Goal: Task Accomplishment & Management: Use online tool/utility

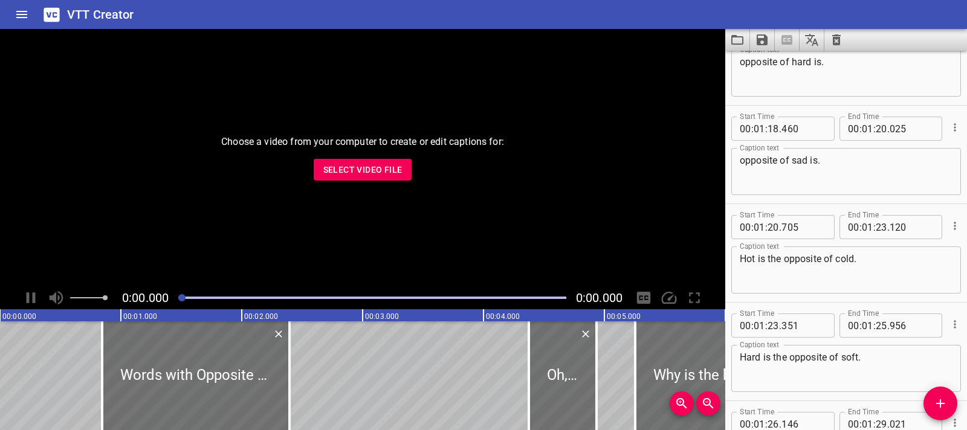
scroll to position [3027, 0]
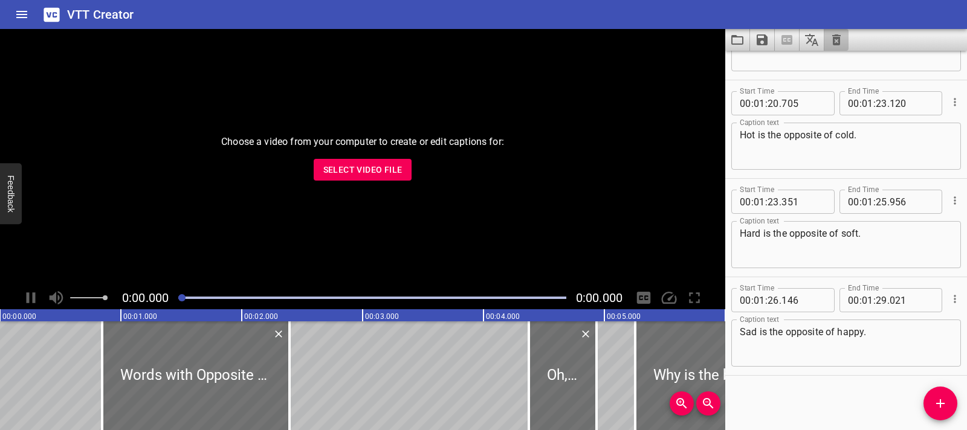
click at [843, 48] on button "Clear captions" at bounding box center [837, 40] width 24 height 22
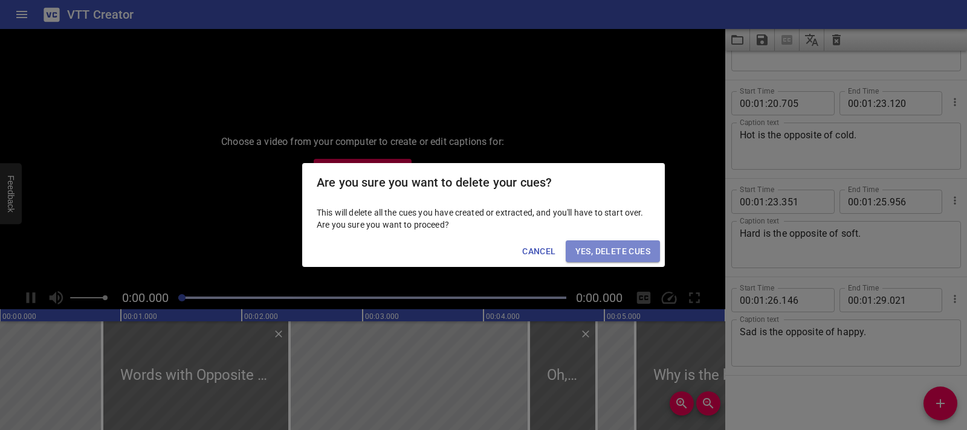
click at [649, 255] on span "Yes, Delete Cues" at bounding box center [613, 251] width 75 height 15
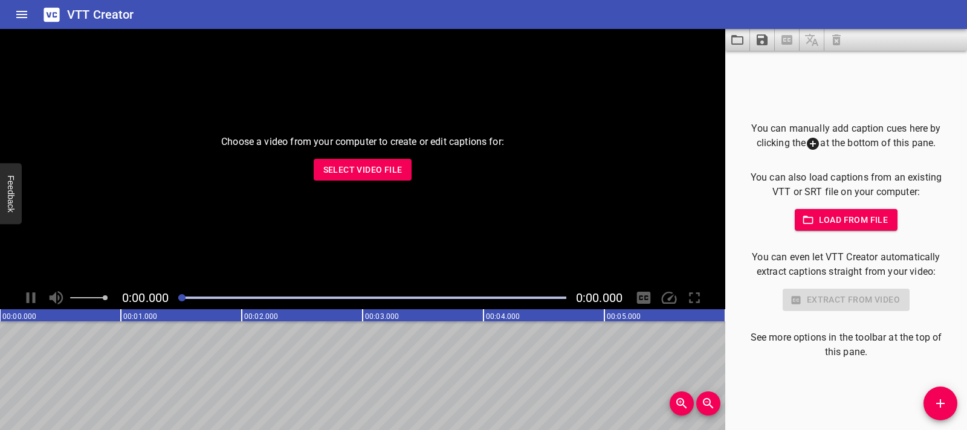
click at [404, 171] on button "Select Video File" at bounding box center [363, 170] width 99 height 22
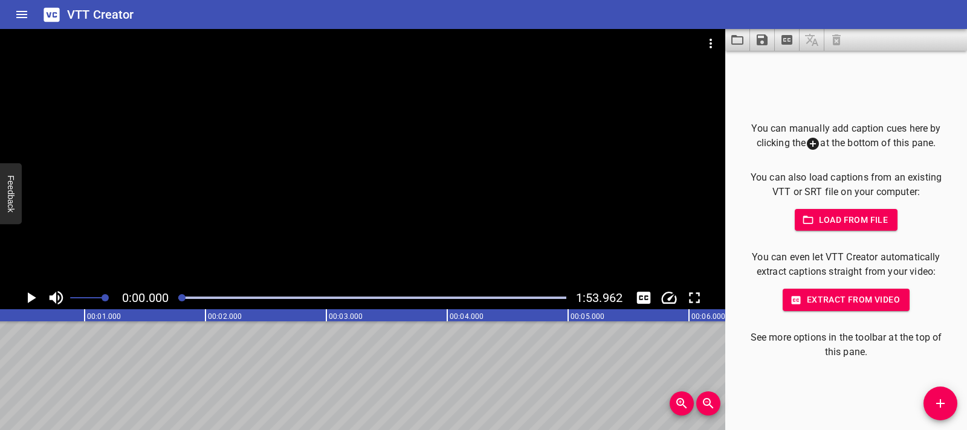
scroll to position [0, 0]
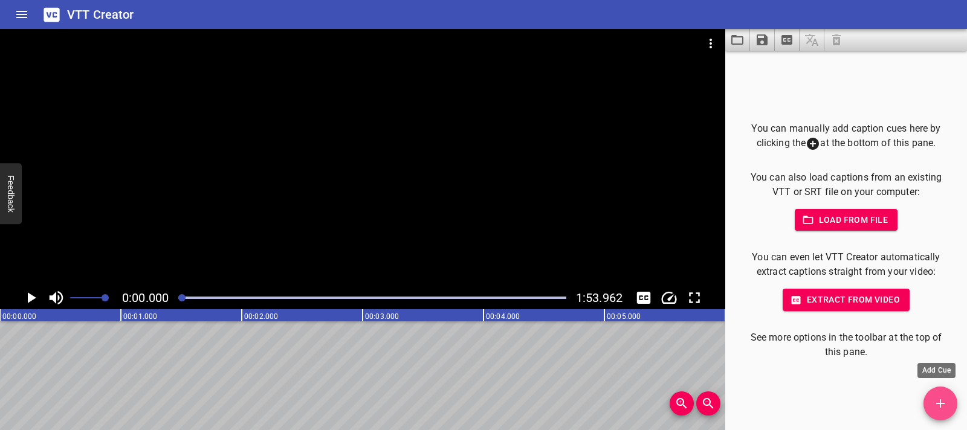
click at [936, 403] on icon "Add Cue" at bounding box center [940, 404] width 15 height 15
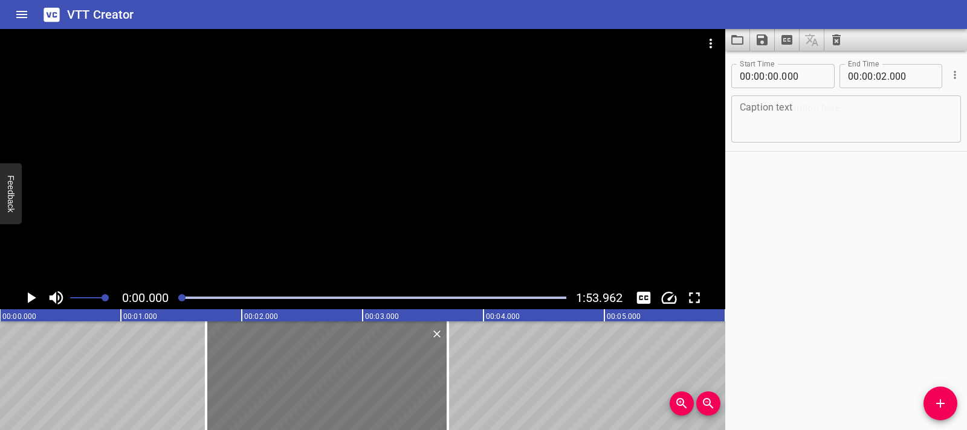
drag, startPoint x: 231, startPoint y: 375, endPoint x: 382, endPoint y: 377, distance: 151.1
click at [382, 377] on div at bounding box center [327, 376] width 242 height 109
type input "01"
type input "705"
type input "03"
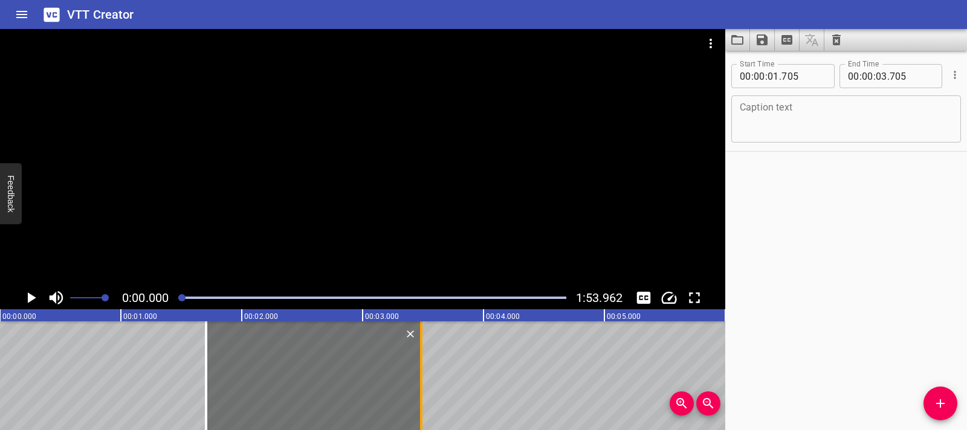
drag, startPoint x: 446, startPoint y: 375, endPoint x: 420, endPoint y: 354, distance: 33.6
click at [420, 354] on div at bounding box center [421, 376] width 2 height 109
type input "485"
click at [292, 204] on div at bounding box center [362, 158] width 725 height 258
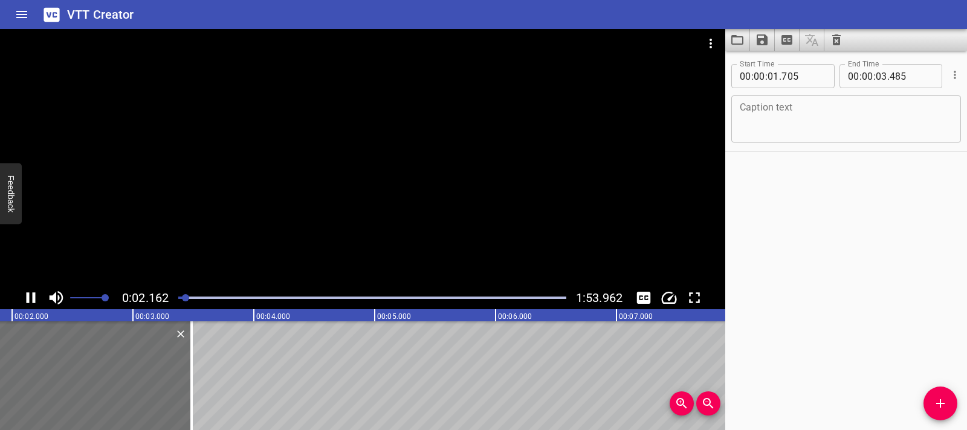
click at [330, 177] on div at bounding box center [362, 158] width 725 height 258
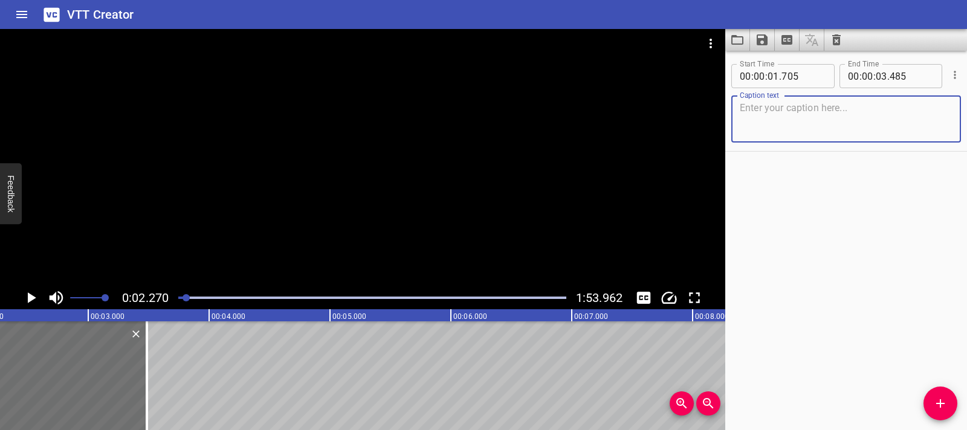
click at [774, 112] on textarea at bounding box center [846, 119] width 213 height 34
paste textarea "Estimating Products”"
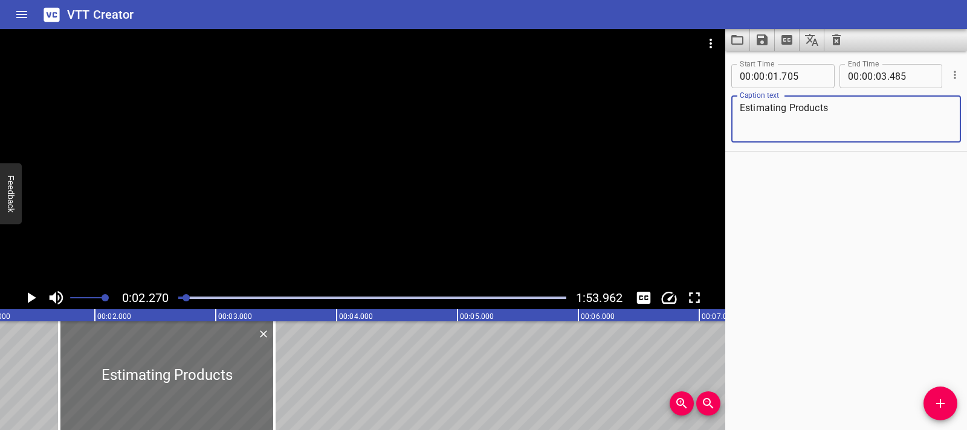
scroll to position [0, 86]
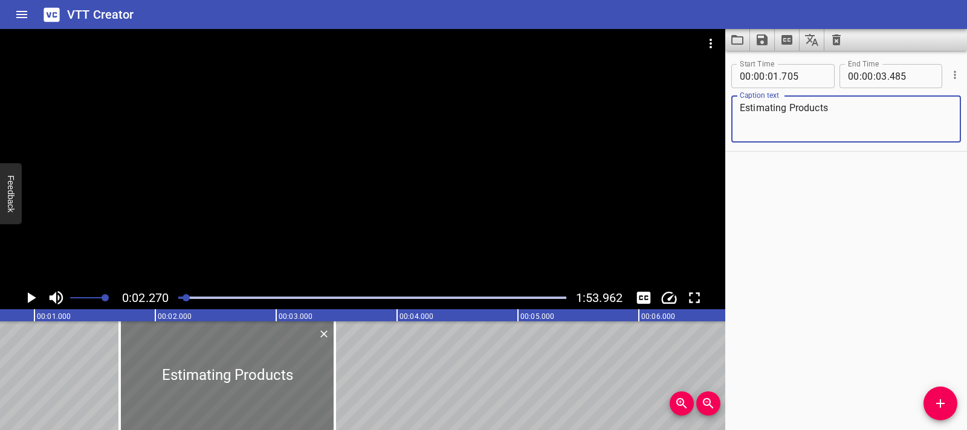
type textarea "Estimating Products"
click at [163, 390] on div at bounding box center [227, 376] width 215 height 109
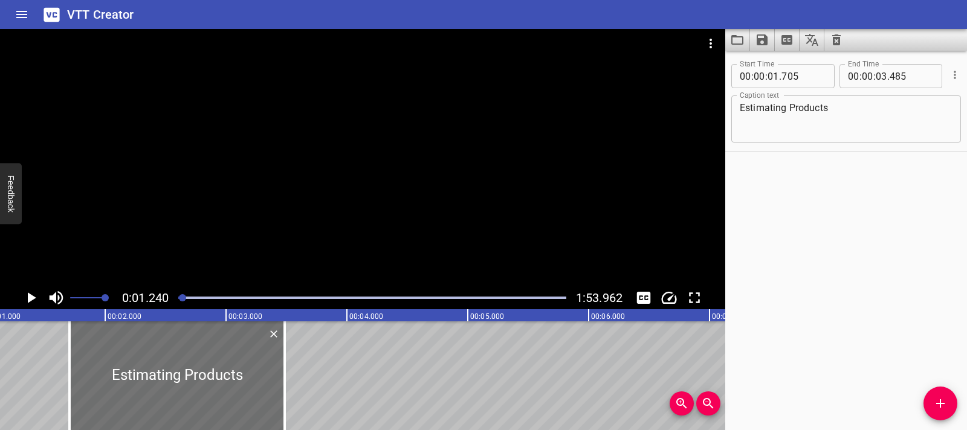
scroll to position [0, 150]
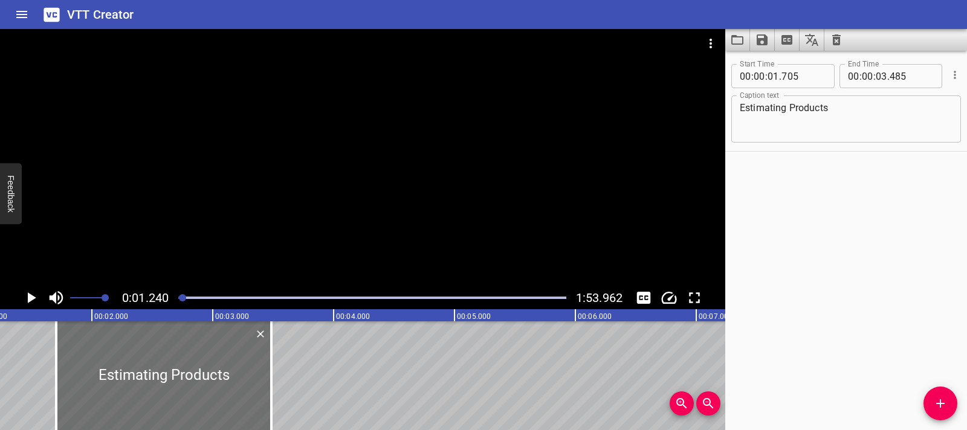
click at [34, 300] on icon "Play/Pause" at bounding box center [31, 298] width 18 height 18
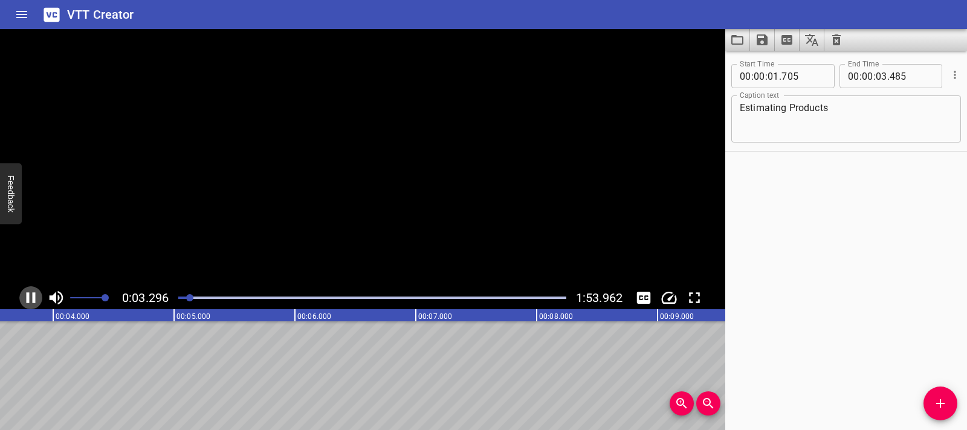
click at [34, 300] on icon "Play/Pause" at bounding box center [31, 298] width 9 height 11
click at [929, 406] on span "Add Cue" at bounding box center [941, 404] width 34 height 15
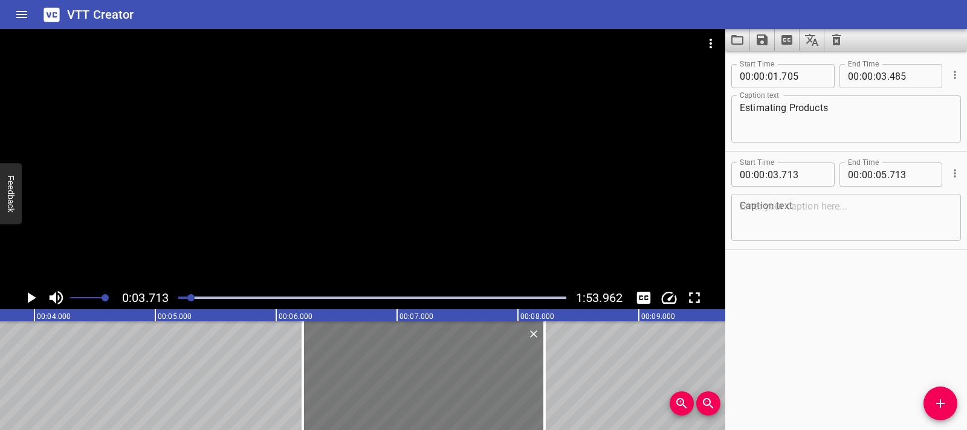
drag, startPoint x: 131, startPoint y: 397, endPoint x: 432, endPoint y: 404, distance: 300.5
click at [432, 404] on div at bounding box center [424, 376] width 242 height 109
type input "06"
type input "218"
type input "08"
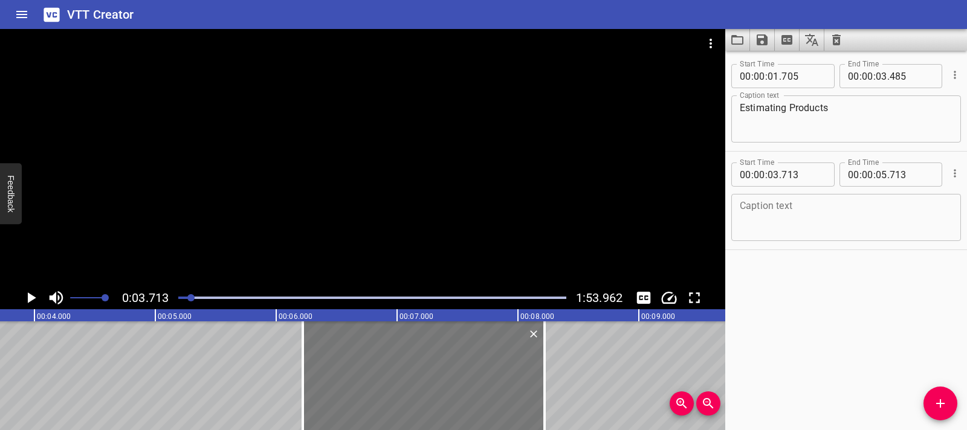
type input "218"
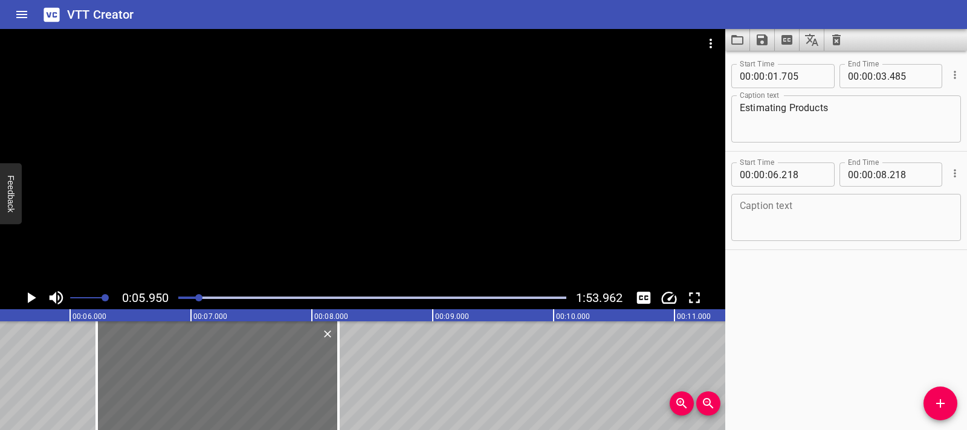
scroll to position [0, 719]
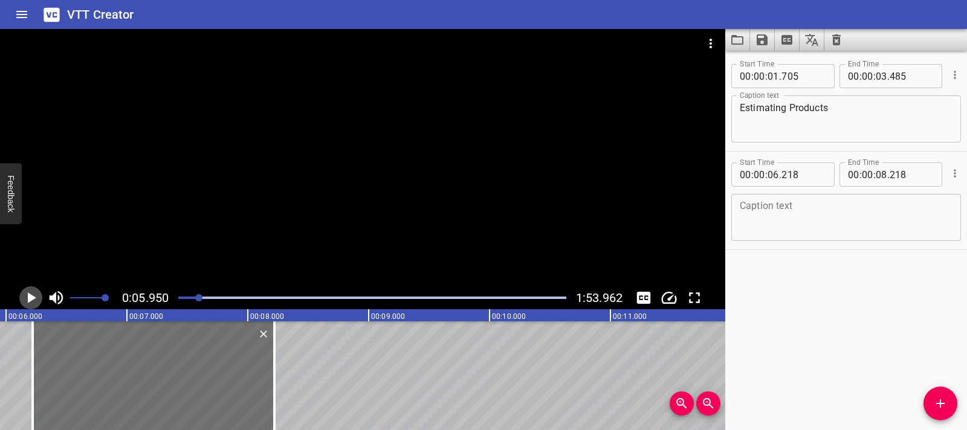
click at [19, 298] on button "Play/Pause" at bounding box center [30, 298] width 23 height 23
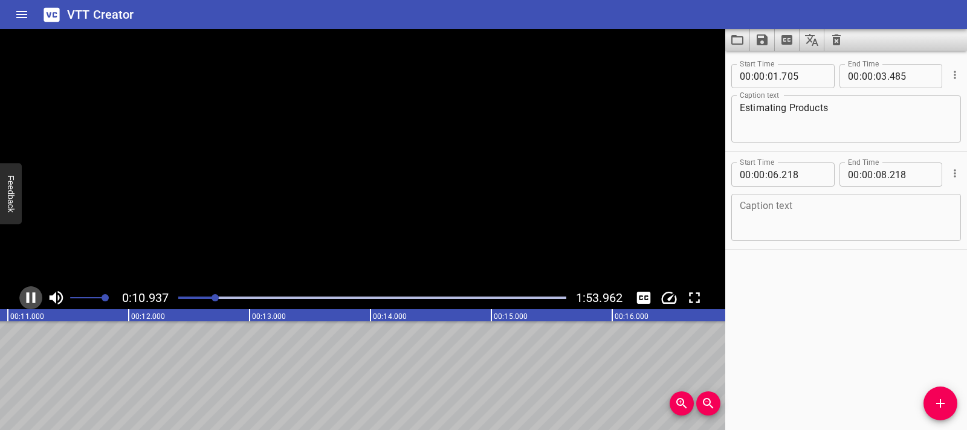
click at [19, 298] on button "Play/Pause" at bounding box center [30, 298] width 23 height 23
click at [379, 186] on div at bounding box center [362, 158] width 725 height 258
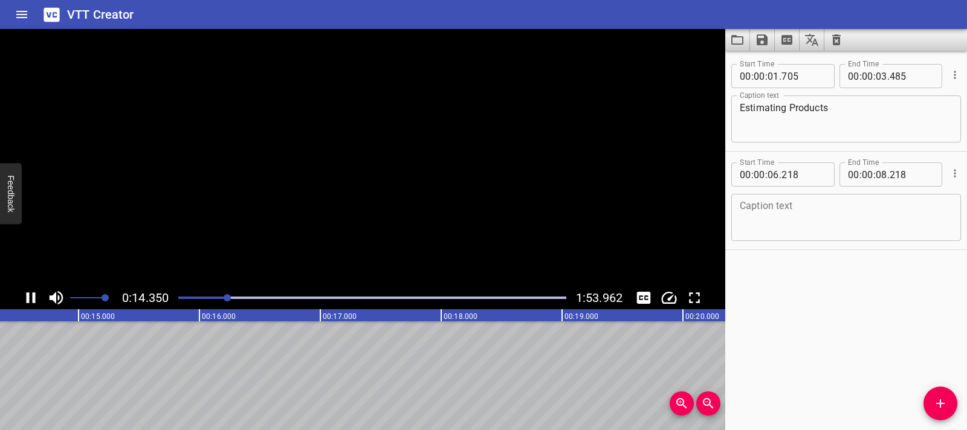
click at [379, 186] on video at bounding box center [362, 158] width 725 height 258
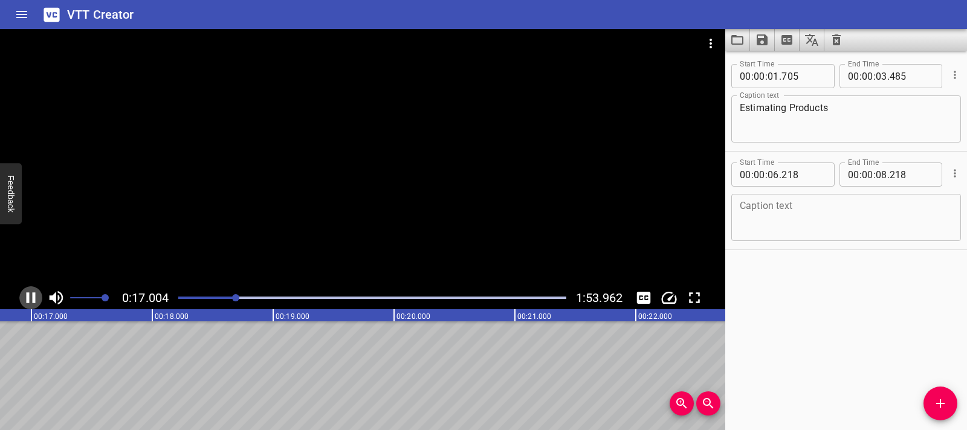
click at [38, 299] on icon "Play/Pause" at bounding box center [31, 298] width 18 height 18
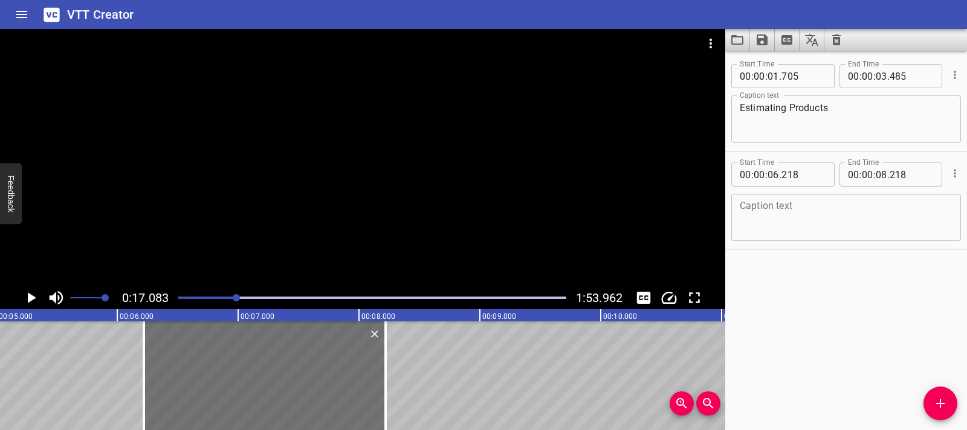
scroll to position [0, 717]
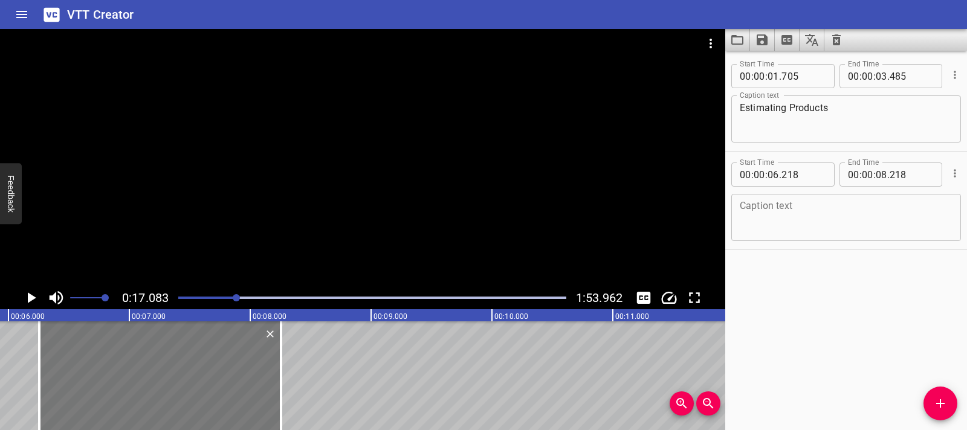
click at [200, 359] on div at bounding box center [160, 376] width 242 height 109
type input "248"
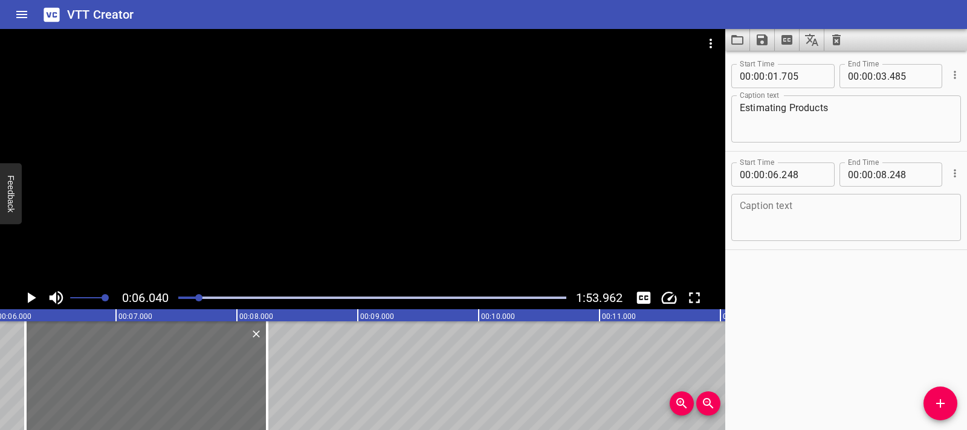
click at [40, 305] on div "0:06.040 1:53.962" at bounding box center [362, 298] width 725 height 23
click at [34, 302] on icon "Play/Pause" at bounding box center [31, 298] width 18 height 18
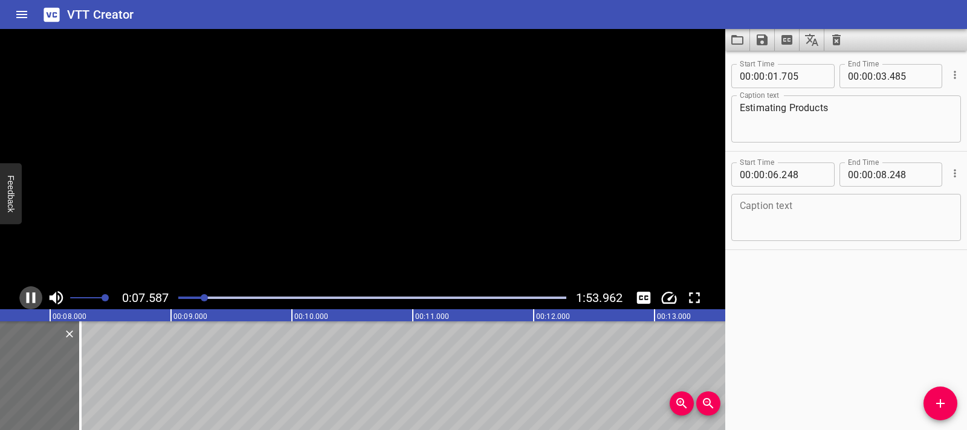
click at [34, 302] on icon "Play/Pause" at bounding box center [31, 298] width 9 height 11
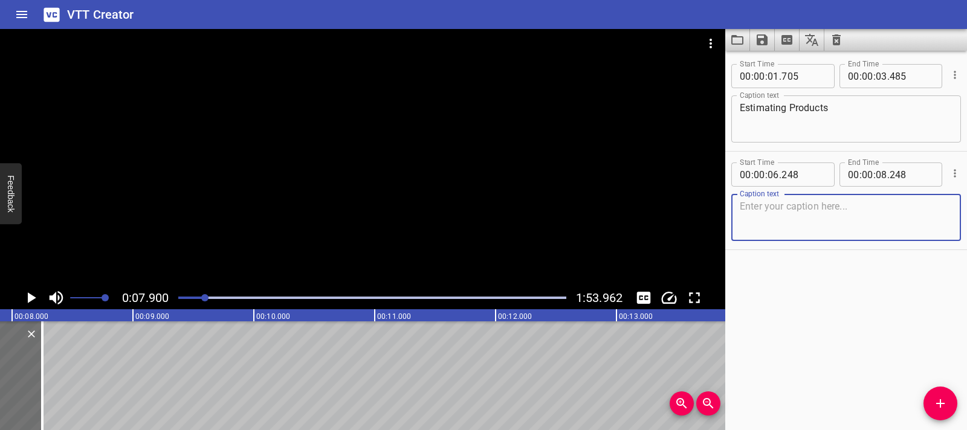
click at [770, 221] on textarea at bounding box center [846, 218] width 213 height 34
paste textarea "A product is"
type textarea "A product is"
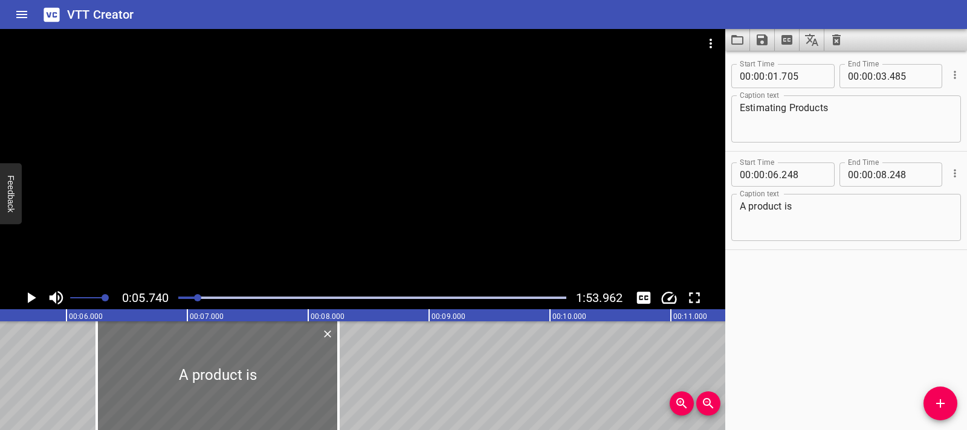
scroll to position [0, 694]
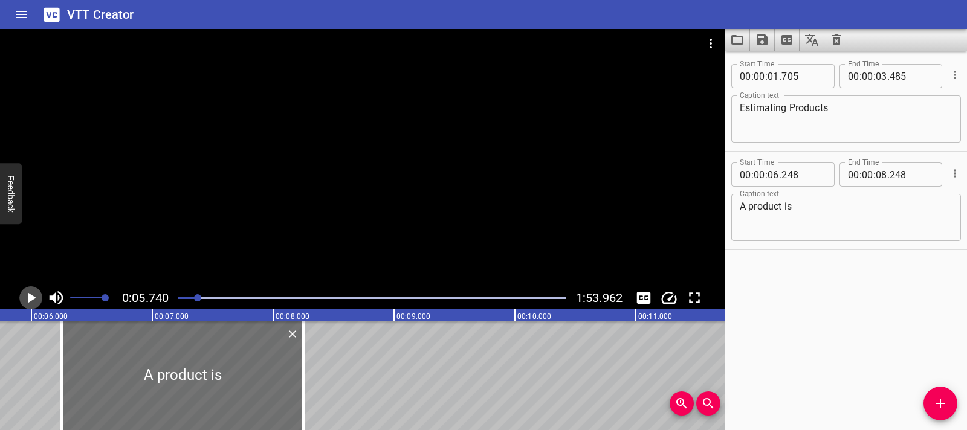
click at [36, 301] on icon "Play/Pause" at bounding box center [31, 298] width 18 height 18
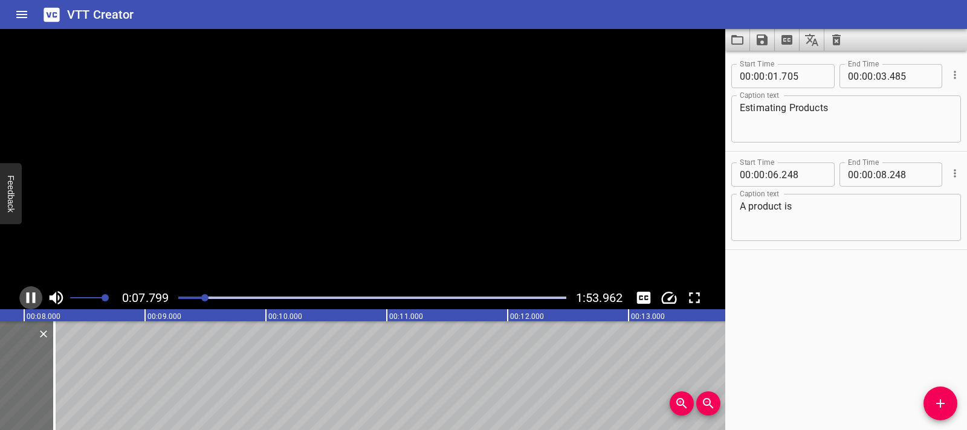
click at [36, 301] on icon "Play/Pause" at bounding box center [31, 298] width 18 height 18
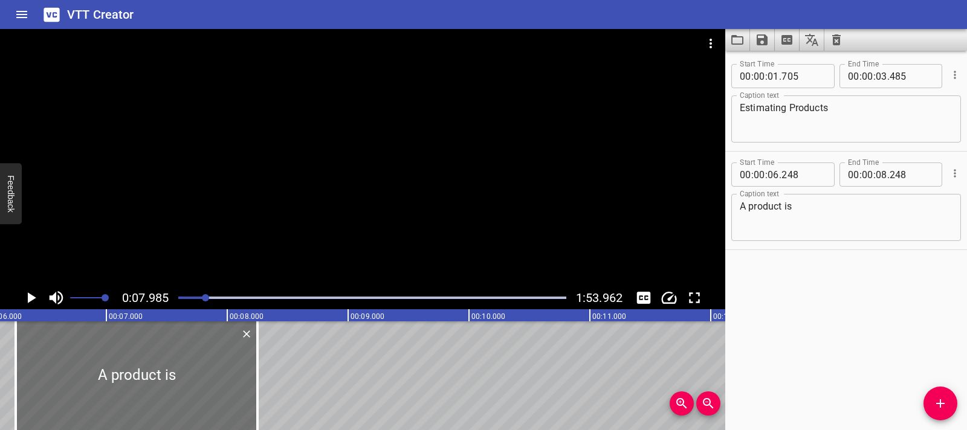
scroll to position [0, 728]
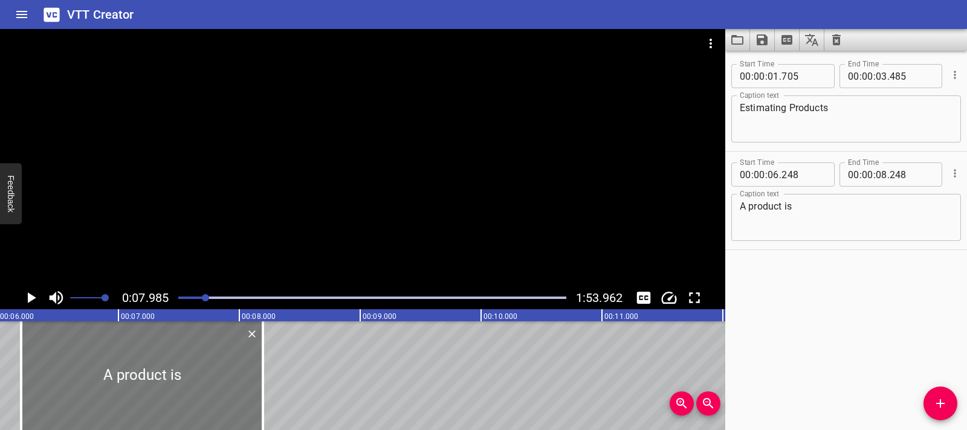
drag, startPoint x: 262, startPoint y: 392, endPoint x: 256, endPoint y: 391, distance: 6.7
click at [256, 391] on div at bounding box center [142, 376] width 242 height 109
type input "193"
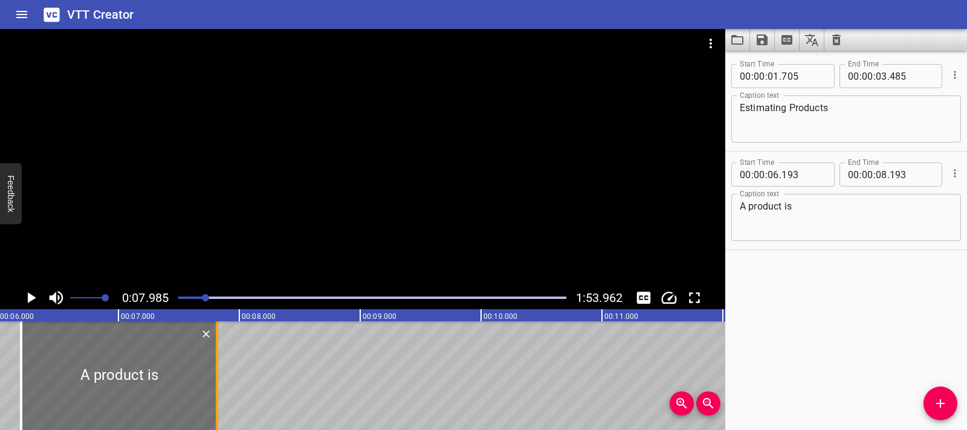
drag, startPoint x: 262, startPoint y: 380, endPoint x: 217, endPoint y: 380, distance: 44.7
click at [217, 380] on div at bounding box center [217, 376] width 2 height 109
type input "07"
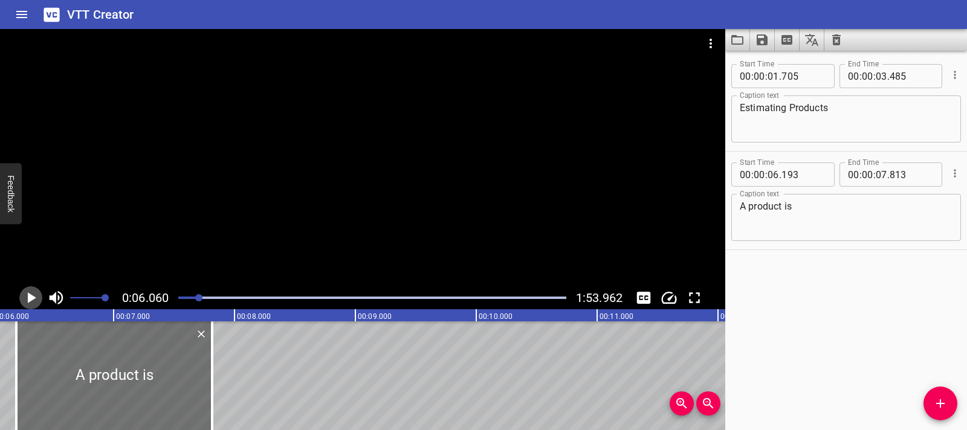
click at [39, 294] on icon "Play/Pause" at bounding box center [31, 298] width 18 height 18
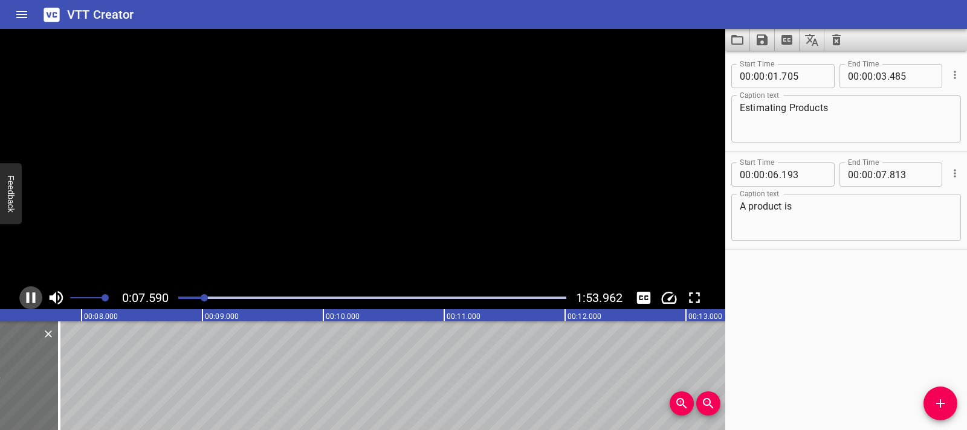
click at [39, 294] on icon "Play/Pause" at bounding box center [31, 298] width 18 height 18
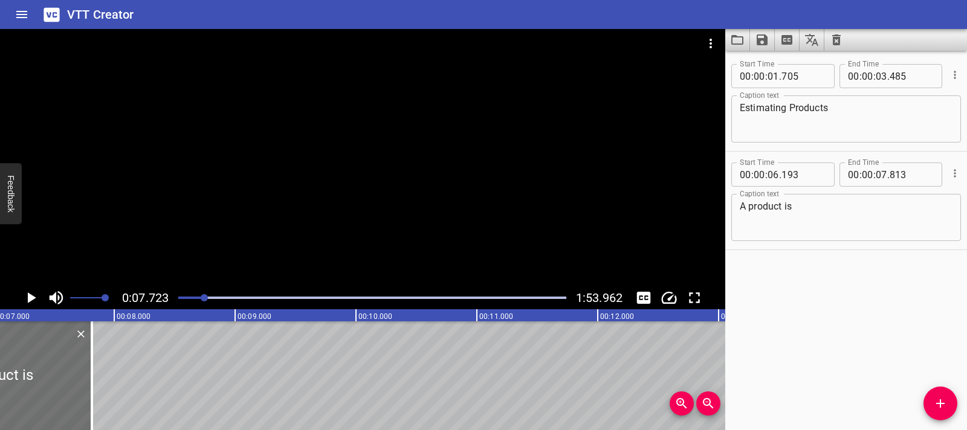
scroll to position [0, 841]
click at [94, 389] on div at bounding box center [99, 376] width 12 height 109
type input "773"
click at [947, 403] on icon "Add Cue" at bounding box center [940, 404] width 15 height 15
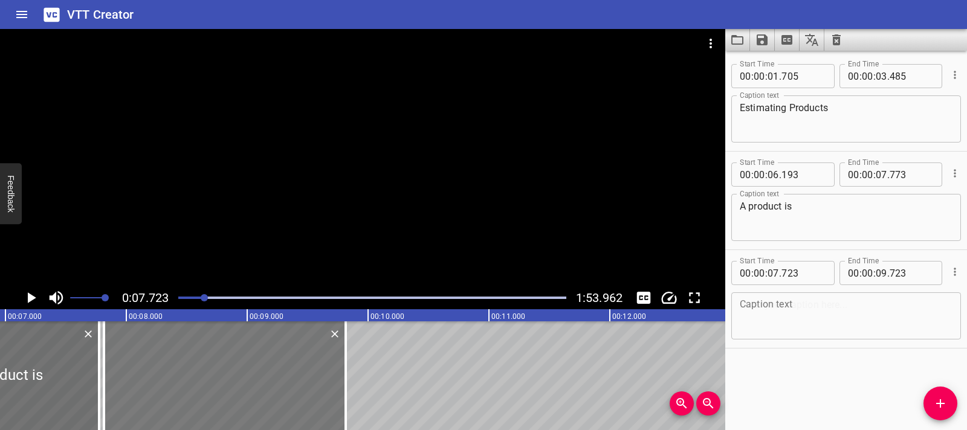
drag, startPoint x: 245, startPoint y: 404, endPoint x: 256, endPoint y: 404, distance: 10.3
click at [256, 404] on div at bounding box center [225, 376] width 242 height 109
type input "813"
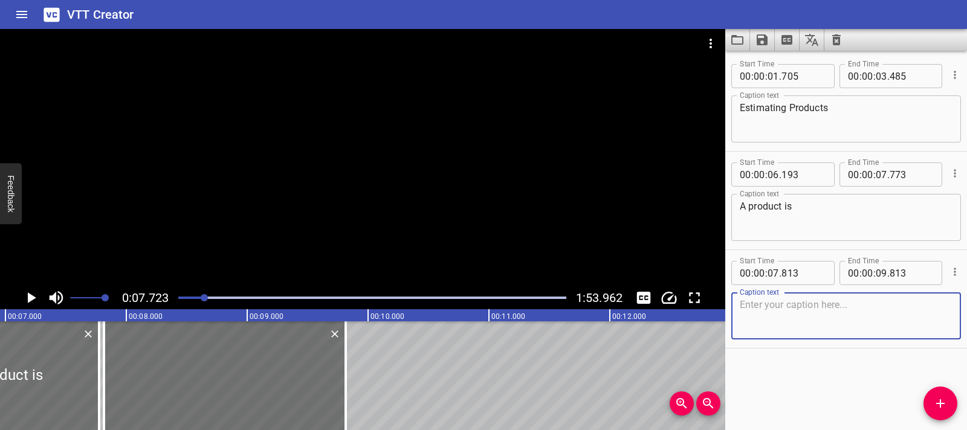
click at [795, 308] on textarea at bounding box center [846, 316] width 213 height 34
paste textarea "the answer you get when you multiply factors together."
type textarea "the answer you get when you multiply factors together."
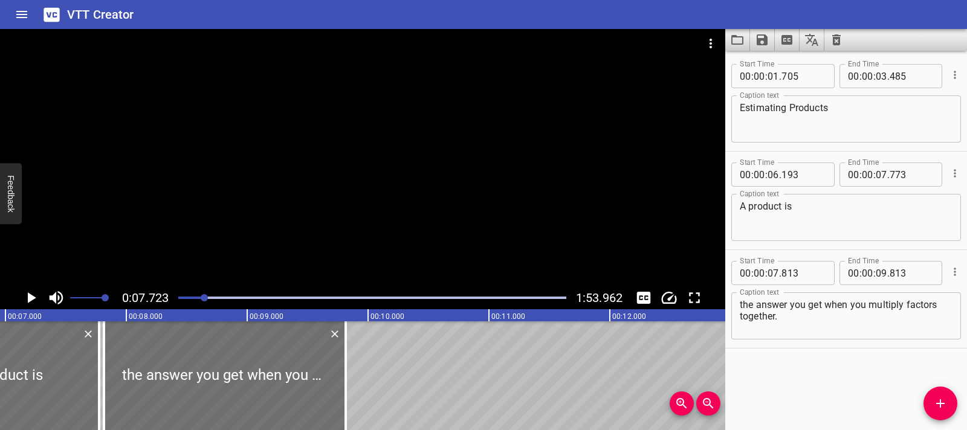
click at [210, 199] on div at bounding box center [362, 158] width 725 height 258
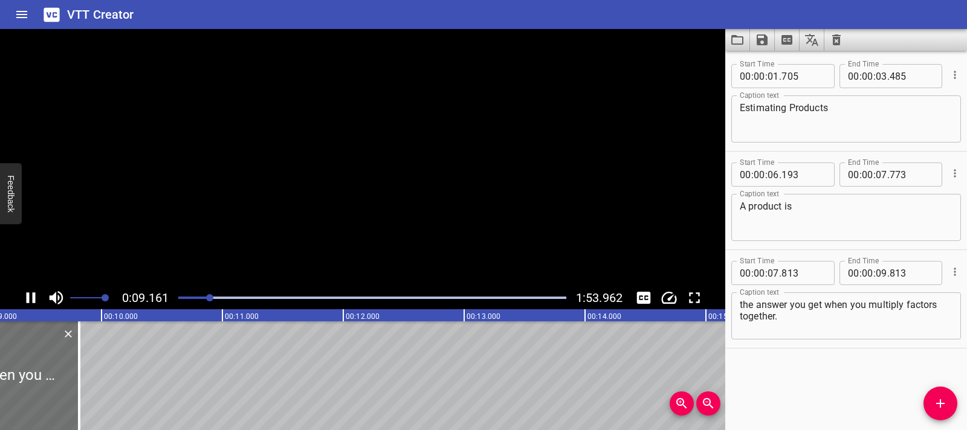
click at [210, 199] on video at bounding box center [362, 158] width 725 height 258
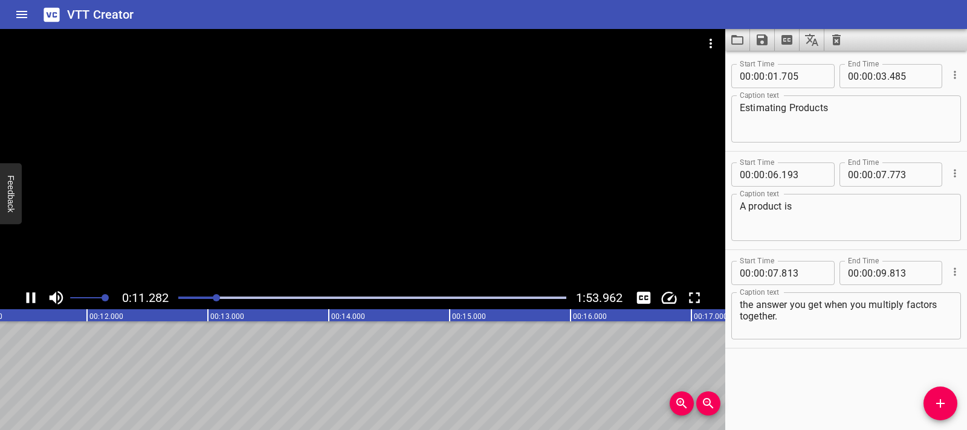
click at [28, 297] on icon "Play/Pause" at bounding box center [31, 298] width 9 height 11
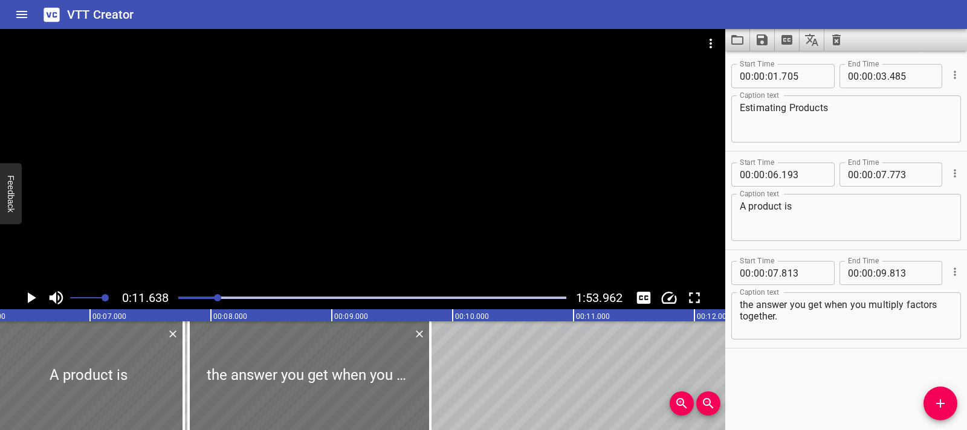
scroll to position [0, 793]
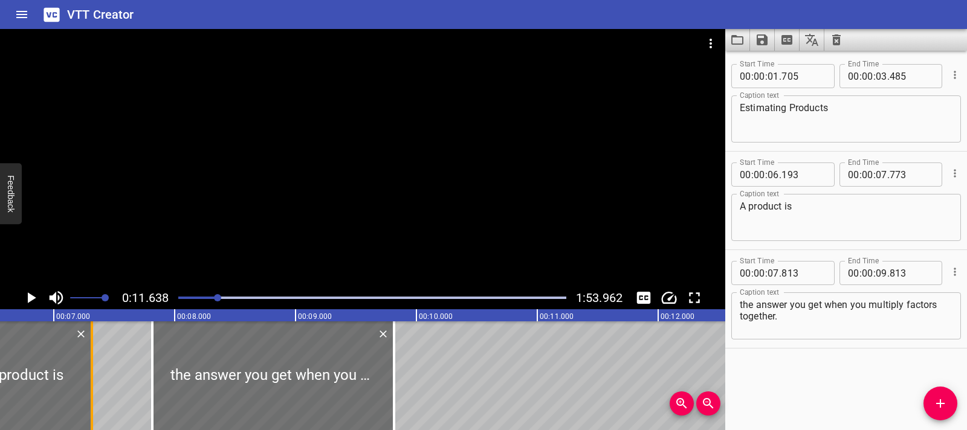
drag, startPoint x: 143, startPoint y: 372, endPoint x: 92, endPoint y: 371, distance: 51.4
click at [88, 370] on div at bounding box center [92, 376] width 12 height 109
type input "318"
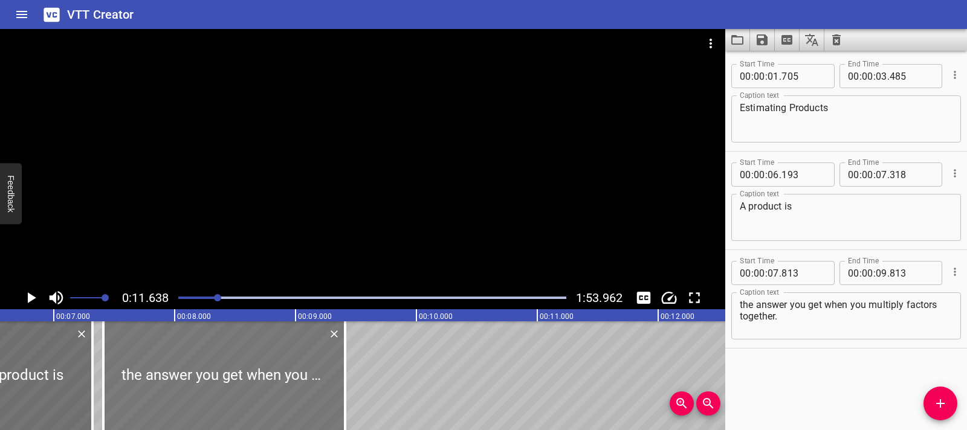
drag, startPoint x: 204, startPoint y: 365, endPoint x: 155, endPoint y: 365, distance: 49.0
click at [155, 365] on div at bounding box center [224, 376] width 242 height 109
type input "408"
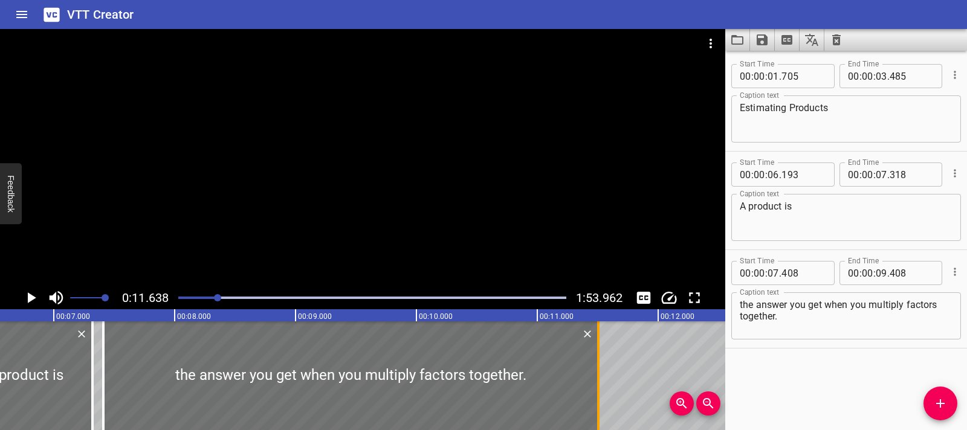
drag, startPoint x: 345, startPoint y: 372, endPoint x: 599, endPoint y: 355, distance: 254.5
click at [599, 355] on div at bounding box center [598, 376] width 2 height 109
type input "11"
type input "508"
click at [184, 300] on div at bounding box center [372, 298] width 403 height 17
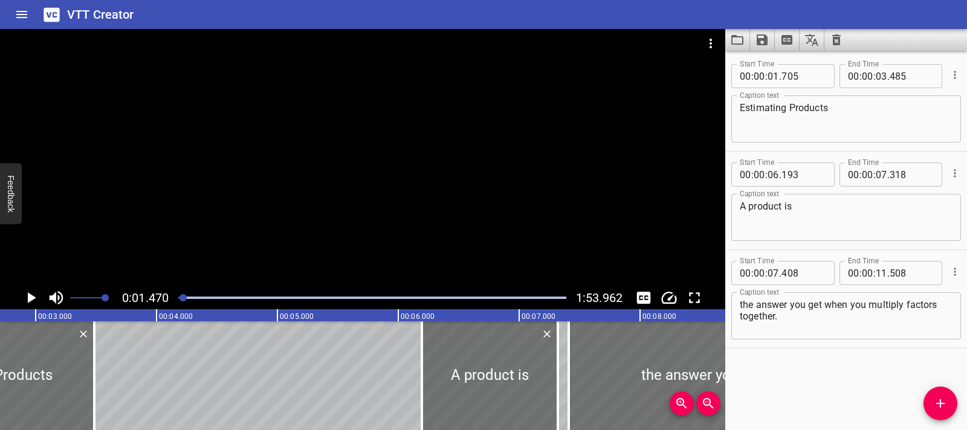
scroll to position [0, 178]
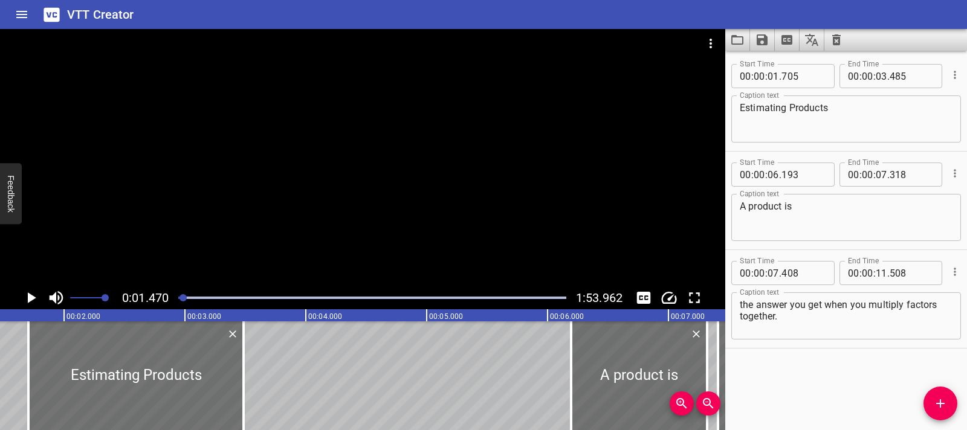
click at [21, 301] on button "Play/Pause" at bounding box center [30, 298] width 23 height 23
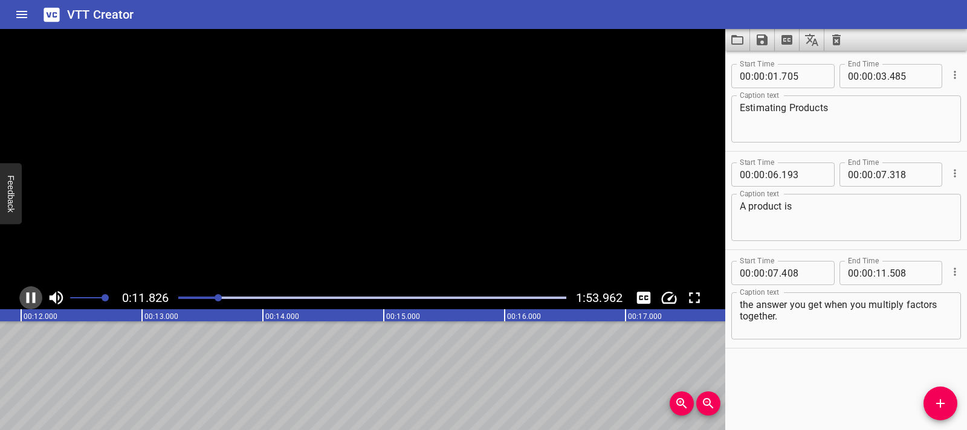
click at [21, 301] on button "Play/Pause" at bounding box center [30, 298] width 23 height 23
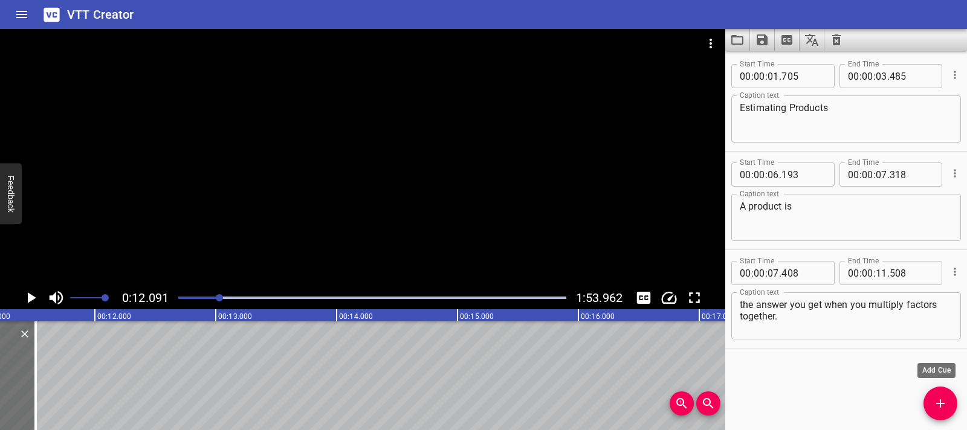
click at [939, 395] on button "Add Cue" at bounding box center [941, 404] width 34 height 34
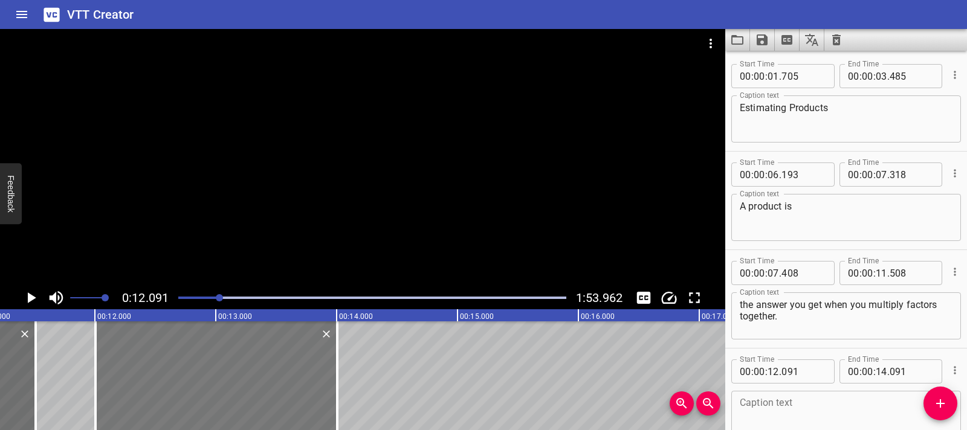
drag, startPoint x: 245, startPoint y: 365, endPoint x: 235, endPoint y: 365, distance: 10.3
click at [235, 365] on div at bounding box center [217, 376] width 242 height 109
type input "006"
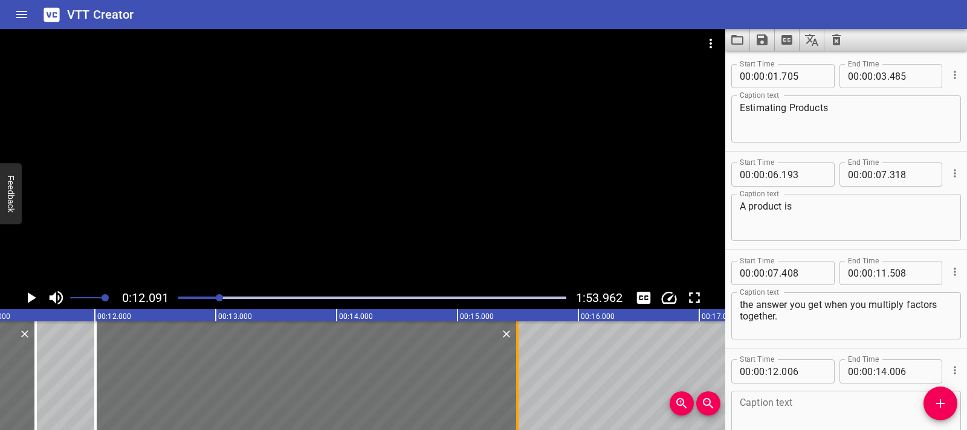
drag, startPoint x: 335, startPoint y: 372, endPoint x: 515, endPoint y: 372, distance: 180.1
click at [515, 372] on div at bounding box center [517, 376] width 12 height 109
type input "15"
type input "496"
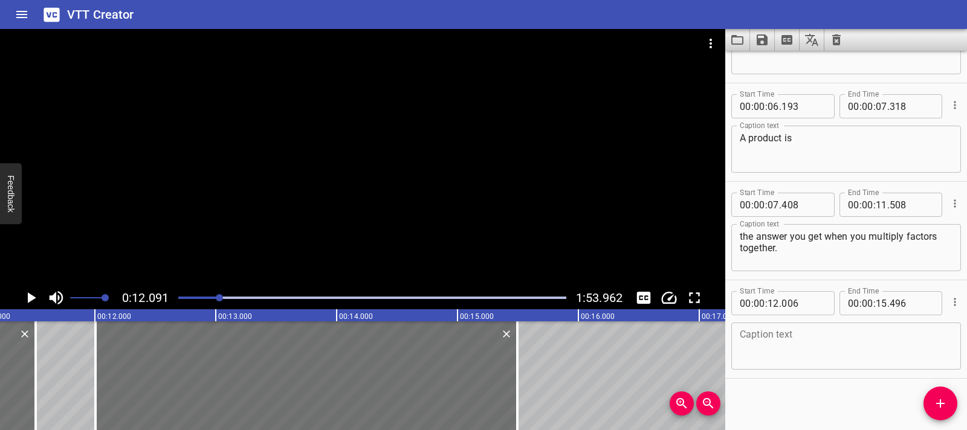
scroll to position [71, 0]
click at [763, 345] on textarea at bounding box center [846, 343] width 213 height 34
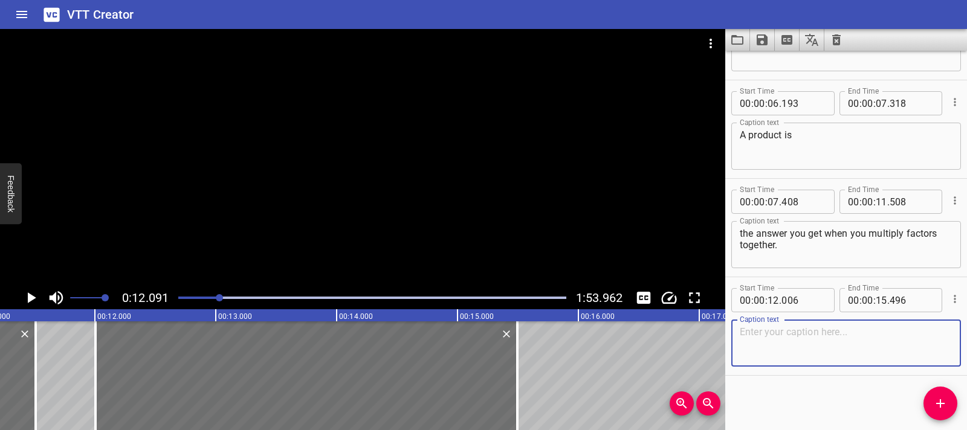
paste textarea "Twelve is the product of two times six."
type textarea "Twelve is the product of two times six."
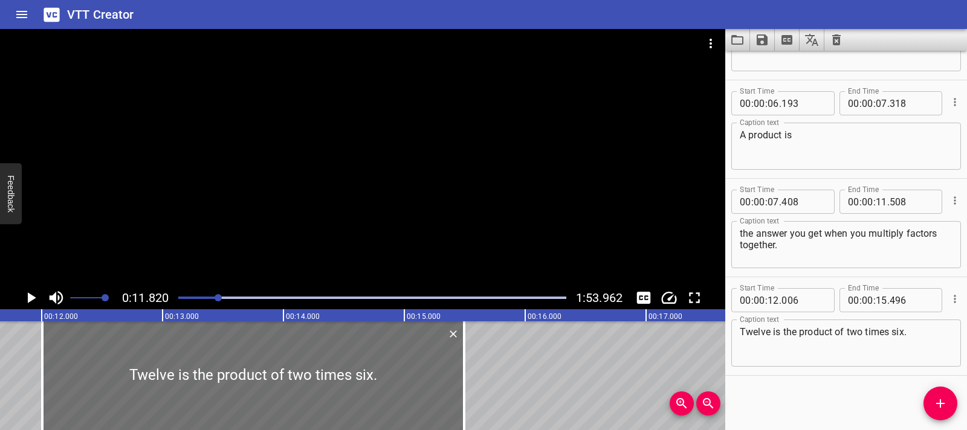
scroll to position [0, 1429]
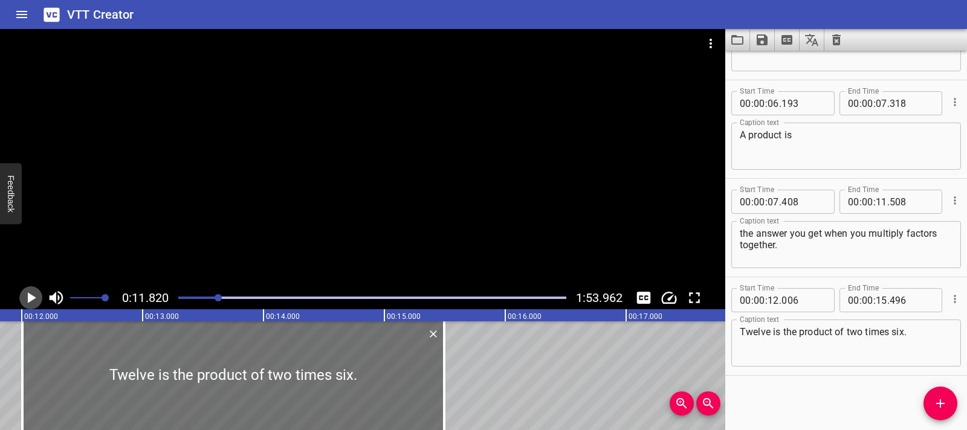
click at [34, 298] on icon "Play/Pause" at bounding box center [32, 298] width 8 height 11
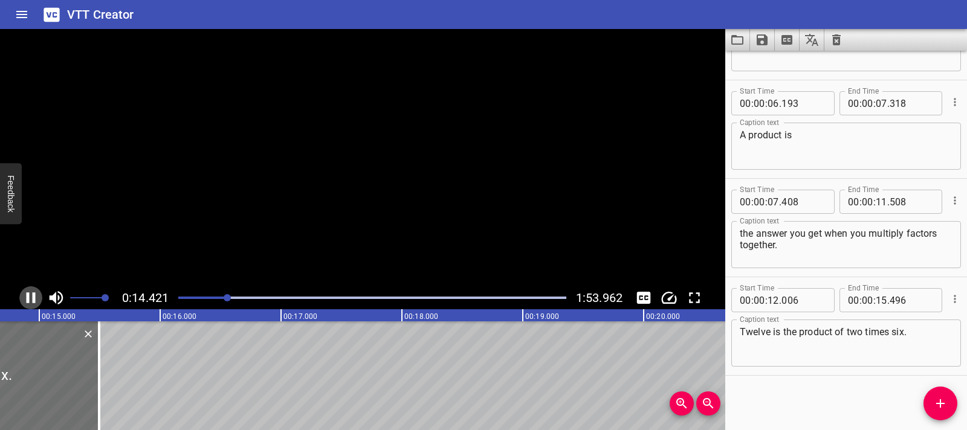
click at [34, 298] on icon "Play/Pause" at bounding box center [31, 298] width 9 height 11
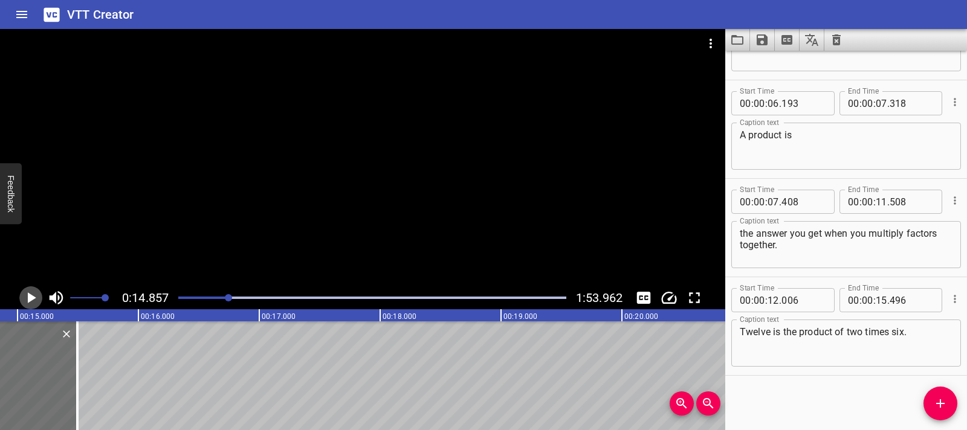
click at [34, 298] on icon "Play/Pause" at bounding box center [32, 298] width 8 height 11
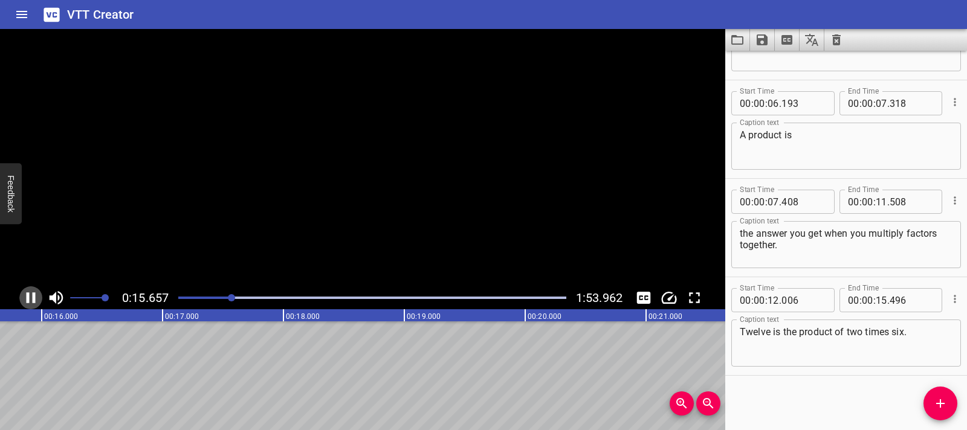
click at [34, 298] on icon "Play/Pause" at bounding box center [31, 298] width 9 height 11
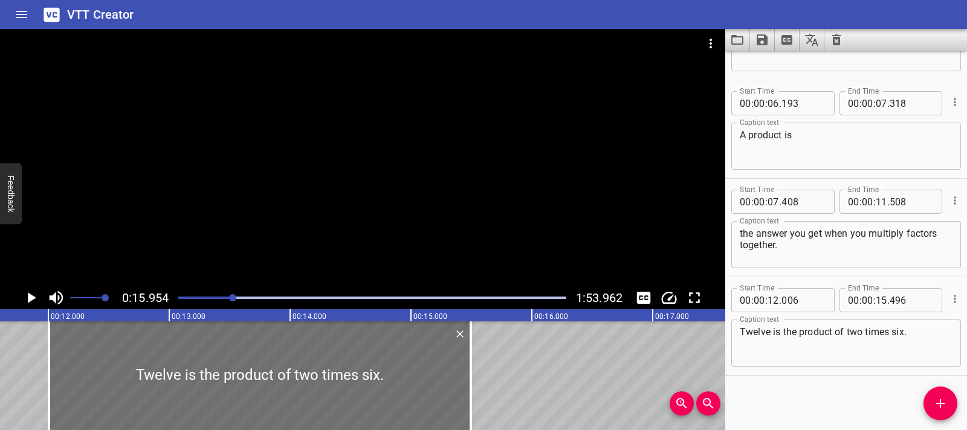
scroll to position [0, 1366]
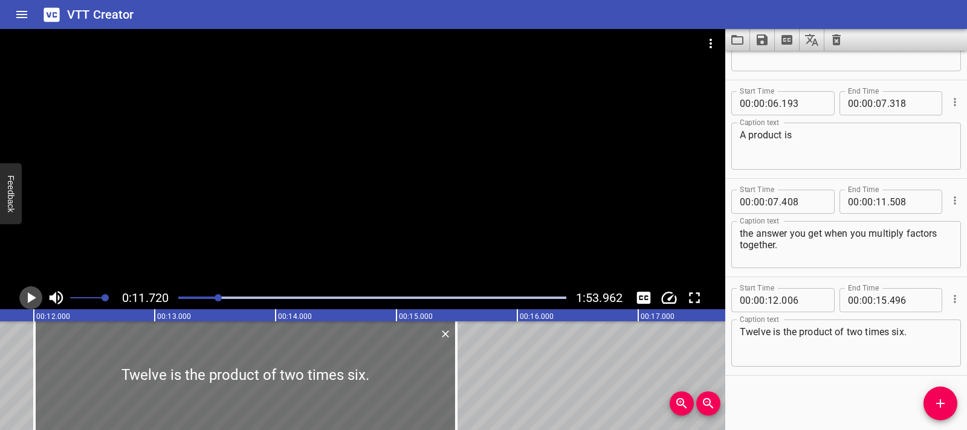
click at [28, 299] on icon "Play/Pause" at bounding box center [32, 298] width 8 height 11
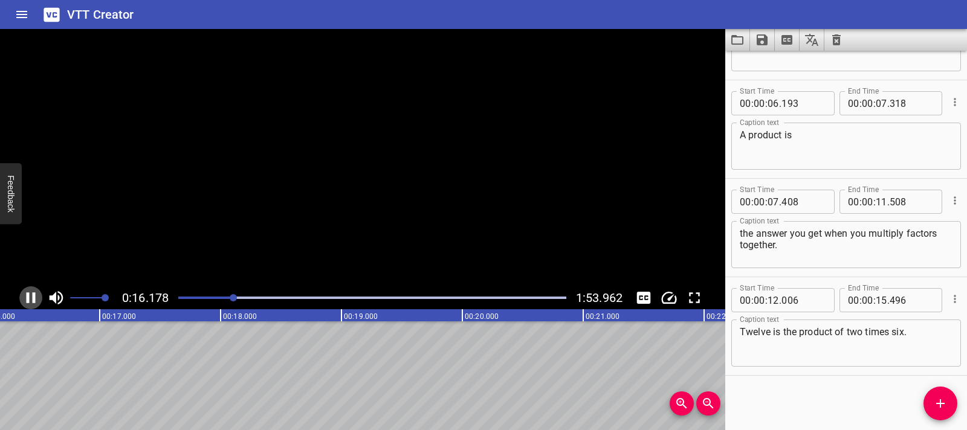
click at [28, 299] on icon "Play/Pause" at bounding box center [31, 298] width 9 height 11
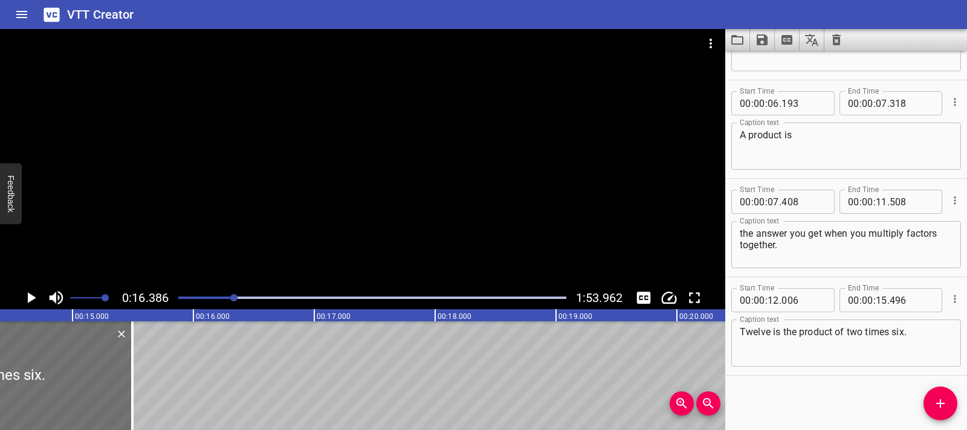
scroll to position [0, 1729]
click at [934, 414] on button "Add Cue" at bounding box center [941, 404] width 34 height 34
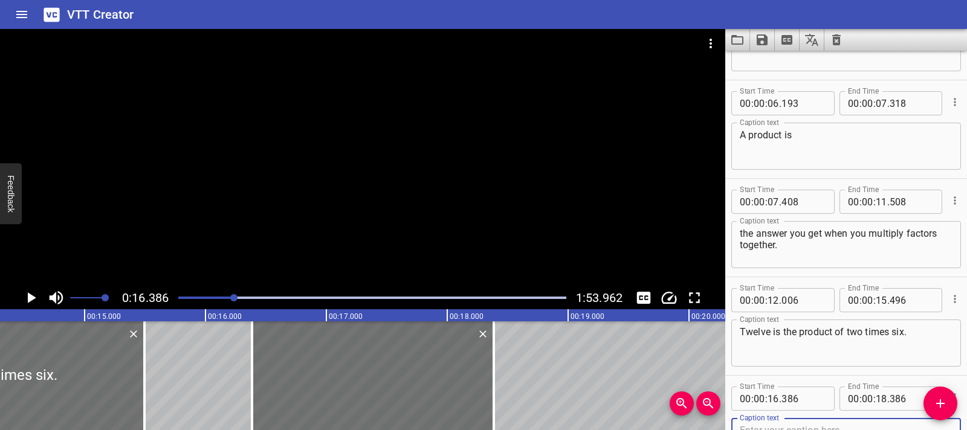
scroll to position [77, 0]
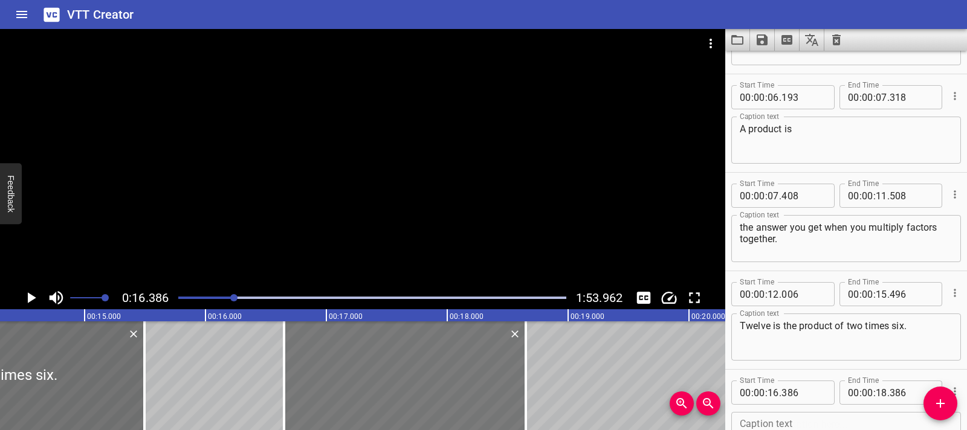
drag, startPoint x: 348, startPoint y: 397, endPoint x: 380, endPoint y: 390, distance: 32.7
click at [380, 390] on div at bounding box center [405, 376] width 242 height 109
type input "651"
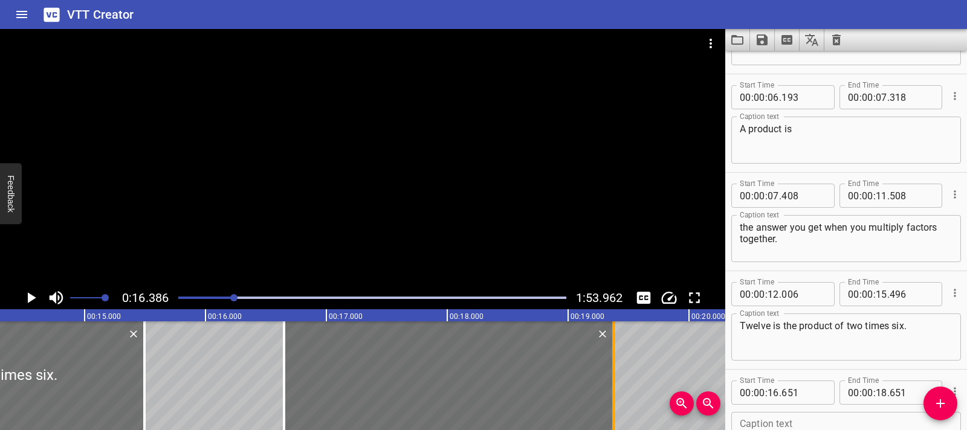
drag, startPoint x: 525, startPoint y: 388, endPoint x: 612, endPoint y: 383, distance: 87.8
click at [612, 383] on div at bounding box center [613, 376] width 2 height 109
type input "19"
type input "376"
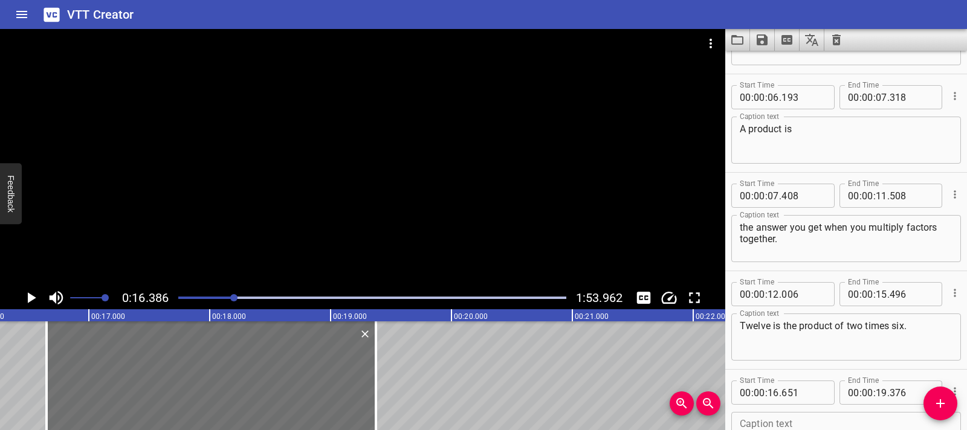
scroll to position [0, 1954]
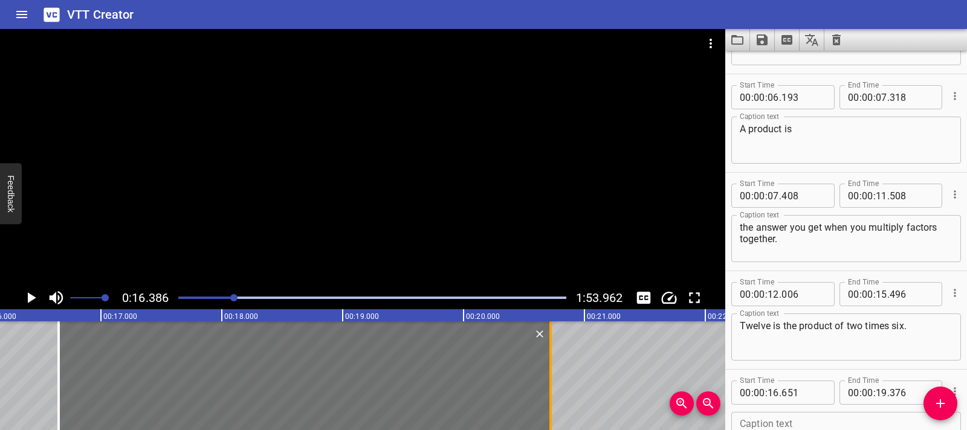
drag, startPoint x: 386, startPoint y: 384, endPoint x: 549, endPoint y: 379, distance: 162.7
click at [550, 379] on div at bounding box center [551, 376] width 2 height 109
type input "20"
type input "721"
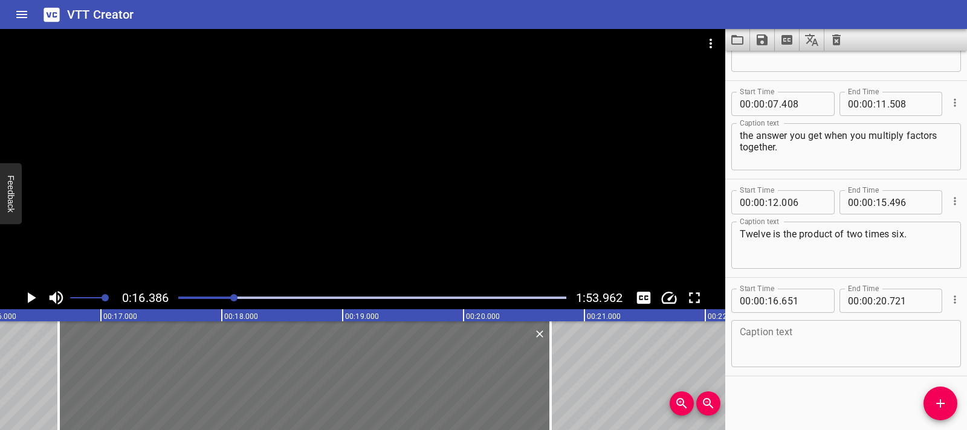
scroll to position [170, 0]
click at [809, 340] on textarea at bounding box center [846, 343] width 213 height 34
click at [305, 172] on div at bounding box center [362, 158] width 725 height 258
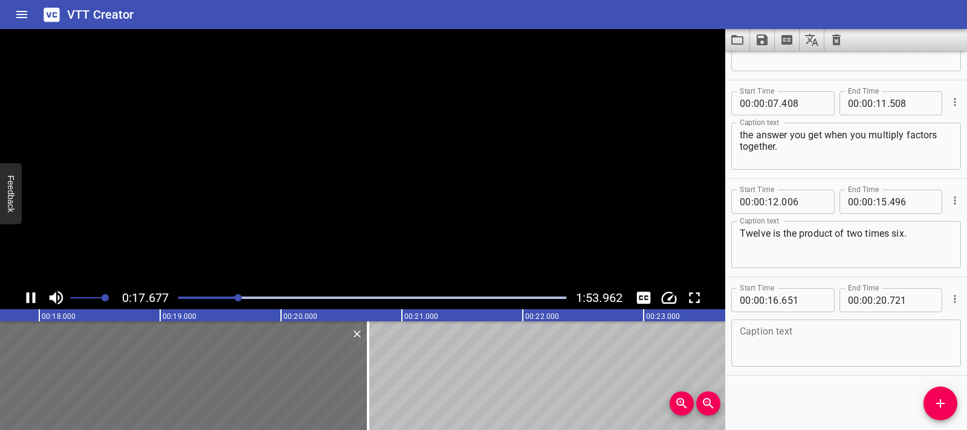
click at [305, 172] on video at bounding box center [362, 158] width 725 height 258
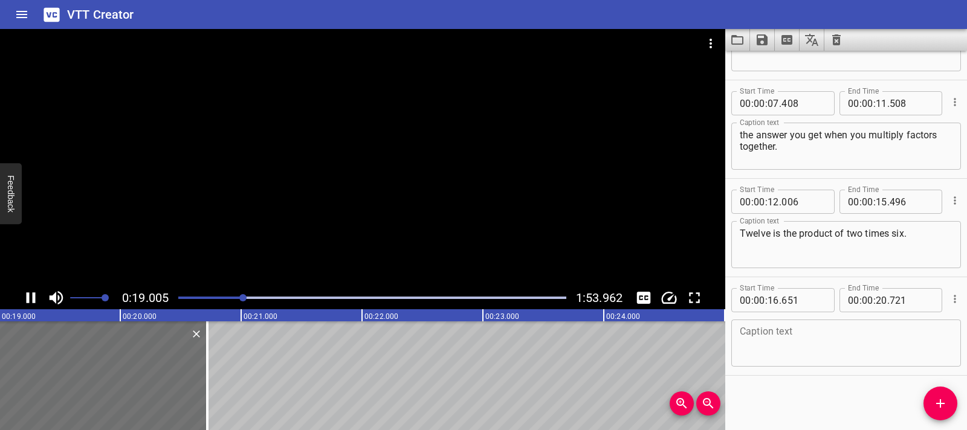
click at [386, 96] on div at bounding box center [362, 158] width 725 height 258
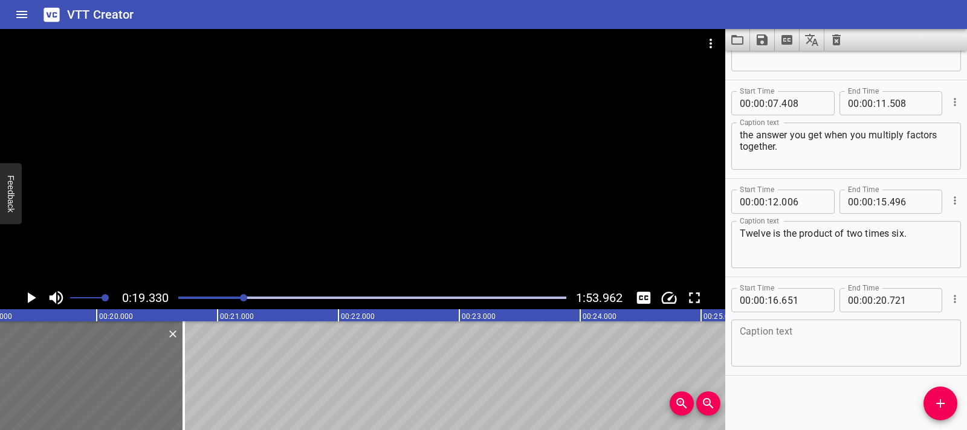
scroll to position [0, 2337]
click at [392, 191] on div at bounding box center [362, 158] width 725 height 258
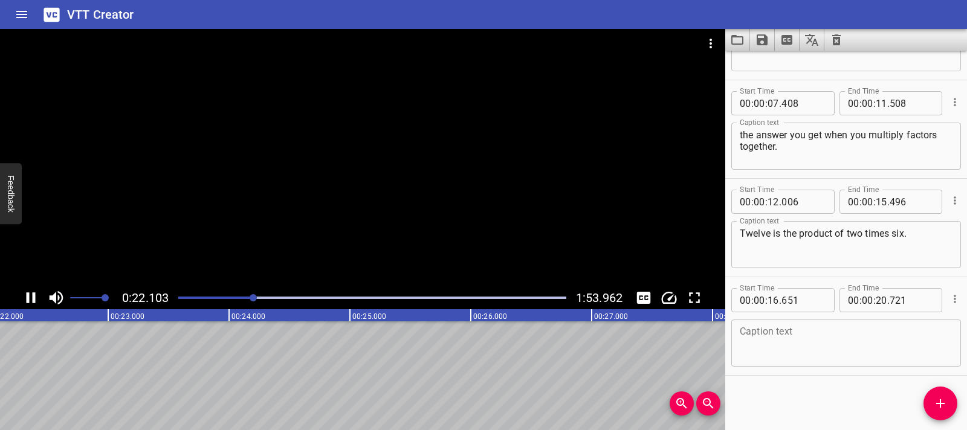
click at [257, 180] on div at bounding box center [362, 158] width 725 height 258
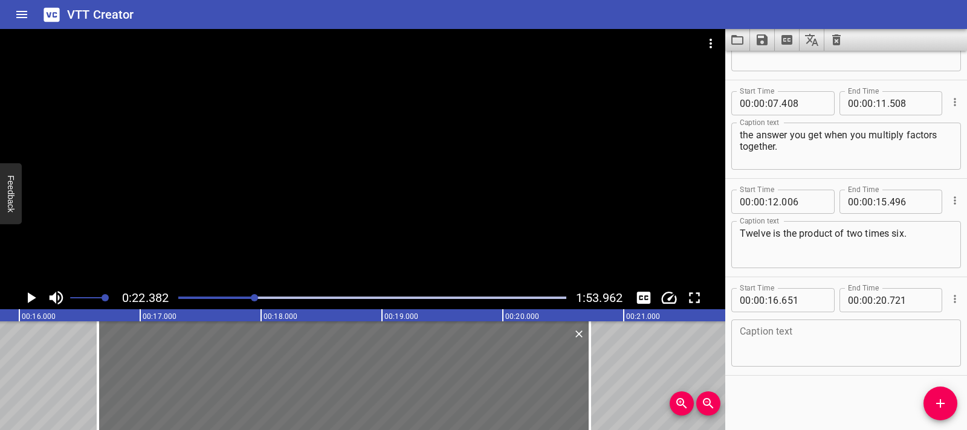
scroll to position [0, 1891]
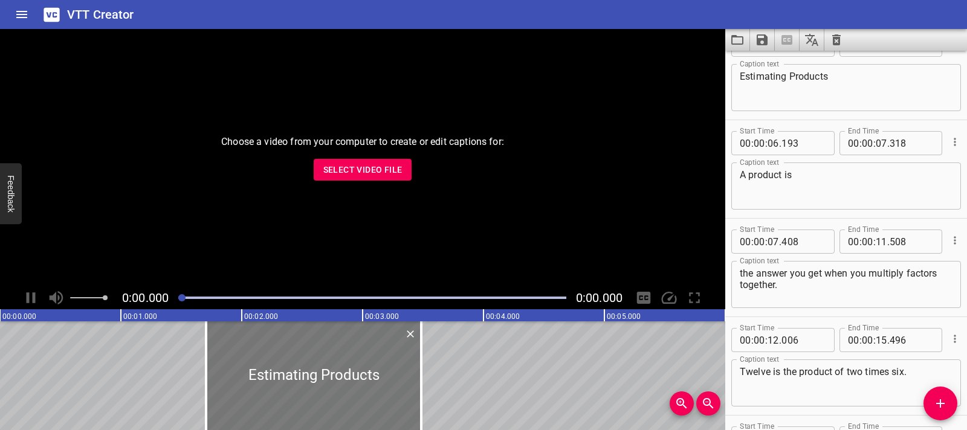
scroll to position [170, 0]
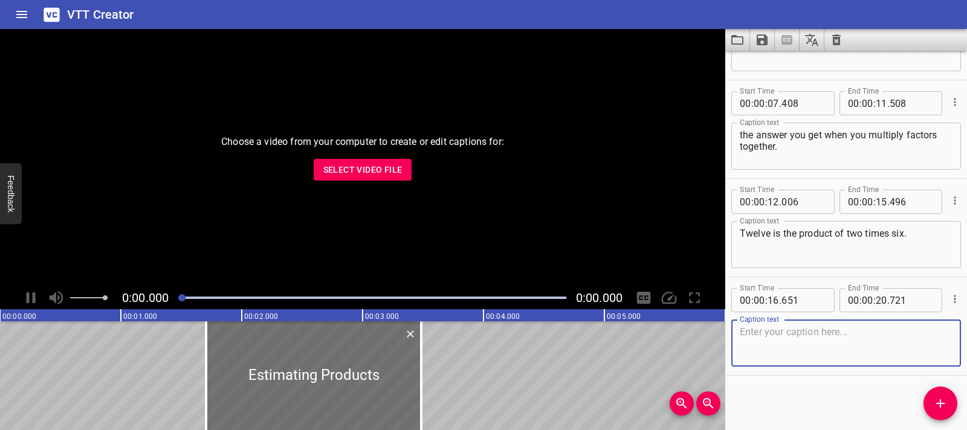
click at [43, 300] on div "0:00.000 0:00.000" at bounding box center [362, 298] width 725 height 23
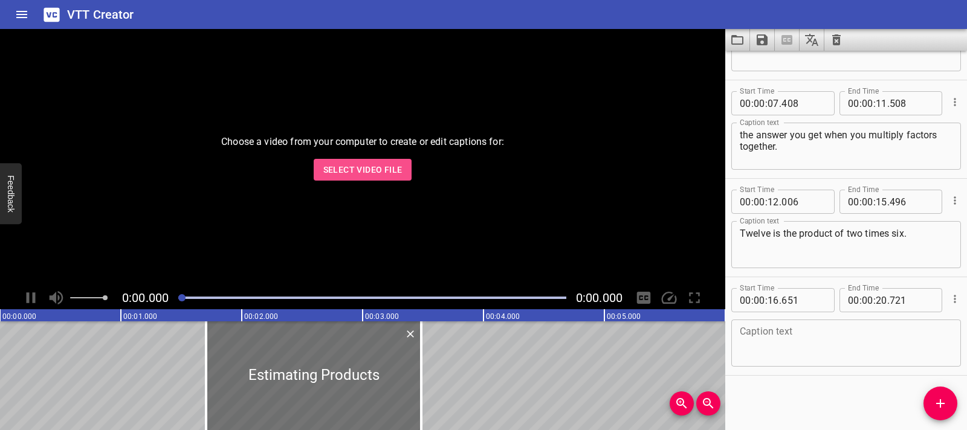
click at [345, 173] on span "Select Video File" at bounding box center [362, 170] width 79 height 15
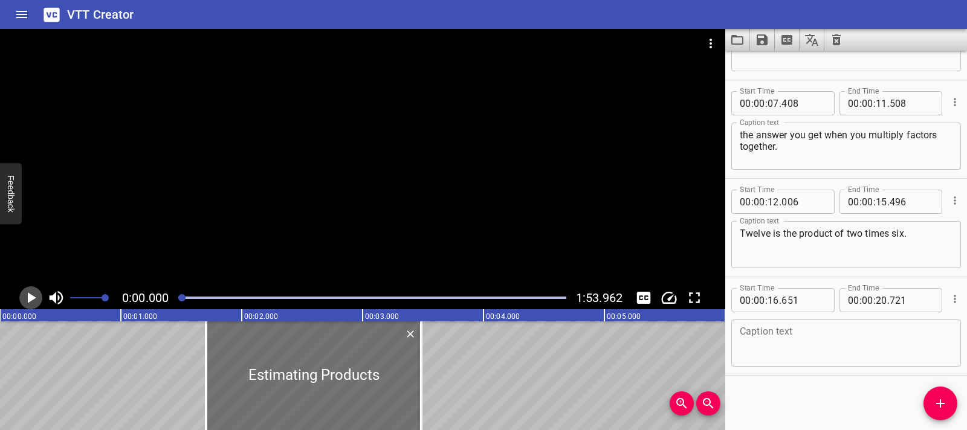
click at [22, 297] on icon "Play/Pause" at bounding box center [31, 298] width 18 height 18
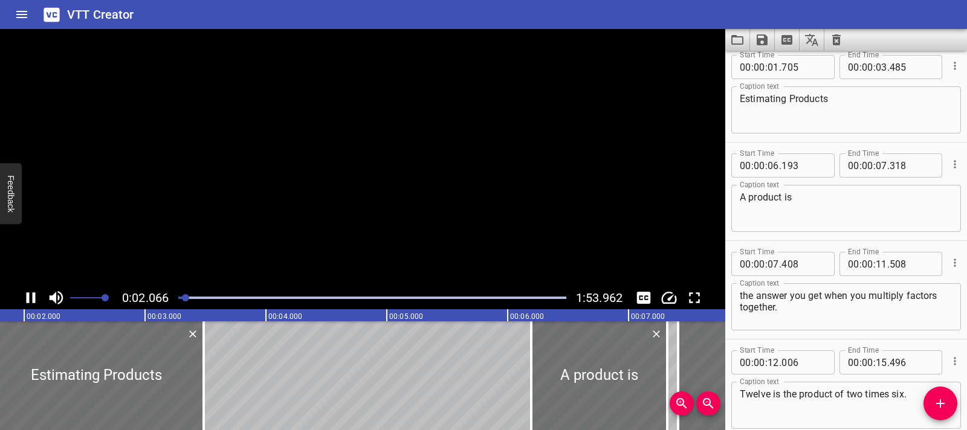
scroll to position [0, 0]
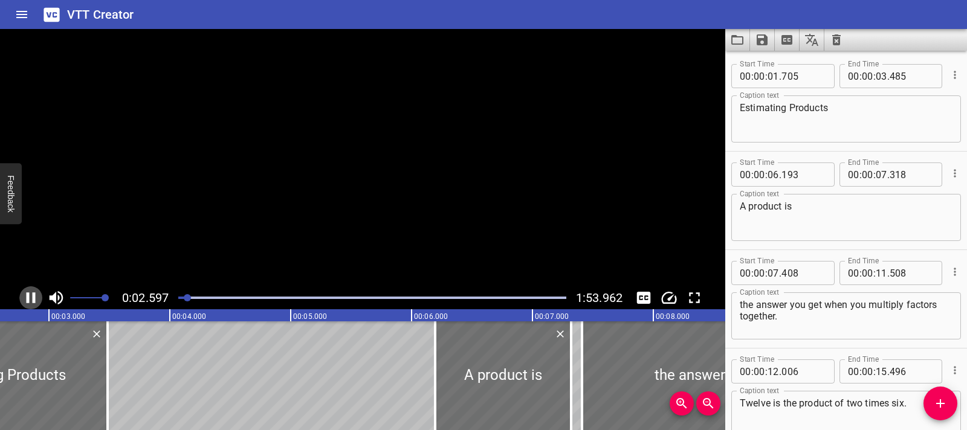
click at [22, 297] on icon "Play/Pause" at bounding box center [31, 298] width 18 height 18
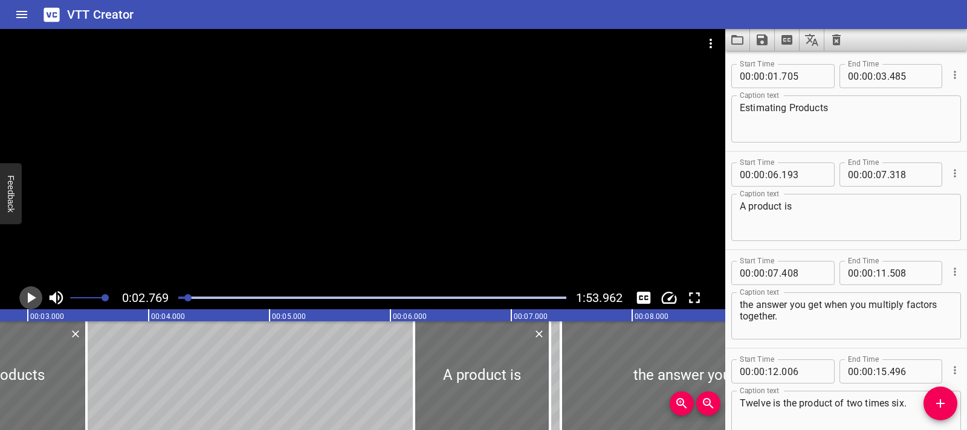
click at [39, 296] on icon "Play/Pause" at bounding box center [31, 298] width 18 height 18
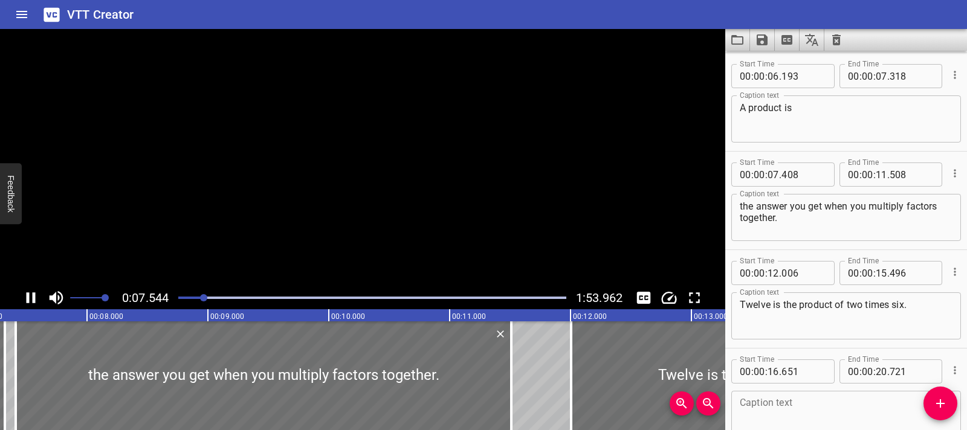
scroll to position [170, 0]
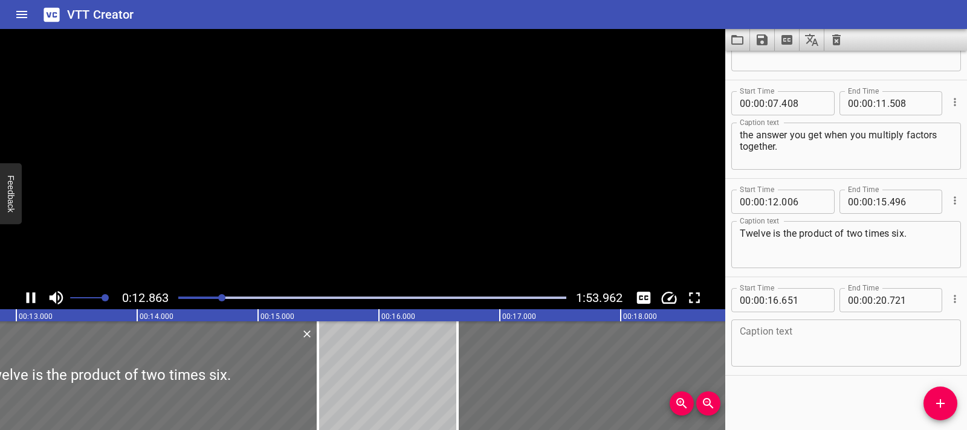
click at [39, 296] on icon "Play/Pause" at bounding box center [31, 298] width 18 height 18
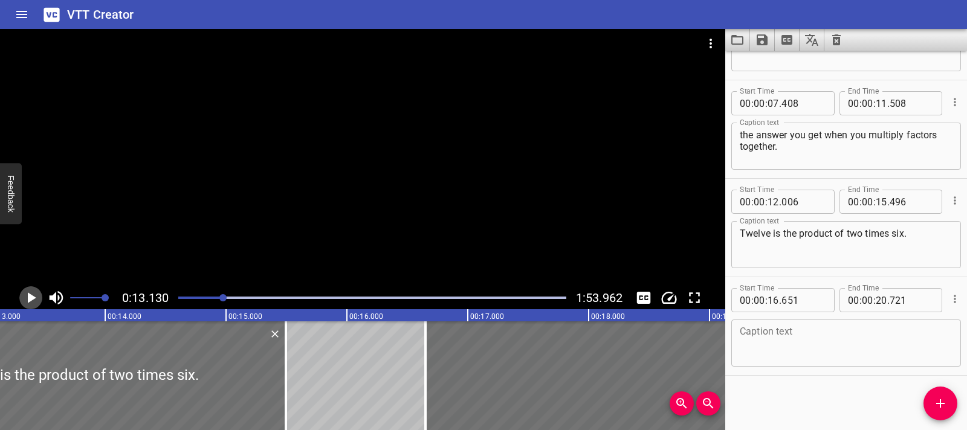
click at [39, 296] on icon "Play/Pause" at bounding box center [31, 298] width 18 height 18
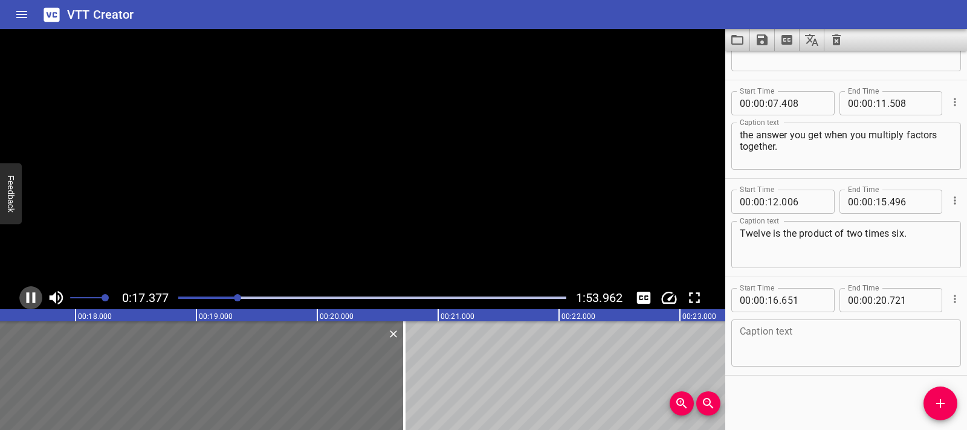
click at [39, 296] on icon "Play/Pause" at bounding box center [31, 298] width 18 height 18
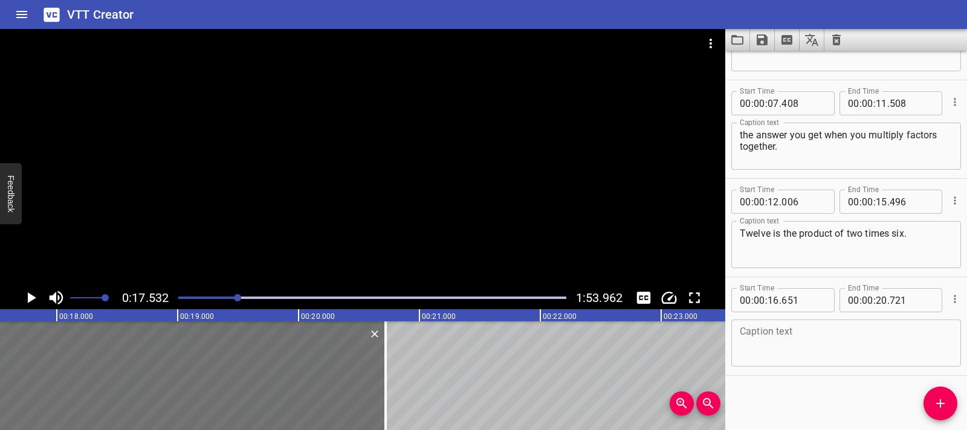
click at [745, 332] on textarea at bounding box center [846, 343] width 213 height 34
paste textarea "Estimating a product"
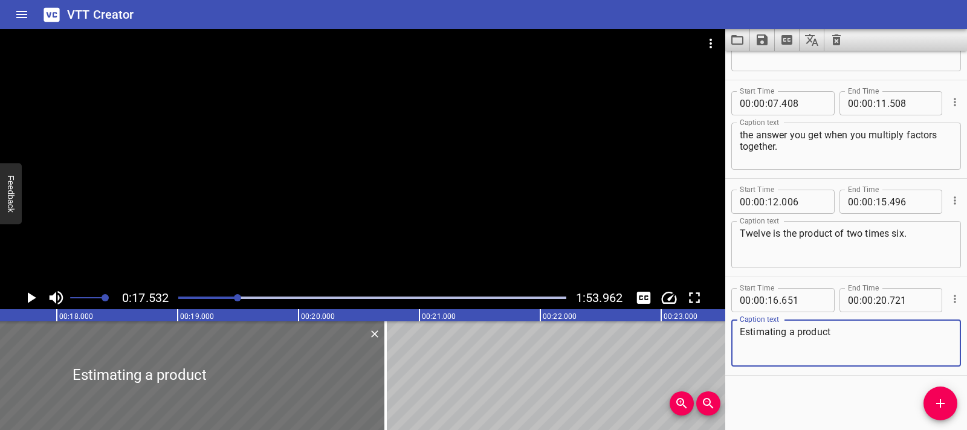
paste textarea "s useful when multiplying large numbers."
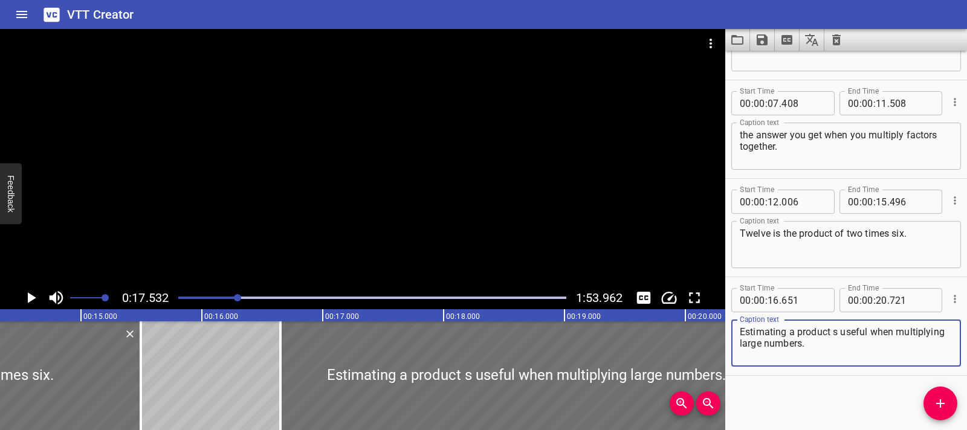
type textarea "Estimating a product s useful when multiplying large numbers."
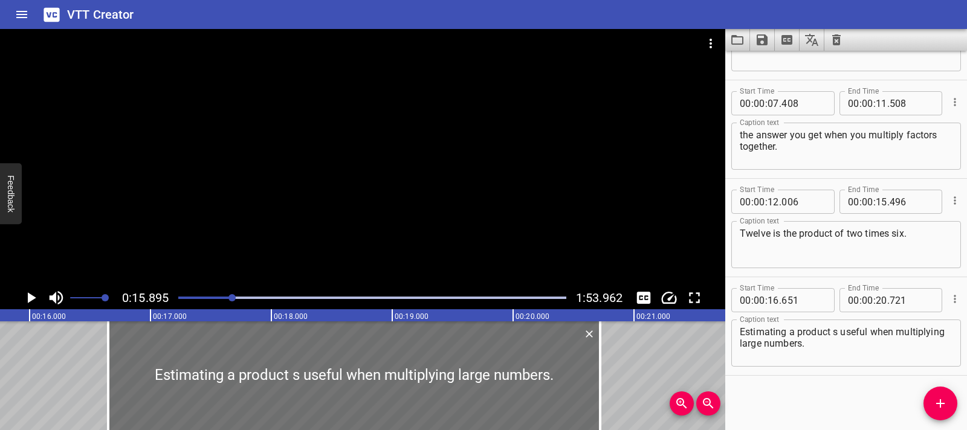
scroll to position [0, 1922]
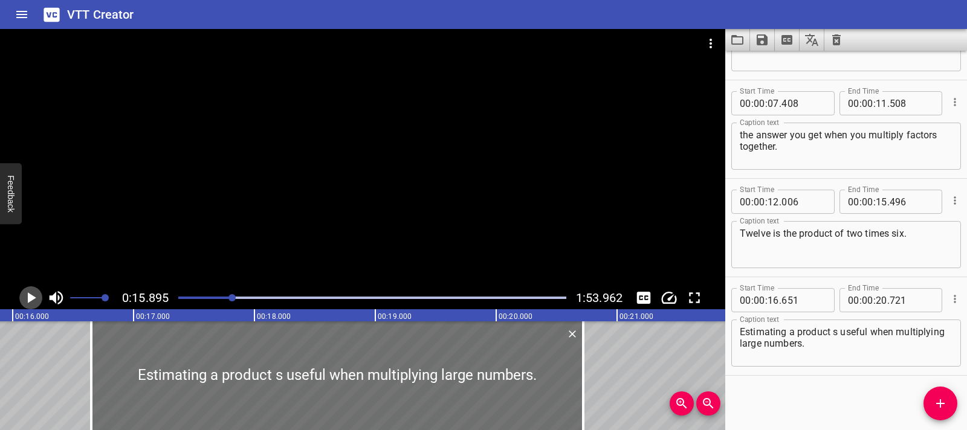
click at [37, 303] on icon "Play/Pause" at bounding box center [31, 298] width 18 height 18
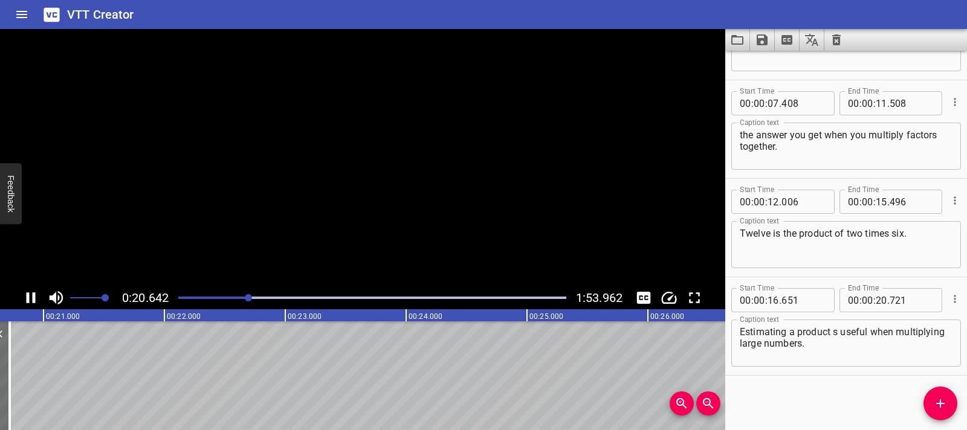
click at [36, 302] on icon "Play/Pause" at bounding box center [31, 298] width 18 height 18
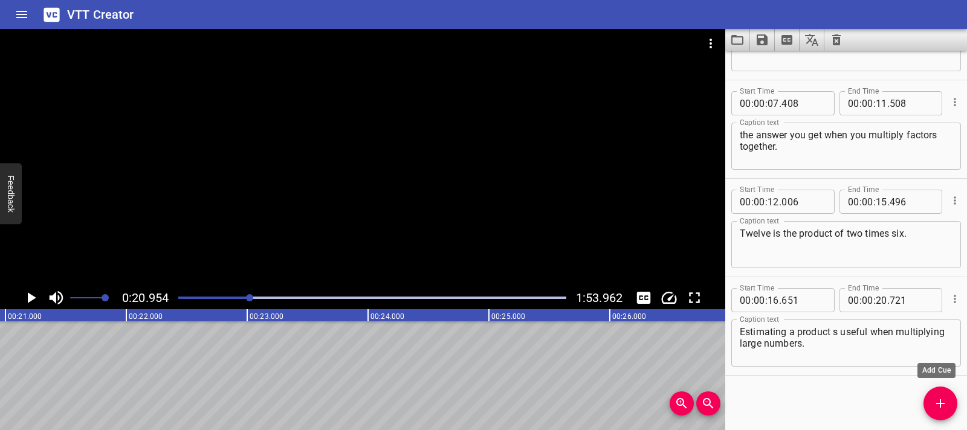
click at [947, 407] on icon "Add Cue" at bounding box center [940, 404] width 15 height 15
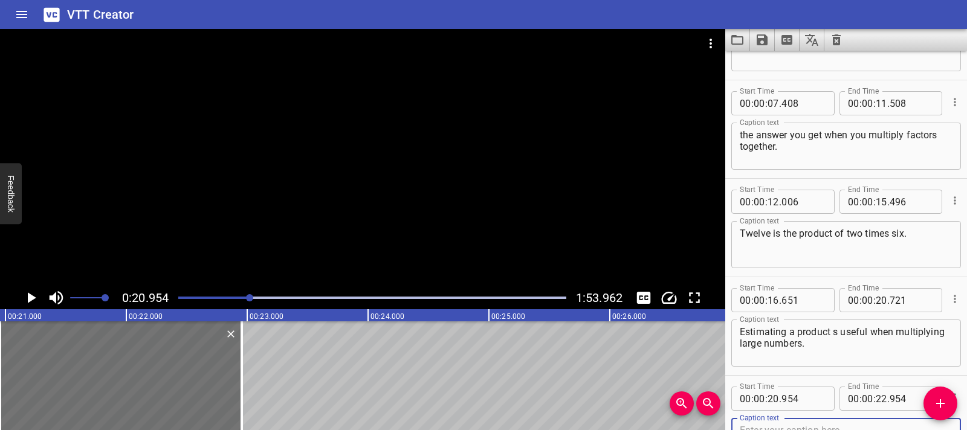
scroll to position [176, 0]
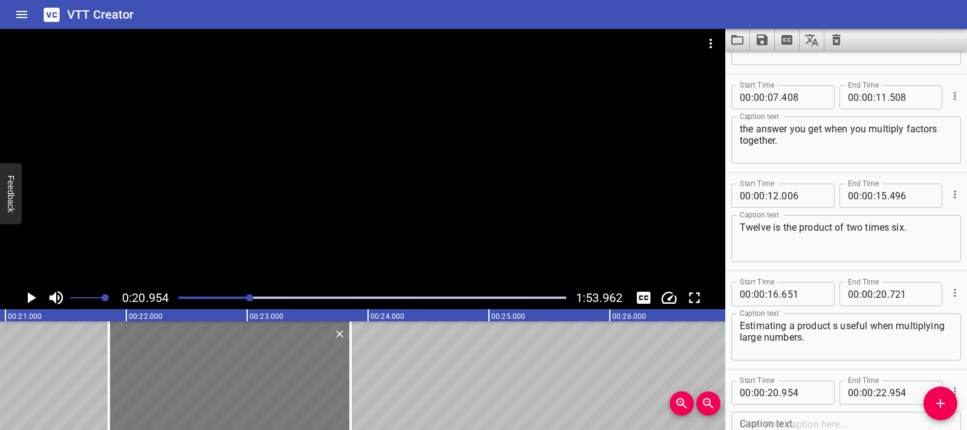
drag, startPoint x: 203, startPoint y: 385, endPoint x: 311, endPoint y: 382, distance: 108.9
click at [311, 382] on div at bounding box center [230, 376] width 242 height 109
type input "21"
type input "854"
type input "23"
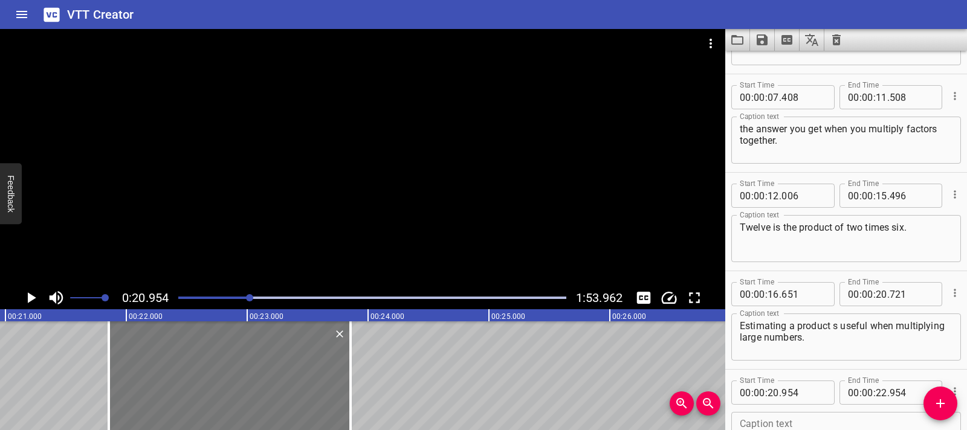
type input "854"
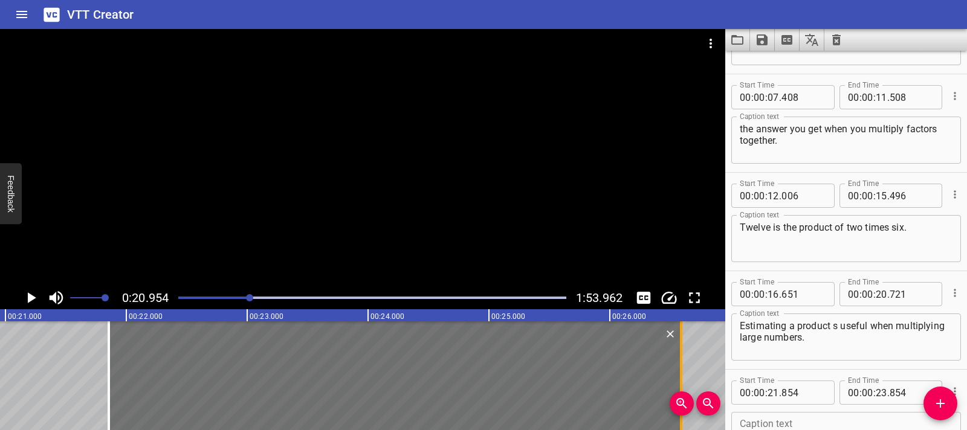
drag, startPoint x: 351, startPoint y: 377, endPoint x: 681, endPoint y: 375, distance: 330.7
click at [681, 375] on div at bounding box center [681, 376] width 2 height 109
type input "26"
type input "589"
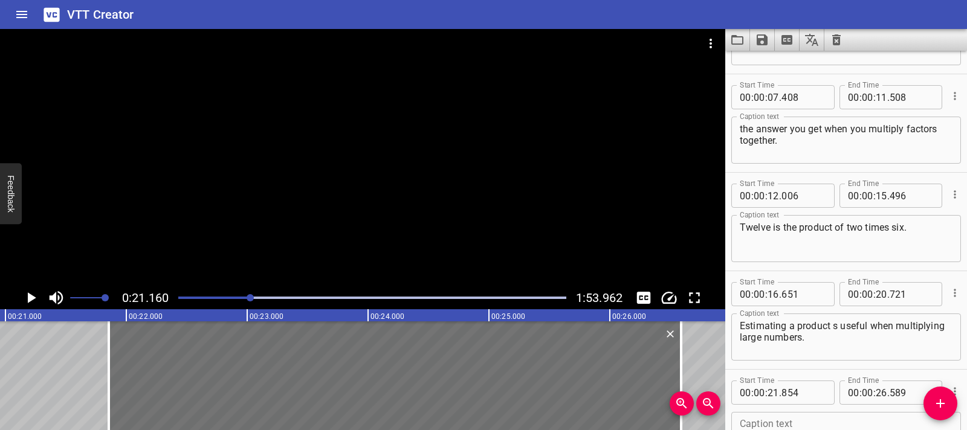
scroll to position [0, 2558]
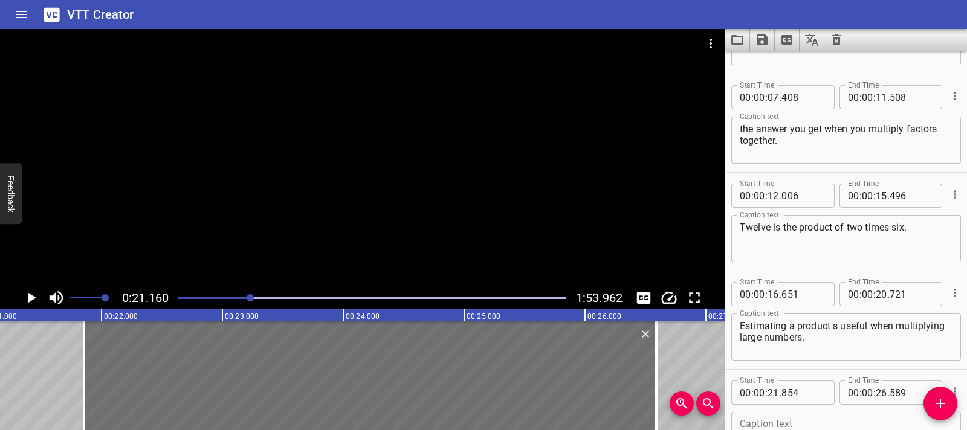
click at [38, 291] on icon "Play/Pause" at bounding box center [31, 298] width 18 height 18
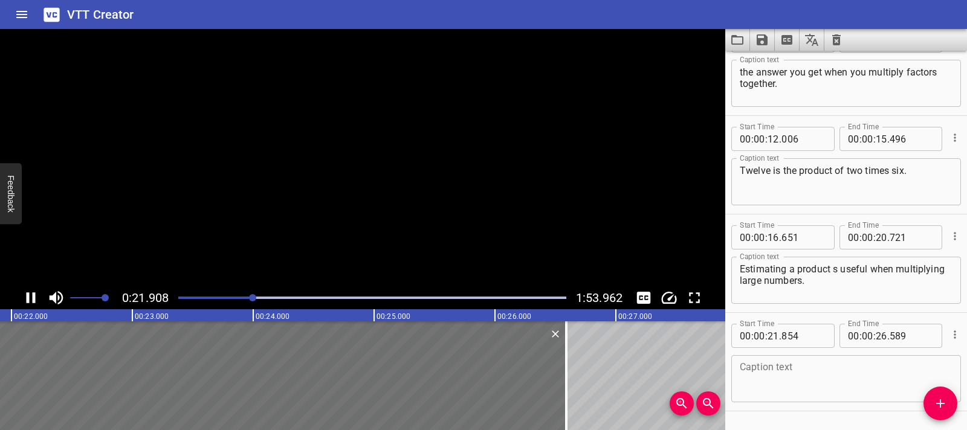
scroll to position [268, 0]
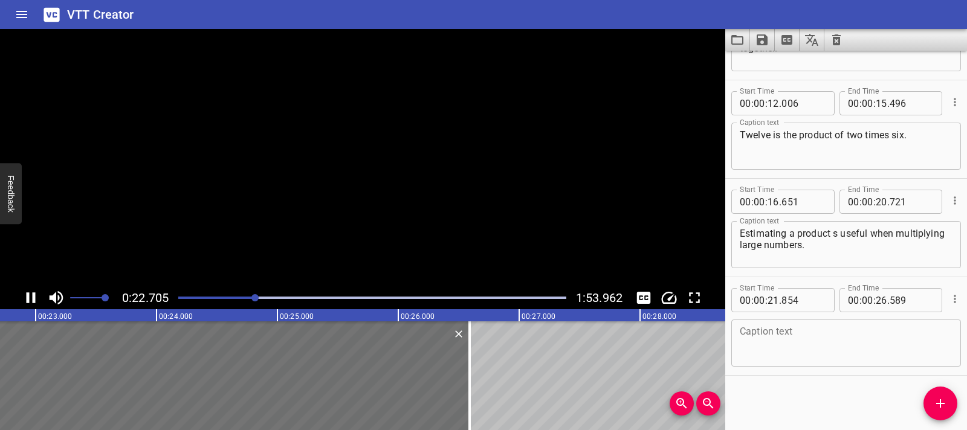
click at [36, 295] on icon "Play/Pause" at bounding box center [31, 298] width 18 height 18
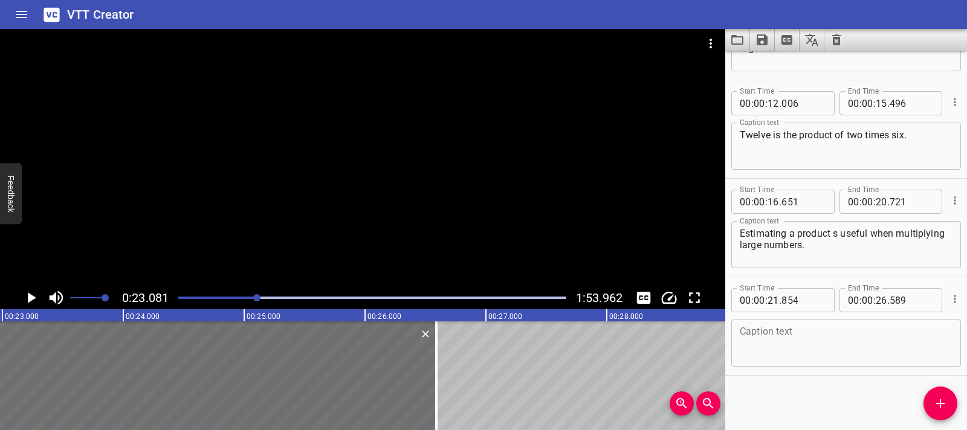
scroll to position [0, 2791]
click at [766, 325] on div "Caption text" at bounding box center [846, 343] width 230 height 47
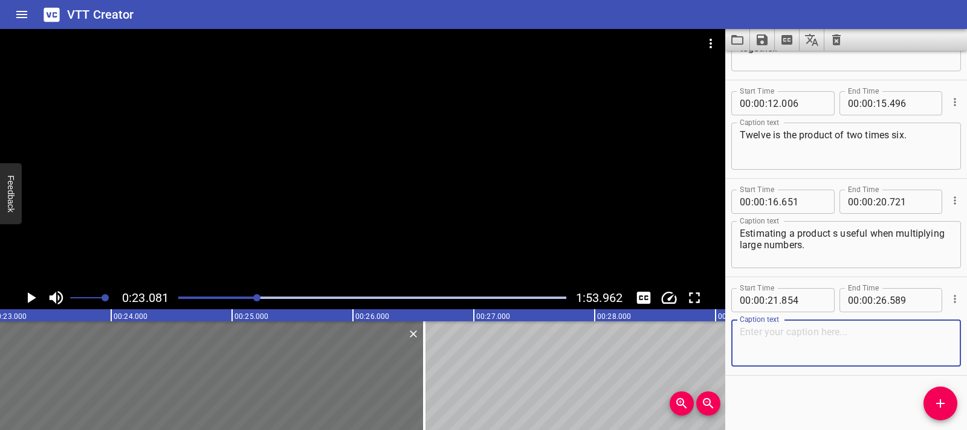
paste textarea "When estimating, use words like"
paste textarea "about or"
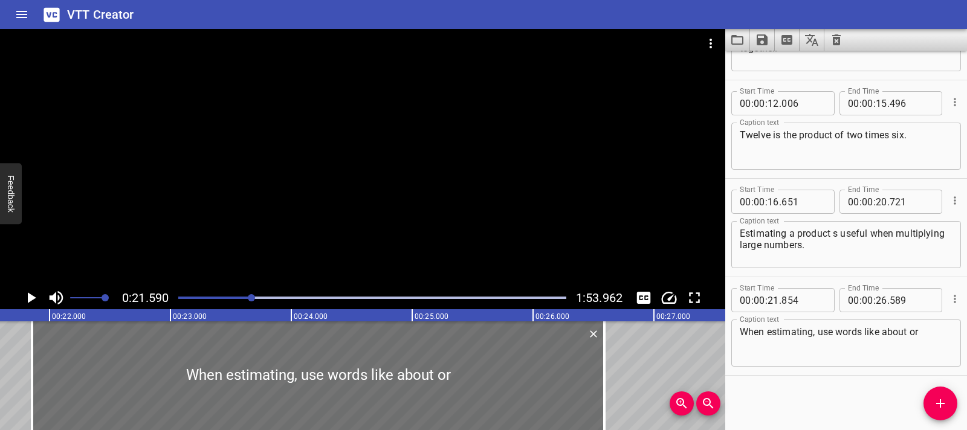
click at [39, 295] on icon "Play/Pause" at bounding box center [31, 298] width 18 height 18
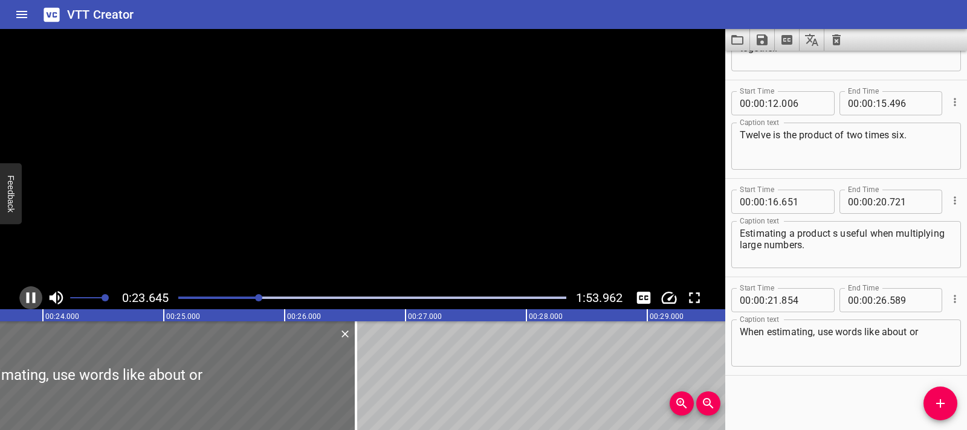
click at [39, 295] on icon "Play/Pause" at bounding box center [31, 298] width 18 height 18
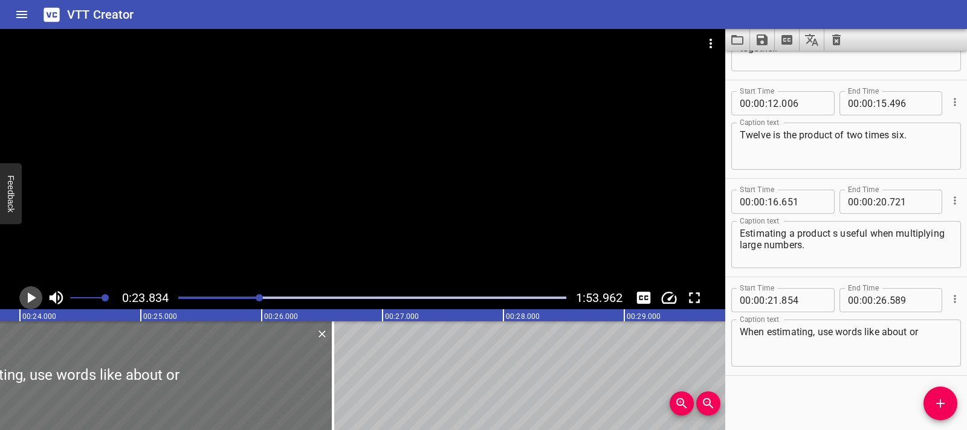
click at [39, 295] on icon "Play/Pause" at bounding box center [31, 298] width 18 height 18
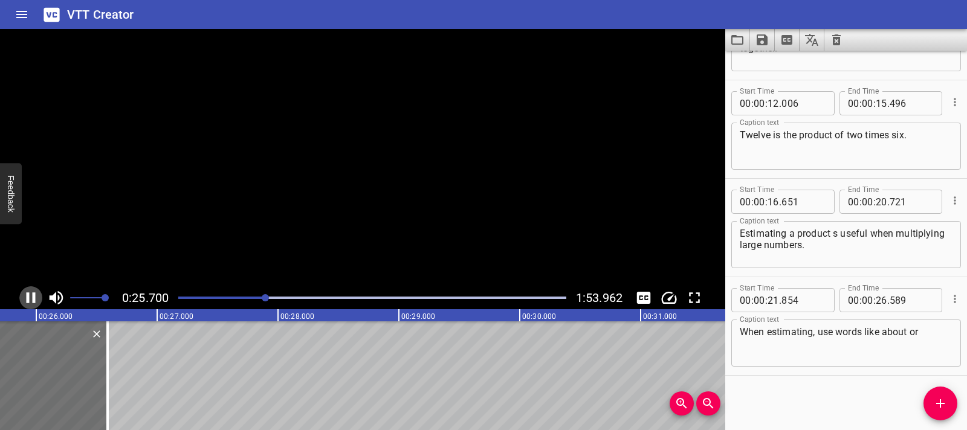
click at [39, 295] on icon "Play/Pause" at bounding box center [31, 298] width 18 height 18
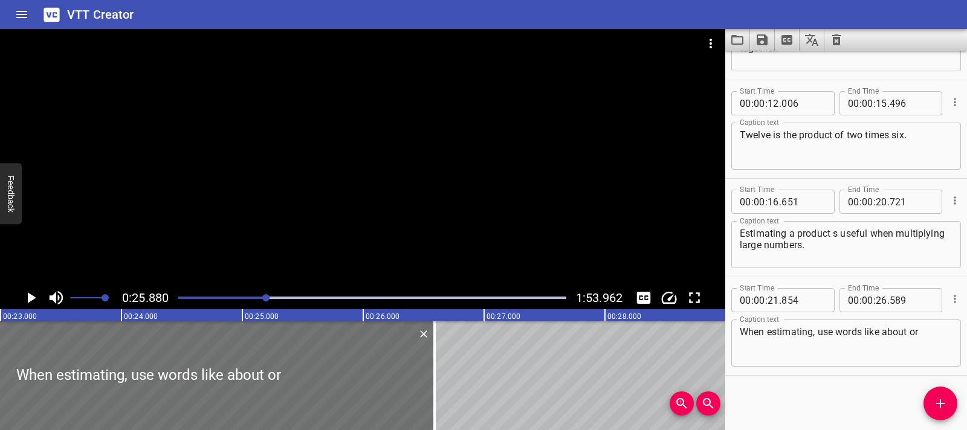
scroll to position [0, 2756]
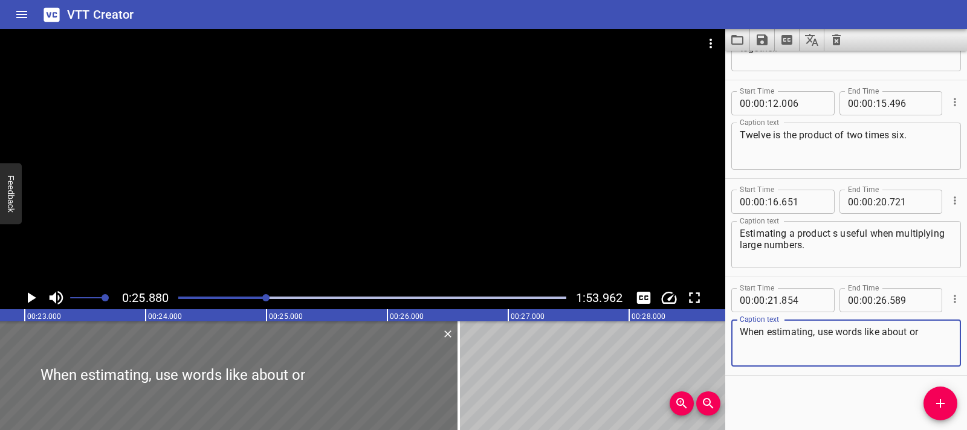
drag, startPoint x: 883, startPoint y: 332, endPoint x: 932, endPoint y: 332, distance: 49.0
click at [932, 332] on textarea "When estimating, use words like about or" at bounding box center [846, 343] width 213 height 34
type textarea "When estimating, use words like"
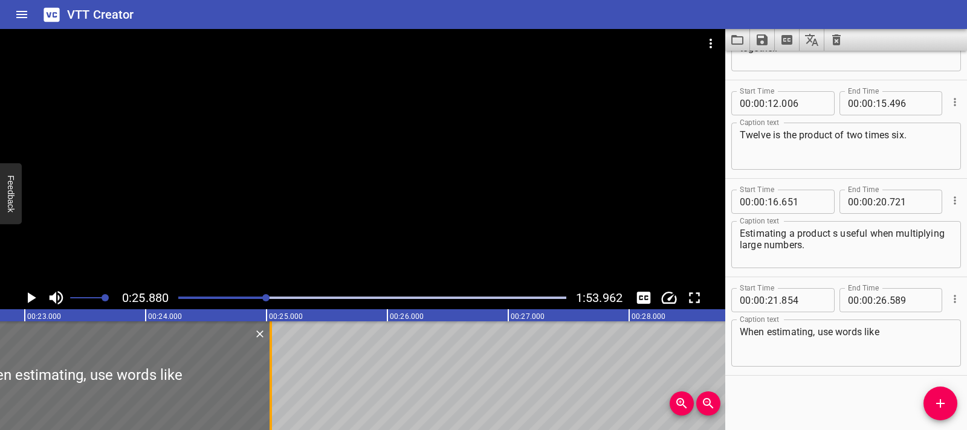
drag, startPoint x: 462, startPoint y: 371, endPoint x: 274, endPoint y: 369, distance: 188.0
click at [274, 369] on div at bounding box center [271, 376] width 12 height 109
type input "25"
type input "034"
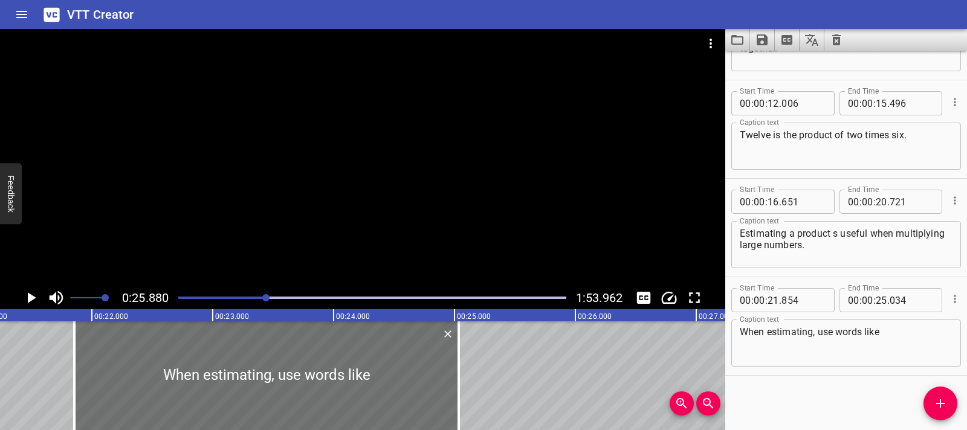
scroll to position [0, 2520]
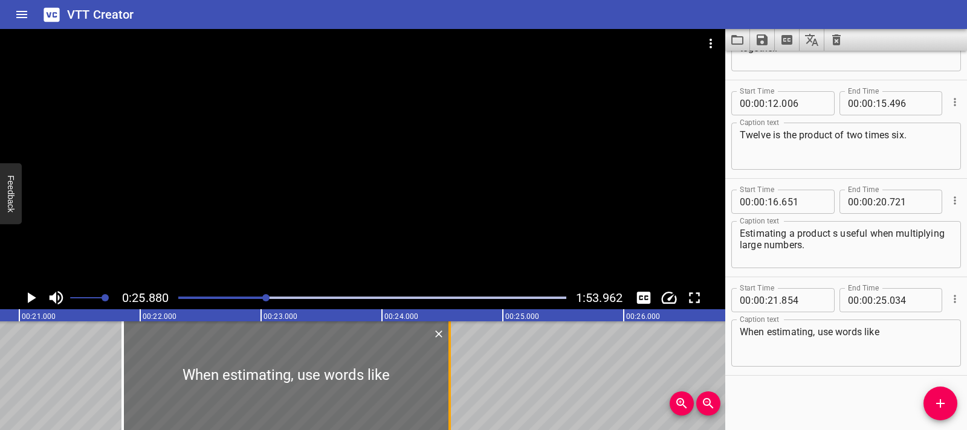
drag, startPoint x: 502, startPoint y: 391, endPoint x: 444, endPoint y: 393, distance: 57.5
click at [444, 393] on div at bounding box center [450, 376] width 12 height 109
type input "24"
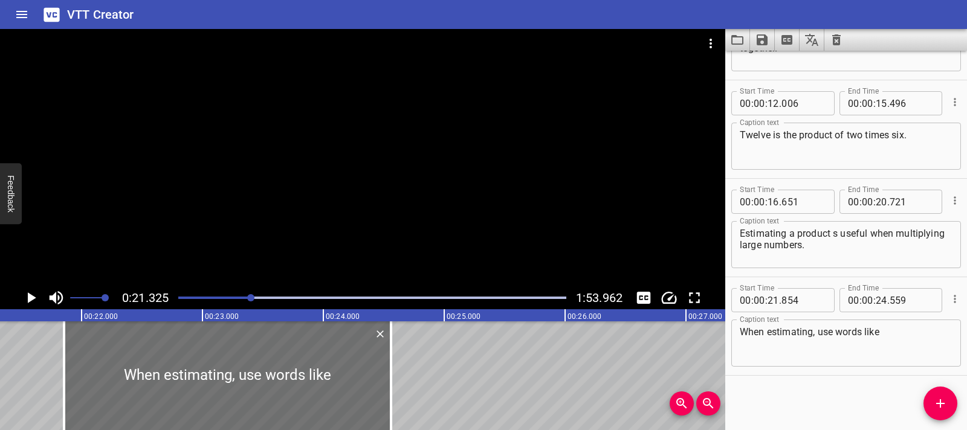
click at [26, 298] on icon "Play/Pause" at bounding box center [31, 298] width 18 height 18
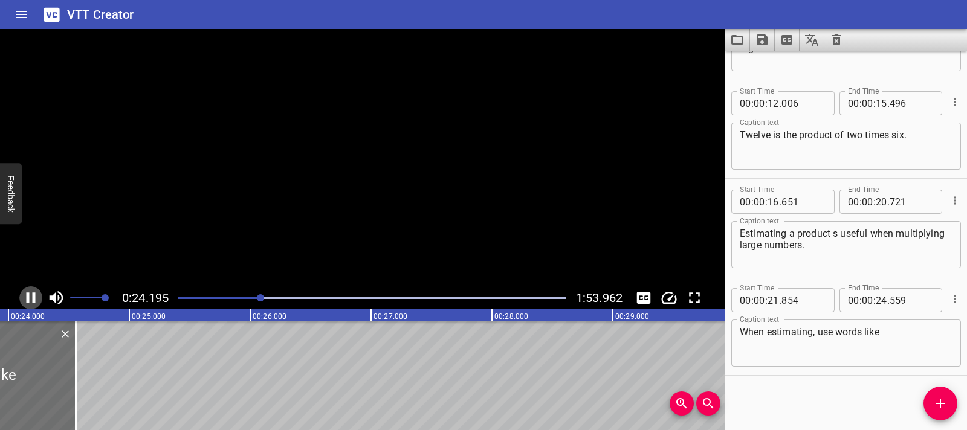
click at [26, 298] on icon "Play/Pause" at bounding box center [31, 298] width 18 height 18
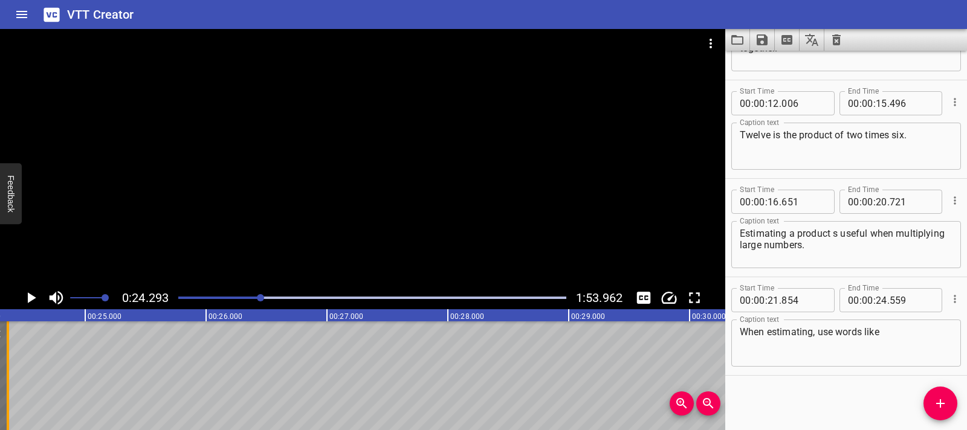
drag, startPoint x: 34, startPoint y: 378, endPoint x: 10, endPoint y: 376, distance: 24.2
click at [9, 377] on div at bounding box center [8, 376] width 12 height 109
type input "354"
click at [944, 401] on icon "Add Cue" at bounding box center [940, 404] width 15 height 15
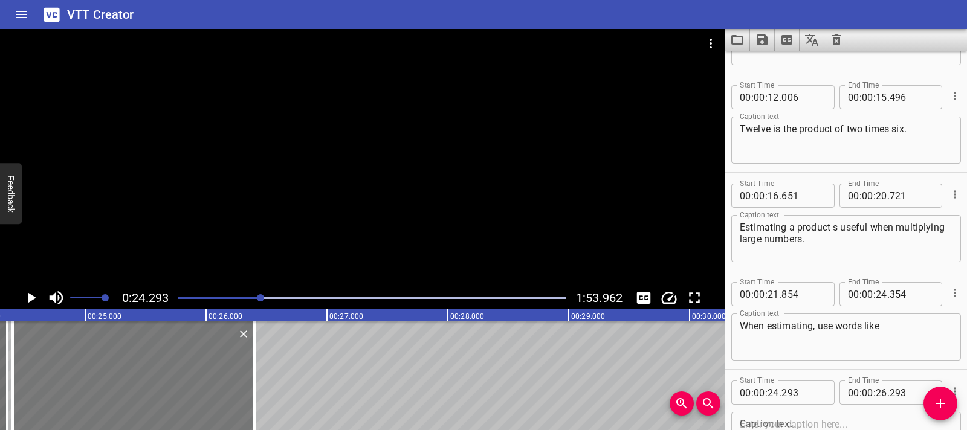
drag, startPoint x: 88, startPoint y: 352, endPoint x: 97, endPoint y: 354, distance: 9.8
click at [97, 354] on div at bounding box center [134, 376] width 242 height 109
type input "398"
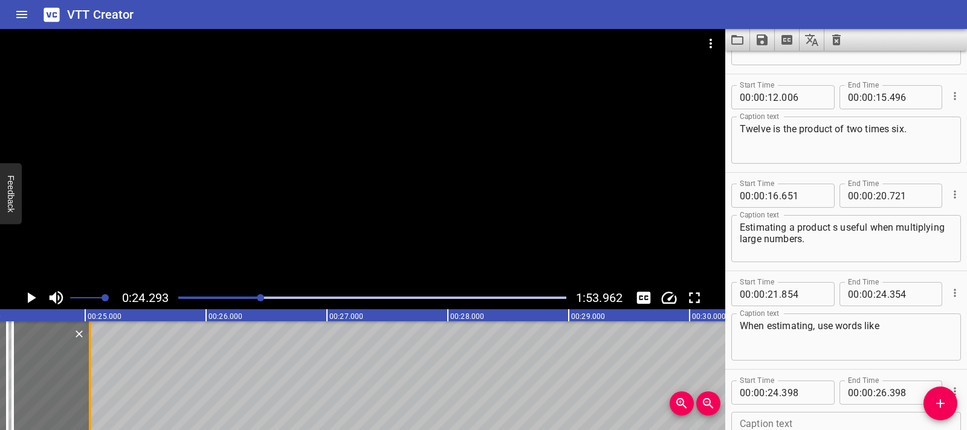
drag, startPoint x: 256, startPoint y: 375, endPoint x: 92, endPoint y: 374, distance: 164.4
click at [92, 374] on div at bounding box center [90, 376] width 12 height 109
type input "25"
type input "038"
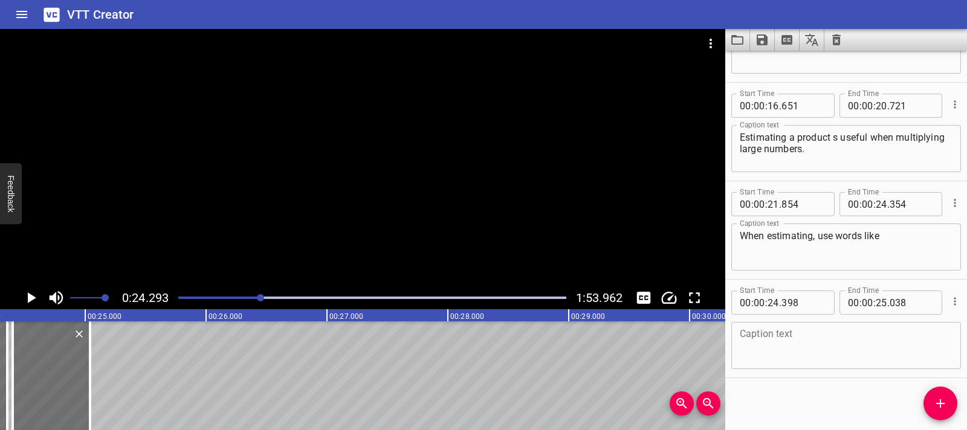
scroll to position [367, 0]
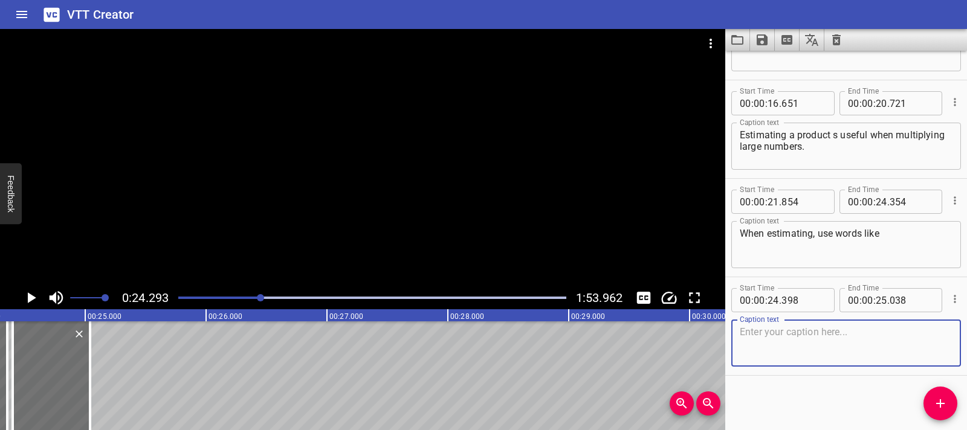
click at [787, 337] on textarea at bounding box center [846, 343] width 213 height 34
paste textarea "about or"
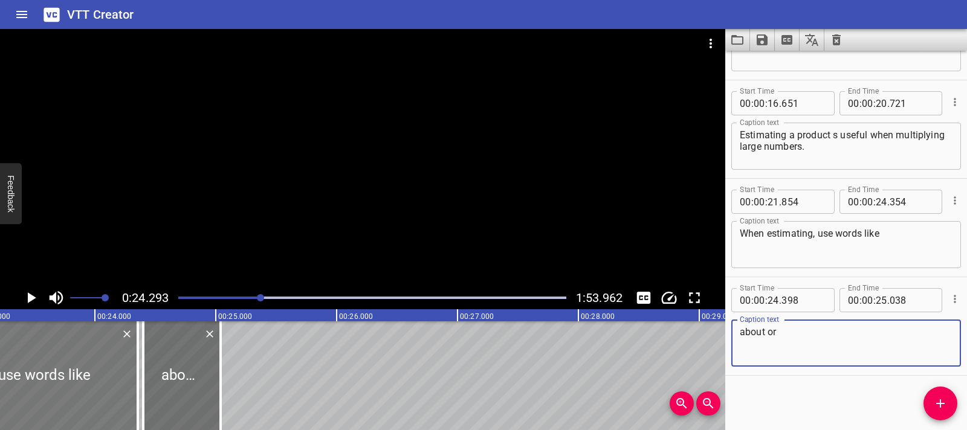
type textarea "about or"
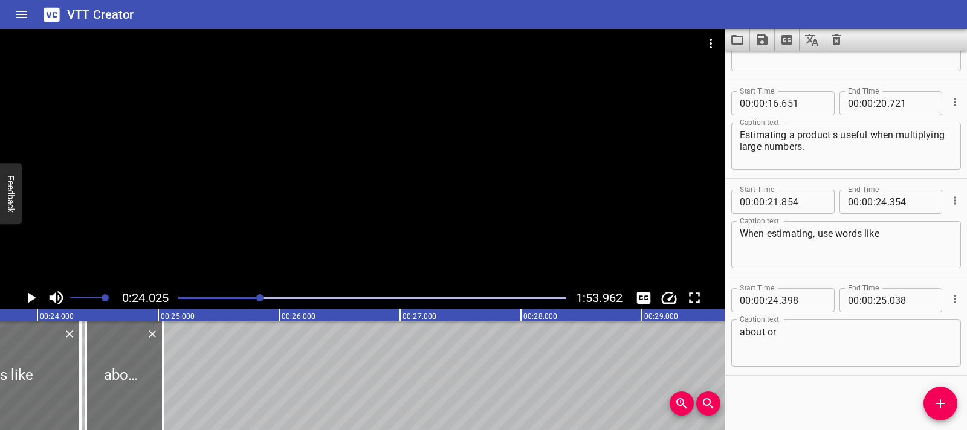
scroll to position [0, 2905]
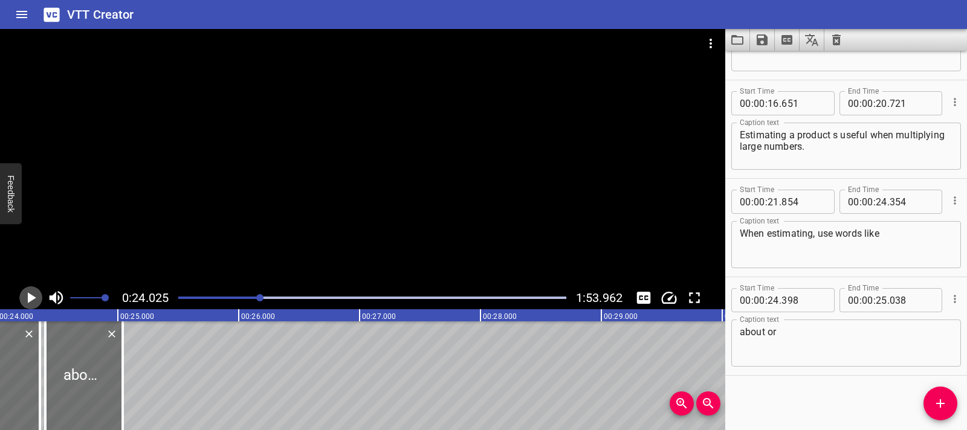
click at [36, 300] on icon "Play/Pause" at bounding box center [31, 298] width 18 height 18
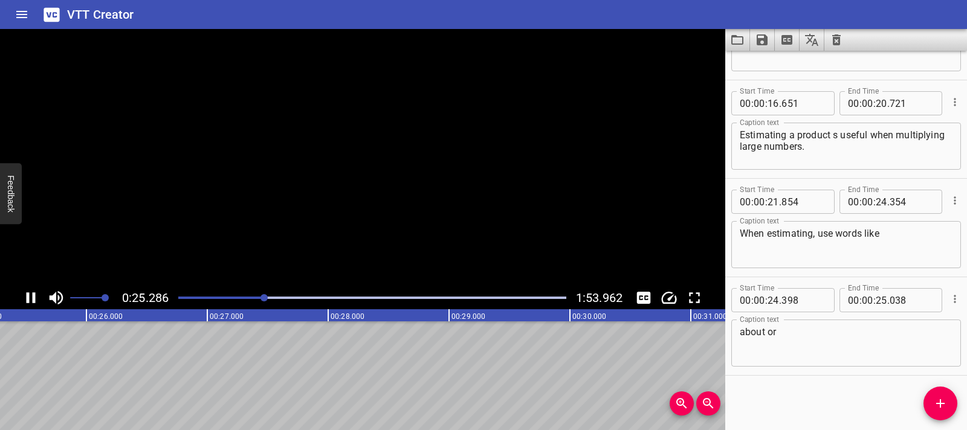
click at [36, 300] on icon "Play/Pause" at bounding box center [31, 298] width 18 height 18
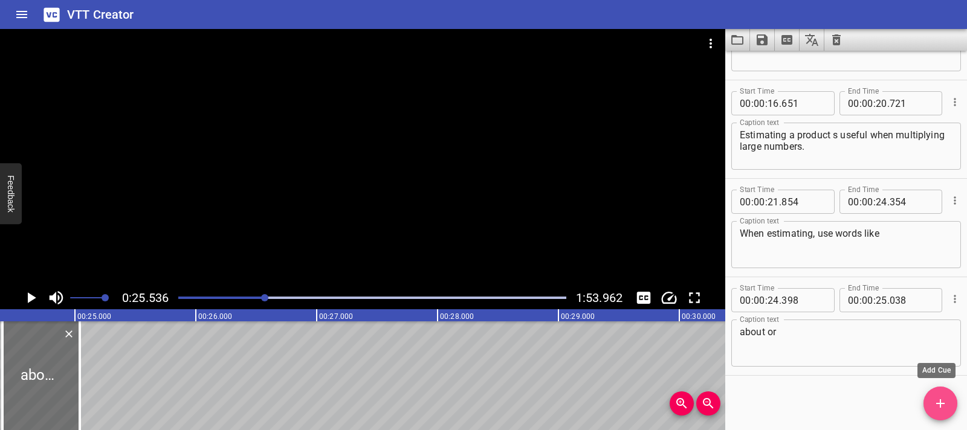
click at [928, 406] on span "Add Cue" at bounding box center [941, 404] width 34 height 15
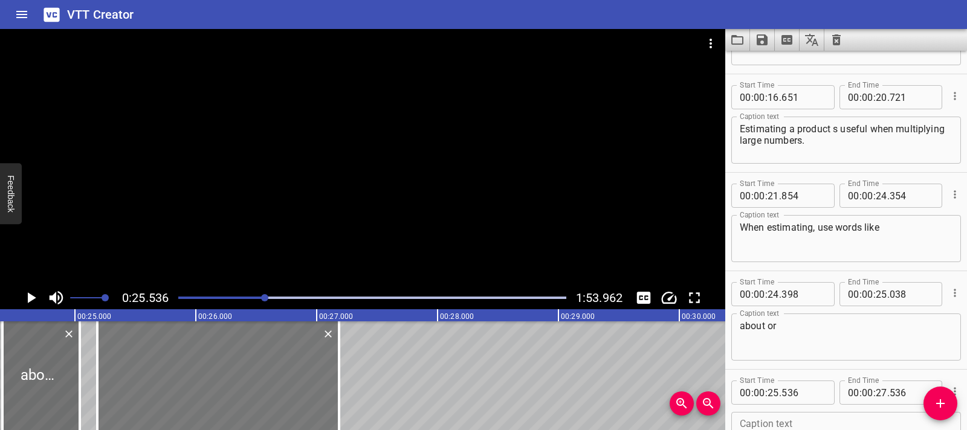
drag, startPoint x: 256, startPoint y: 394, endPoint x: 216, endPoint y: 393, distance: 39.9
click at [216, 393] on div at bounding box center [218, 376] width 242 height 109
type input "186"
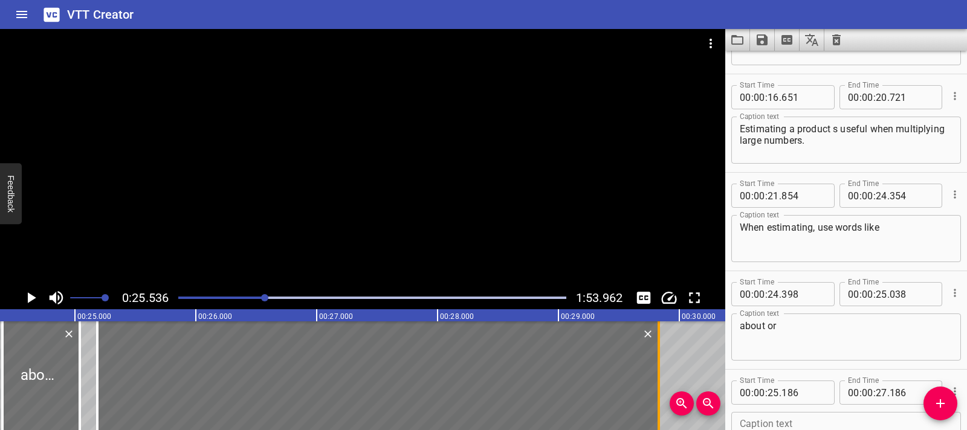
drag, startPoint x: 337, startPoint y: 380, endPoint x: 657, endPoint y: 384, distance: 319.8
click at [657, 384] on div at bounding box center [659, 376] width 12 height 109
type input "29"
type input "831"
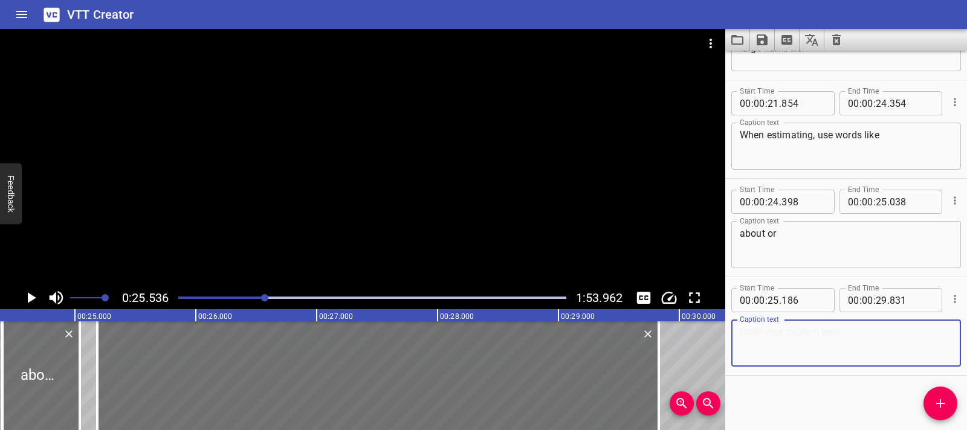
click at [759, 346] on textarea at bounding box center [846, 343] width 213 height 34
paste textarea "approximately to show the answer is close, but not exact."
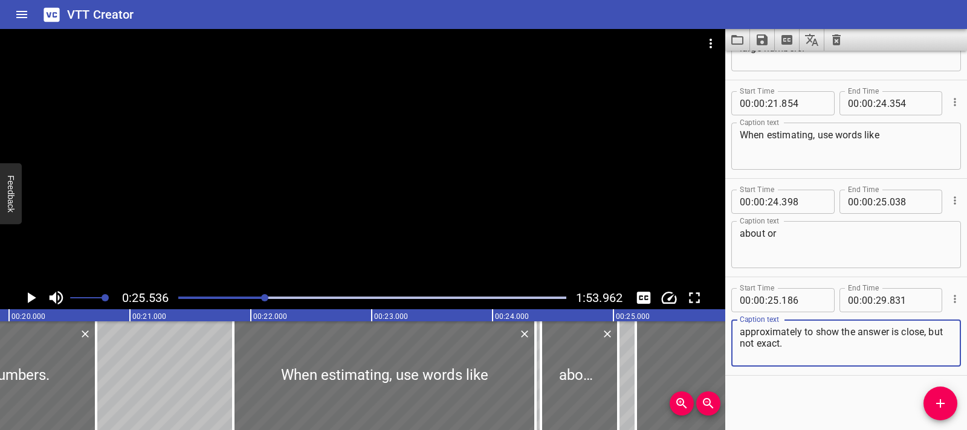
type textarea "approximately to show the answer is close, but not exact."
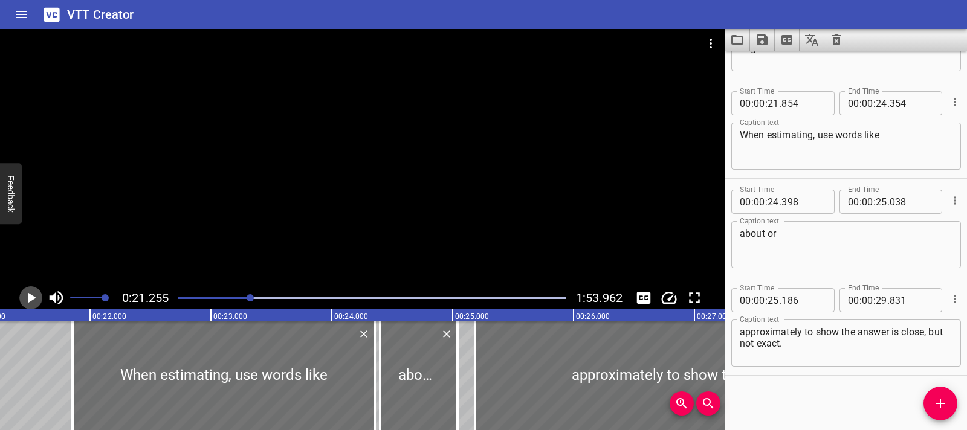
click at [35, 299] on icon "Play/Pause" at bounding box center [31, 298] width 18 height 18
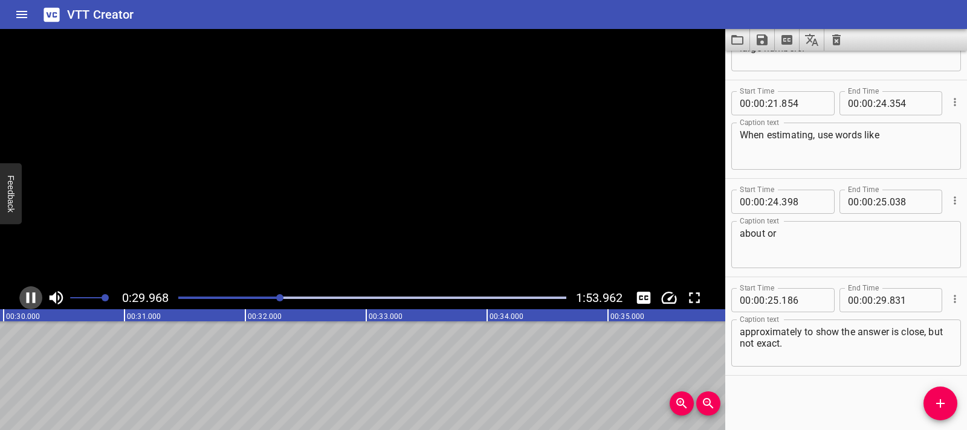
click at [35, 299] on icon "Play/Pause" at bounding box center [31, 298] width 9 height 11
click at [35, 299] on icon "Play/Pause" at bounding box center [31, 298] width 18 height 18
click at [35, 299] on icon "Play/Pause" at bounding box center [31, 298] width 9 height 11
click at [949, 397] on span "Add Cue" at bounding box center [941, 404] width 34 height 15
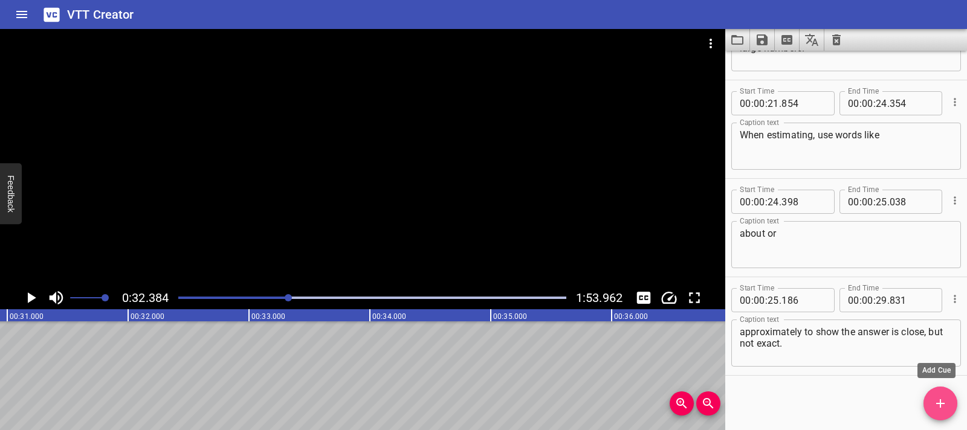
scroll to position [472, 0]
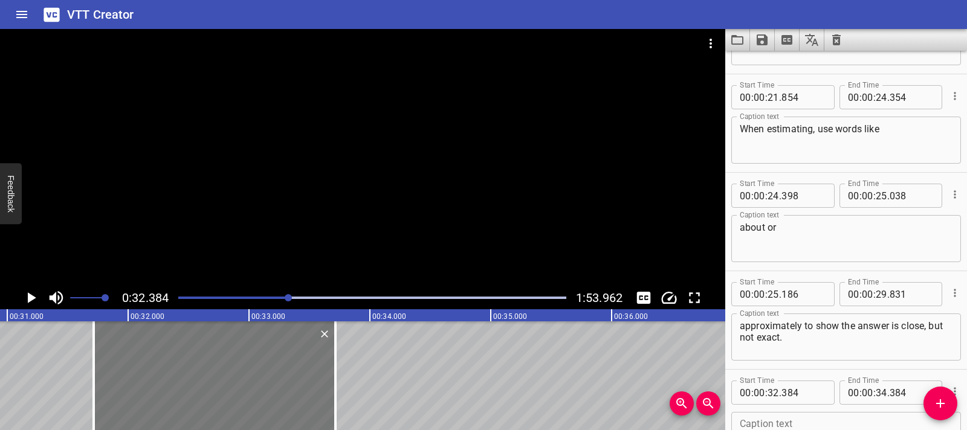
drag, startPoint x: 237, startPoint y: 372, endPoint x: 159, endPoint y: 371, distance: 78.0
click at [159, 371] on div at bounding box center [215, 376] width 242 height 109
type input "31"
type input "739"
type input "33"
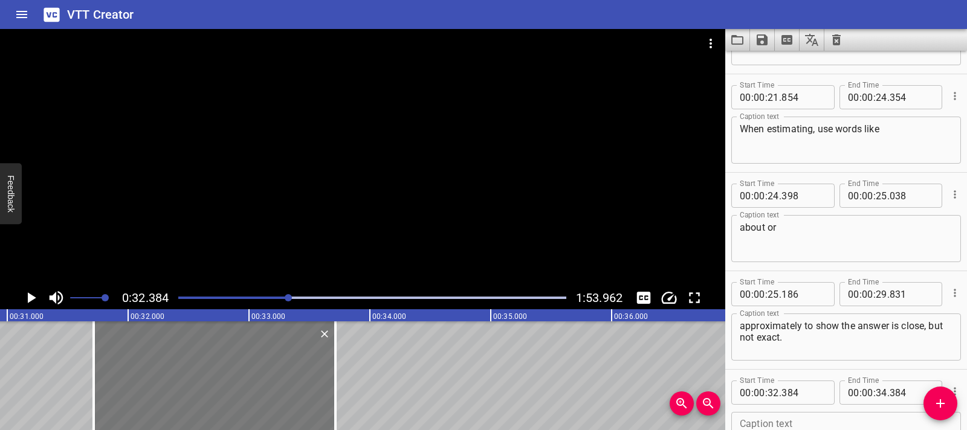
type input "739"
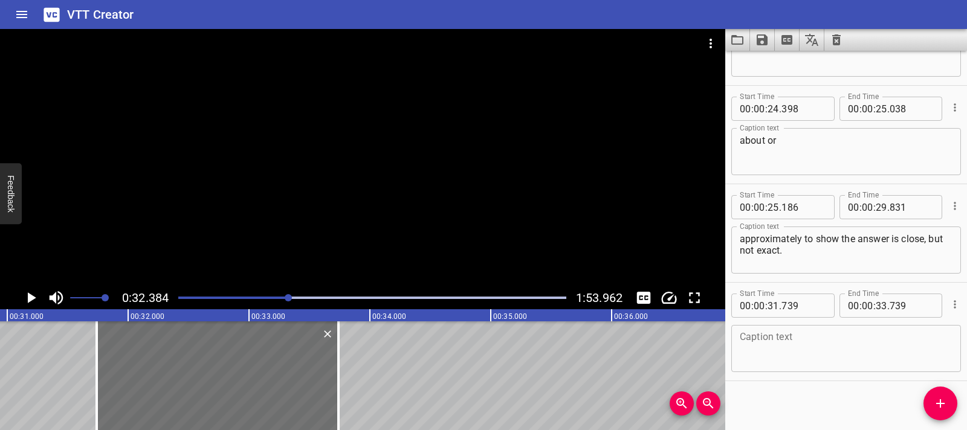
scroll to position [564, 0]
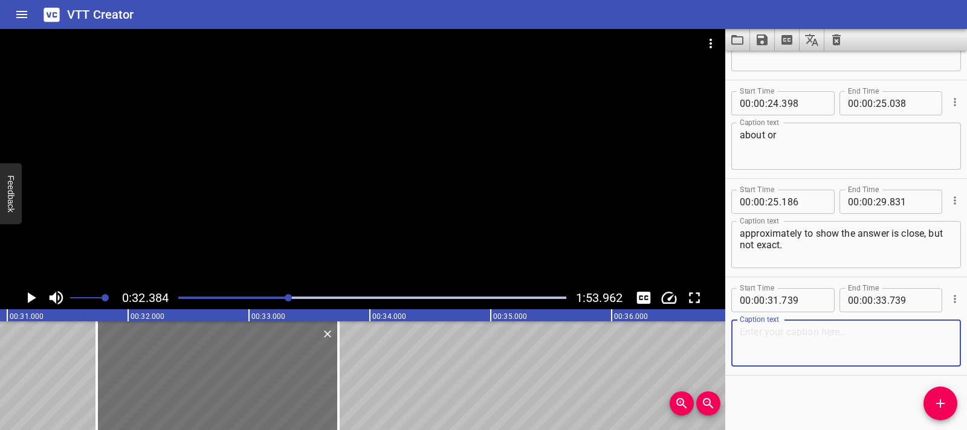
click at [783, 326] on textarea at bounding box center [846, 343] width 213 height 34
paste textarea "Compatible numbers are numbers that are"
paste textarea "easy to multiply mentally."
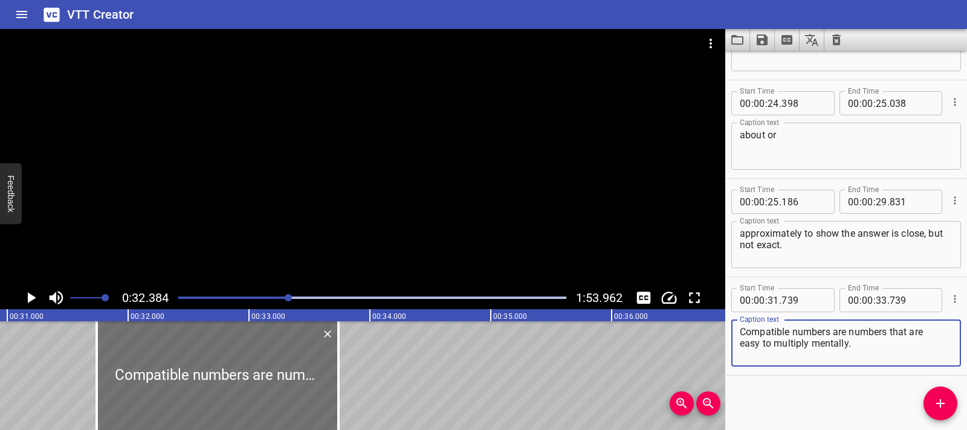
click at [741, 347] on textarea "Compatible numbers are numbers that are easy to multiply mentally." at bounding box center [846, 343] width 213 height 34
type textarea "Compatible numbers are numbers that are easy to multiply mentally."
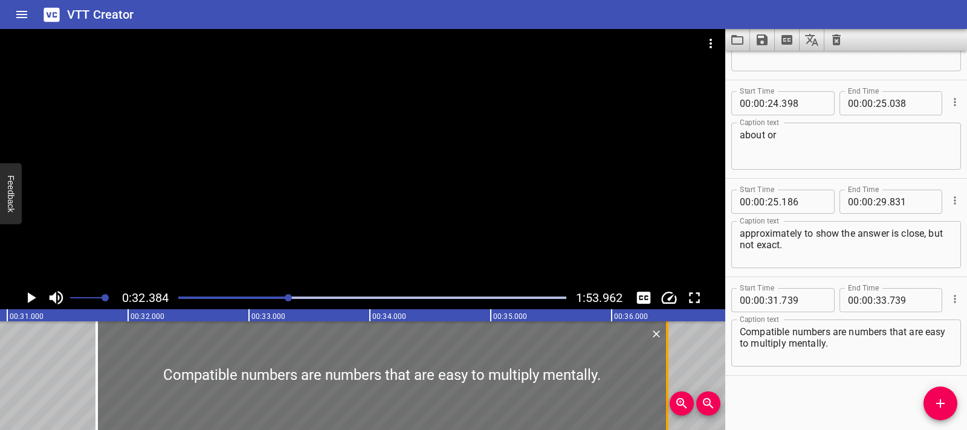
drag, startPoint x: 341, startPoint y: 383, endPoint x: 670, endPoint y: 385, distance: 328.9
click at [670, 385] on div at bounding box center [667, 376] width 12 height 109
type input "36"
type input "459"
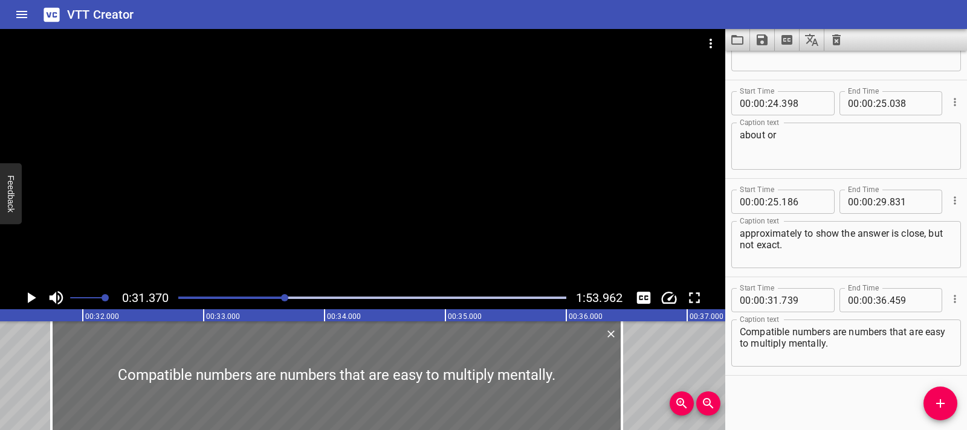
scroll to position [0, 3793]
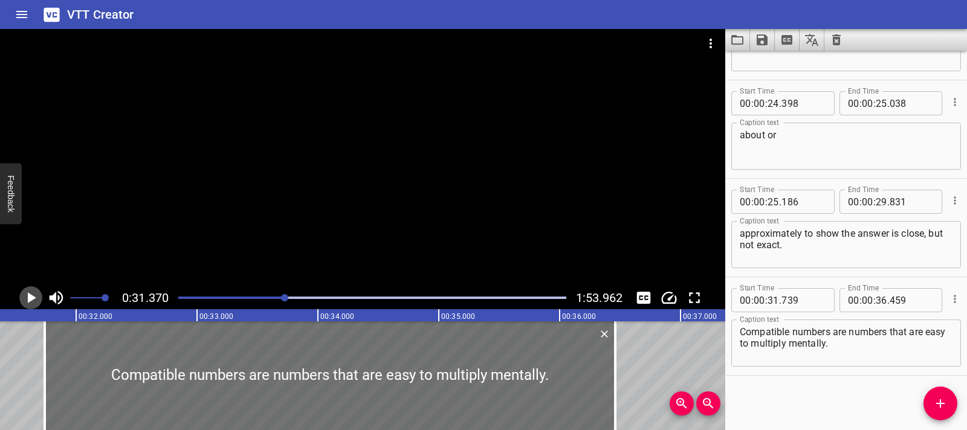
click at [33, 297] on icon "Play/Pause" at bounding box center [32, 298] width 8 height 11
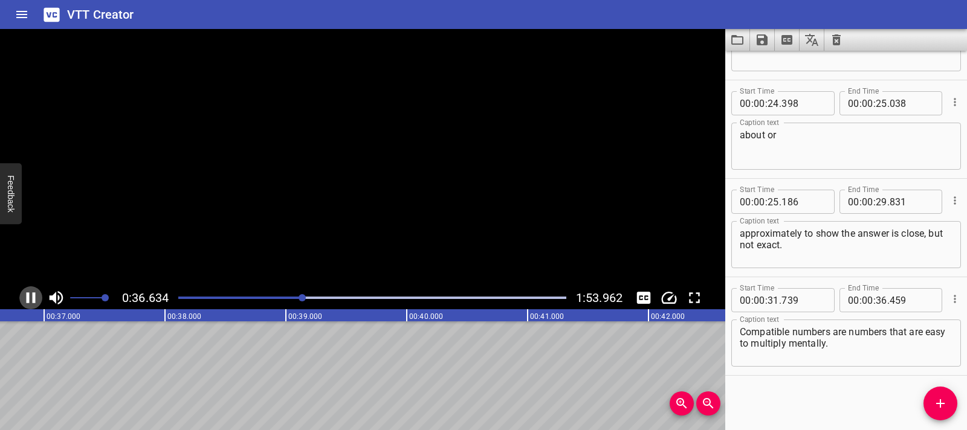
click at [33, 297] on icon "Play/Pause" at bounding box center [31, 298] width 9 height 11
click at [951, 402] on span "Add Cue" at bounding box center [941, 404] width 34 height 15
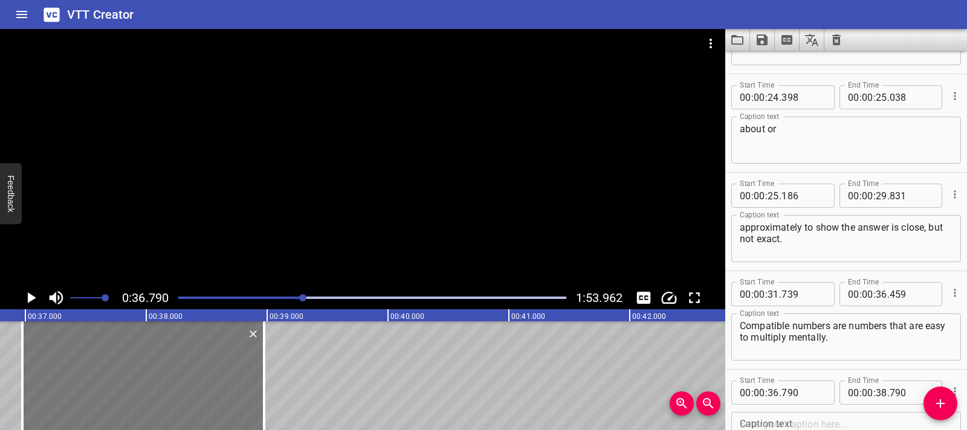
drag, startPoint x: 192, startPoint y: 360, endPoint x: 214, endPoint y: 362, distance: 22.4
click at [214, 362] on div at bounding box center [143, 376] width 242 height 109
type input "975"
click at [32, 291] on icon "Play/Pause" at bounding box center [31, 298] width 18 height 18
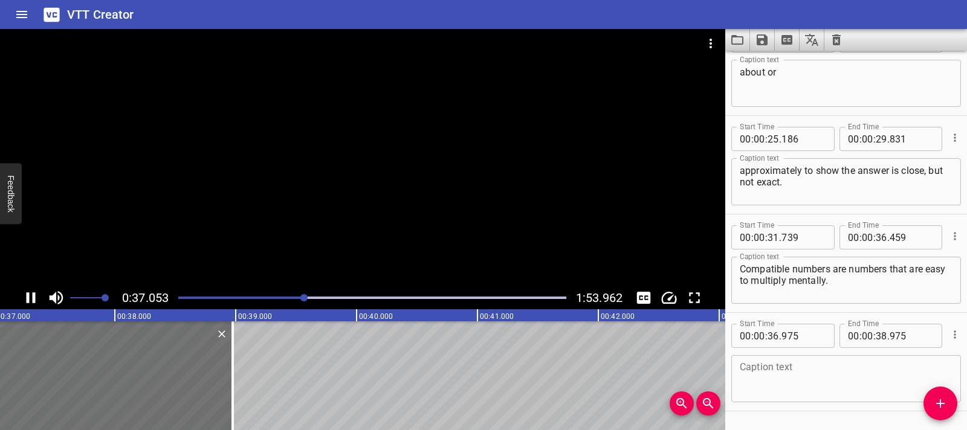
scroll to position [663, 0]
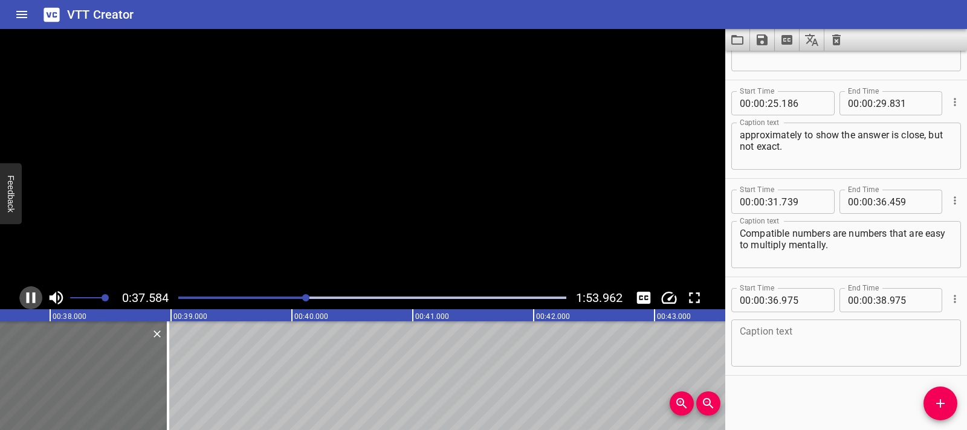
click at [32, 291] on icon "Play/Pause" at bounding box center [31, 298] width 18 height 18
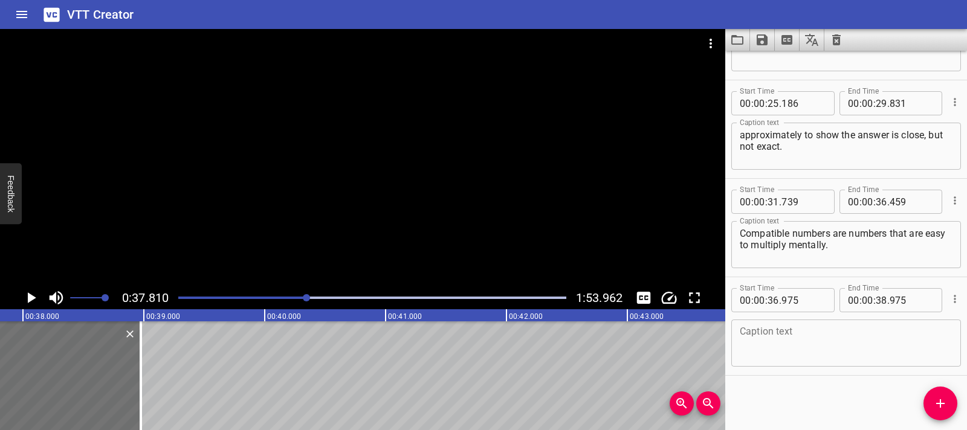
click at [774, 332] on textarea at bounding box center [846, 343] width 213 height 34
paste textarea "Use compatible numbers to estimate one hundred sixty-seven times four."
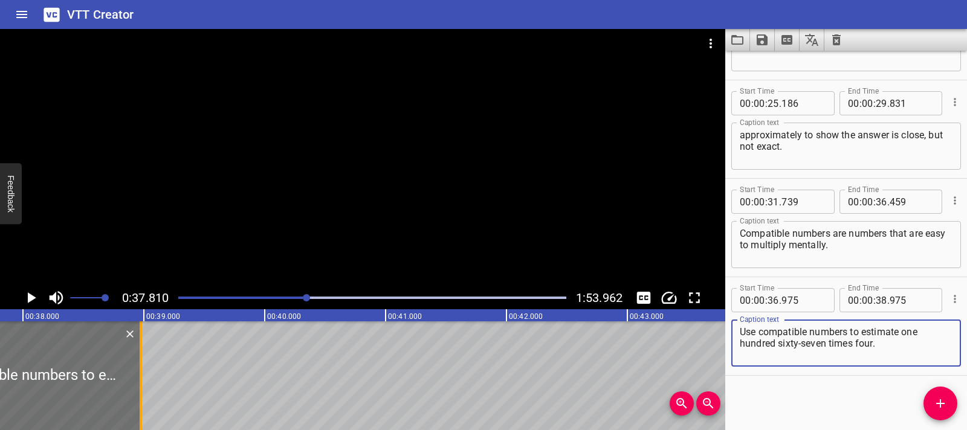
type textarea "Use compatible numbers to estimate one hundred sixty-seven times four."
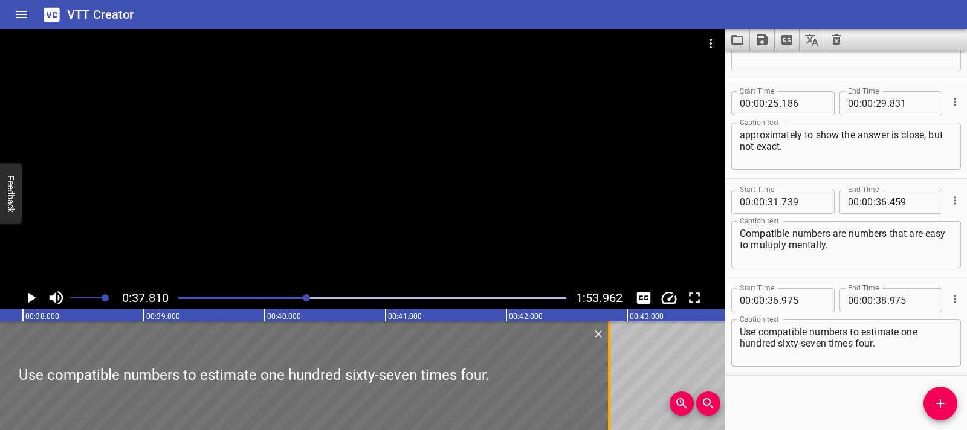
drag, startPoint x: 143, startPoint y: 357, endPoint x: 611, endPoint y: 378, distance: 469.0
click at [611, 378] on div at bounding box center [609, 376] width 12 height 109
type input "42"
type input "850"
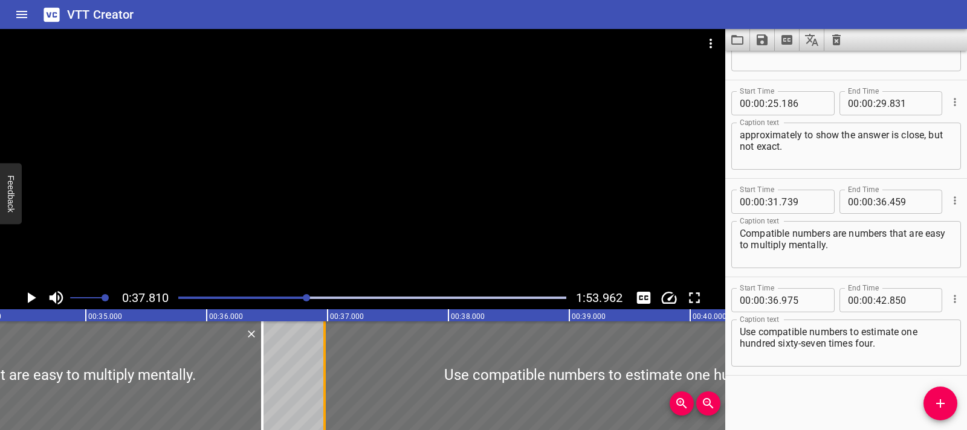
click at [320, 383] on div at bounding box center [325, 376] width 12 height 109
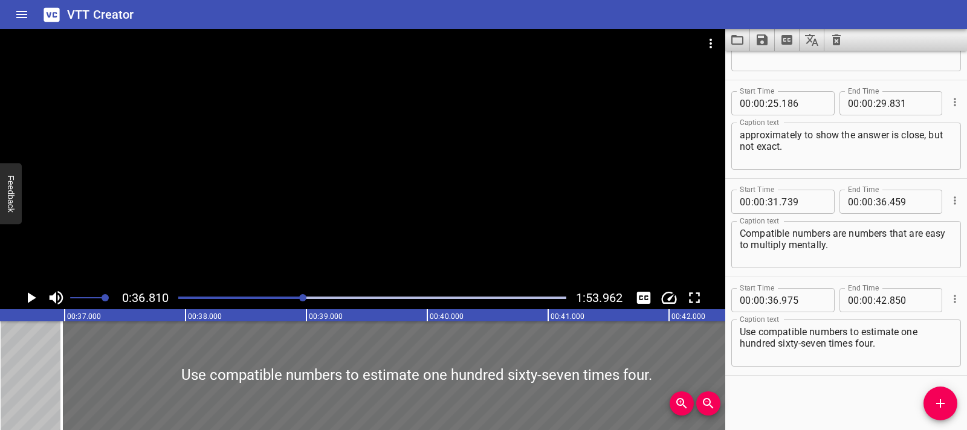
scroll to position [0, 4451]
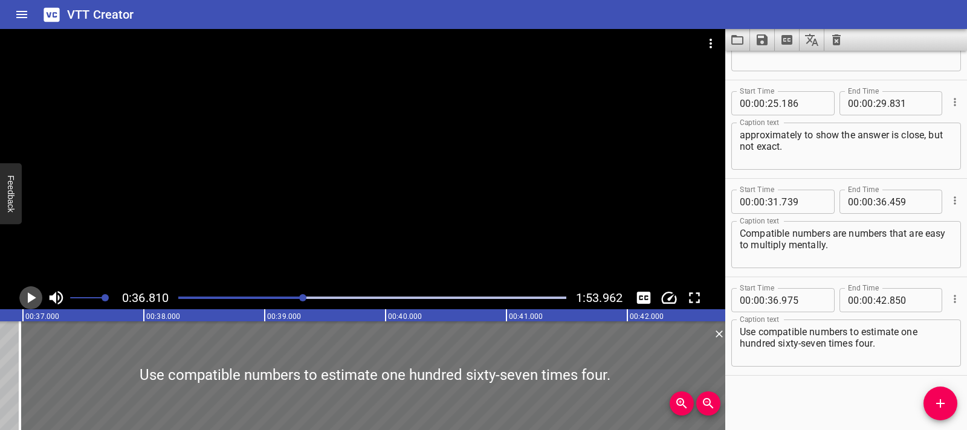
click at [38, 297] on icon "Play/Pause" at bounding box center [31, 298] width 18 height 18
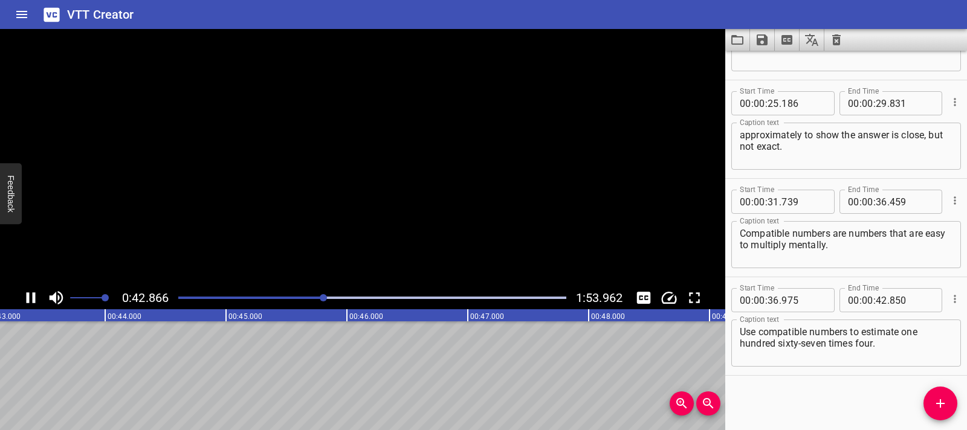
click at [38, 297] on icon "Play/Pause" at bounding box center [31, 298] width 18 height 18
click at [952, 407] on span "Add Cue" at bounding box center [941, 404] width 34 height 15
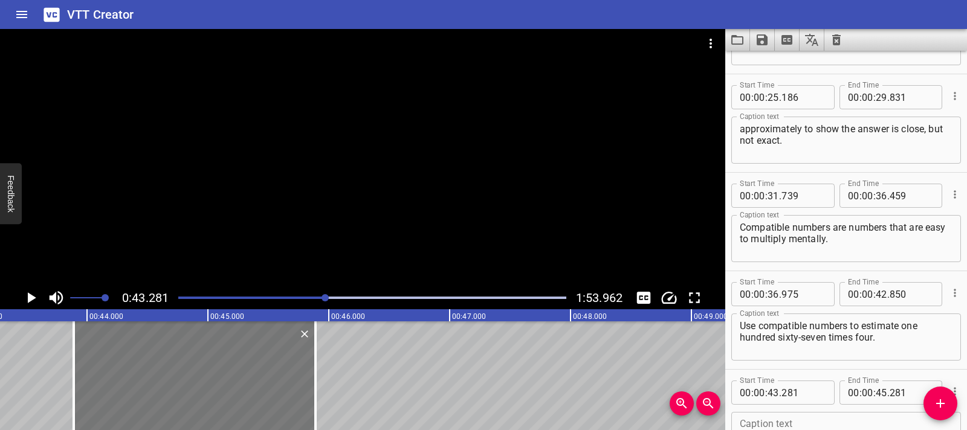
drag, startPoint x: 155, startPoint y: 360, endPoint x: 228, endPoint y: 368, distance: 73.5
click at [228, 368] on div at bounding box center [195, 376] width 242 height 109
type input "886"
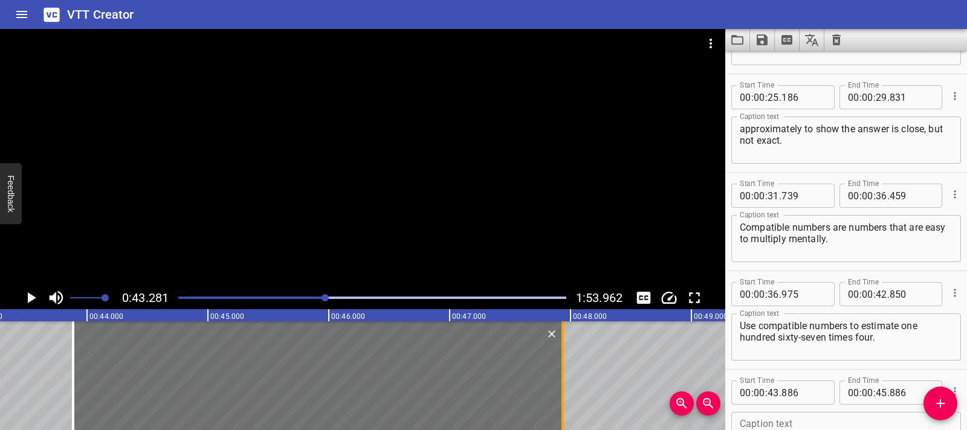
drag, startPoint x: 310, startPoint y: 372, endPoint x: 558, endPoint y: 388, distance: 248.4
click at [558, 388] on div at bounding box center [563, 376] width 12 height 109
type input "47"
type input "936"
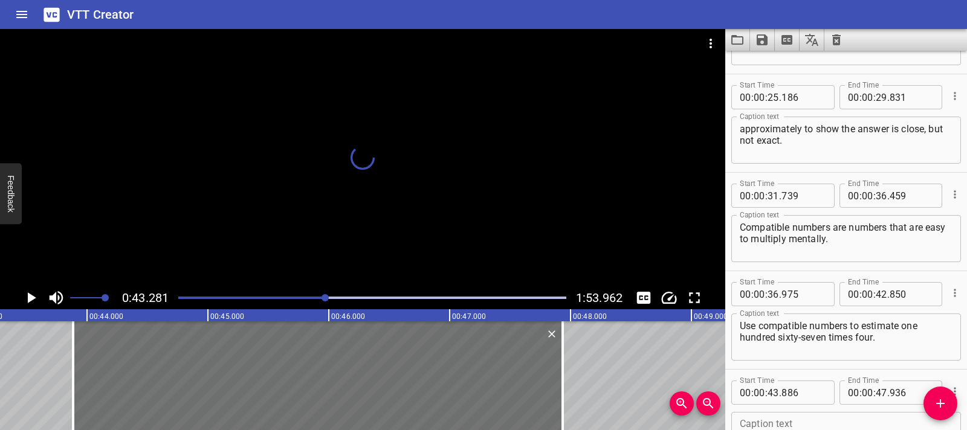
scroll to position [0, 5256]
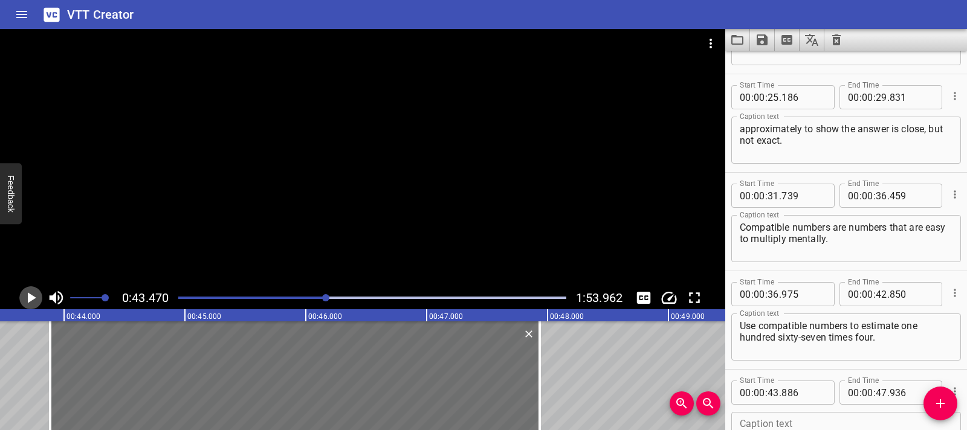
click at [29, 303] on icon "Play/Pause" at bounding box center [31, 298] width 18 height 18
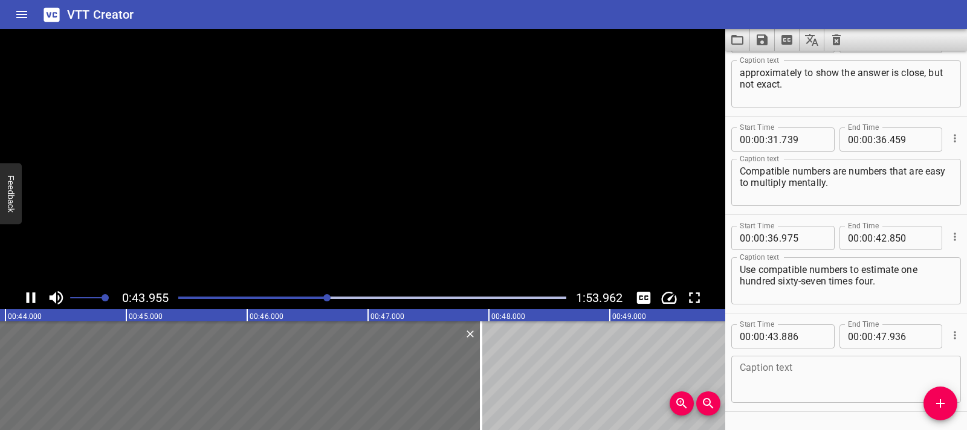
scroll to position [761, 0]
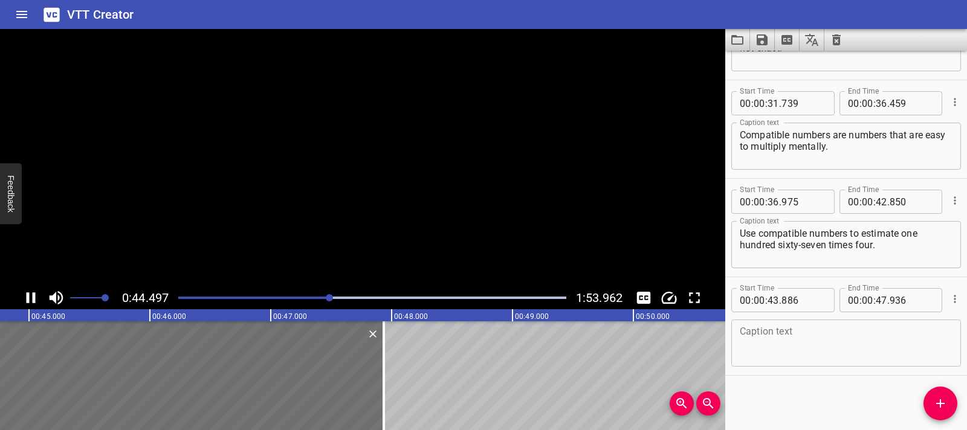
click at [29, 303] on icon "Play/Pause" at bounding box center [31, 298] width 9 height 11
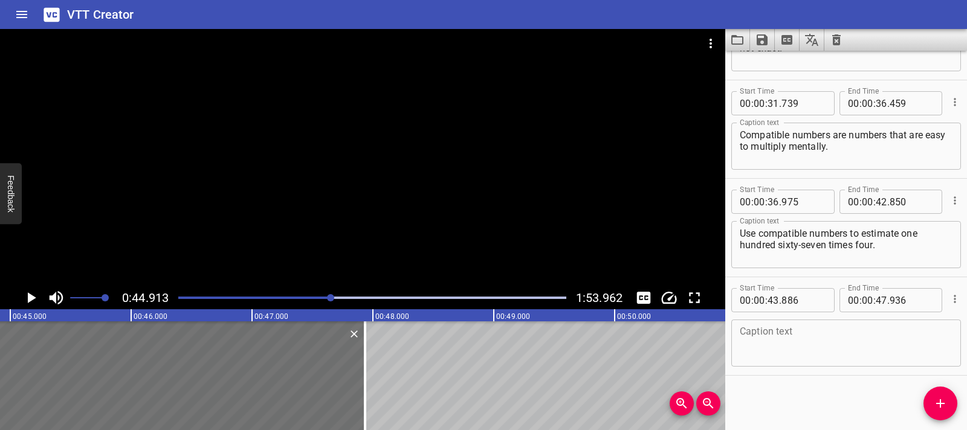
click at [770, 316] on div "Caption text Caption text" at bounding box center [846, 342] width 230 height 54
click at [766, 329] on textarea at bounding box center [846, 343] width 213 height 34
paste textarea "One hundred fifty is close to one hundred sixty-seven and easier to multiply. O…"
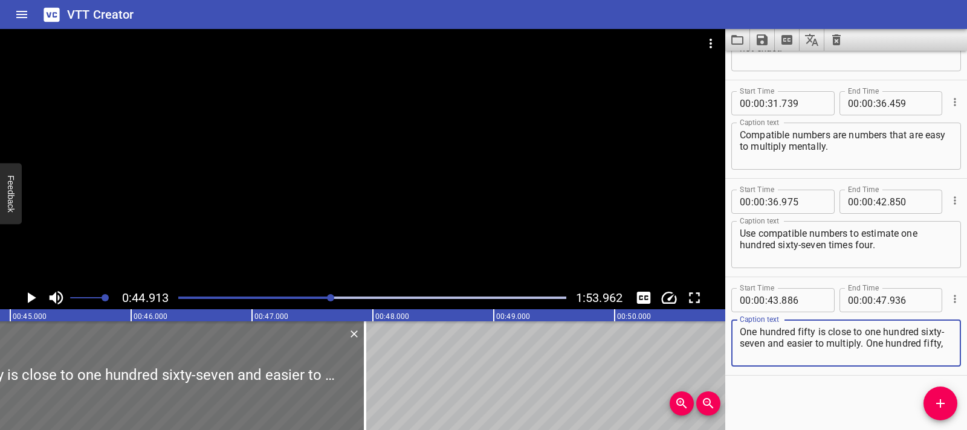
scroll to position [0, 0]
drag, startPoint x: 890, startPoint y: 344, endPoint x: 890, endPoint y: 354, distance: 10.3
click at [890, 354] on textarea "One hundred fifty is close to one hundred sixty-seven and easier to multiply. O…" at bounding box center [846, 343] width 213 height 34
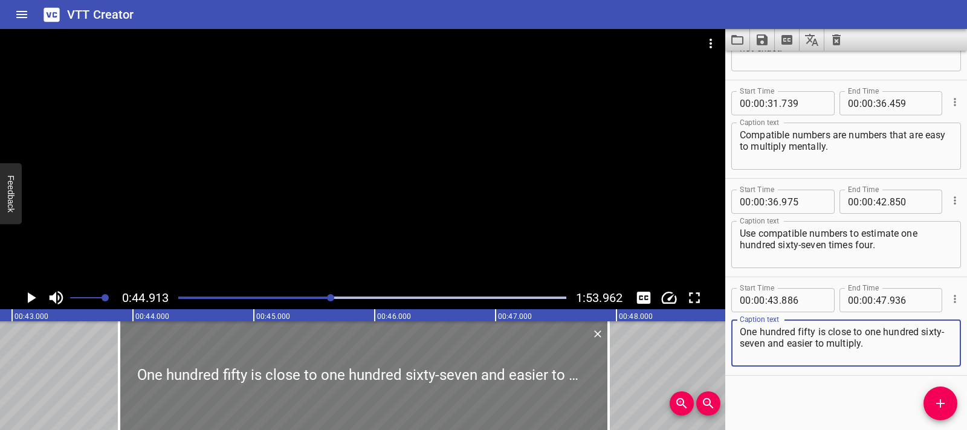
scroll to position [0, 5175]
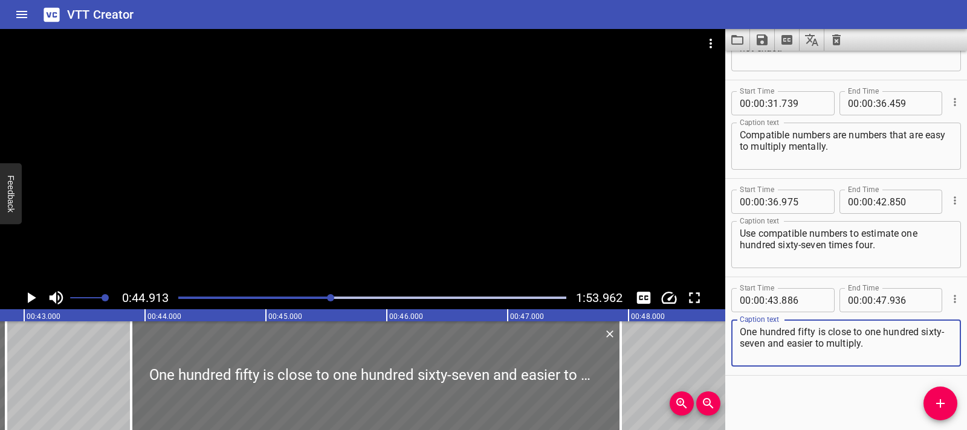
type textarea "One hundred fifty is close to one hundred sixty-seven and easier to multiply."
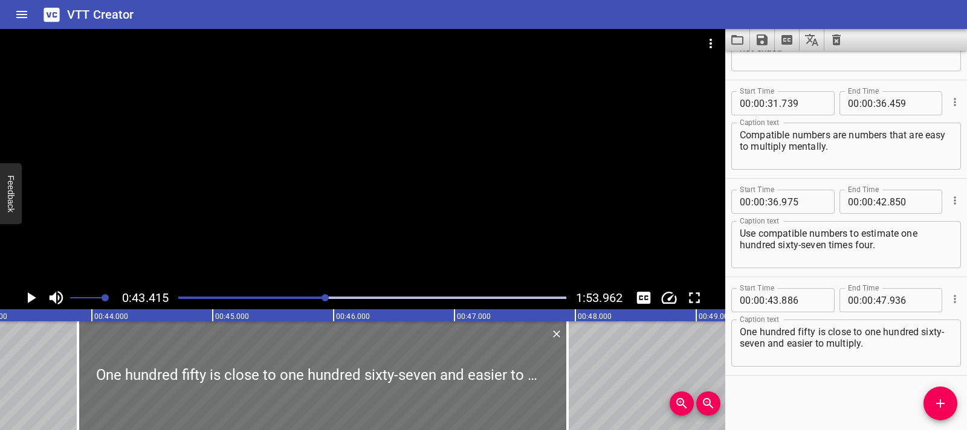
scroll to position [0, 5249]
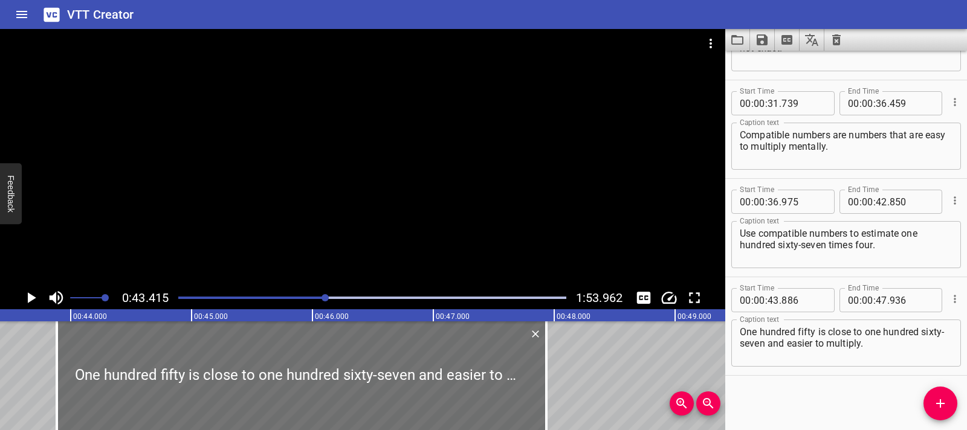
click at [36, 300] on icon "Play/Pause" at bounding box center [31, 298] width 18 height 18
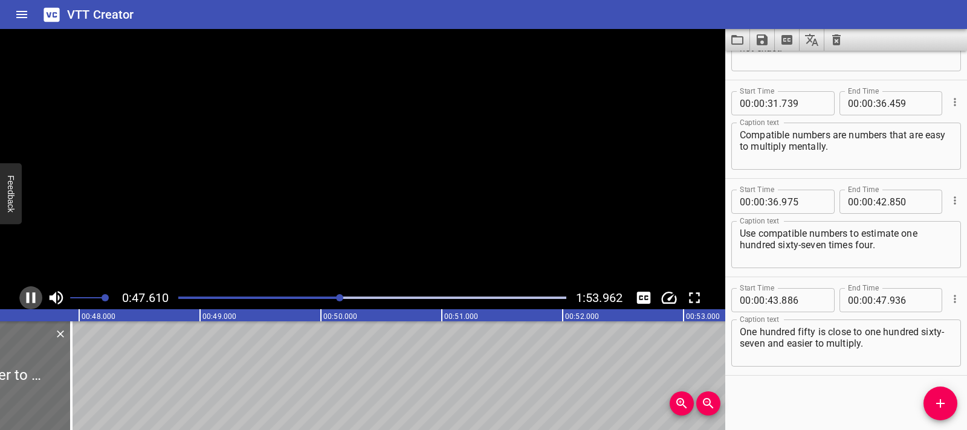
click at [36, 300] on icon "Play/Pause" at bounding box center [31, 298] width 18 height 18
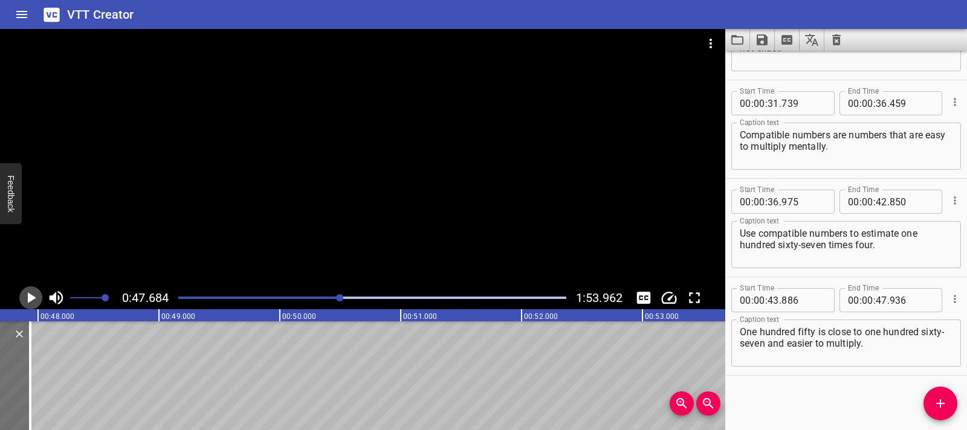
click at [36, 300] on icon "Play/Pause" at bounding box center [31, 298] width 18 height 18
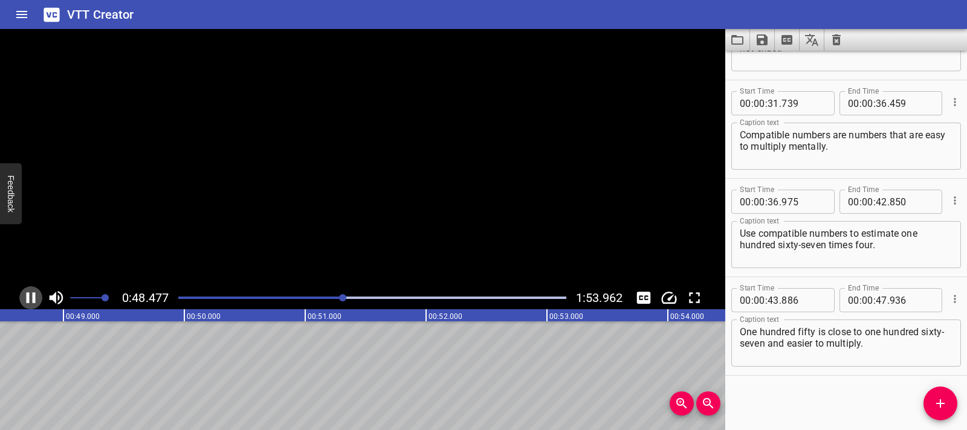
click at [36, 300] on icon "Play/Pause" at bounding box center [31, 298] width 18 height 18
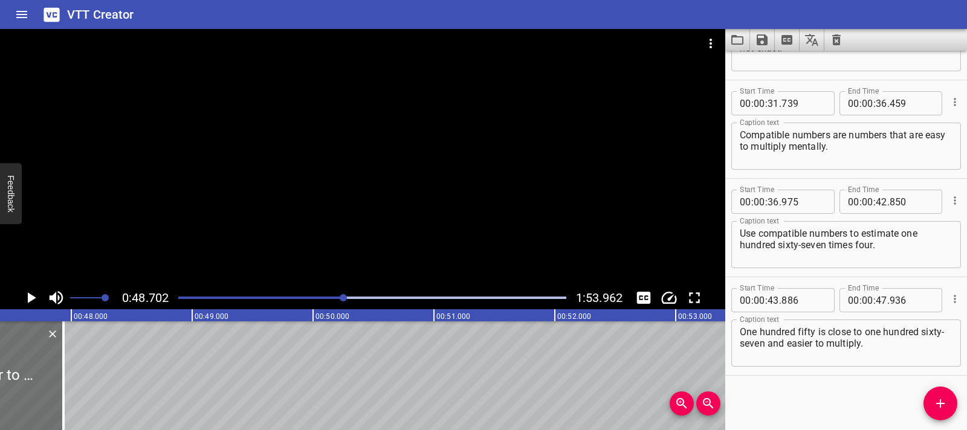
scroll to position [0, 5696]
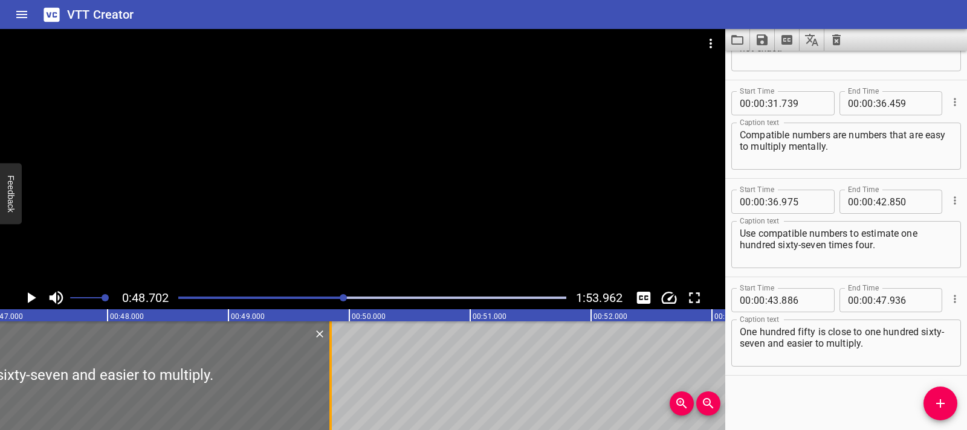
drag, startPoint x: 101, startPoint y: 370, endPoint x: 334, endPoint y: 371, distance: 232.7
click at [332, 371] on div at bounding box center [330, 376] width 2 height 109
type input "49"
type input "866"
click at [28, 300] on icon "Play/Pause" at bounding box center [32, 298] width 8 height 11
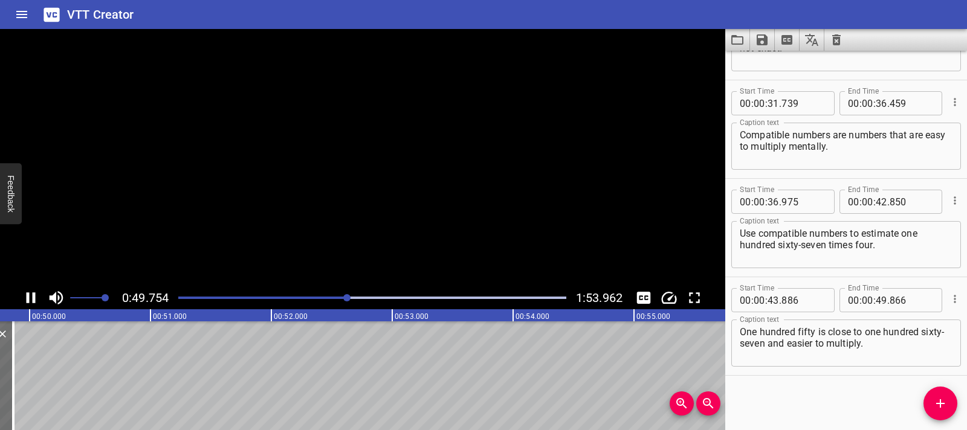
click at [28, 300] on icon "Play/Pause" at bounding box center [31, 298] width 9 height 11
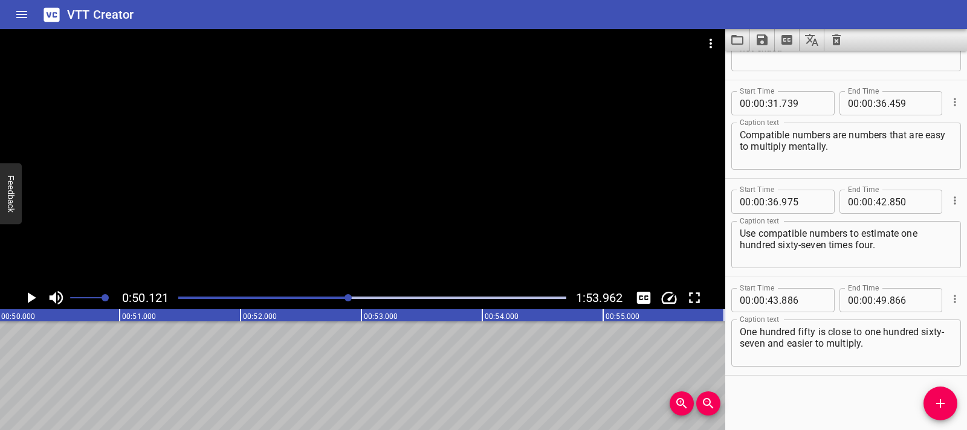
scroll to position [0, 6060]
click at [938, 408] on icon "Add Cue" at bounding box center [940, 404] width 15 height 15
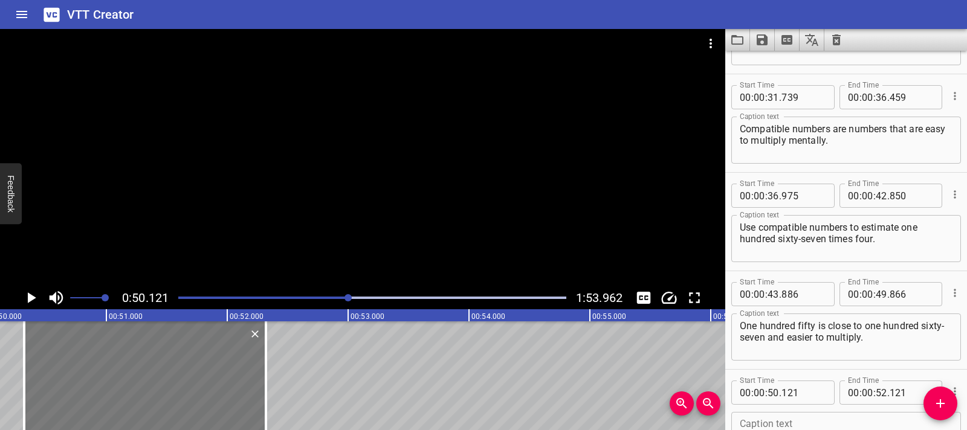
drag, startPoint x: 78, startPoint y: 378, endPoint x: 102, endPoint y: 379, distance: 24.2
click at [102, 379] on div at bounding box center [145, 376] width 242 height 109
type input "321"
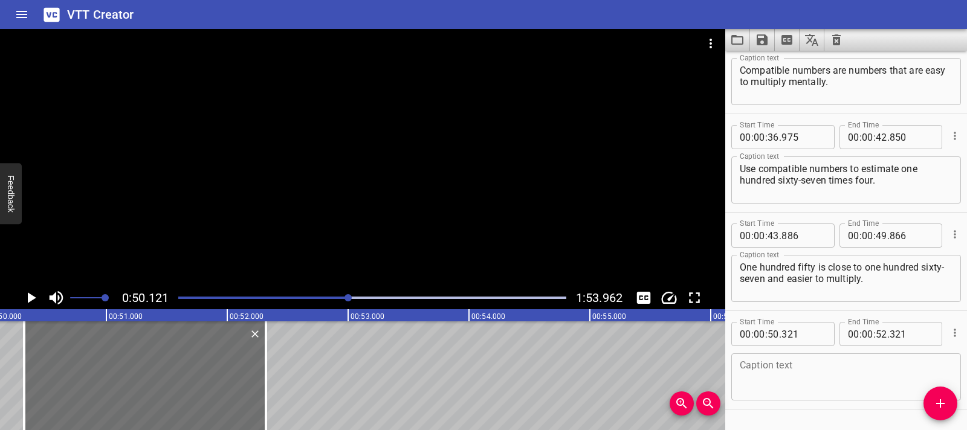
scroll to position [860, 0]
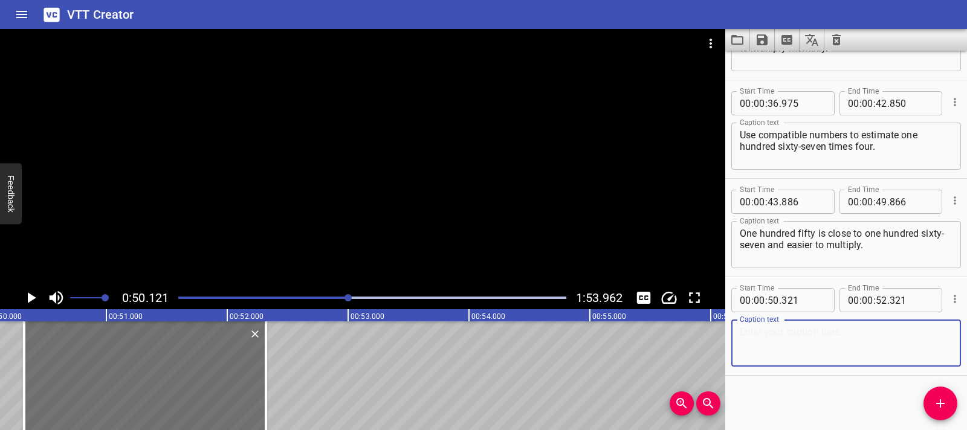
click at [765, 345] on textarea at bounding box center [846, 343] width 213 height 34
paste textarea "One hundred fifty,"
click at [31, 298] on icon "Play/Pause" at bounding box center [32, 298] width 8 height 11
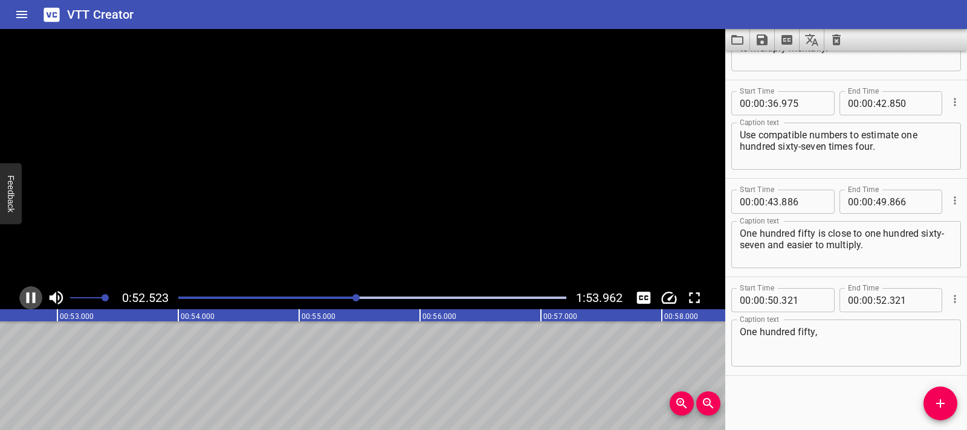
click at [31, 298] on icon "Play/Pause" at bounding box center [31, 298] width 18 height 18
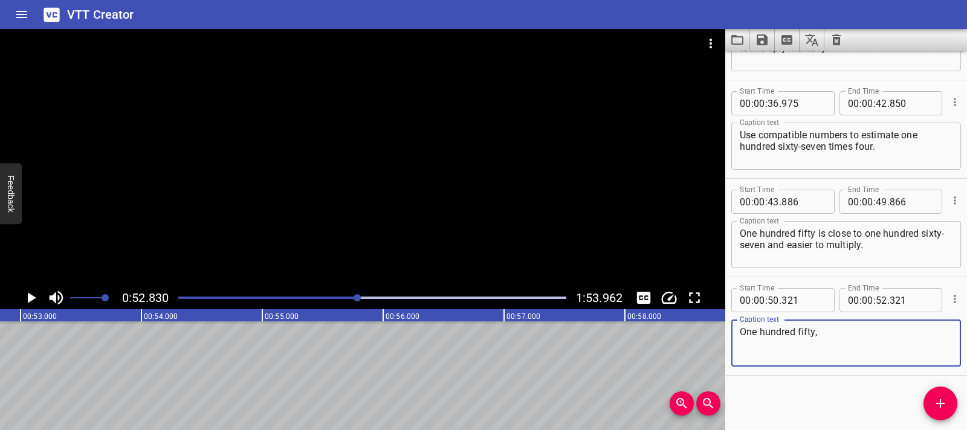
click at [809, 336] on textarea "One hundred fifty," at bounding box center [846, 343] width 213 height 34
click at [823, 336] on textarea "One hundred fifty," at bounding box center [846, 343] width 213 height 34
paste textarea "times four,"
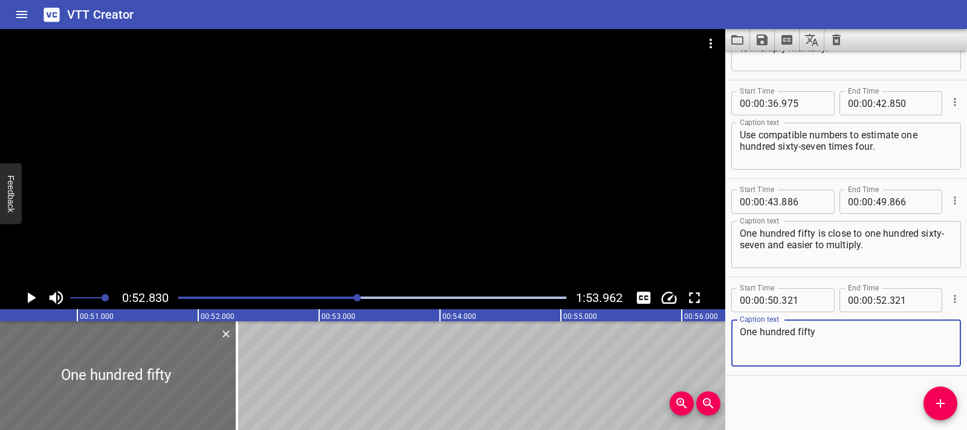
scroll to position [0, 5992]
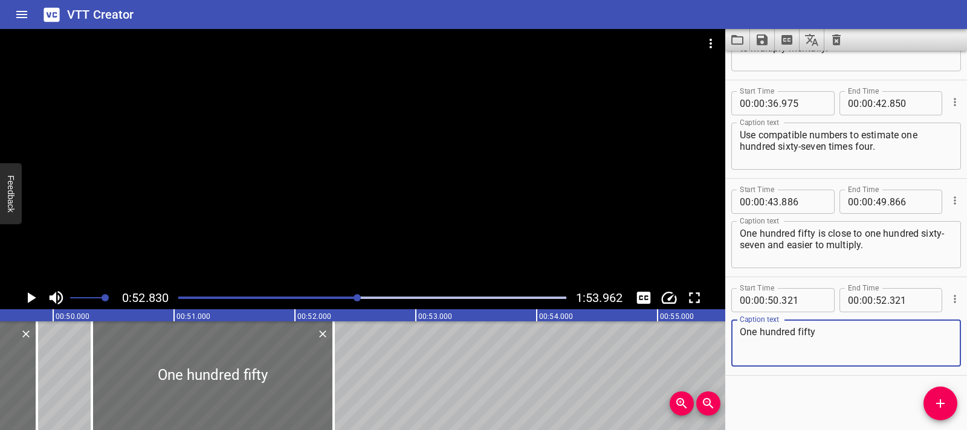
type textarea "One hundred fifty"
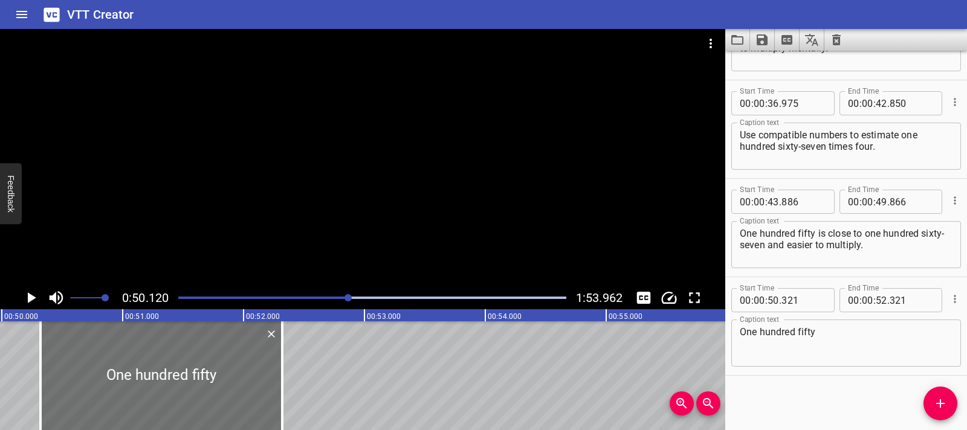
scroll to position [0, 6060]
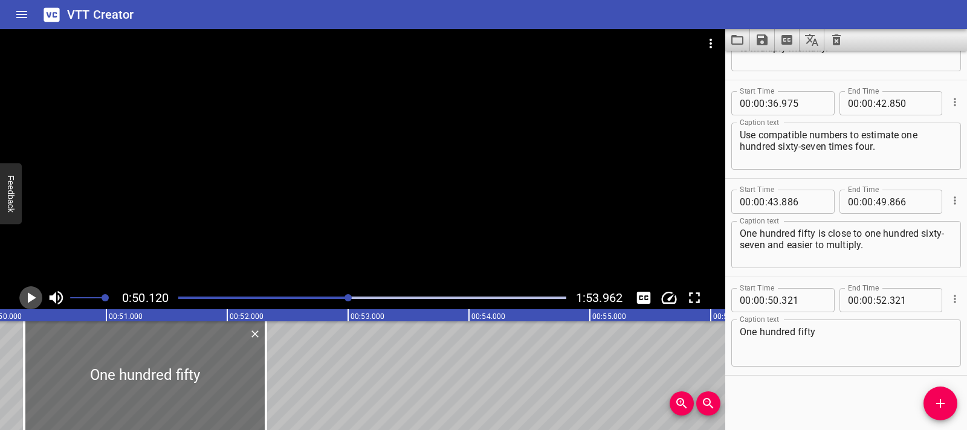
click at [27, 299] on icon "Play/Pause" at bounding box center [31, 298] width 18 height 18
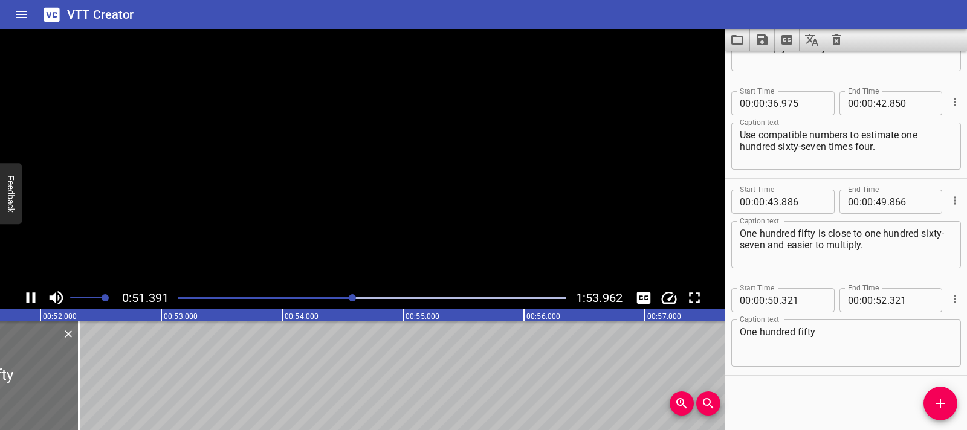
click at [27, 299] on icon "Play/Pause" at bounding box center [31, 298] width 9 height 11
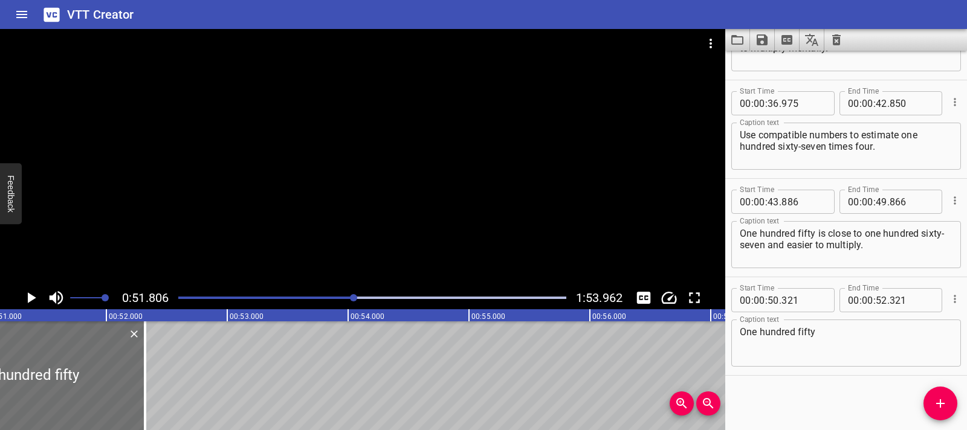
scroll to position [0, 6169]
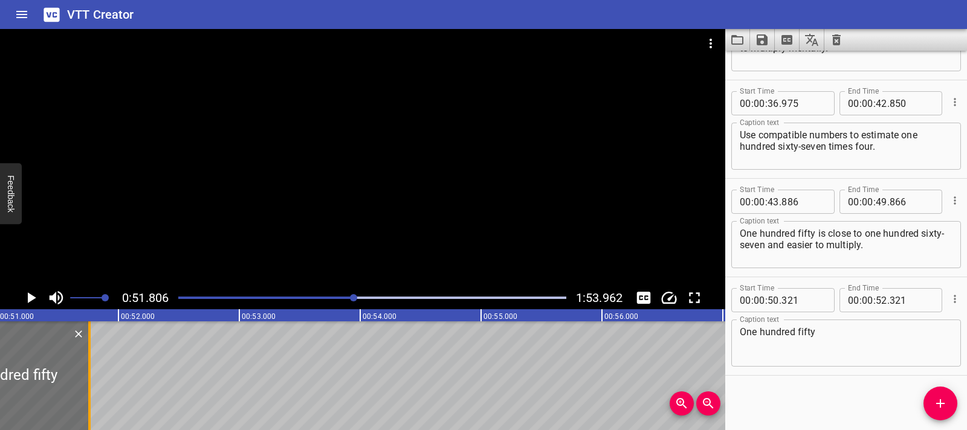
drag, startPoint x: 158, startPoint y: 366, endPoint x: 91, endPoint y: 367, distance: 67.7
click at [91, 367] on div at bounding box center [89, 376] width 12 height 109
type input "51"
type input "761"
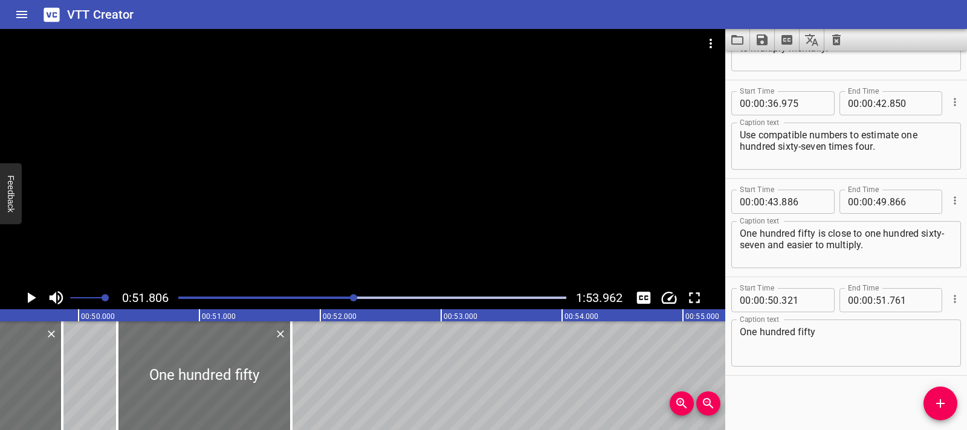
scroll to position [0, 5955]
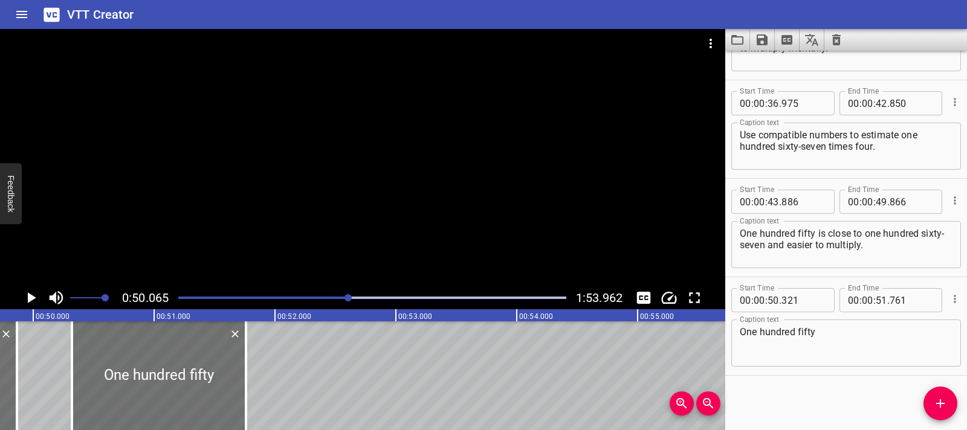
scroll to position [0, 6053]
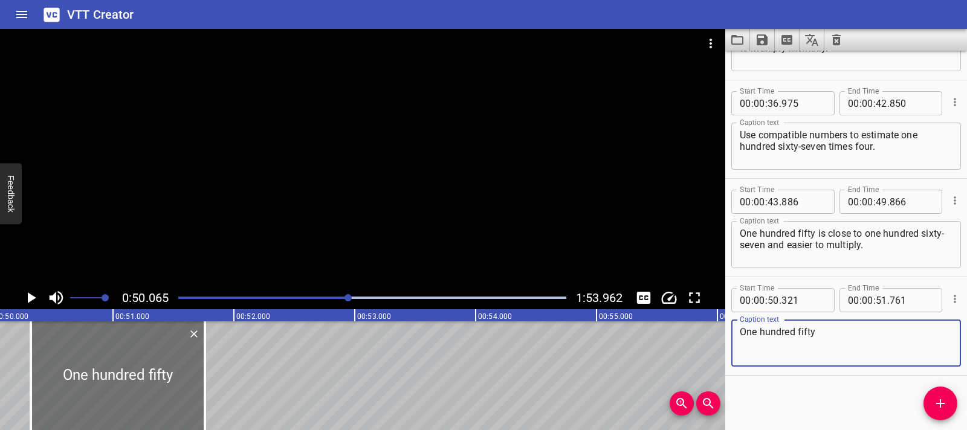
click at [820, 335] on textarea "One hundred fifty" at bounding box center [846, 343] width 213 height 34
paste textarea "times four,"
paste textarea "equals six hundred."
click at [865, 337] on textarea "One hundred fifty times four,equals six hundred." at bounding box center [846, 343] width 213 height 34
type textarea "One hundred fifty times four, equals six hundred."
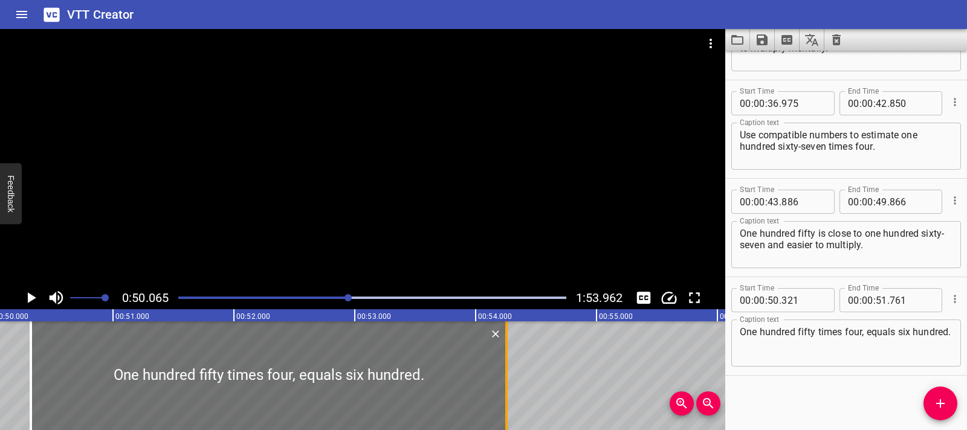
drag, startPoint x: 204, startPoint y: 375, endPoint x: 506, endPoint y: 377, distance: 301.7
click at [506, 377] on div at bounding box center [506, 376] width 2 height 109
type input "54"
type input "256"
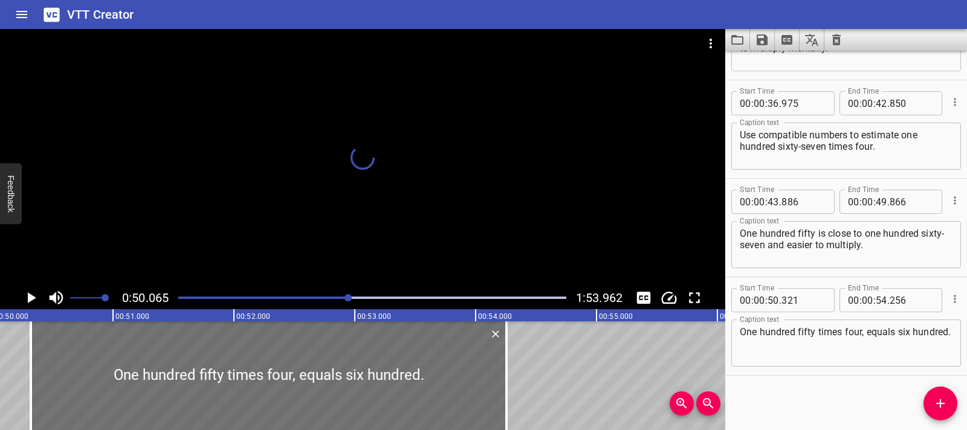
scroll to position [0, 6062]
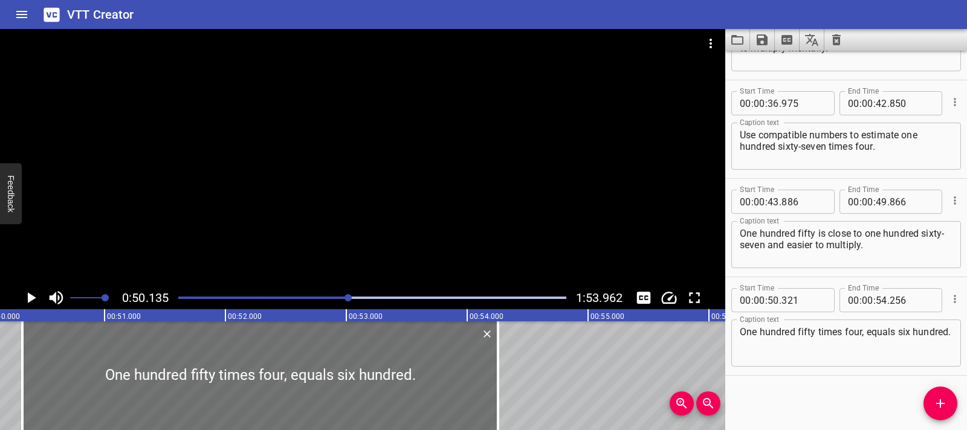
click at [28, 299] on icon "Play/Pause" at bounding box center [32, 298] width 8 height 11
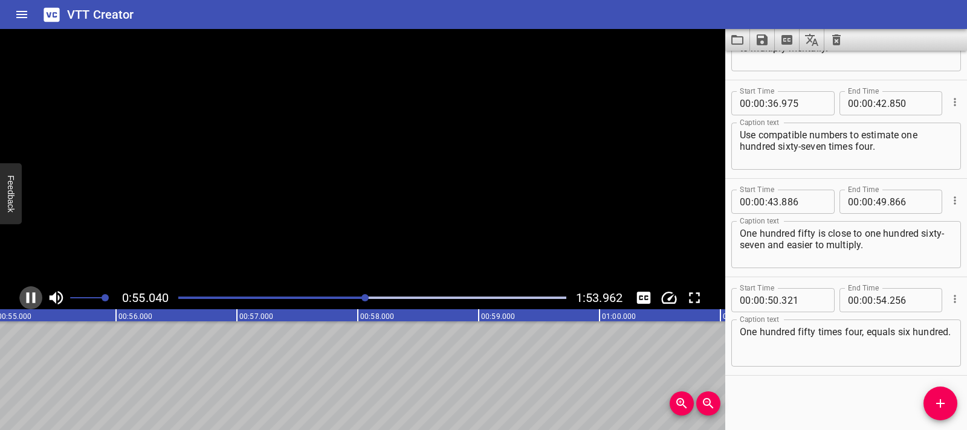
click at [28, 299] on icon "Play/Pause" at bounding box center [31, 298] width 9 height 11
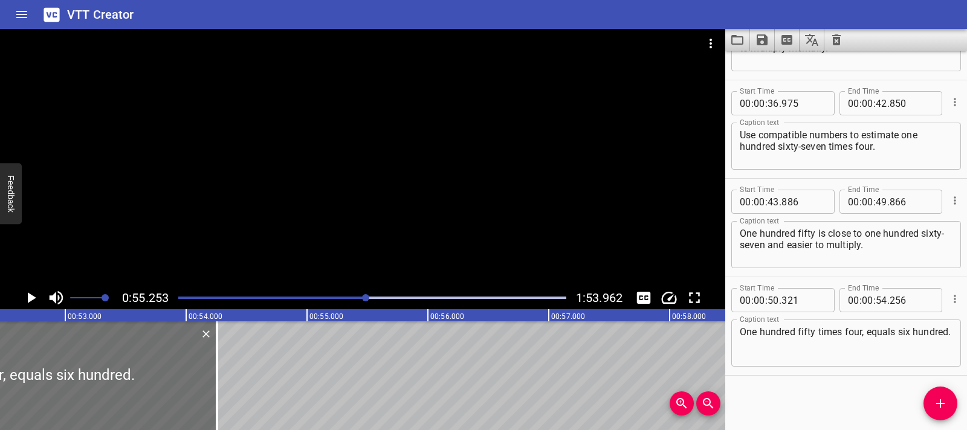
scroll to position [0, 6306]
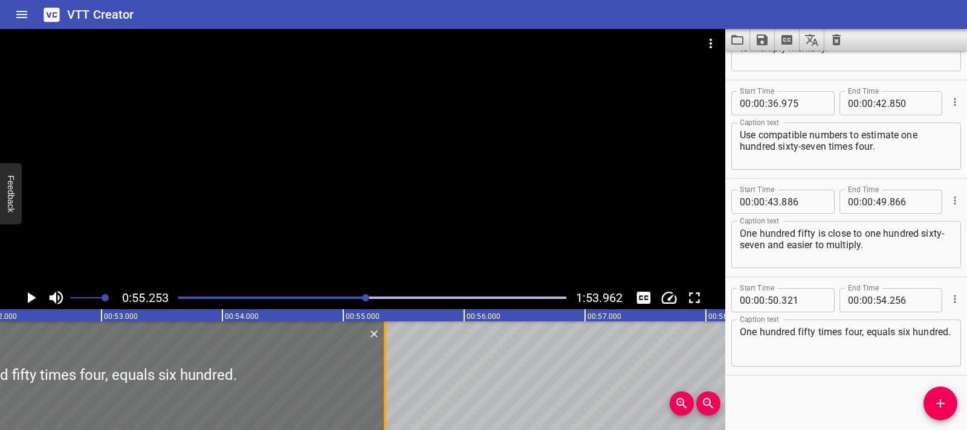
drag, startPoint x: 255, startPoint y: 378, endPoint x: 406, endPoint y: 375, distance: 151.8
click at [391, 375] on div at bounding box center [385, 376] width 12 height 109
type input "55"
type input "511"
click at [77, 363] on div at bounding box center [91, 376] width 627 height 109
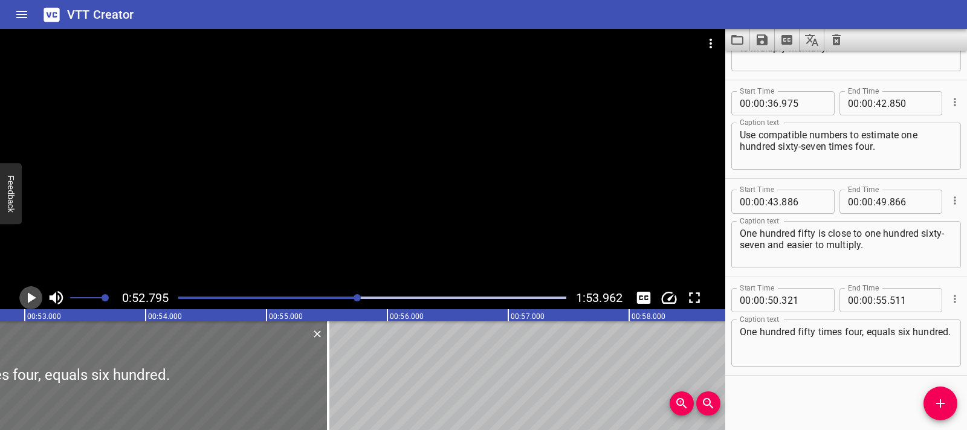
click at [36, 299] on icon "Play/Pause" at bounding box center [31, 298] width 18 height 18
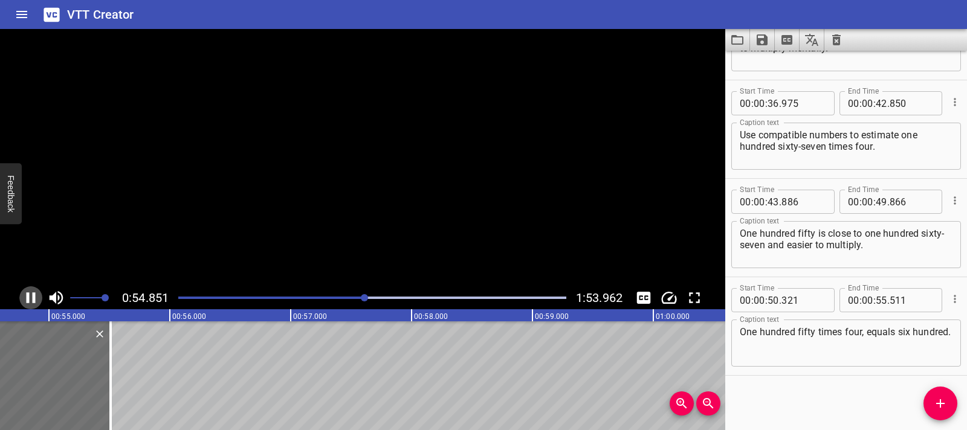
click at [36, 299] on icon "Play/Pause" at bounding box center [31, 298] width 18 height 18
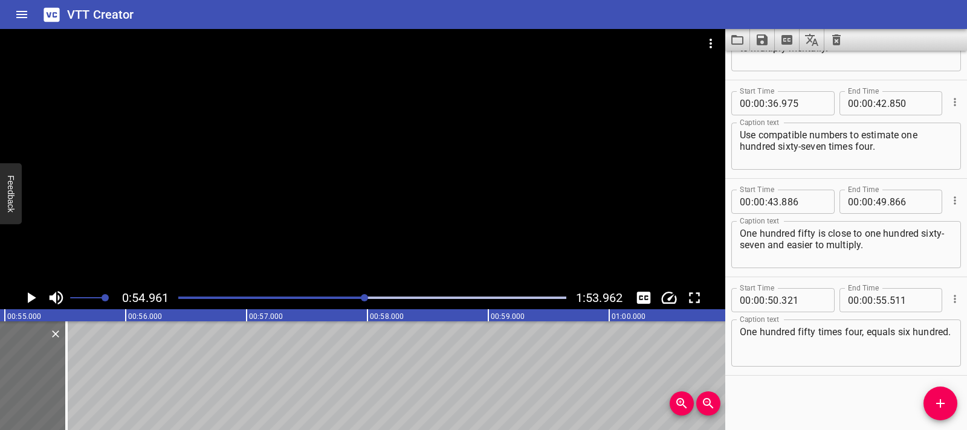
scroll to position [0, 6401]
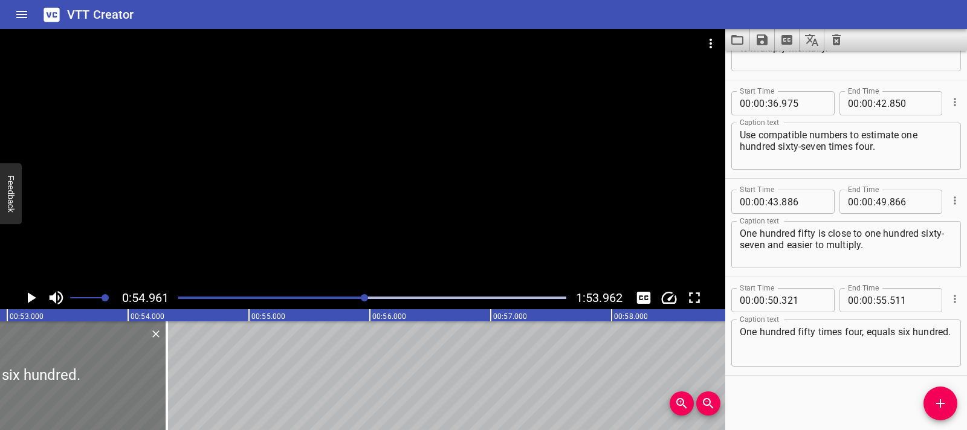
drag, startPoint x: 306, startPoint y: 368, endPoint x: 132, endPoint y: 365, distance: 174.1
click at [161, 374] on div at bounding box center [167, 376] width 12 height 109
type input "54"
click at [183, 367] on div "Estimating Products A product is the answer you get when you multiply factors t…" at bounding box center [853, 376] width 14509 height 109
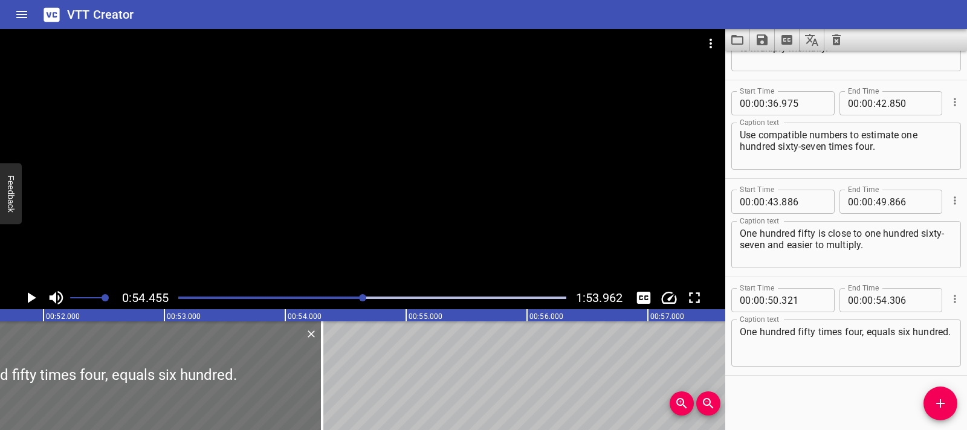
scroll to position [0, 6159]
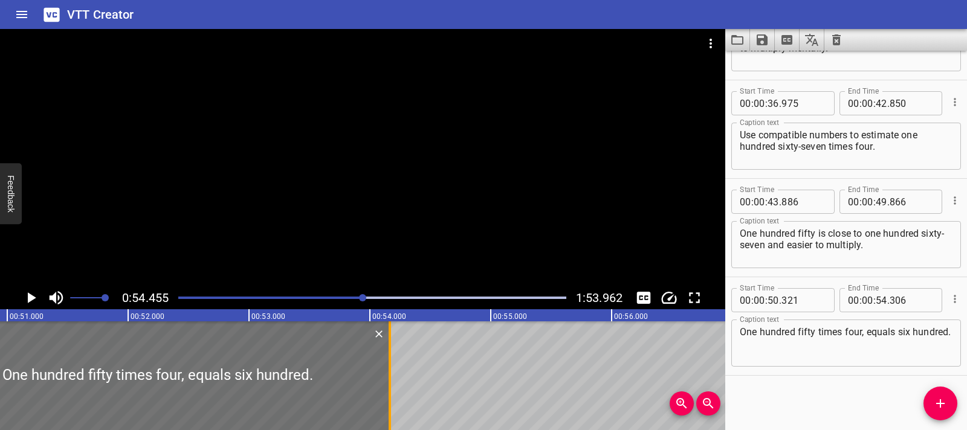
drag, startPoint x: 400, startPoint y: 383, endPoint x: 383, endPoint y: 382, distance: 16.9
click at [384, 382] on div at bounding box center [390, 376] width 12 height 109
type input "166"
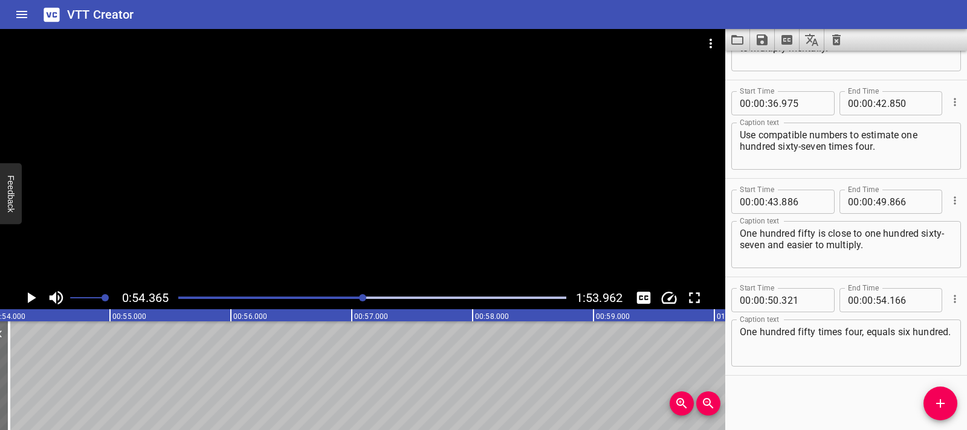
scroll to position [0, 6573]
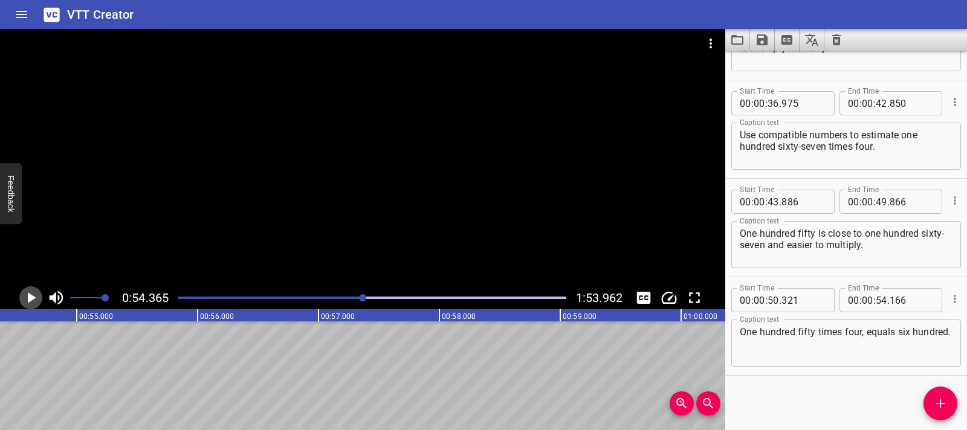
click at [21, 296] on button "Play/Pause" at bounding box center [30, 298] width 23 height 23
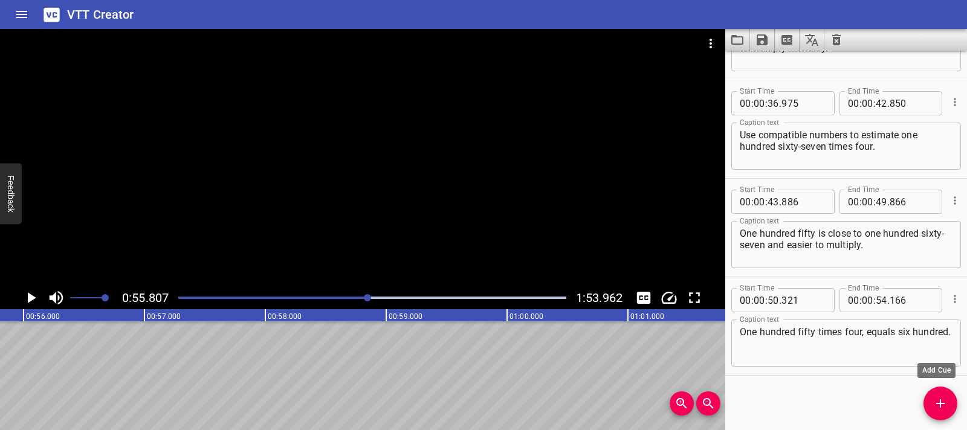
click at [933, 400] on icon "Add Cue" at bounding box center [940, 404] width 15 height 15
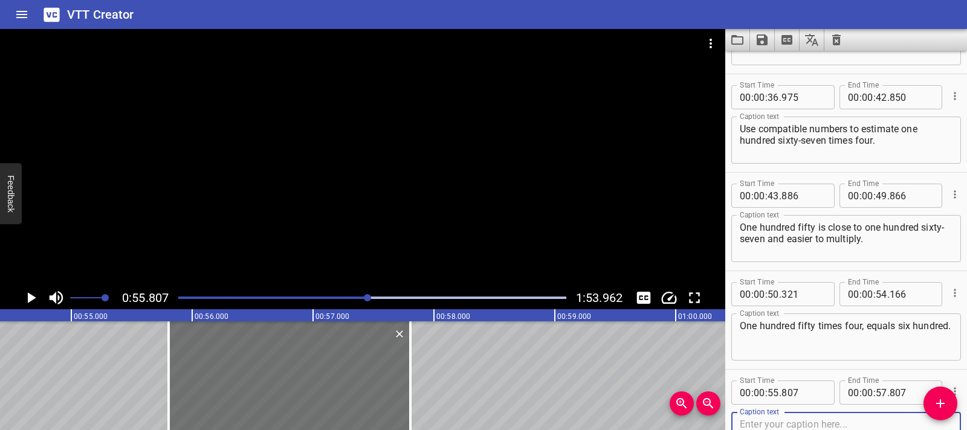
scroll to position [0, 6566]
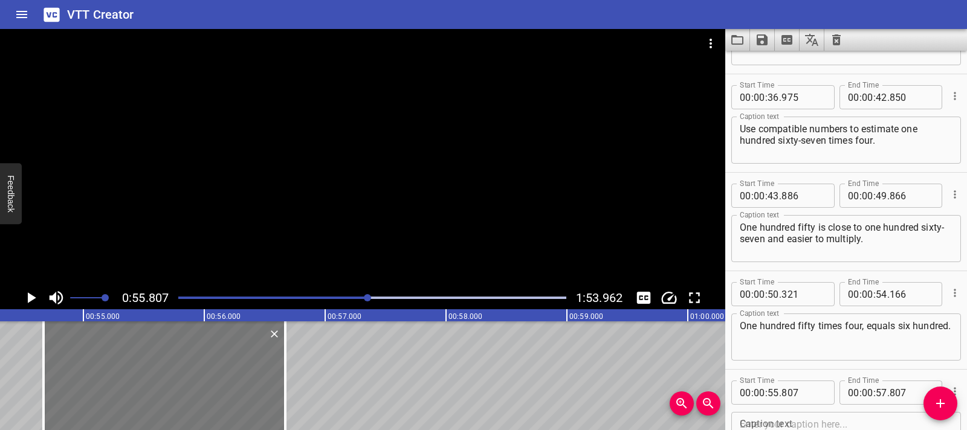
drag, startPoint x: 334, startPoint y: 404, endPoint x: 196, endPoint y: 395, distance: 137.5
click at [196, 395] on div at bounding box center [165, 376] width 242 height 109
type input "54"
type input "672"
type input "56"
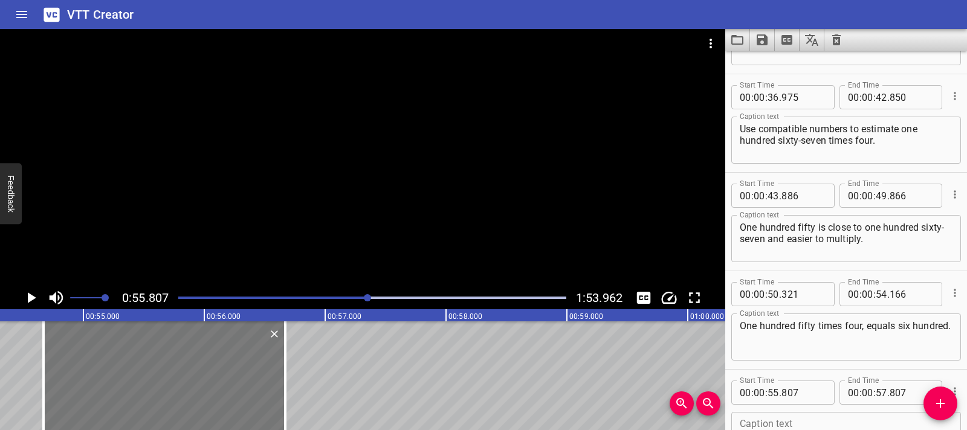
type input "672"
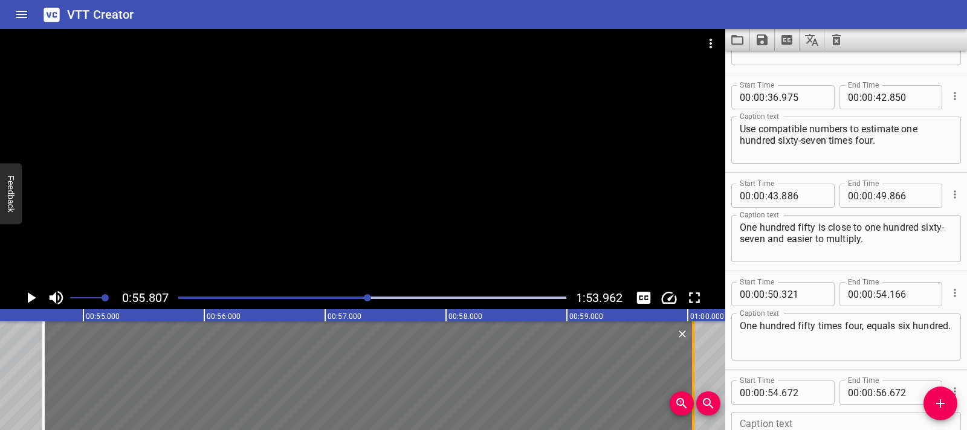
drag, startPoint x: 283, startPoint y: 378, endPoint x: 693, endPoint y: 381, distance: 409.9
click at [693, 381] on div at bounding box center [693, 376] width 12 height 109
type input "01"
type input "00"
type input "062"
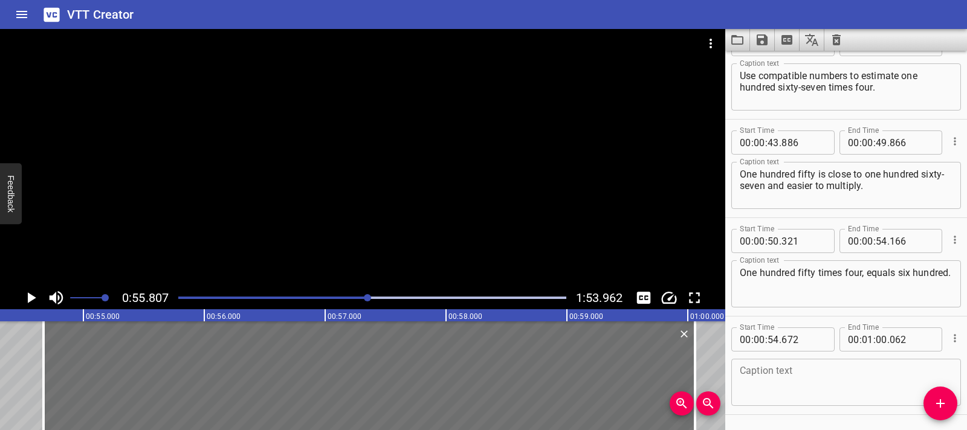
scroll to position [958, 0]
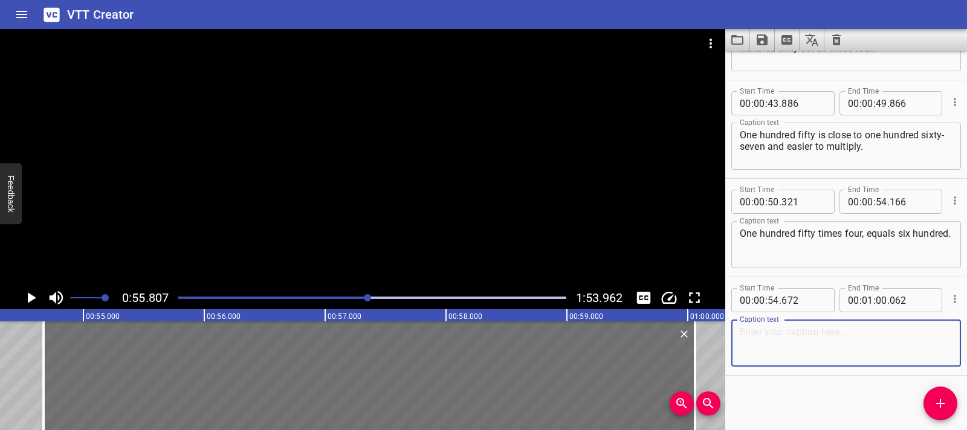
click at [793, 329] on textarea at bounding box center [846, 343] width 213 height 34
paste textarea "So, One hundred sixty-seven times four is about six hundred."
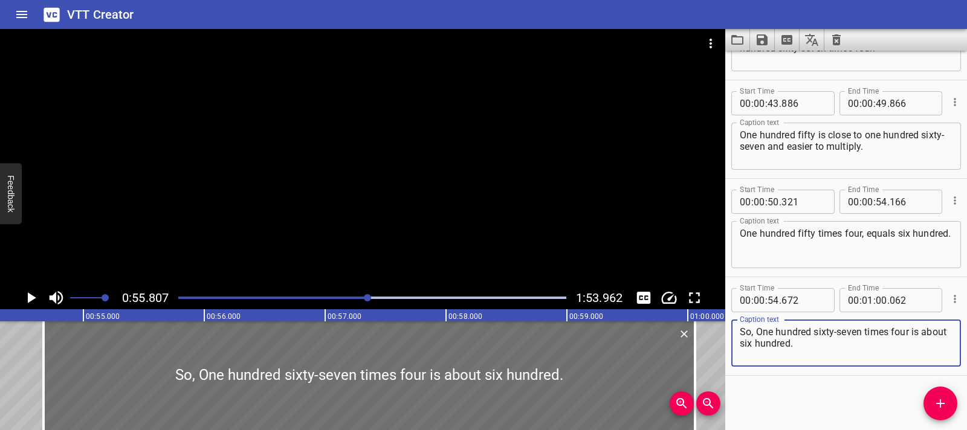
type textarea "So, One hundred sixty-seven times four is about six hundred."
click at [16, 358] on div "Estimating Products A product is the answer you get when you multiply factors t…" at bounding box center [688, 376] width 14509 height 109
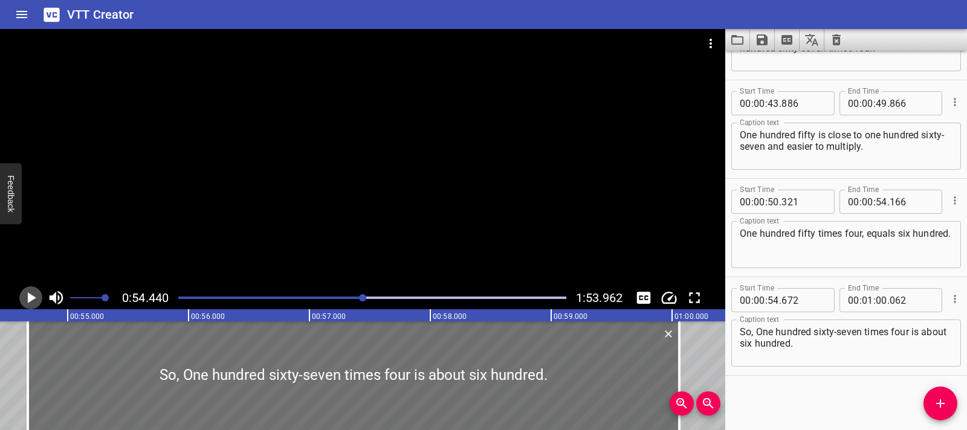
click at [31, 299] on icon "Play/Pause" at bounding box center [32, 298] width 8 height 11
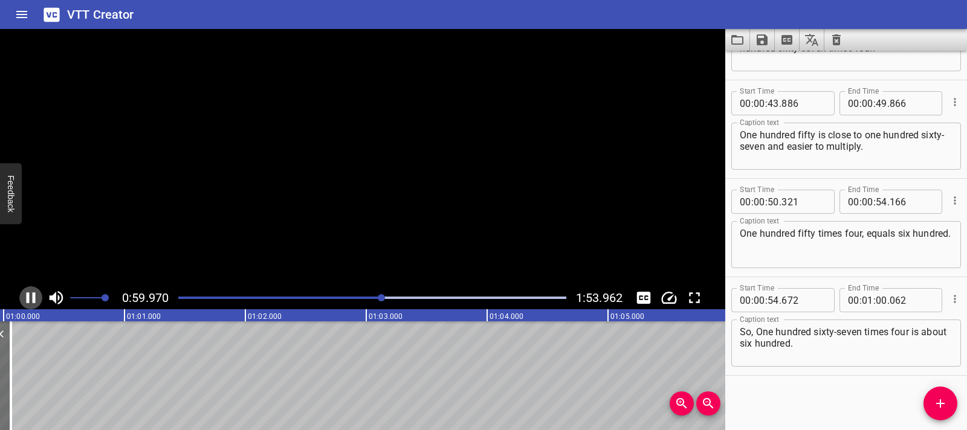
click at [31, 299] on icon "Play/Pause" at bounding box center [31, 298] width 18 height 18
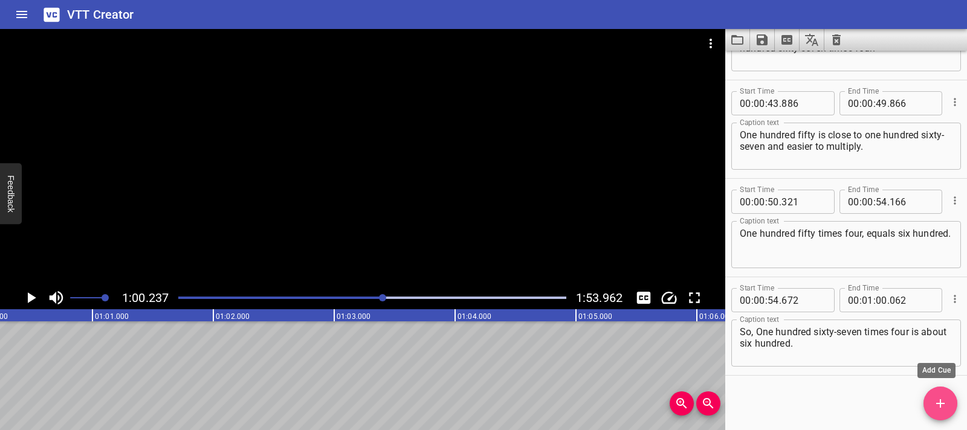
click at [949, 403] on span "Add Cue" at bounding box center [941, 404] width 34 height 15
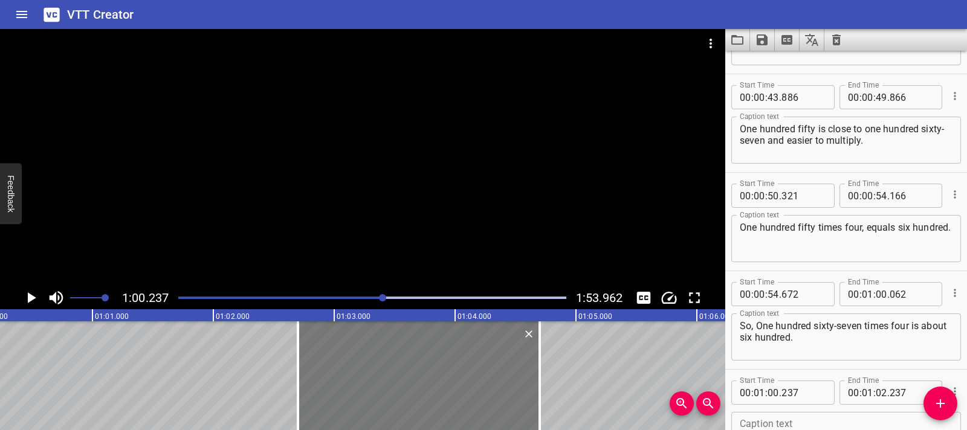
drag, startPoint x: 136, startPoint y: 363, endPoint x: 434, endPoint y: 374, distance: 298.2
click at [434, 374] on div at bounding box center [419, 376] width 242 height 109
type input "02"
type input "702"
type input "04"
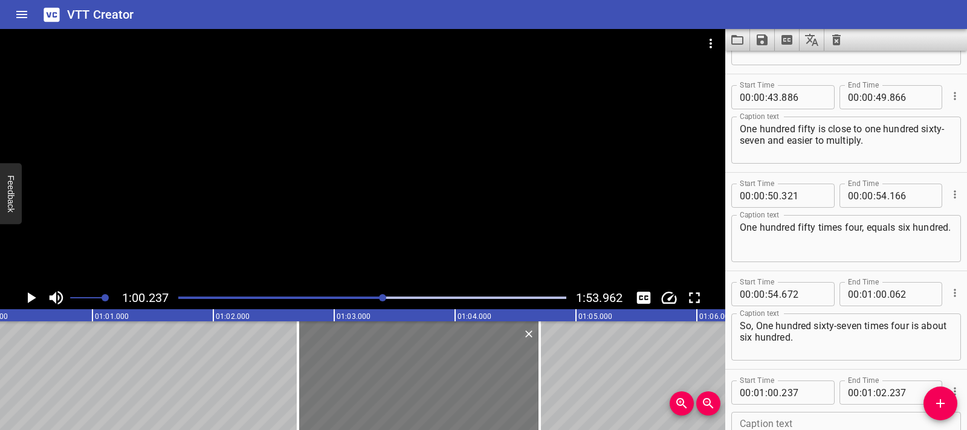
type input "702"
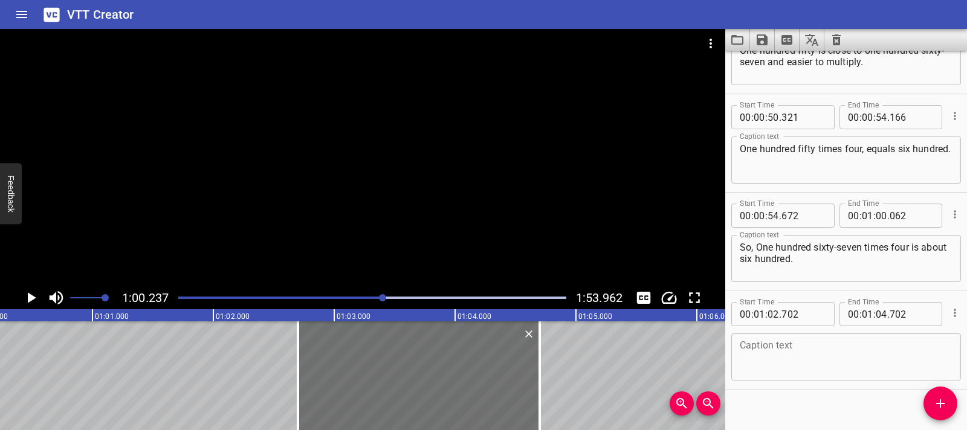
scroll to position [1057, 0]
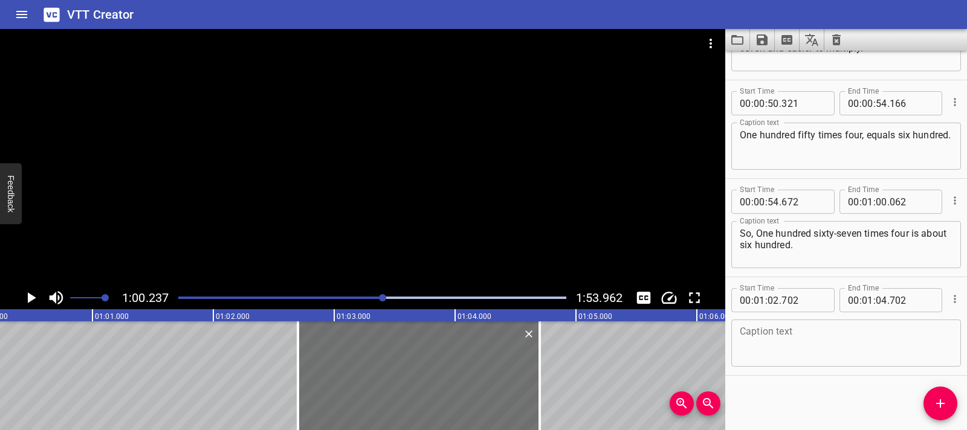
click at [765, 342] on textarea at bounding box center [846, 343] width 213 height 34
paste textarea "When rounding, you change a number, using place-value,"
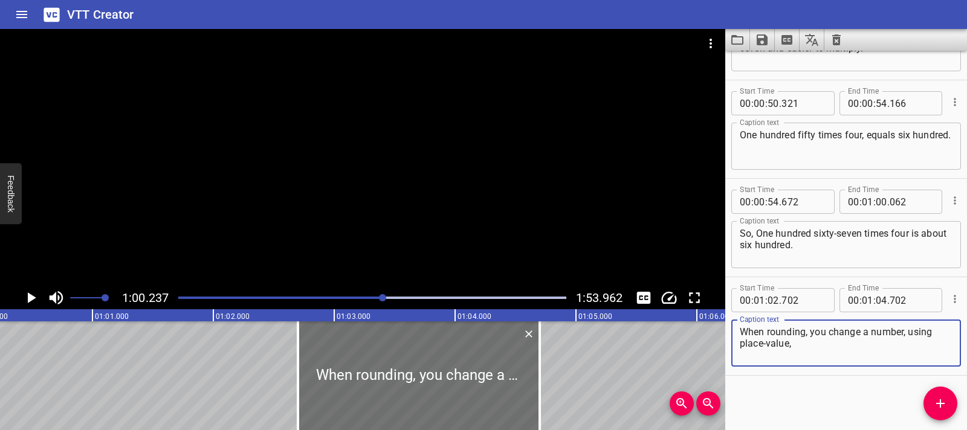
type textarea "When rounding, you change a number, using place-value,"
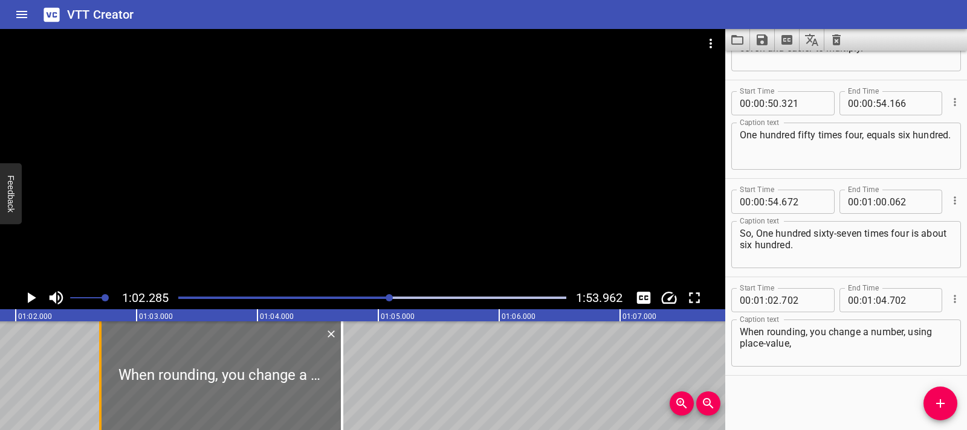
scroll to position [0, 7531]
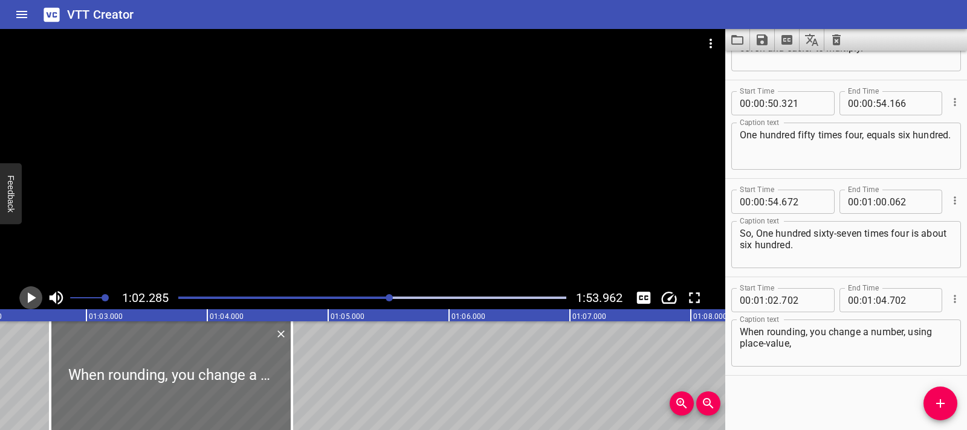
click at [36, 301] on icon "Play/Pause" at bounding box center [31, 298] width 18 height 18
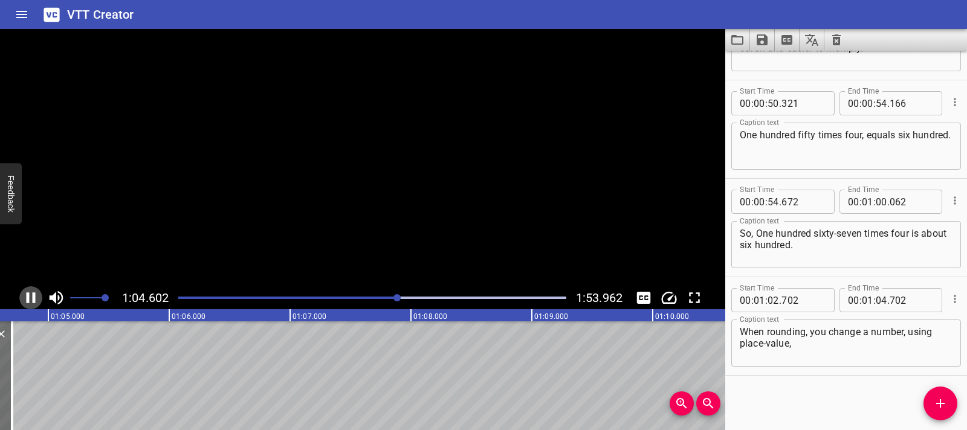
click at [36, 301] on icon "Play/Pause" at bounding box center [31, 298] width 18 height 18
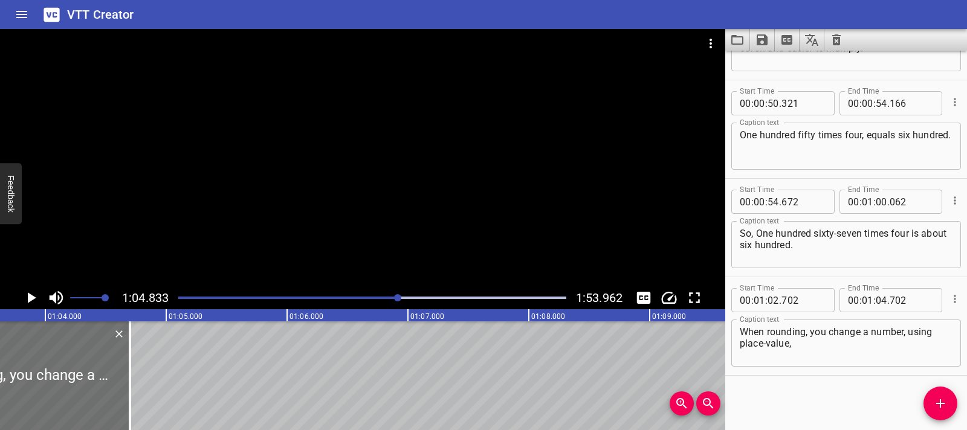
scroll to position [0, 7668]
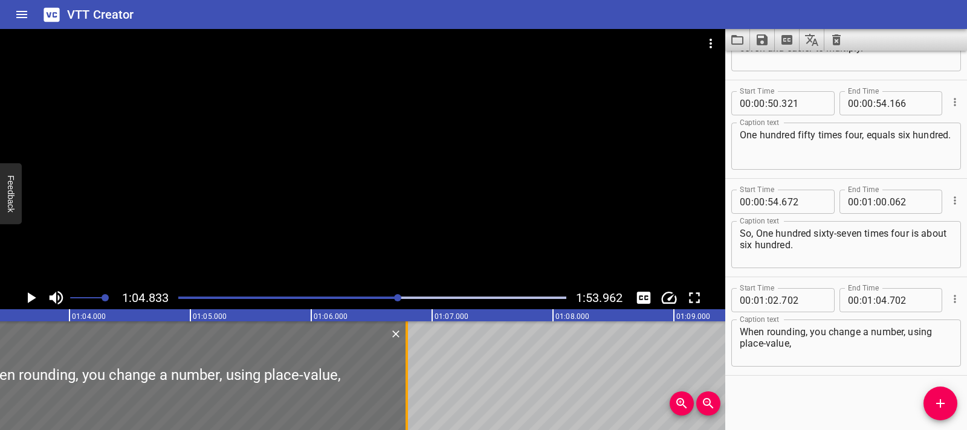
drag, startPoint x: 154, startPoint y: 382, endPoint x: 406, endPoint y: 386, distance: 252.7
click at [406, 386] on div at bounding box center [407, 376] width 2 height 109
type input "06"
type input "792"
click at [105, 373] on div at bounding box center [159, 376] width 495 height 109
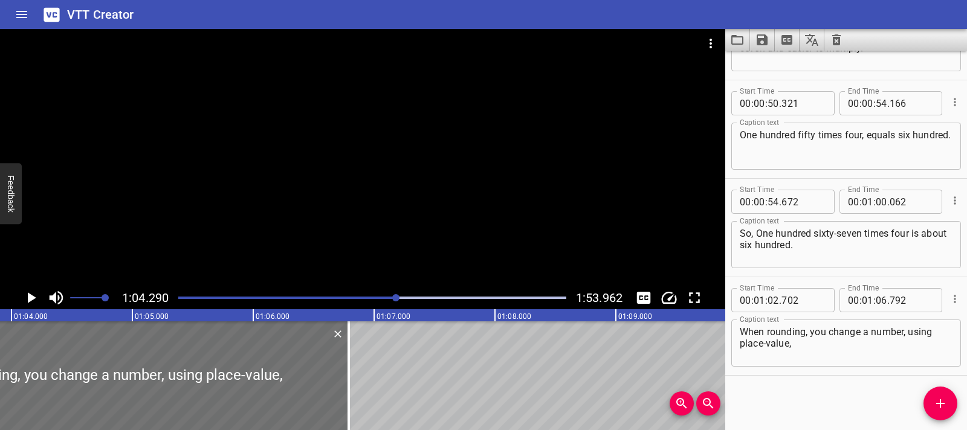
scroll to position [0, 7773]
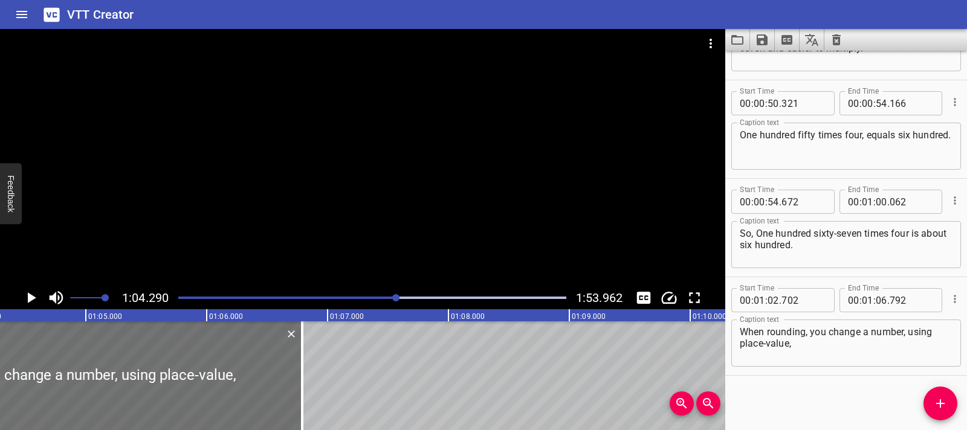
click at [35, 300] on icon "Play/Pause" at bounding box center [31, 298] width 18 height 18
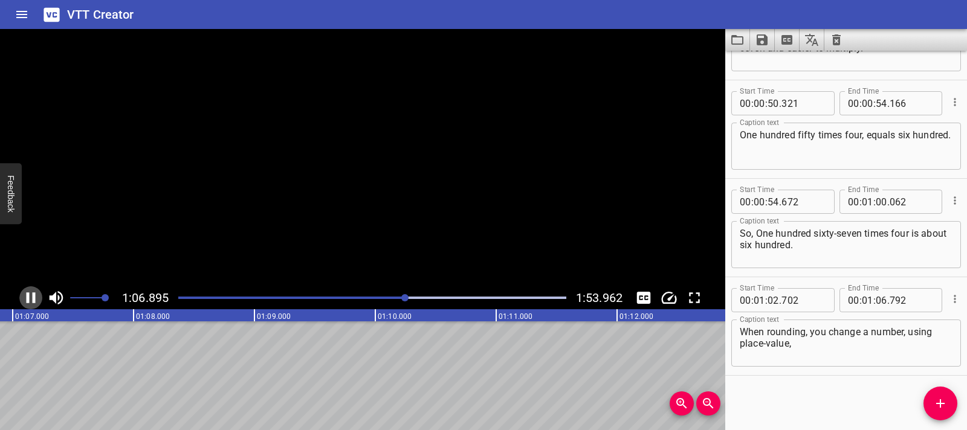
click at [35, 300] on icon "Play/Pause" at bounding box center [31, 298] width 18 height 18
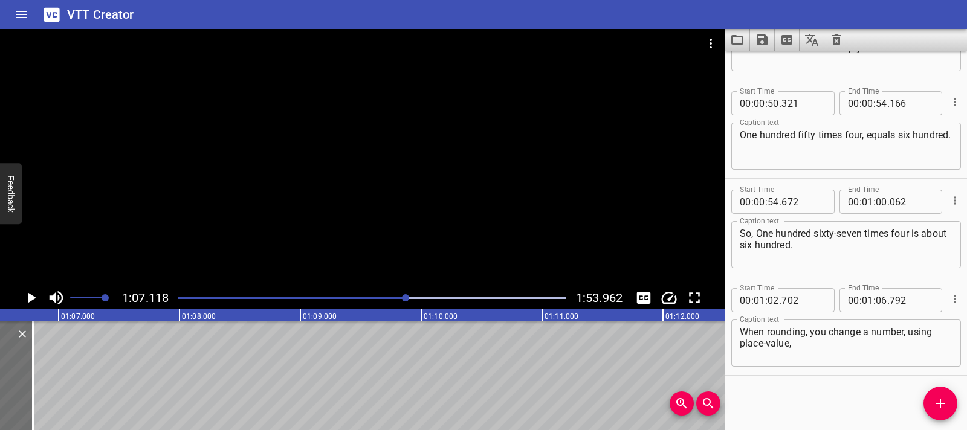
scroll to position [0, 8018]
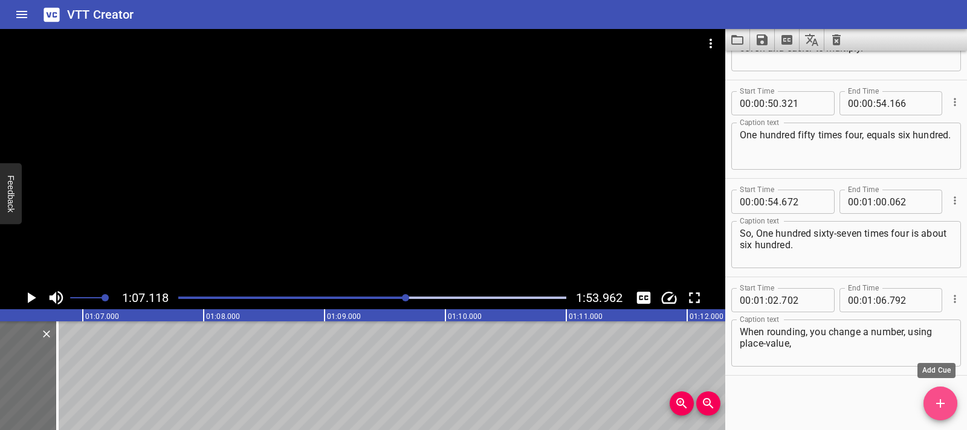
click at [933, 403] on icon "Add Cue" at bounding box center [940, 404] width 15 height 15
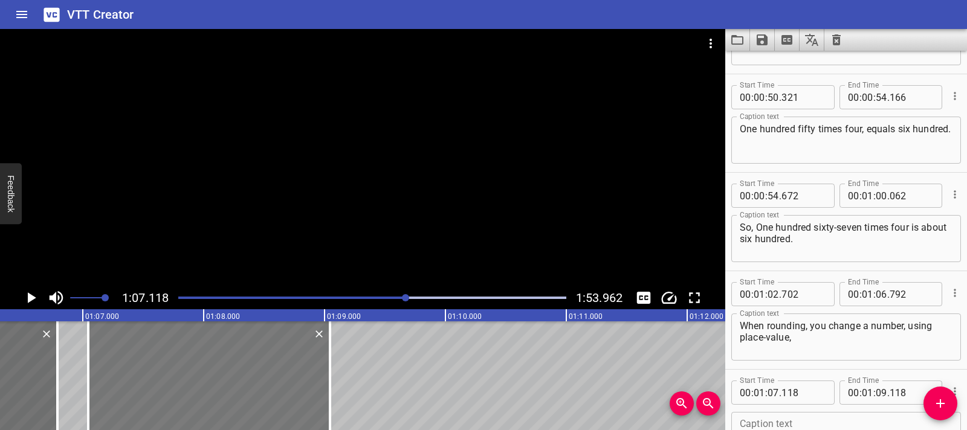
drag, startPoint x: 204, startPoint y: 386, endPoint x: 195, endPoint y: 386, distance: 9.1
click at [195, 386] on div at bounding box center [209, 376] width 242 height 109
type input "043"
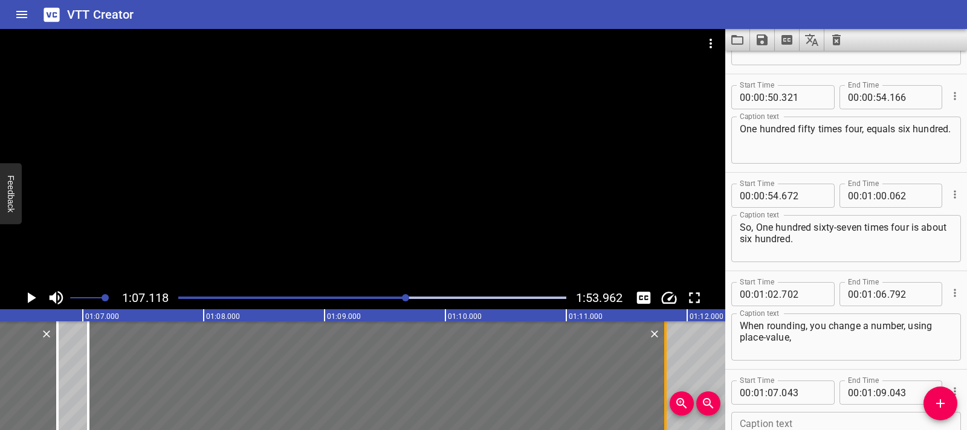
drag, startPoint x: 326, startPoint y: 381, endPoint x: 662, endPoint y: 380, distance: 335.5
click at [662, 380] on div at bounding box center [666, 376] width 12 height 109
type input "11"
type input "818"
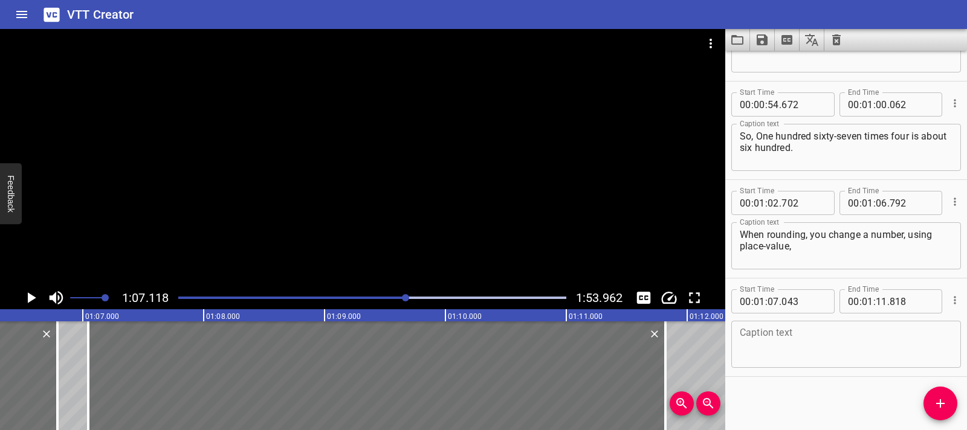
scroll to position [1155, 0]
click at [840, 343] on textarea at bounding box center [846, 343] width 213 height 34
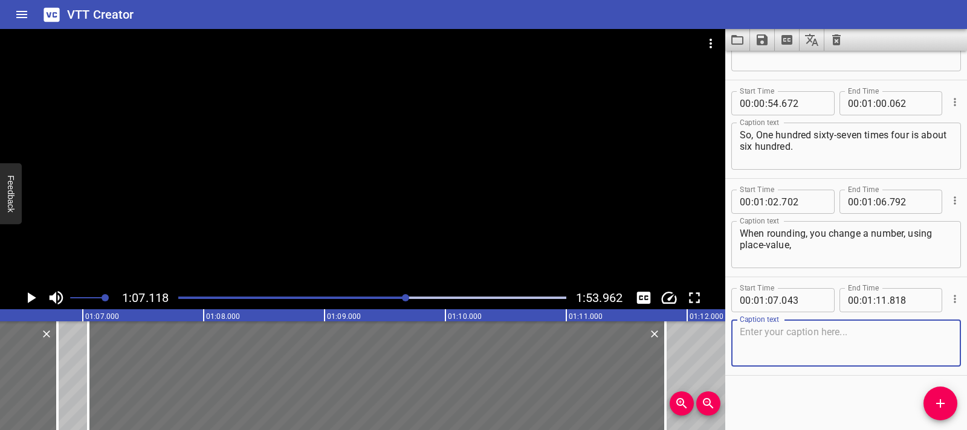
paste textarea "to another number that it is close to, but easier to work with."
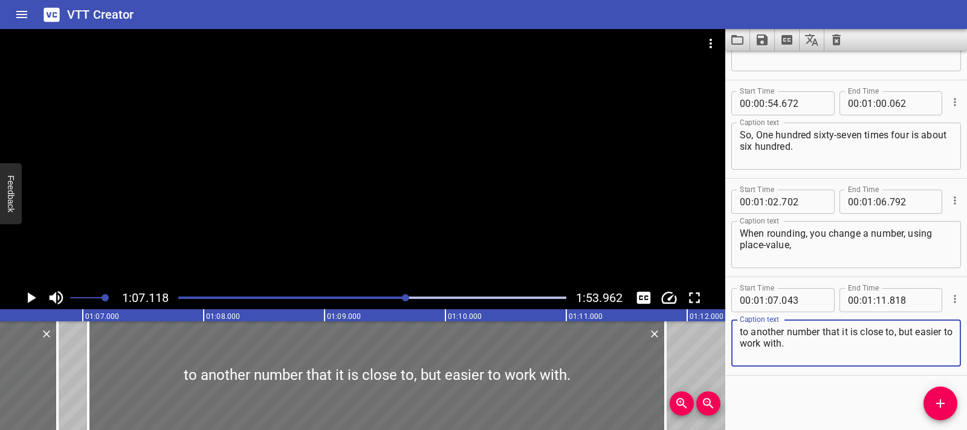
type textarea "to another number that it is close to, but easier to work with."
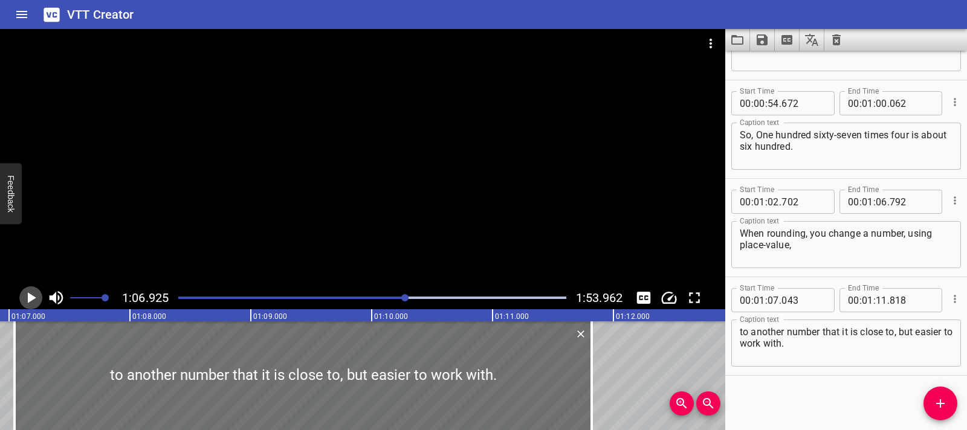
click at [25, 302] on icon "Play/Pause" at bounding box center [31, 298] width 18 height 18
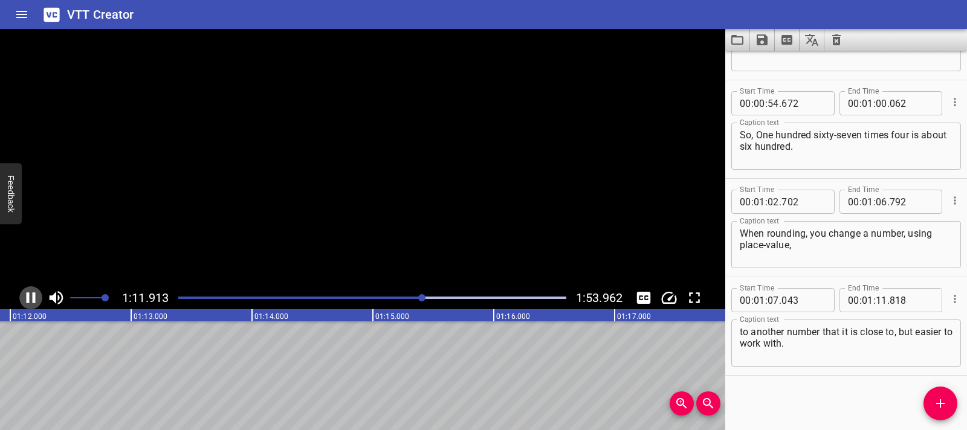
click at [25, 302] on icon "Play/Pause" at bounding box center [31, 298] width 18 height 18
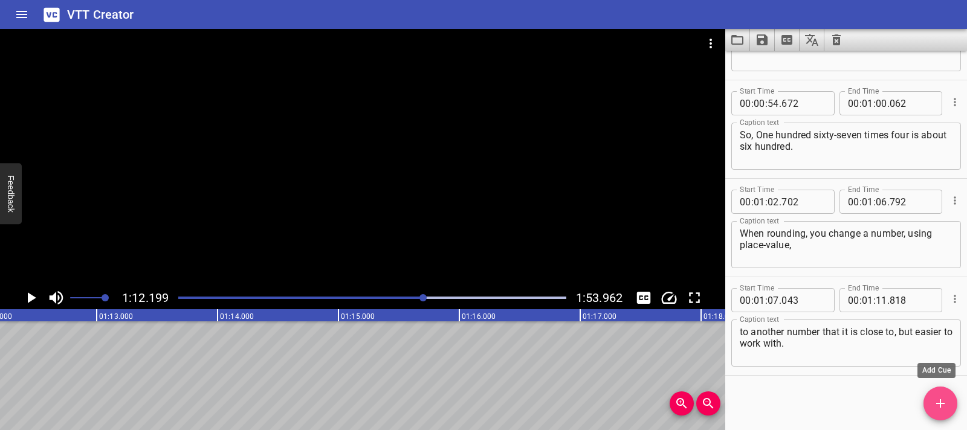
click at [942, 398] on icon "Add Cue" at bounding box center [940, 404] width 15 height 15
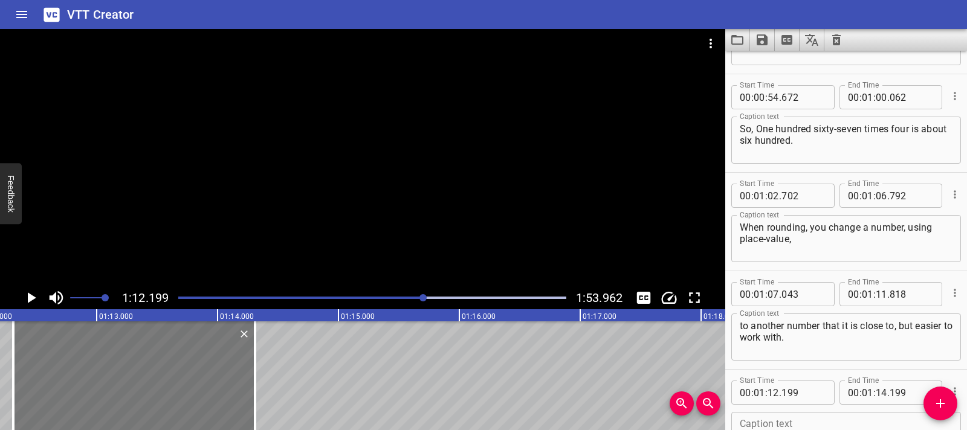
drag, startPoint x: 193, startPoint y: 395, endPoint x: 207, endPoint y: 393, distance: 13.4
click at [207, 393] on div at bounding box center [134, 376] width 242 height 109
type input "309"
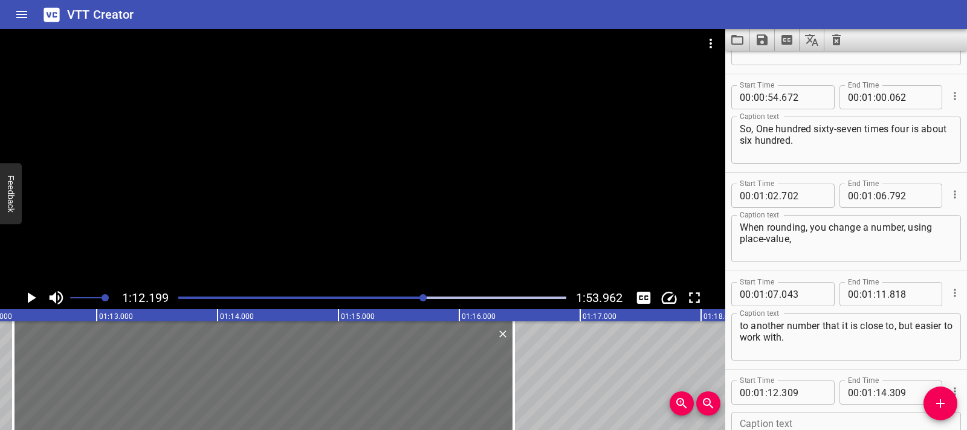
drag, startPoint x: 251, startPoint y: 378, endPoint x: 641, endPoint y: 222, distance: 419.7
click at [511, 393] on div at bounding box center [514, 376] width 12 height 109
type input "16"
type input "454"
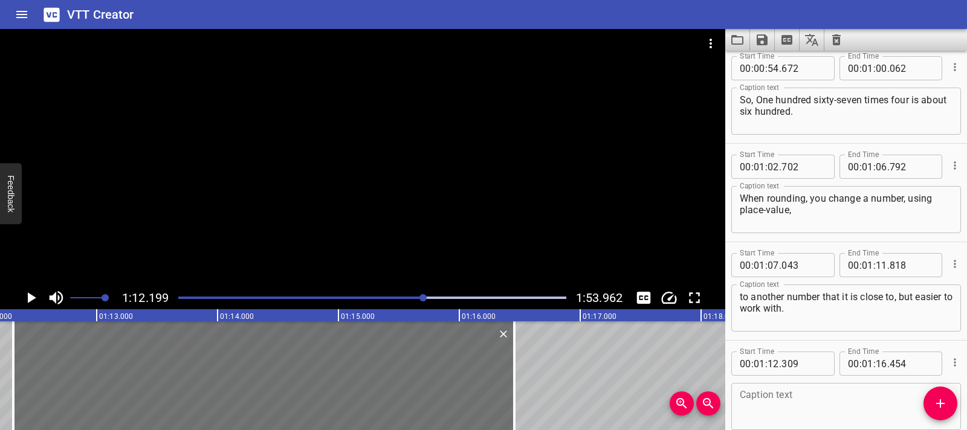
scroll to position [1254, 0]
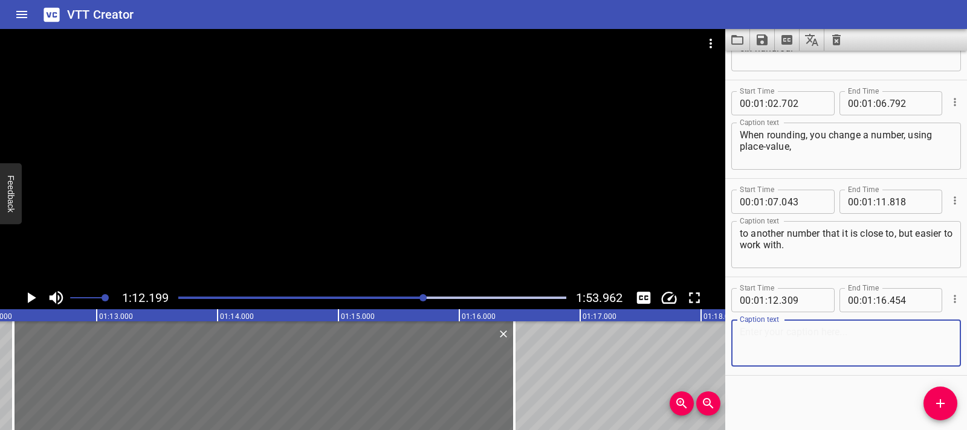
click at [773, 351] on textarea at bounding box center [846, 343] width 213 height 34
paste textarea "Round to estimate one hundred sixty-seven times four."
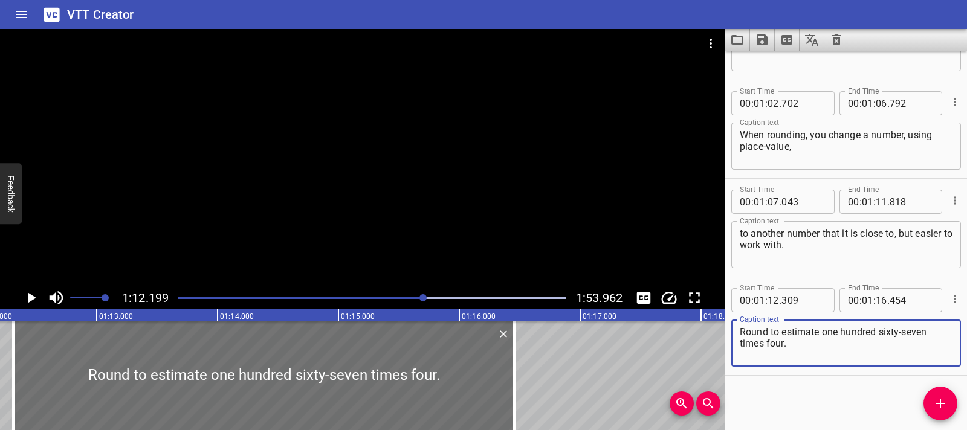
scroll to position [0, 8672]
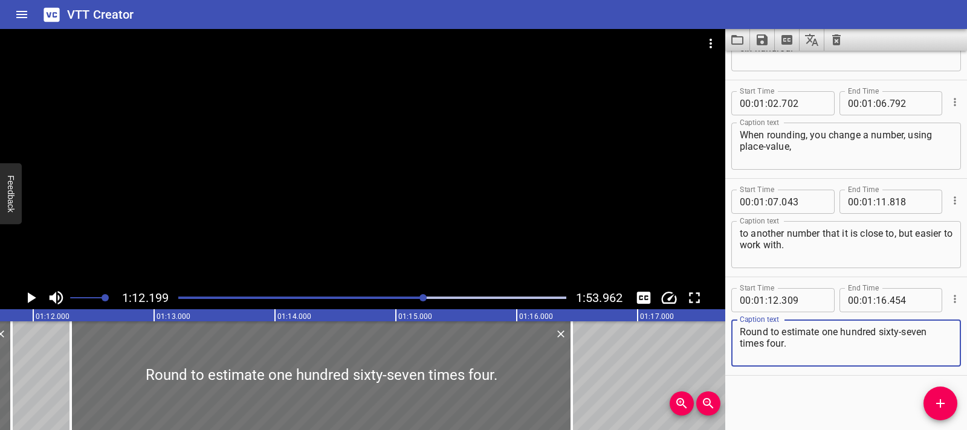
type textarea "Round to estimate one hundred sixty-seven times four."
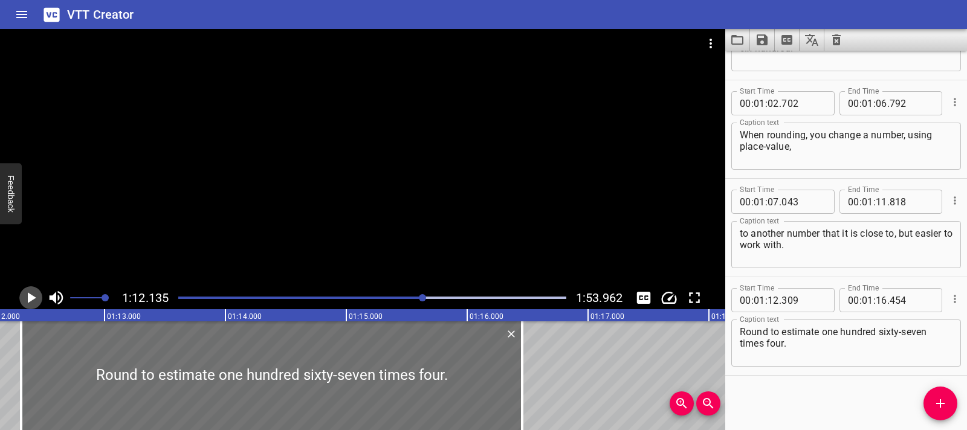
click at [32, 293] on icon "Play/Pause" at bounding box center [31, 298] width 18 height 18
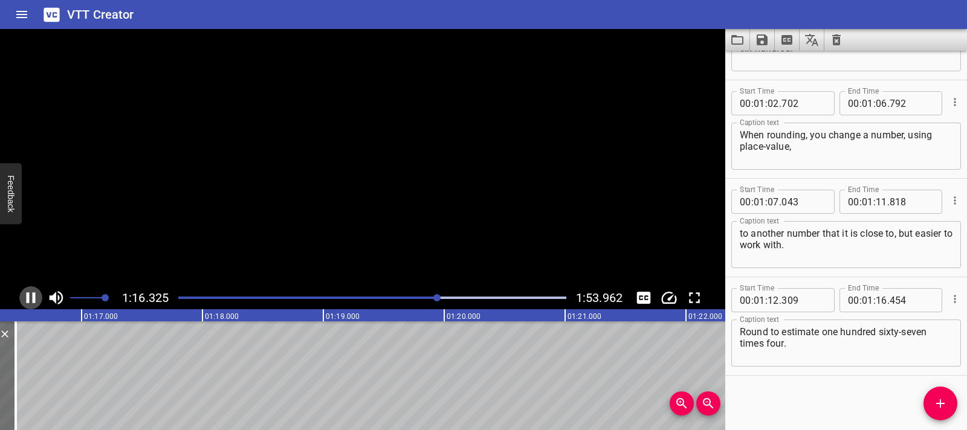
click at [32, 293] on icon "Play/Pause" at bounding box center [31, 298] width 18 height 18
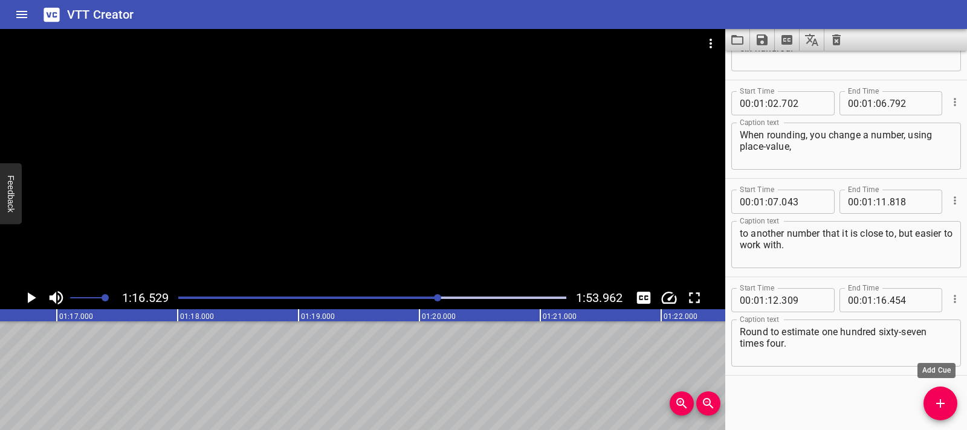
click at [944, 401] on icon "Add Cue" at bounding box center [940, 404] width 15 height 15
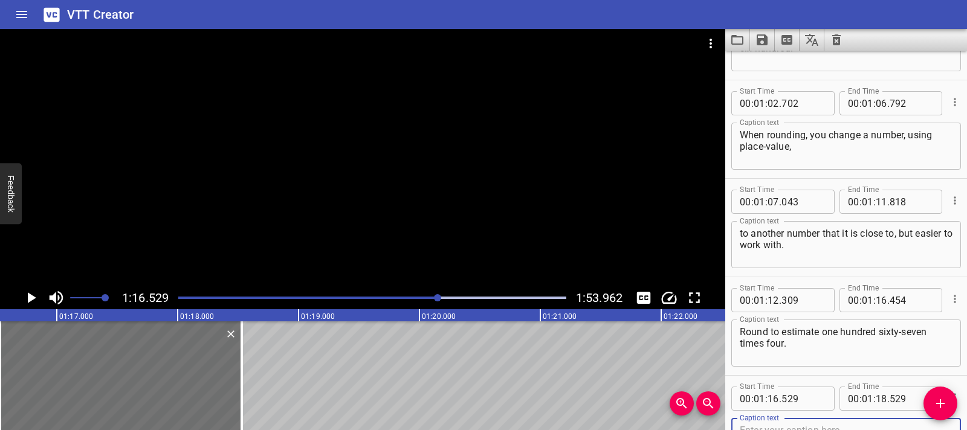
scroll to position [1260, 0]
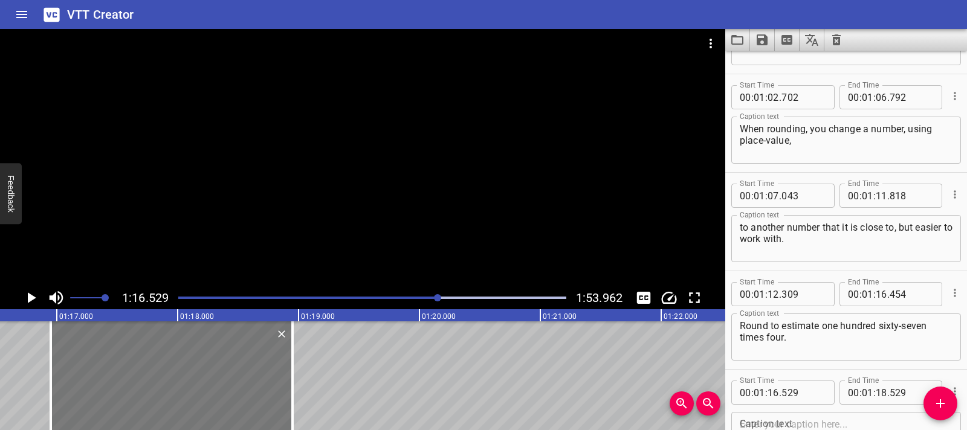
drag, startPoint x: 158, startPoint y: 336, endPoint x: 209, endPoint y: 339, distance: 50.9
click at [209, 339] on div at bounding box center [172, 376] width 242 height 109
type input "949"
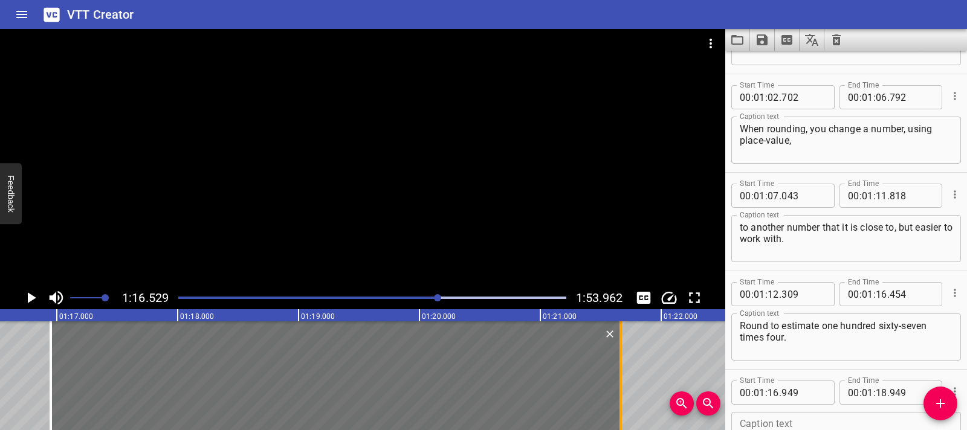
drag, startPoint x: 293, startPoint y: 360, endPoint x: 621, endPoint y: 376, distance: 328.6
click at [621, 376] on div at bounding box center [621, 376] width 2 height 109
type input "21"
type input "664"
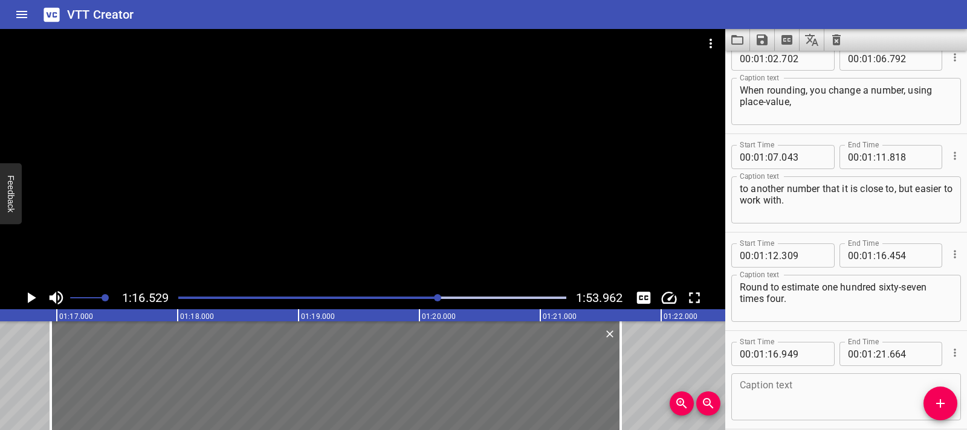
scroll to position [1352, 0]
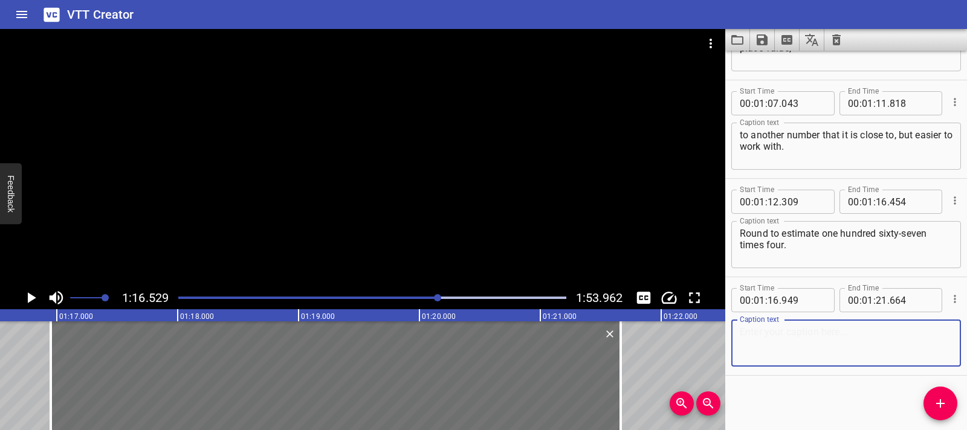
click at [785, 331] on textarea at bounding box center [846, 343] width 213 height 34
paste textarea "One hundred sixty-seven rounded to the nearest hundred is two hundred."
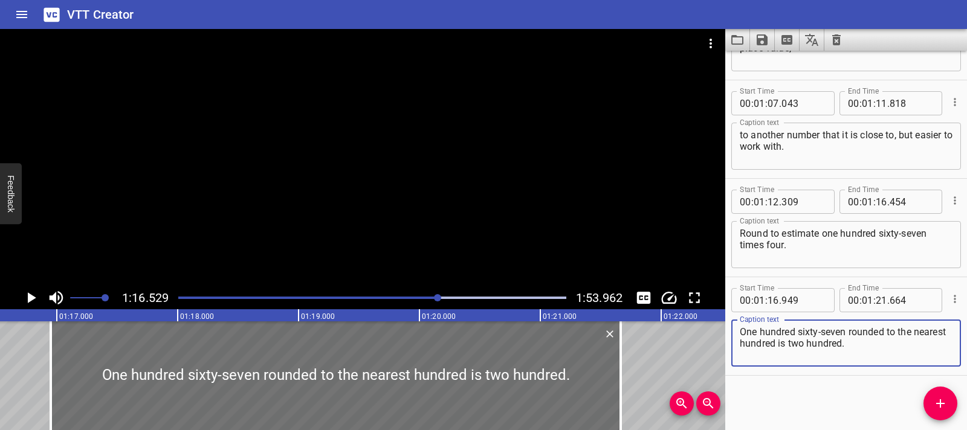
type textarea "One hundred sixty-seven rounded to the nearest hundred is two hundred."
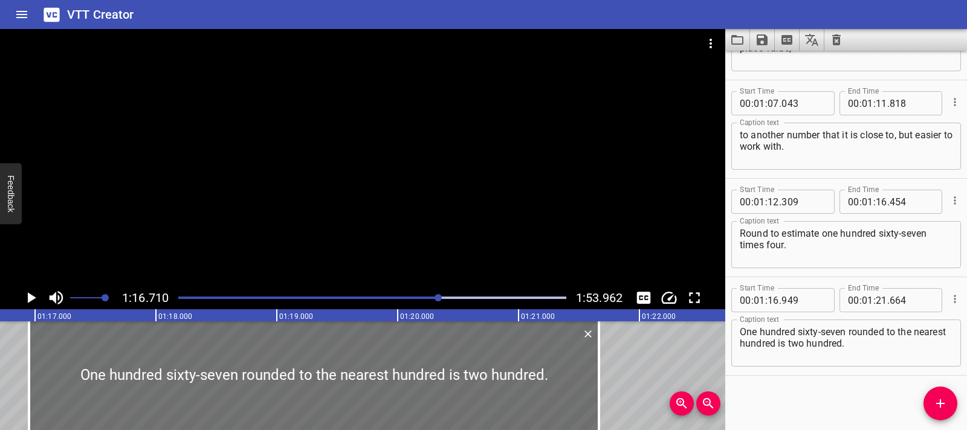
click at [28, 299] on icon "Play/Pause" at bounding box center [32, 298] width 8 height 11
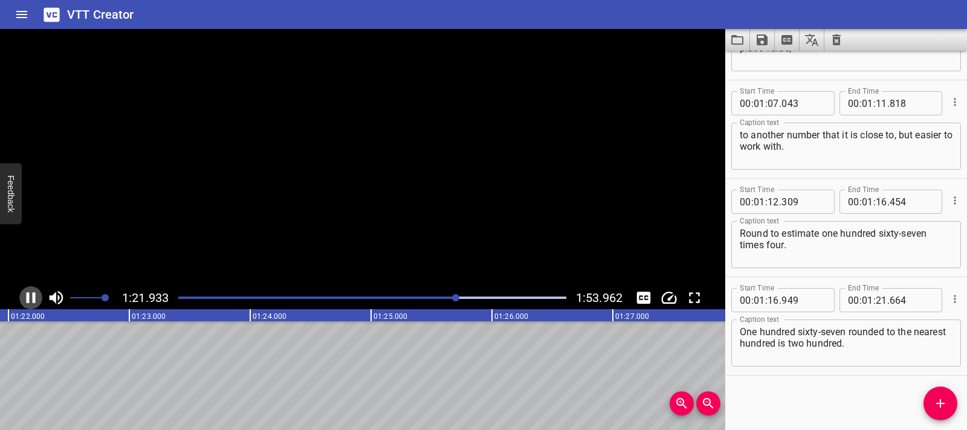
click at [27, 299] on icon "Play/Pause" at bounding box center [31, 298] width 9 height 11
click at [930, 407] on span "Add Cue" at bounding box center [941, 404] width 34 height 15
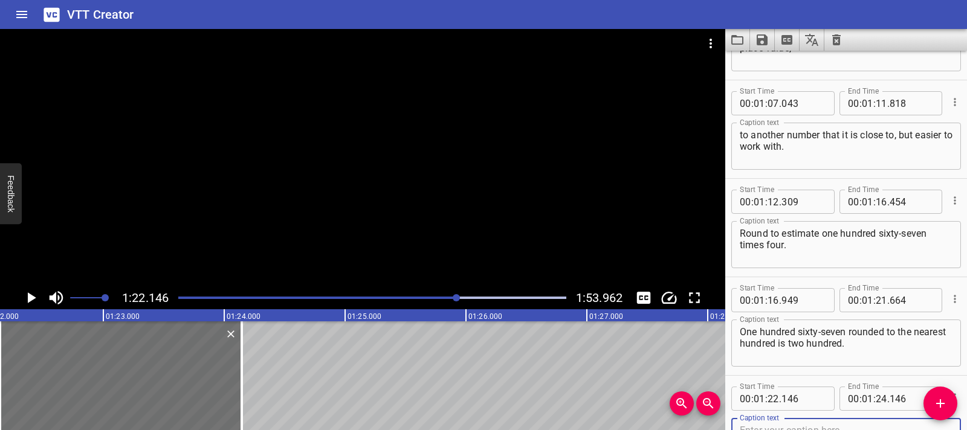
scroll to position [1358, 0]
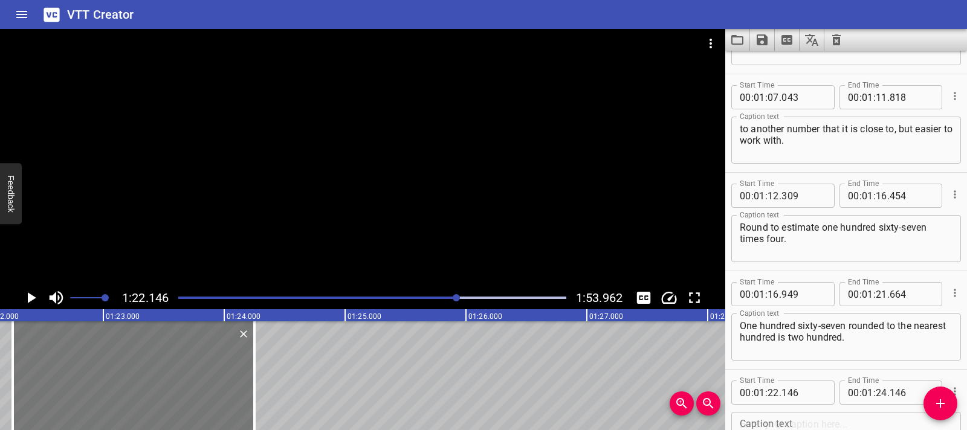
drag, startPoint x: 31, startPoint y: 384, endPoint x: 24, endPoint y: 383, distance: 6.8
click at [24, 383] on div at bounding box center [134, 376] width 242 height 109
type input "231"
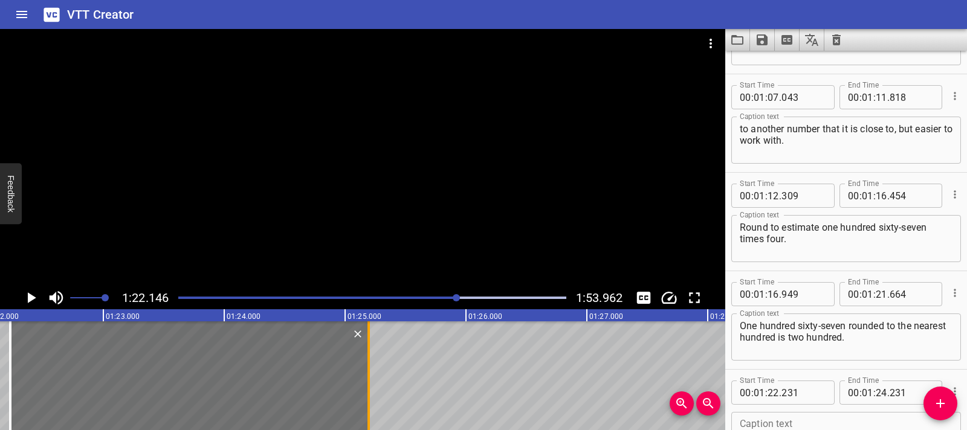
drag, startPoint x: 254, startPoint y: 378, endPoint x: 371, endPoint y: 381, distance: 116.7
click at [371, 381] on div at bounding box center [369, 376] width 12 height 109
type input "25"
type input "196"
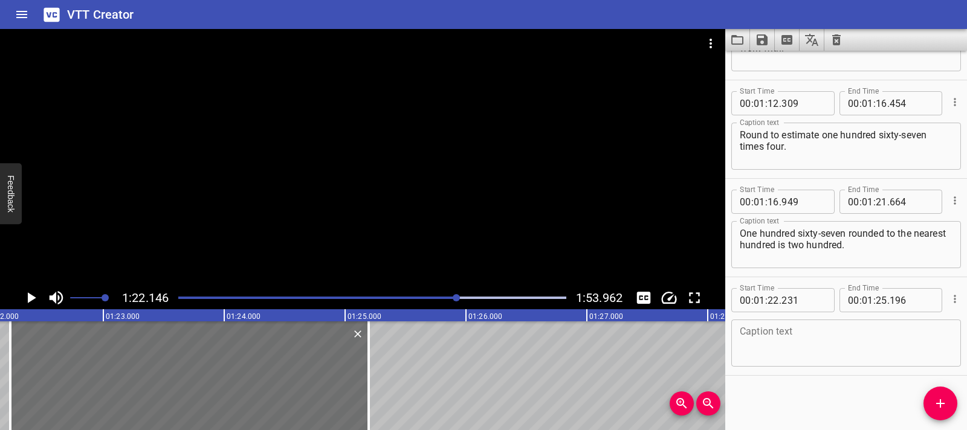
click at [780, 340] on textarea at bounding box center [846, 343] width 213 height 34
paste textarea "Two hundred times four"
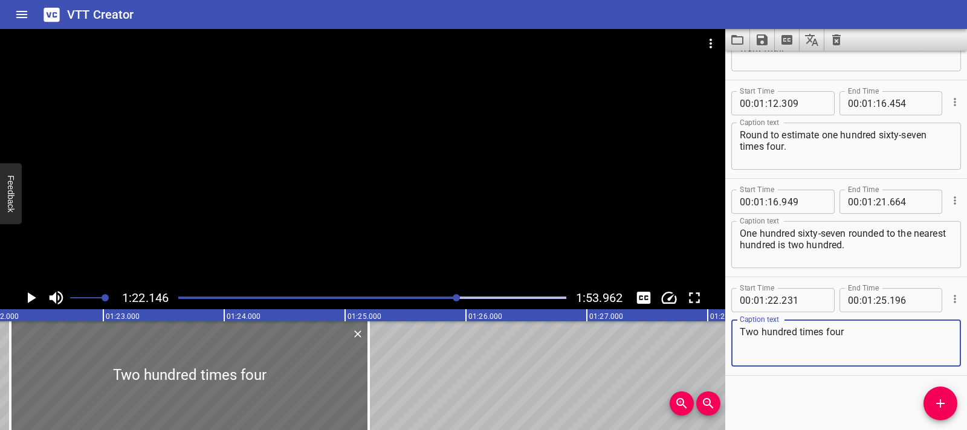
paste textarea "equals eight hundred."
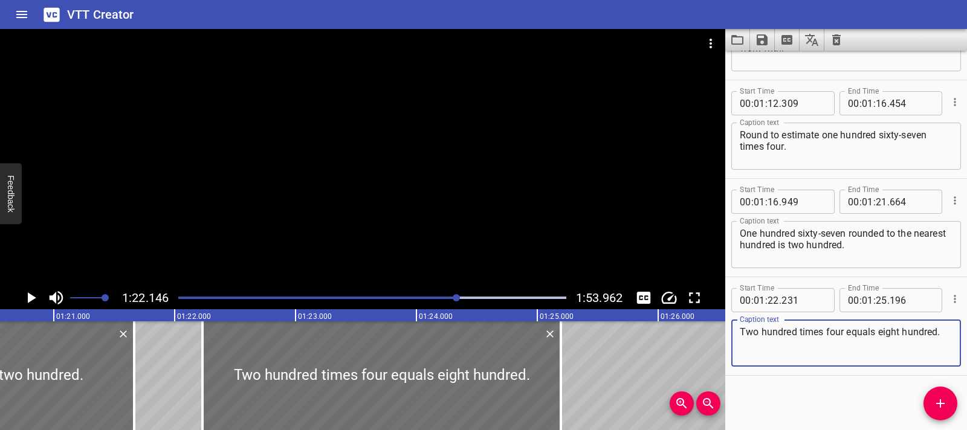
type textarea "Two hundred times four equals eight hundred."
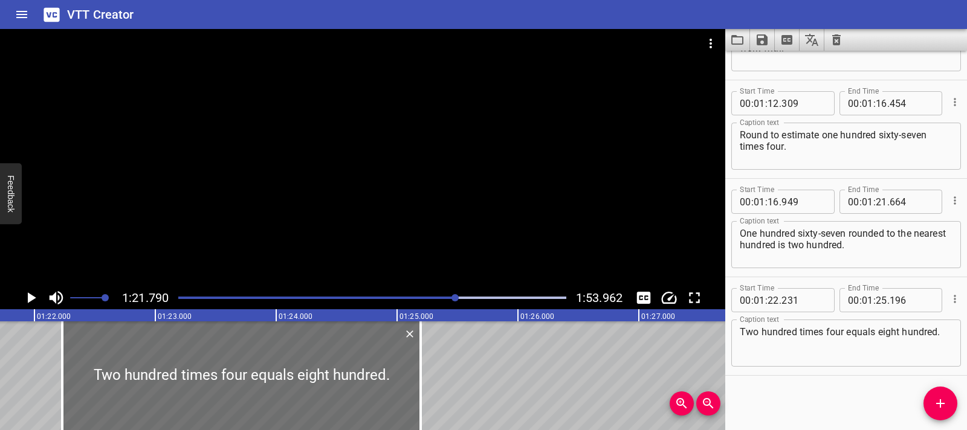
scroll to position [0, 9889]
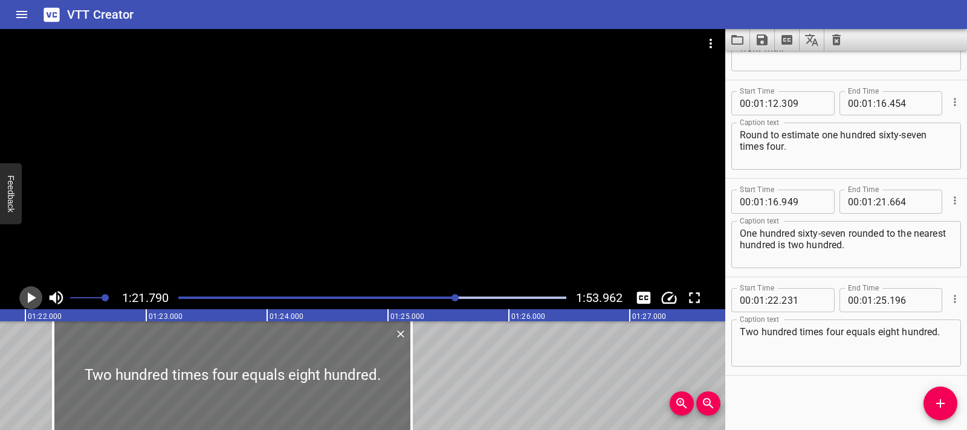
click at [29, 293] on icon "Play/Pause" at bounding box center [31, 298] width 18 height 18
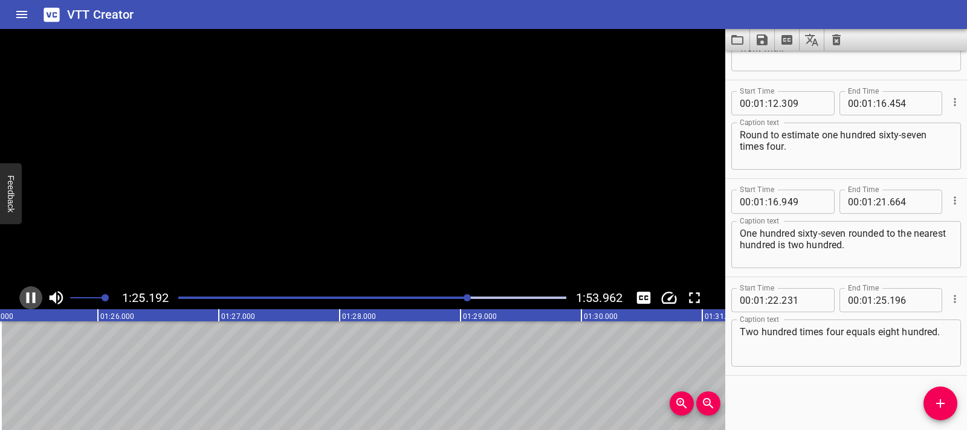
click at [29, 293] on icon "Play/Pause" at bounding box center [31, 298] width 18 height 18
click at [943, 407] on icon "Add Cue" at bounding box center [940, 404] width 15 height 15
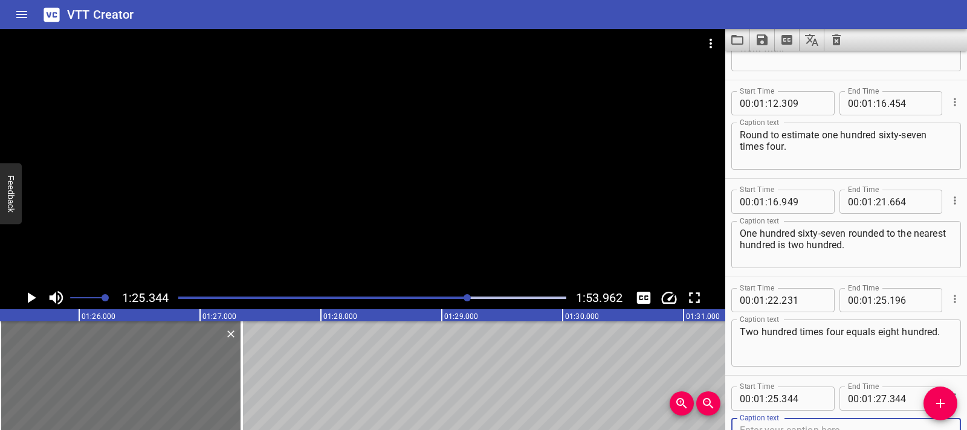
scroll to position [1457, 0]
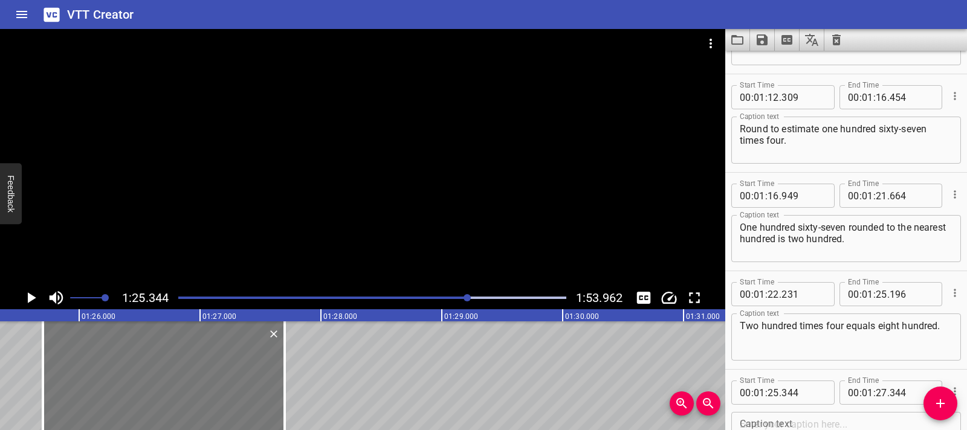
drag, startPoint x: 60, startPoint y: 374, endPoint x: 103, endPoint y: 382, distance: 43.7
click at [103, 382] on div at bounding box center [164, 376] width 242 height 109
type input "699"
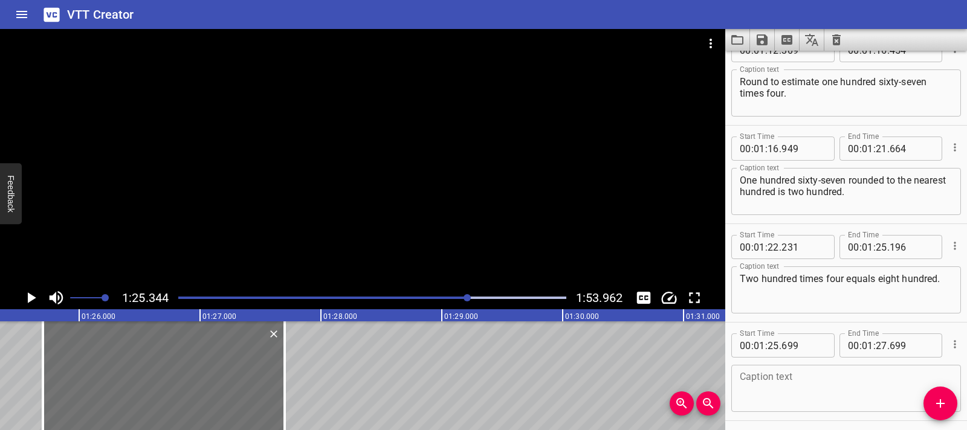
scroll to position [1549, 0]
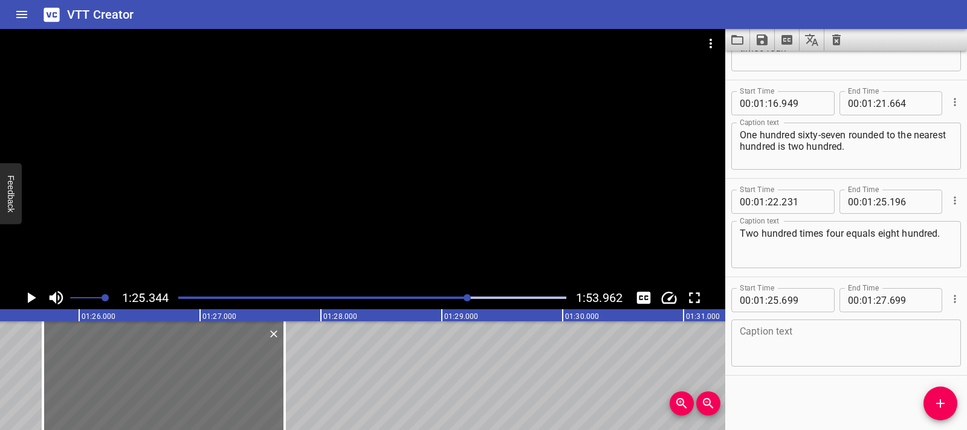
click at [765, 337] on textarea at bounding box center [846, 343] width 213 height 34
paste textarea "So, One hundred sixty-seven times four is about eight hundred."
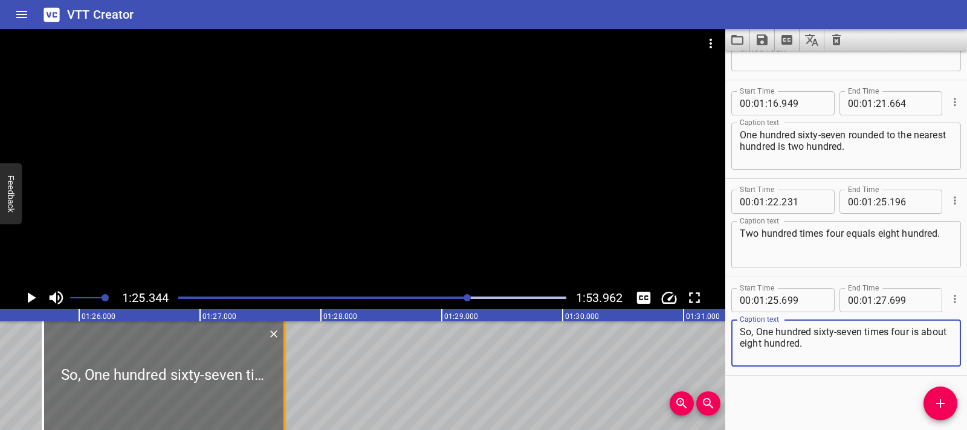
type textarea "So, One hundred sixty-seven times four is about eight hundred."
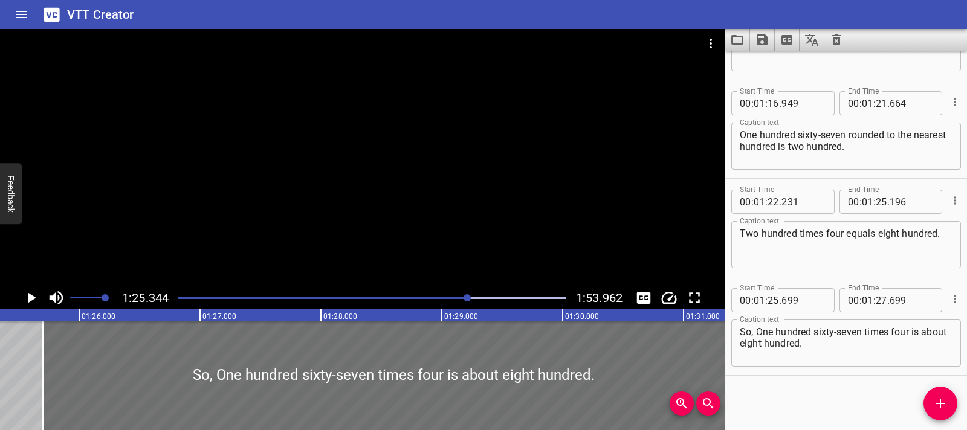
drag, startPoint x: 284, startPoint y: 376, endPoint x: 744, endPoint y: 392, distance: 460.3
click at [744, 392] on main "1:25.344 1:53.962 00:00.000 00:01.000 00:02.000 00:03.000 00:04.000 00:05.000 0…" at bounding box center [483, 229] width 967 height 401
type input "31"
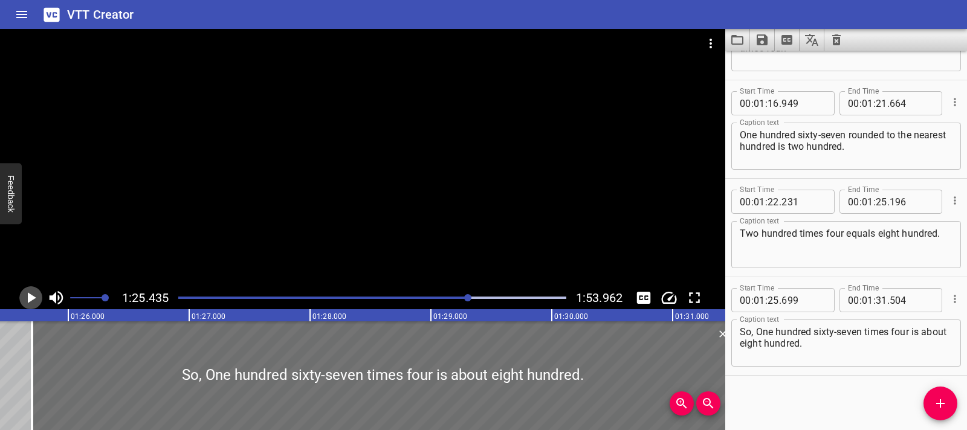
click at [29, 293] on icon "Play/Pause" at bounding box center [31, 298] width 18 height 18
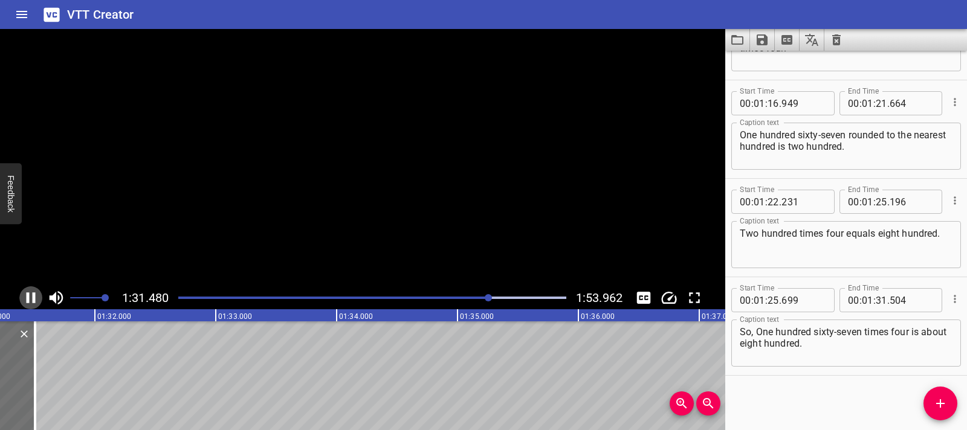
click at [29, 293] on icon "Play/Pause" at bounding box center [31, 298] width 18 height 18
drag, startPoint x: 53, startPoint y: 362, endPoint x: 39, endPoint y: 362, distance: 13.3
click at [39, 362] on div at bounding box center [43, 376] width 12 height 109
type input "394"
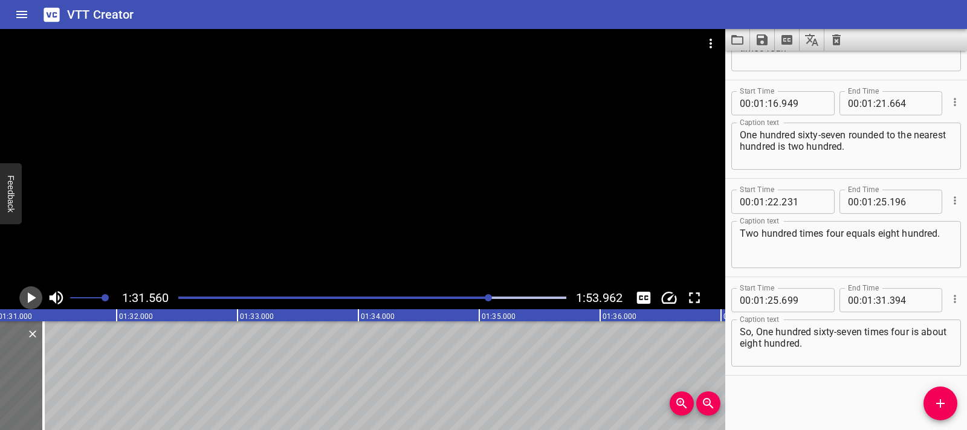
click at [26, 295] on icon "Play/Pause" at bounding box center [31, 298] width 18 height 18
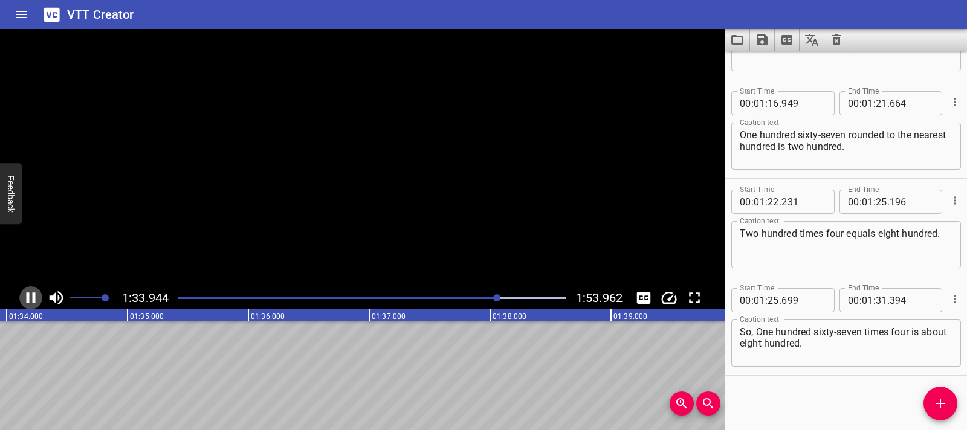
click at [27, 295] on icon "Play/Pause" at bounding box center [31, 298] width 9 height 11
click at [949, 401] on span "Add Cue" at bounding box center [941, 404] width 34 height 15
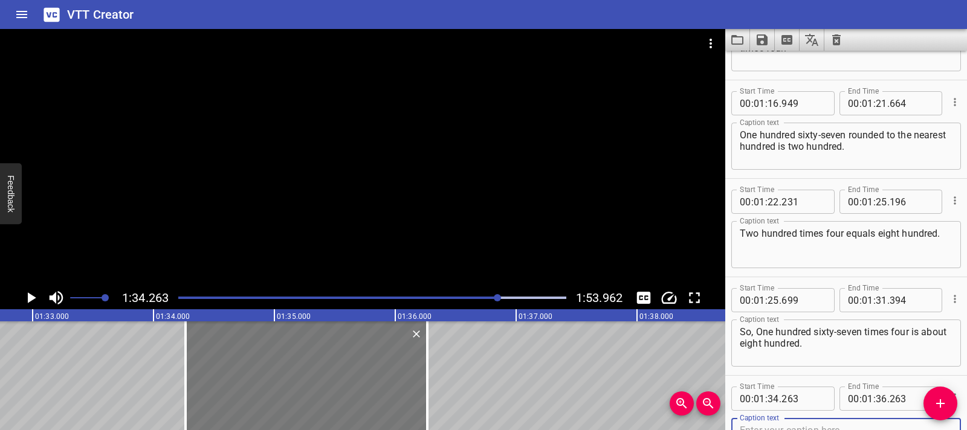
scroll to position [1555, 0]
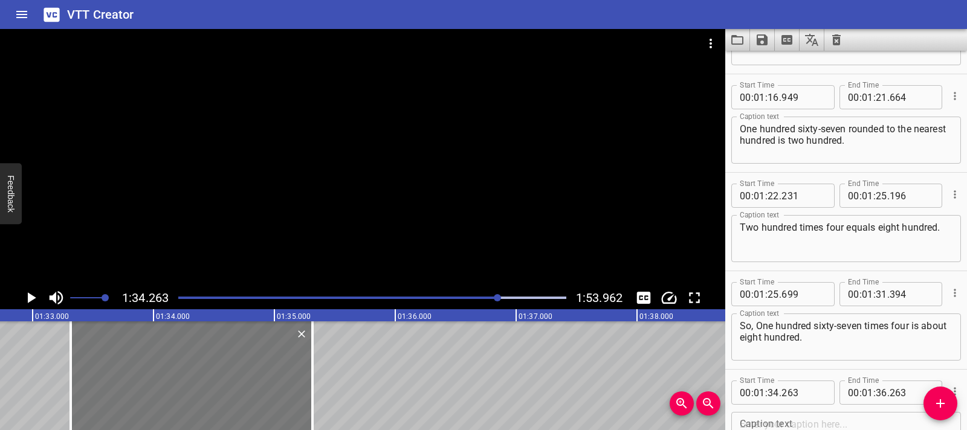
drag, startPoint x: 247, startPoint y: 391, endPoint x: 132, endPoint y: 379, distance: 115.4
click at [132, 379] on div at bounding box center [192, 376] width 242 height 109
type input "33"
type input "313"
type input "35"
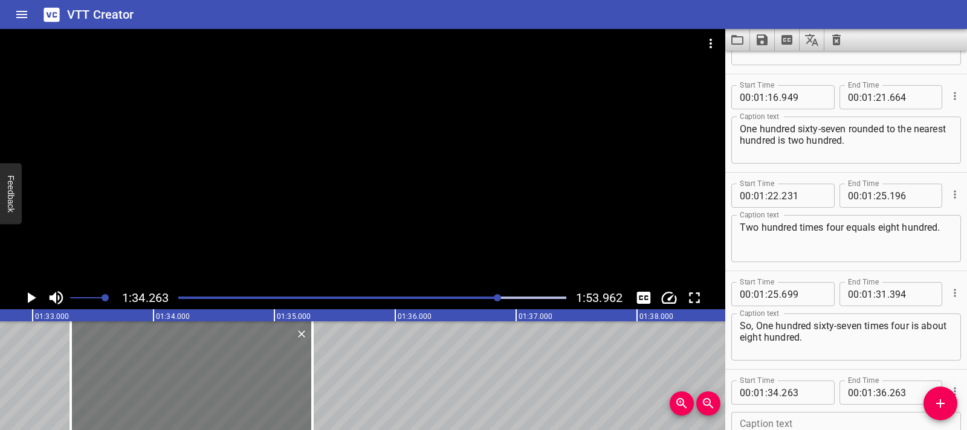
type input "313"
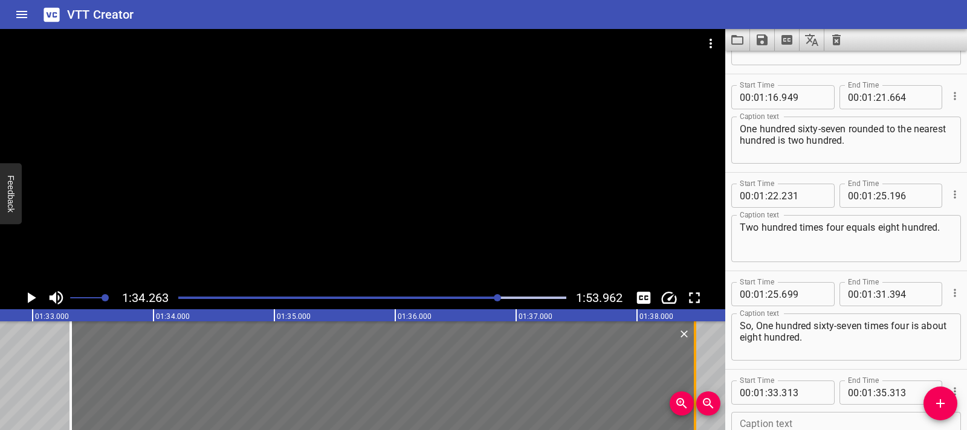
drag, startPoint x: 311, startPoint y: 373, endPoint x: 693, endPoint y: 376, distance: 382.7
click at [694, 376] on div at bounding box center [695, 376] width 2 height 109
type input "38"
type input "478"
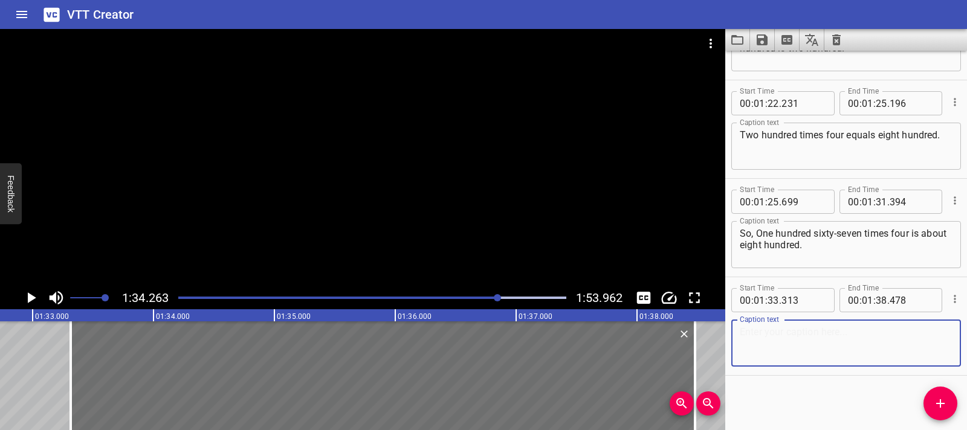
click at [814, 335] on textarea at bounding box center [846, 343] width 213 height 34
paste textarea "Remember, estimating products can be useful when multiplying large numbers."
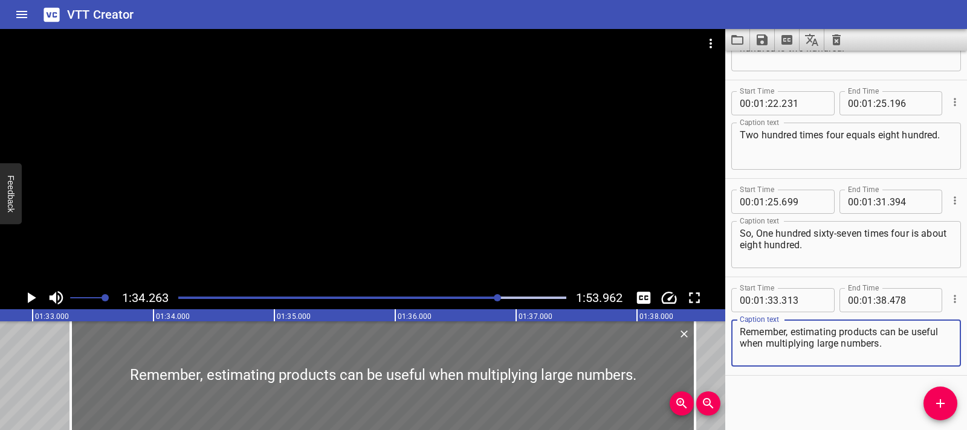
type textarea "Remember, estimating products can be useful when multiplying large numbers."
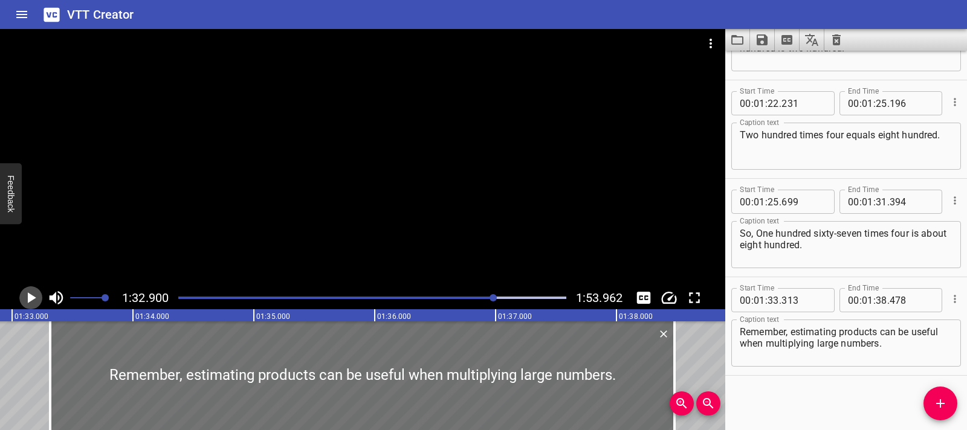
click at [37, 300] on icon "Play/Pause" at bounding box center [31, 298] width 18 height 18
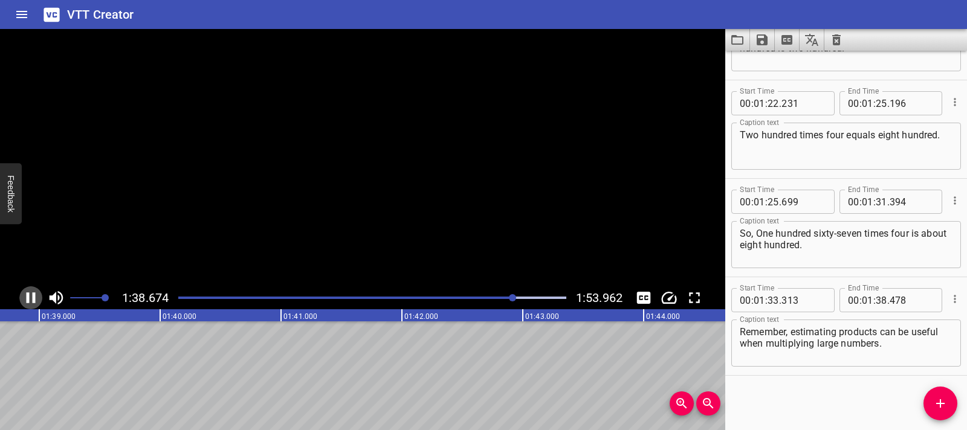
click at [37, 300] on icon "Play/Pause" at bounding box center [31, 298] width 18 height 18
click at [932, 404] on span "Add Cue" at bounding box center [941, 404] width 34 height 15
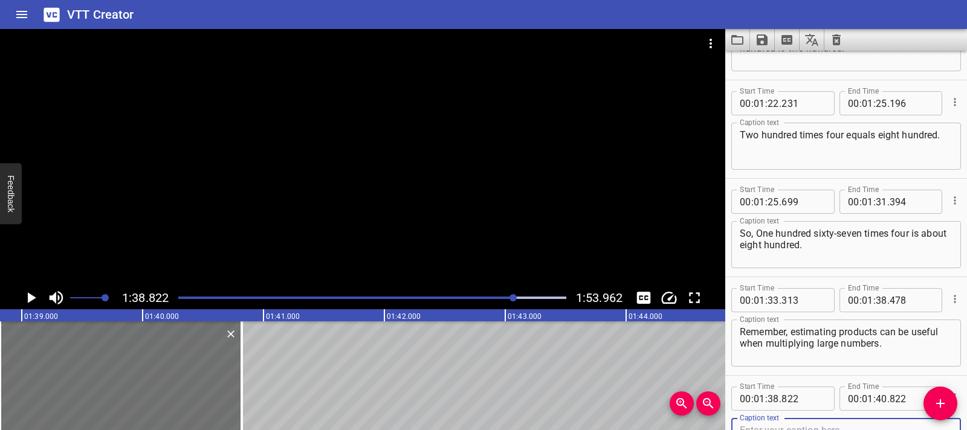
scroll to position [1654, 0]
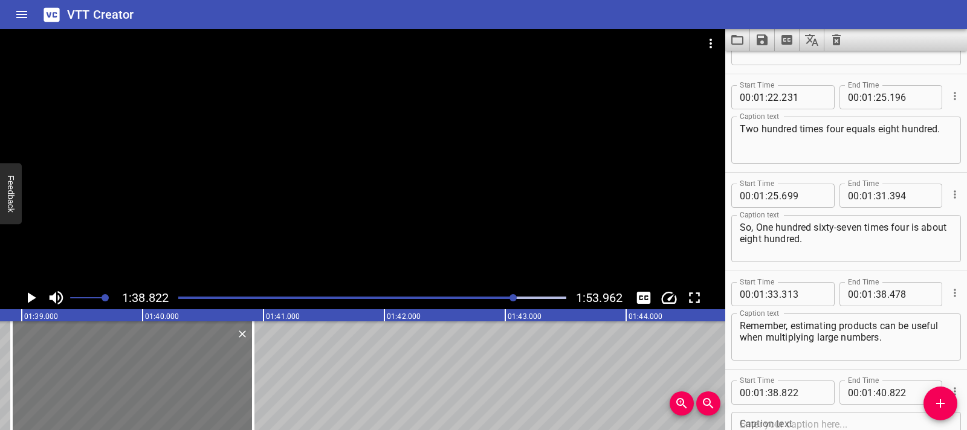
drag, startPoint x: 142, startPoint y: 377, endPoint x: 154, endPoint y: 376, distance: 11.5
click at [154, 376] on div at bounding box center [132, 376] width 242 height 109
type input "917"
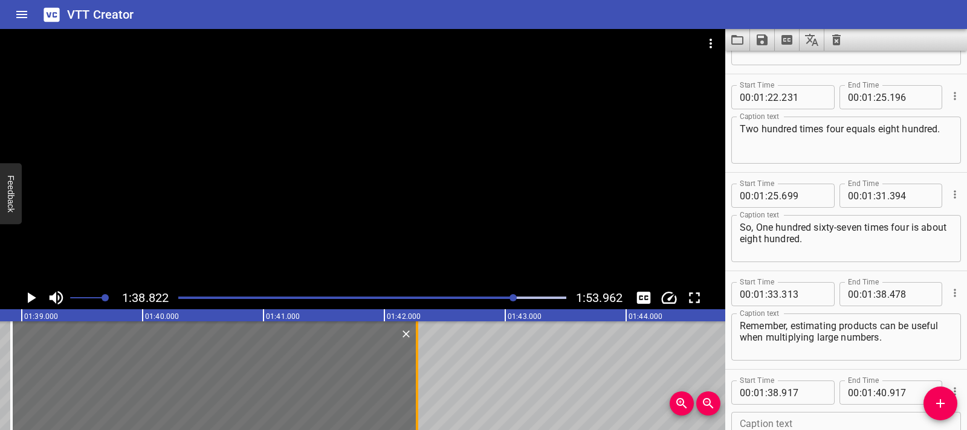
drag, startPoint x: 253, startPoint y: 372, endPoint x: 417, endPoint y: 370, distance: 163.8
click at [417, 370] on div at bounding box center [417, 376] width 2 height 109
type input "42"
type input "272"
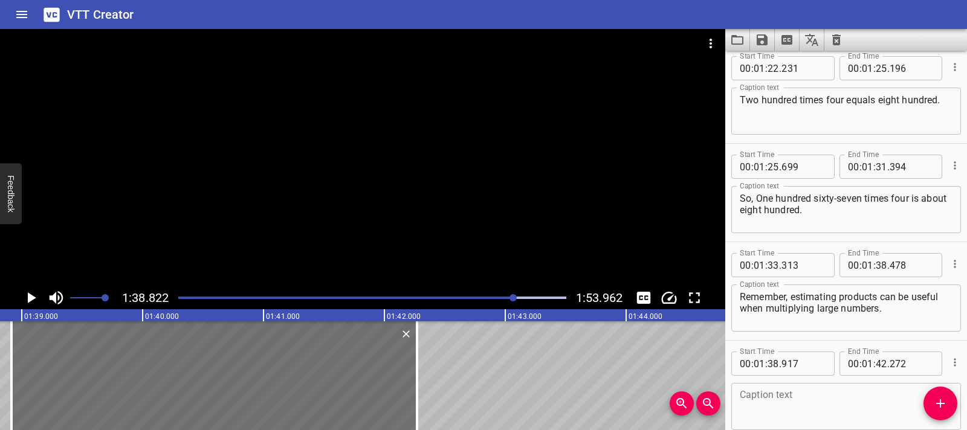
scroll to position [1746, 0]
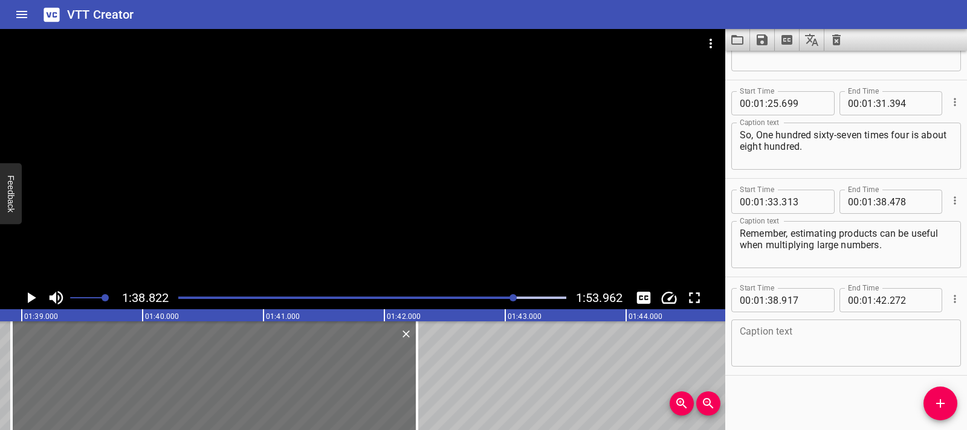
click at [771, 348] on textarea at bounding box center [846, 343] width 213 height 34
paste textarea "Compatible numbers are easy to multiply mentally."
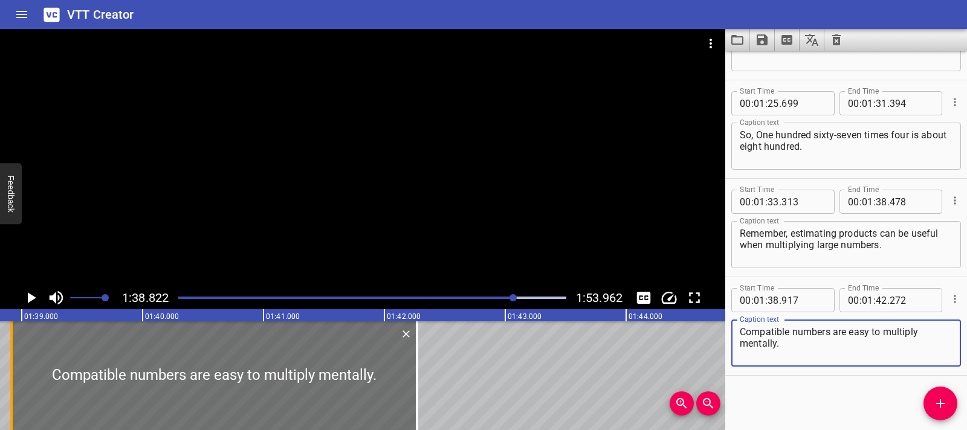
type textarea "Compatible numbers are easy to multiply mentally."
click at [5, 365] on div at bounding box center [11, 376] width 12 height 109
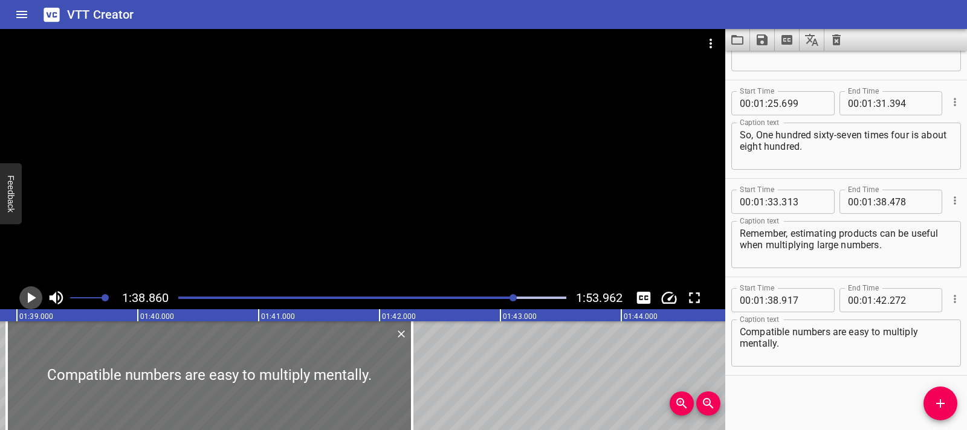
click at [27, 297] on icon "Play/Pause" at bounding box center [31, 298] width 18 height 18
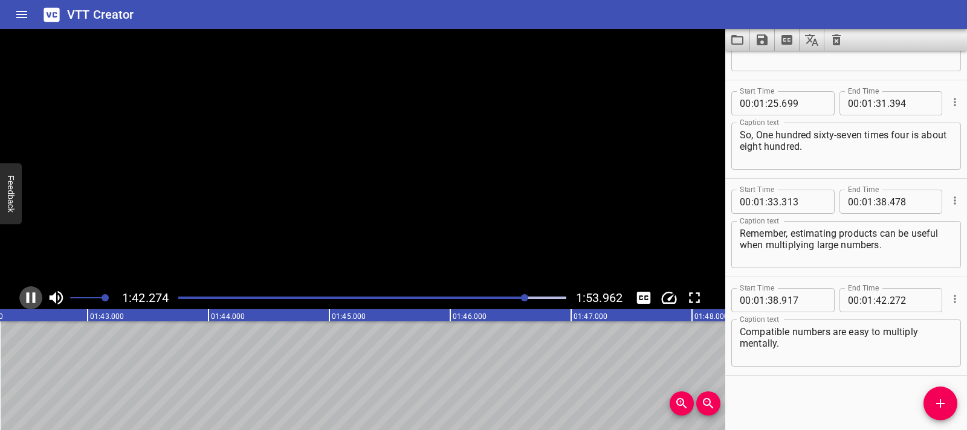
click at [27, 297] on icon "Play/Pause" at bounding box center [31, 298] width 9 height 11
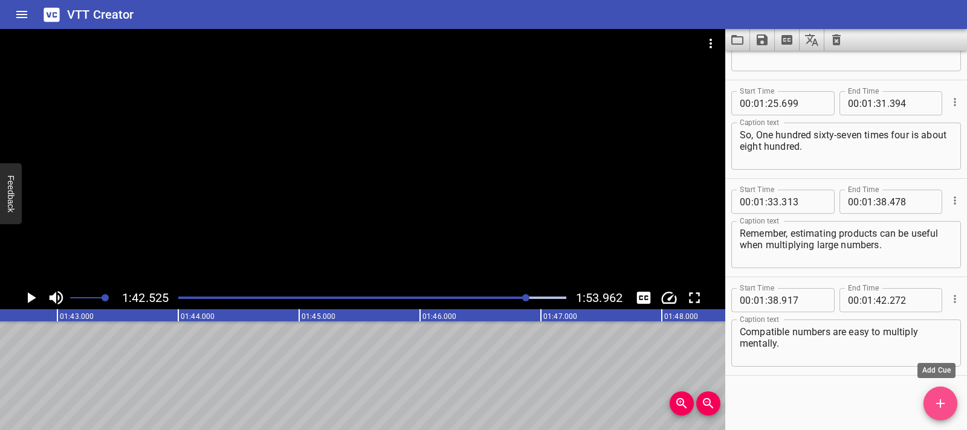
click at [938, 406] on icon "Add Cue" at bounding box center [940, 404] width 15 height 15
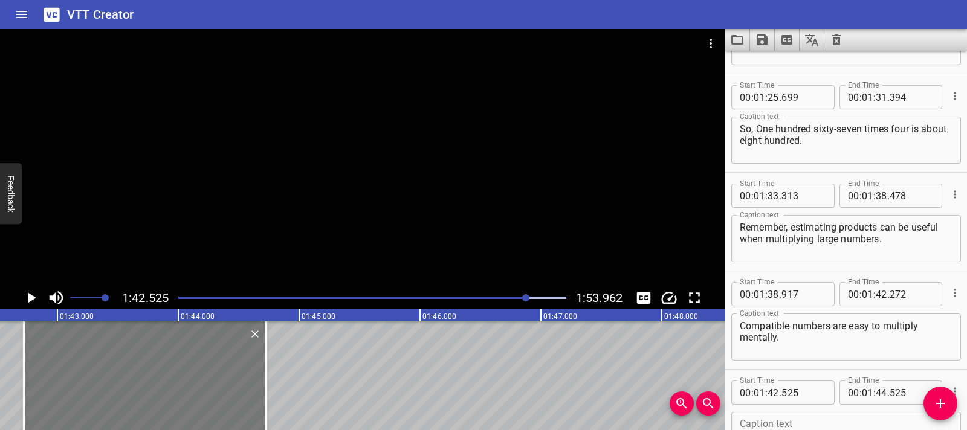
drag, startPoint x: 37, startPoint y: 358, endPoint x: 62, endPoint y: 358, distance: 24.2
click at [62, 358] on div at bounding box center [145, 376] width 242 height 109
type input "725"
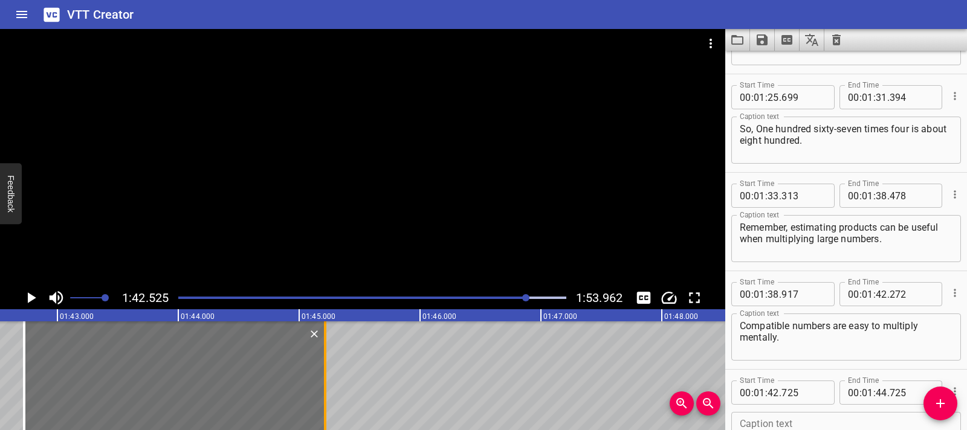
drag, startPoint x: 264, startPoint y: 383, endPoint x: 323, endPoint y: 381, distance: 59.3
click at [323, 381] on div at bounding box center [325, 376] width 12 height 109
type input "45"
type input "215"
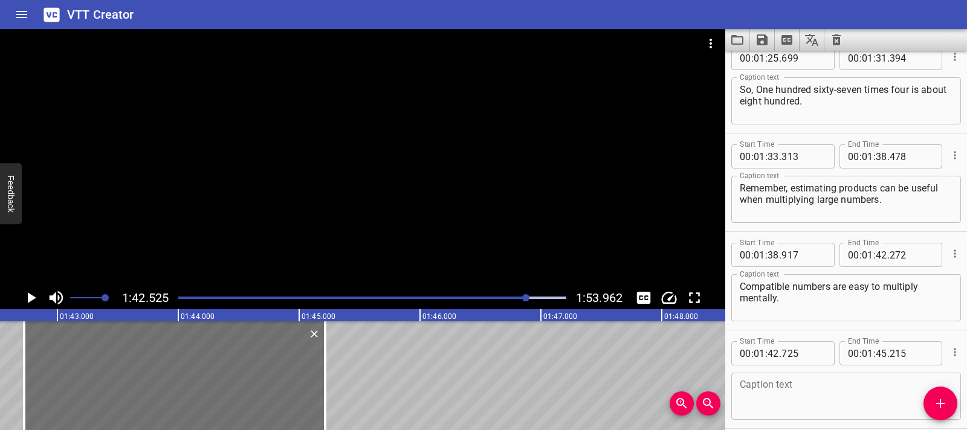
scroll to position [1845, 0]
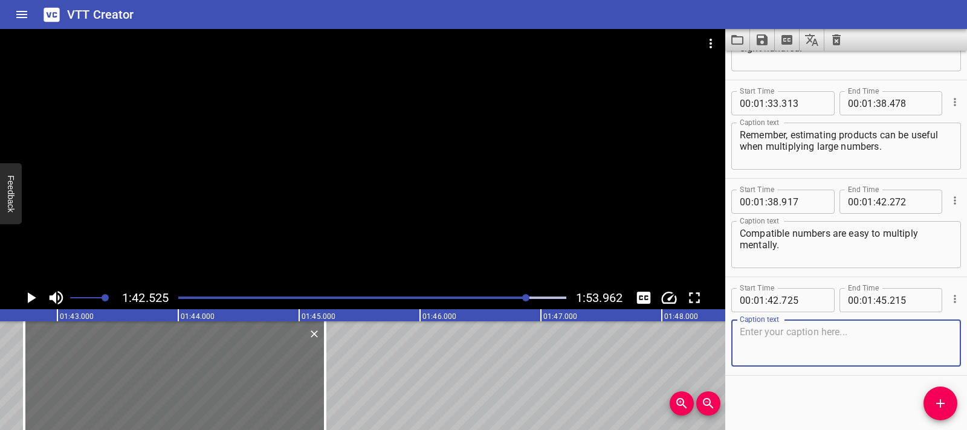
click at [790, 326] on textarea at bounding box center [846, 343] width 213 height 34
paste textarea "Rounding changes a number to one that it is close to and easy to work with, usu…"
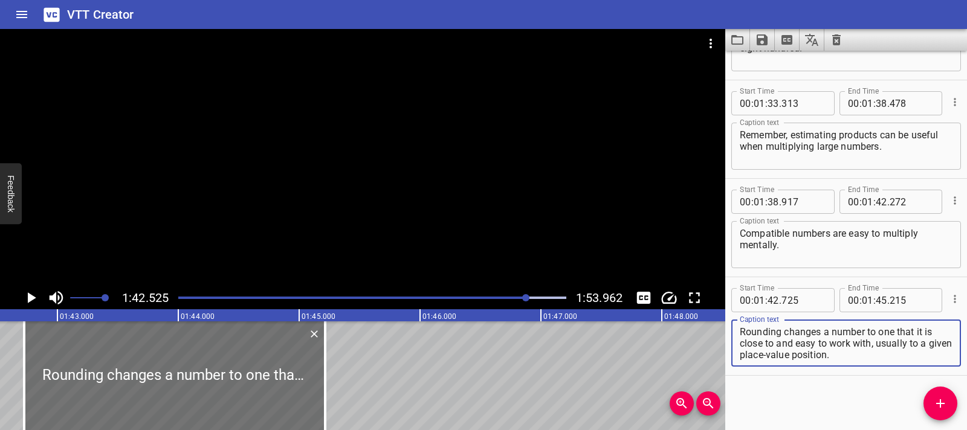
scroll to position [0, 0]
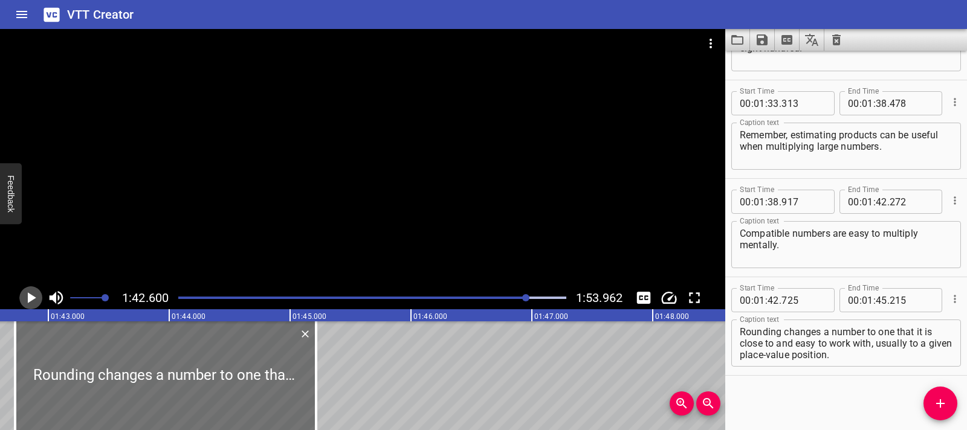
click at [27, 294] on icon "Play/Pause" at bounding box center [31, 298] width 18 height 18
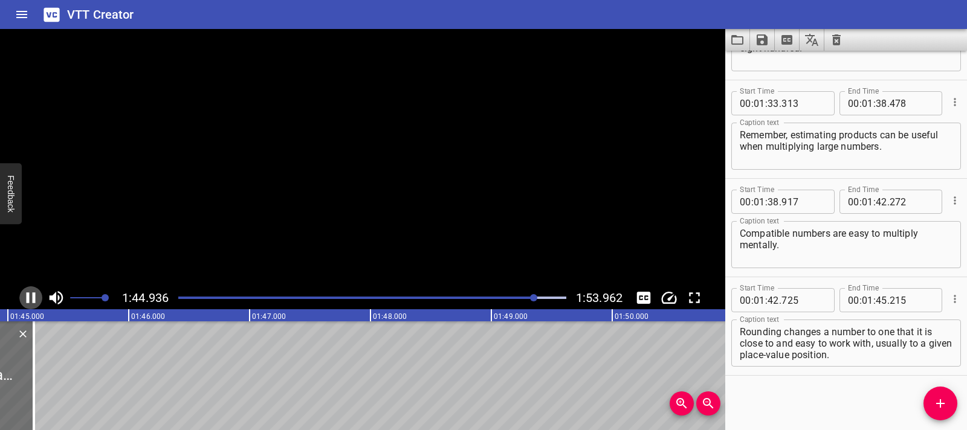
click at [27, 294] on icon "Play/Pause" at bounding box center [31, 298] width 9 height 11
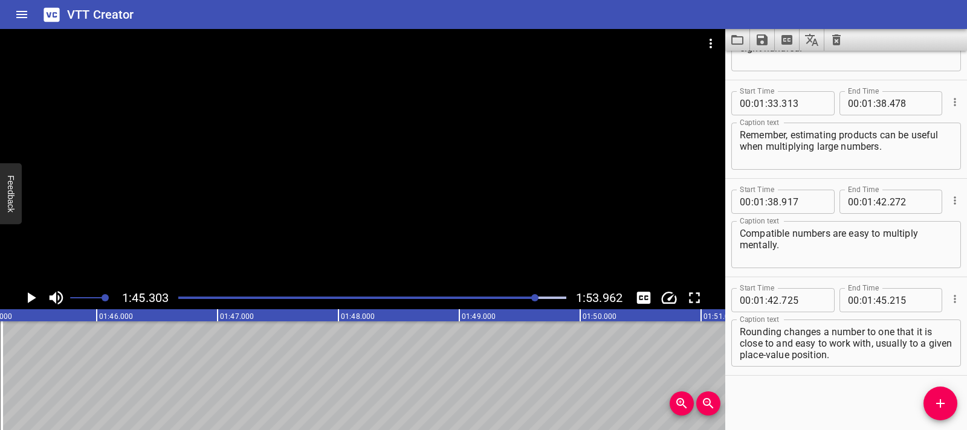
scroll to position [0, 12732]
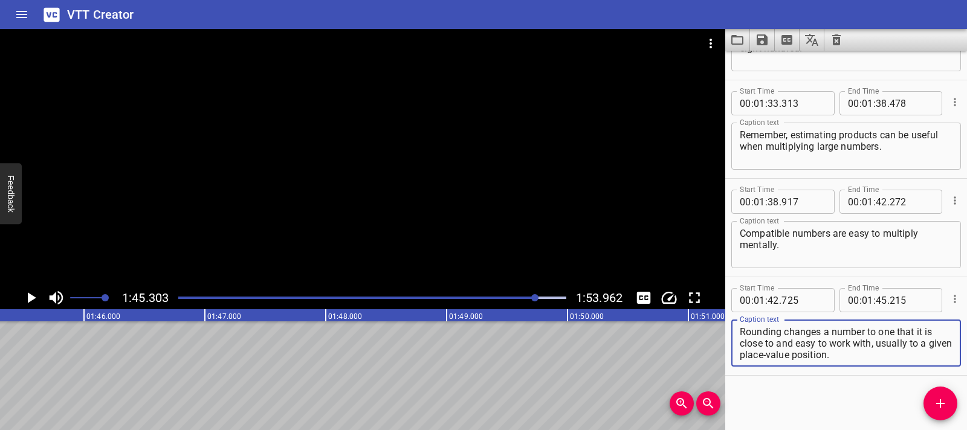
drag, startPoint x: 898, startPoint y: 334, endPoint x: 900, endPoint y: 352, distance: 18.8
click at [900, 352] on textarea "Rounding changes a number to one that it is close to and easy to work with, usu…" at bounding box center [846, 343] width 213 height 34
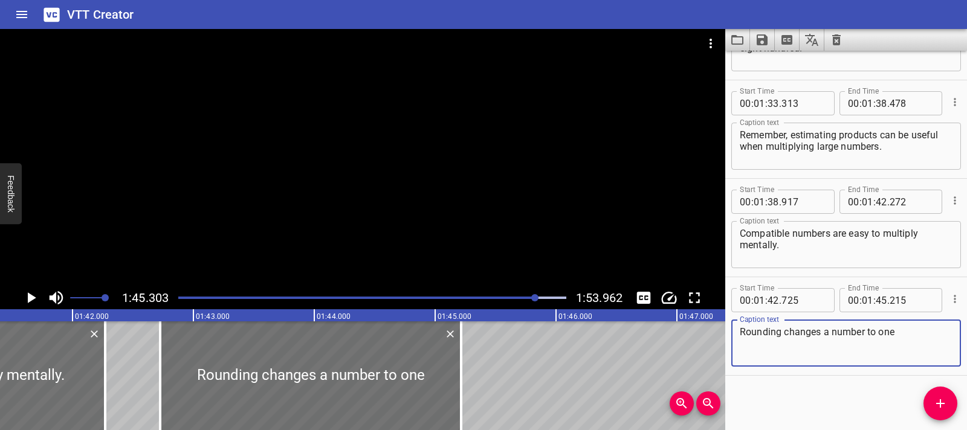
scroll to position [0, 12248]
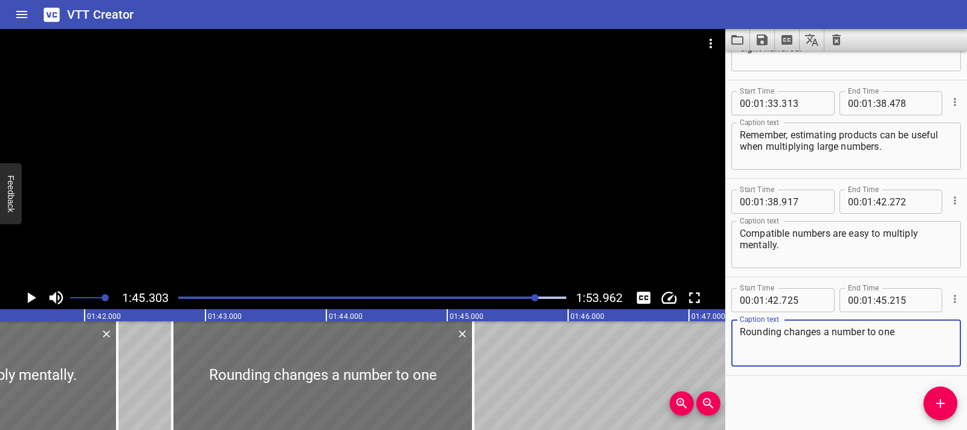
type textarea "Rounding changes a number to one"
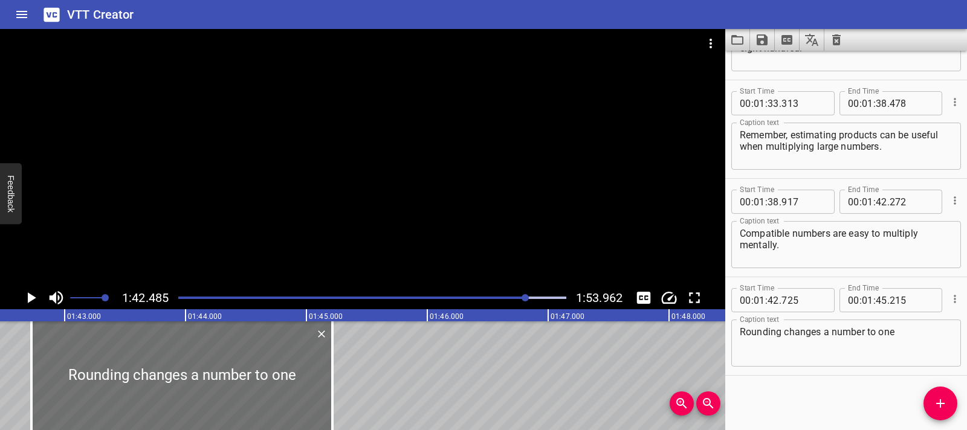
scroll to position [0, 12391]
click at [30, 302] on icon "Play/Pause" at bounding box center [31, 298] width 18 height 18
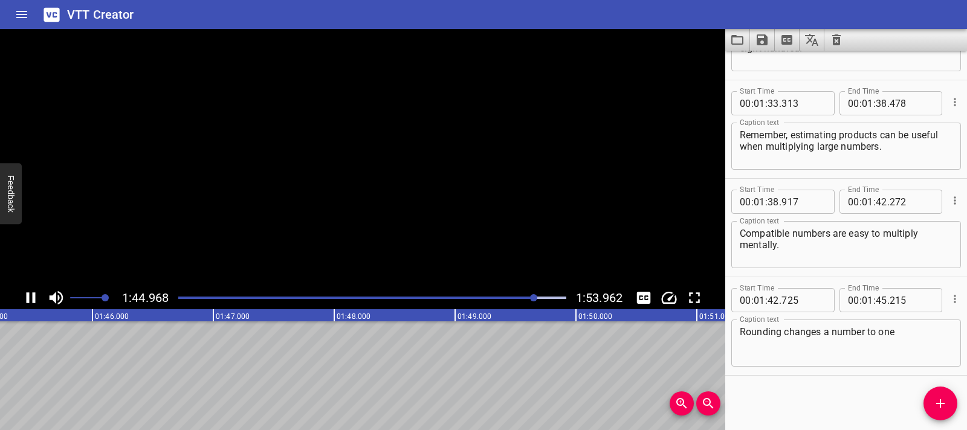
click at [30, 302] on icon "Play/Pause" at bounding box center [31, 298] width 18 height 18
click at [955, 408] on span "Add Cue" at bounding box center [941, 404] width 34 height 15
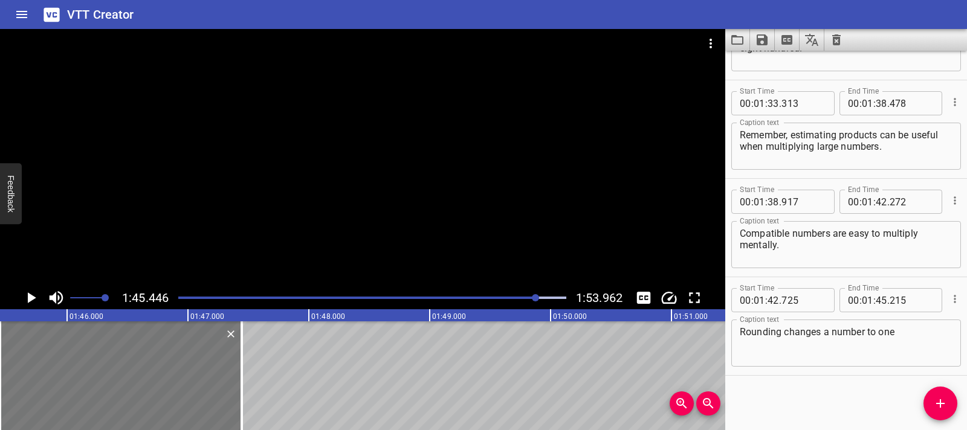
scroll to position [1851, 0]
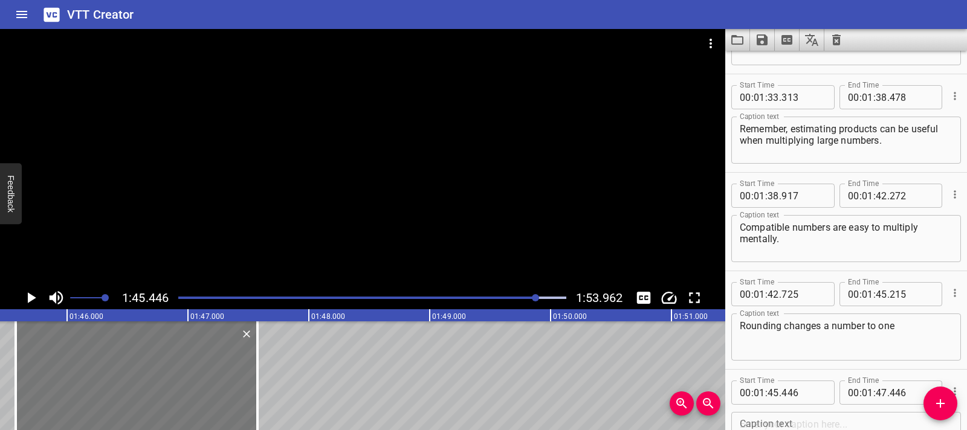
drag, startPoint x: 99, startPoint y: 395, endPoint x: 114, endPoint y: 394, distance: 15.8
click at [114, 394] on div at bounding box center [137, 376] width 242 height 109
type input "576"
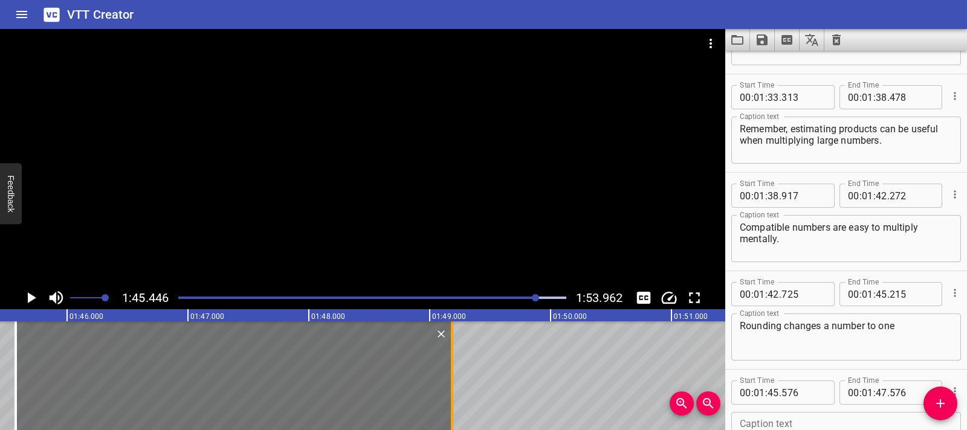
drag, startPoint x: 255, startPoint y: 386, endPoint x: 450, endPoint y: 377, distance: 194.9
click at [450, 377] on div at bounding box center [452, 376] width 12 height 109
type input "49"
type input "186"
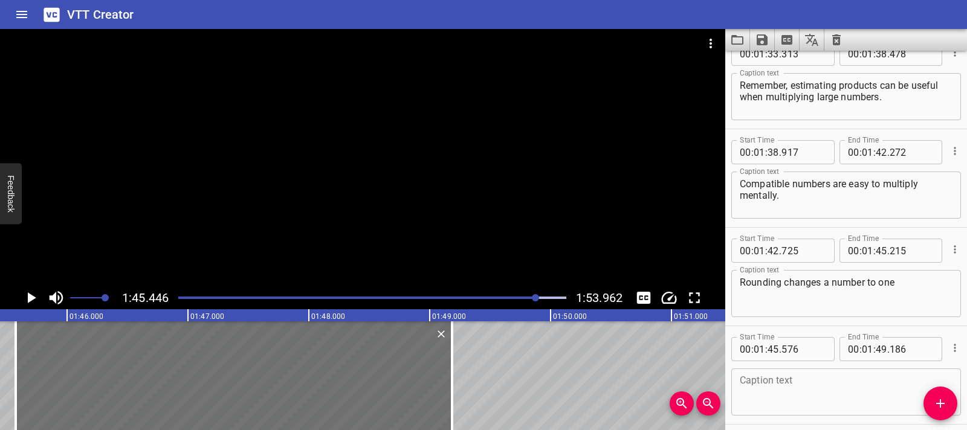
scroll to position [1944, 0]
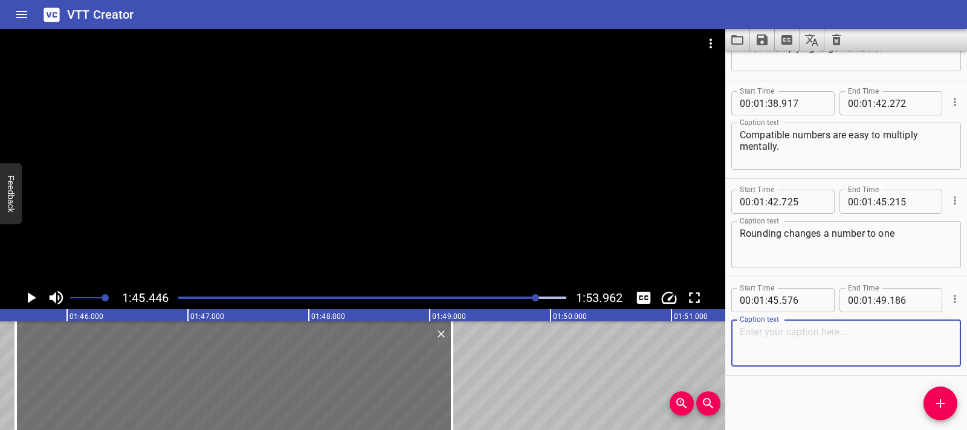
click at [772, 345] on textarea at bounding box center [846, 343] width 213 height 34
paste textarea "that it is close to and easy to work with, usually to a given place-value posit…"
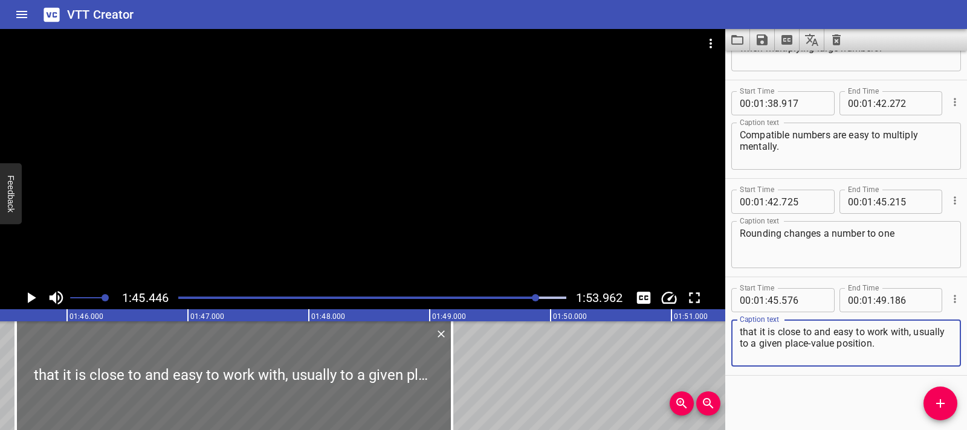
type textarea "that it is close to and easy to work with, usually to a given place-value posit…"
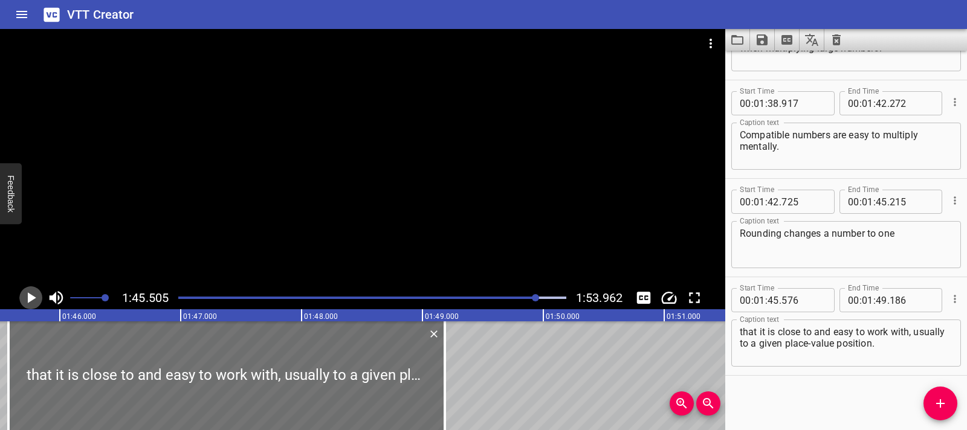
click at [34, 298] on icon "Play/Pause" at bounding box center [32, 298] width 8 height 11
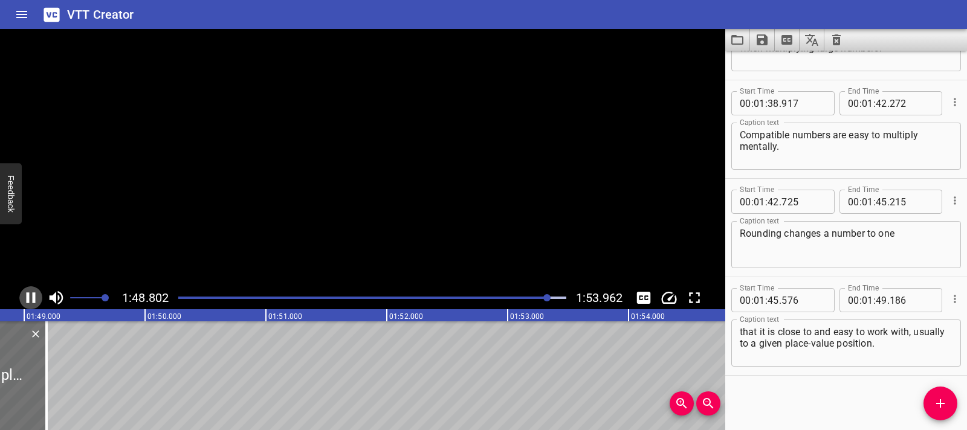
click at [34, 298] on icon "Play/Pause" at bounding box center [31, 298] width 9 height 11
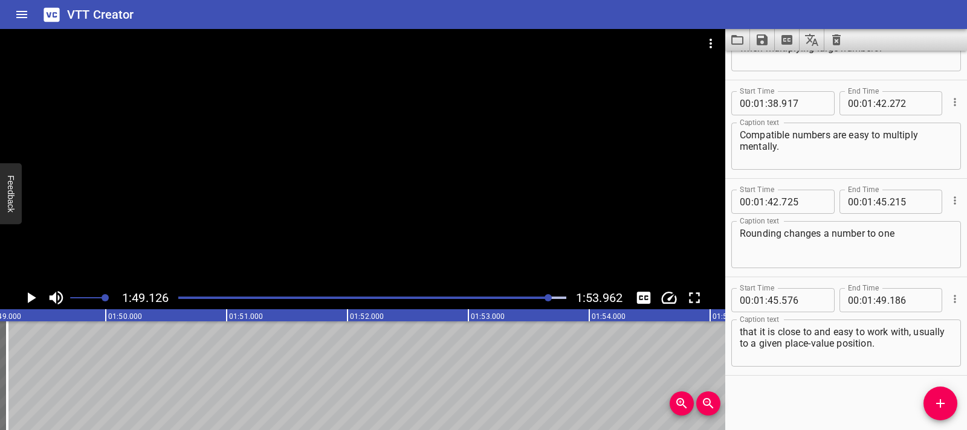
scroll to position [0, 13094]
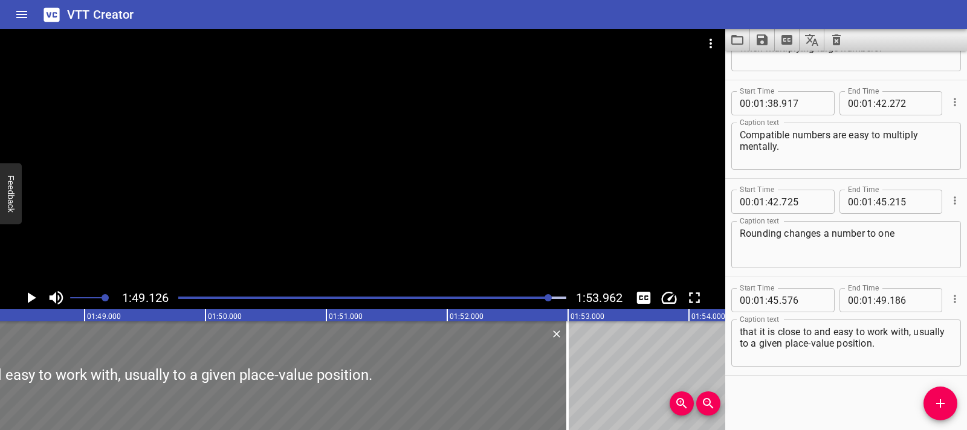
drag, startPoint x: 109, startPoint y: 363, endPoint x: 284, endPoint y: 365, distance: 174.1
click at [569, 362] on div at bounding box center [568, 376] width 12 height 109
type input "52"
type input "991"
click at [62, 368] on div at bounding box center [119, 376] width 897 height 109
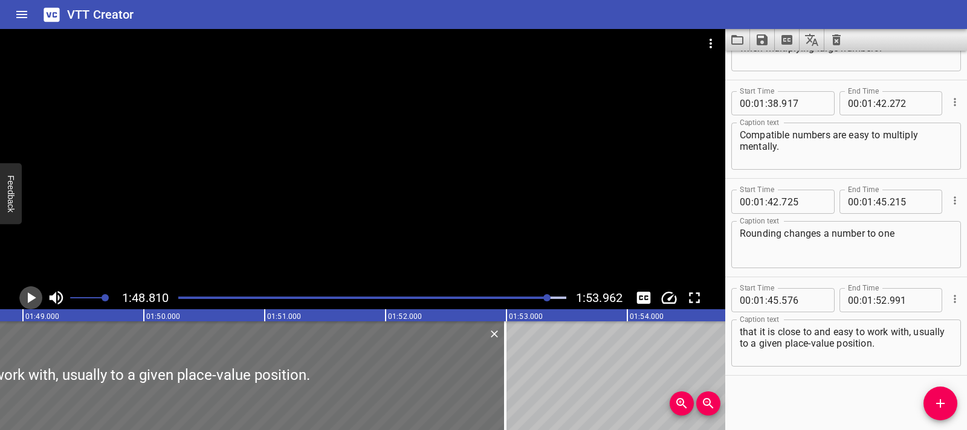
click at [37, 299] on icon "Play/Pause" at bounding box center [31, 298] width 18 height 18
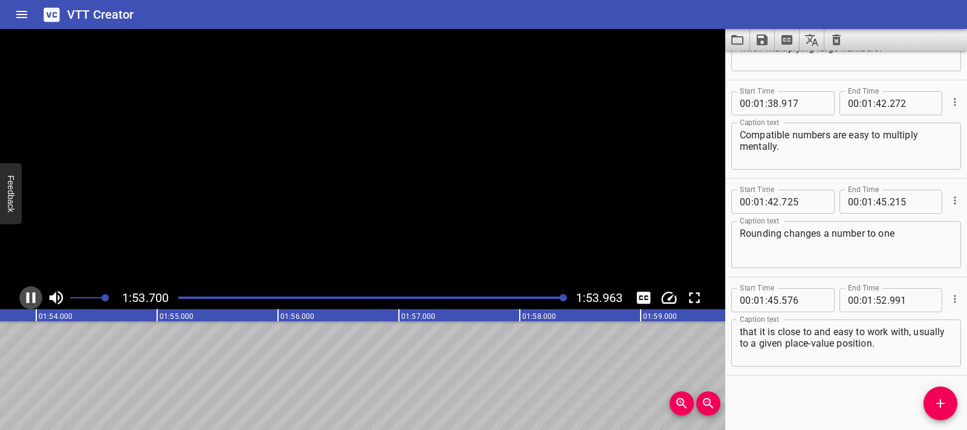
click at [37, 299] on icon "Play/Pause" at bounding box center [31, 298] width 18 height 18
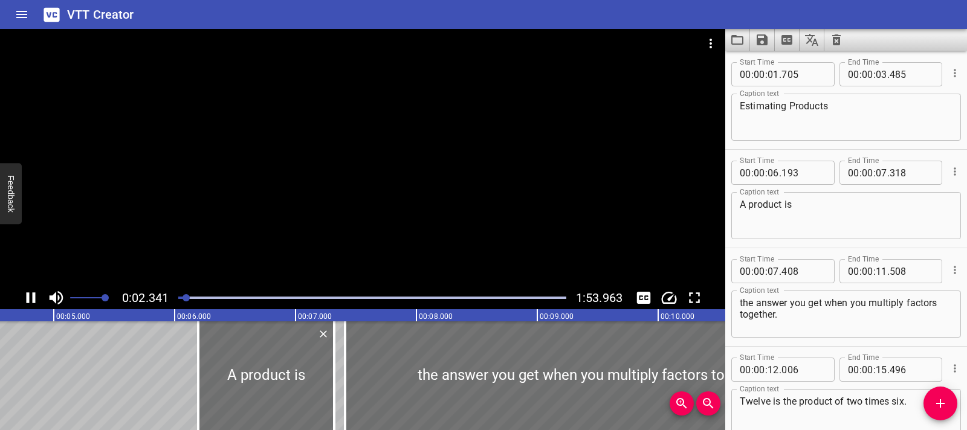
scroll to position [0, 0]
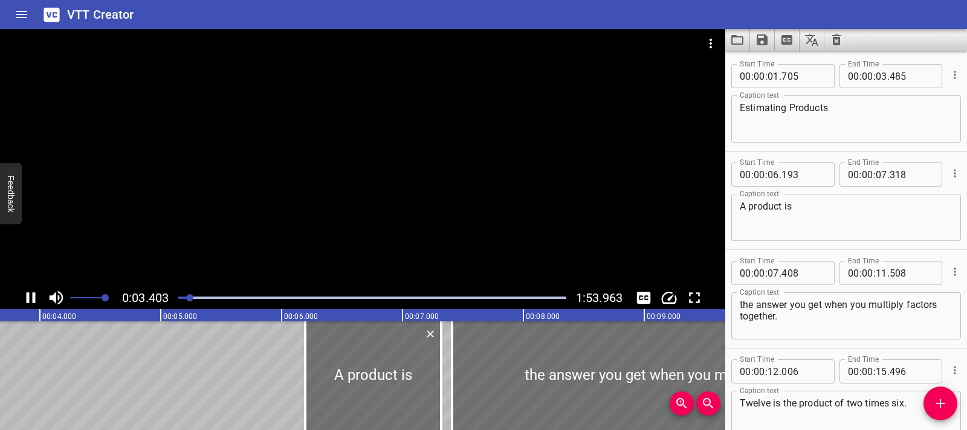
click at [280, 180] on div at bounding box center [362, 158] width 725 height 258
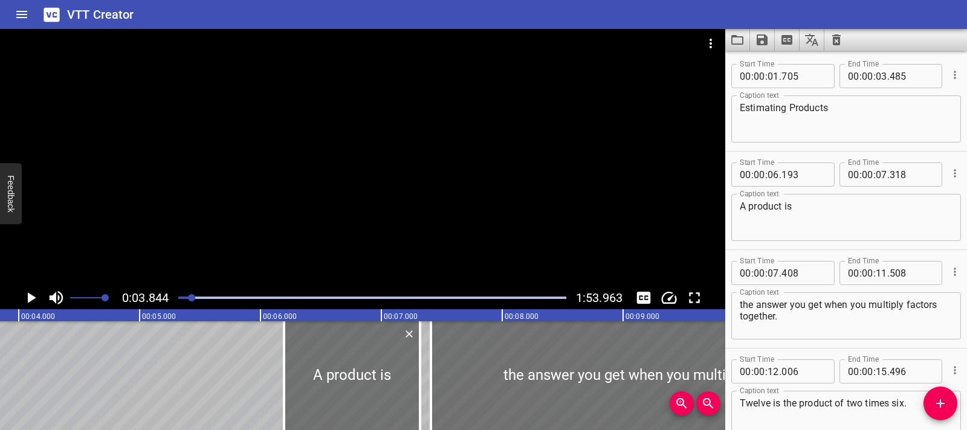
click at [234, 218] on div at bounding box center [362, 158] width 725 height 258
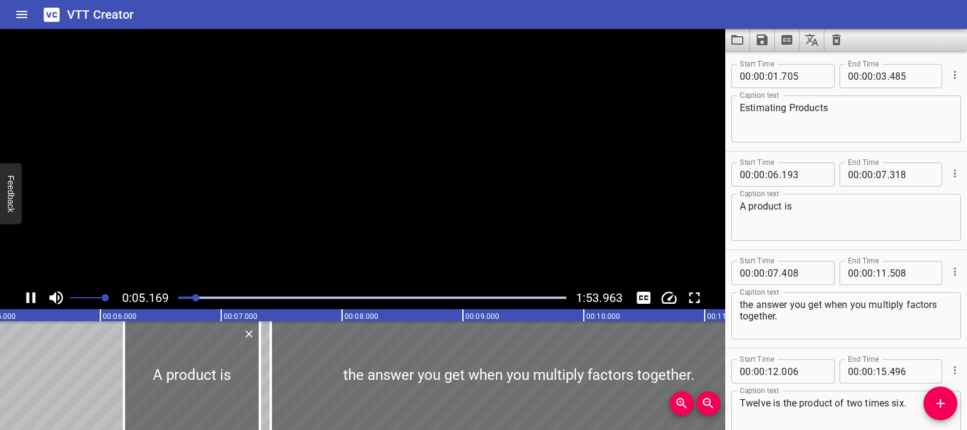
click at [234, 218] on video at bounding box center [362, 158] width 725 height 258
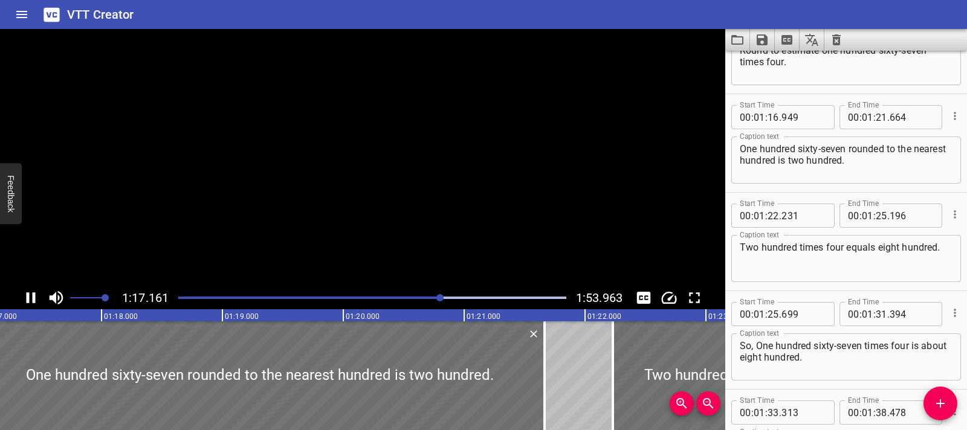
scroll to position [1577, 0]
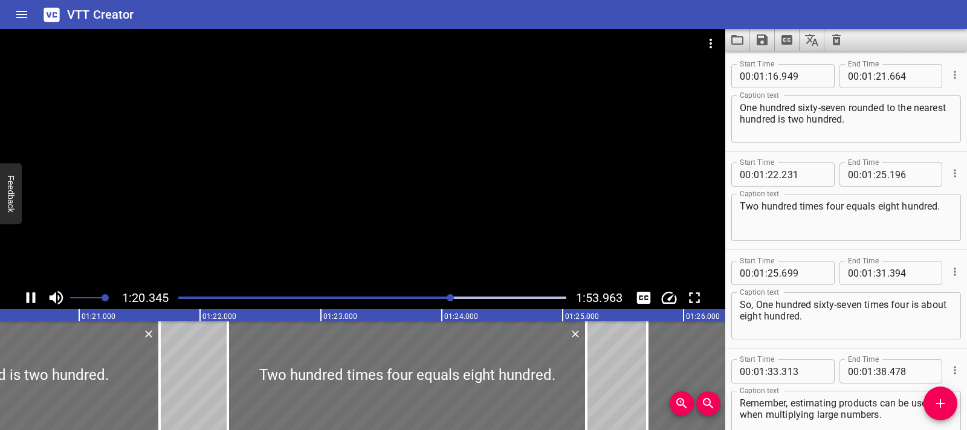
click at [281, 230] on div at bounding box center [362, 158] width 725 height 258
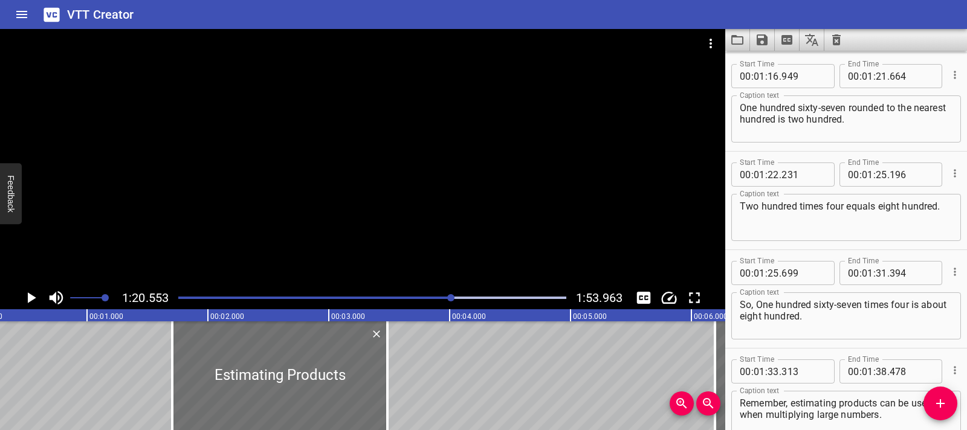
scroll to position [0, 0]
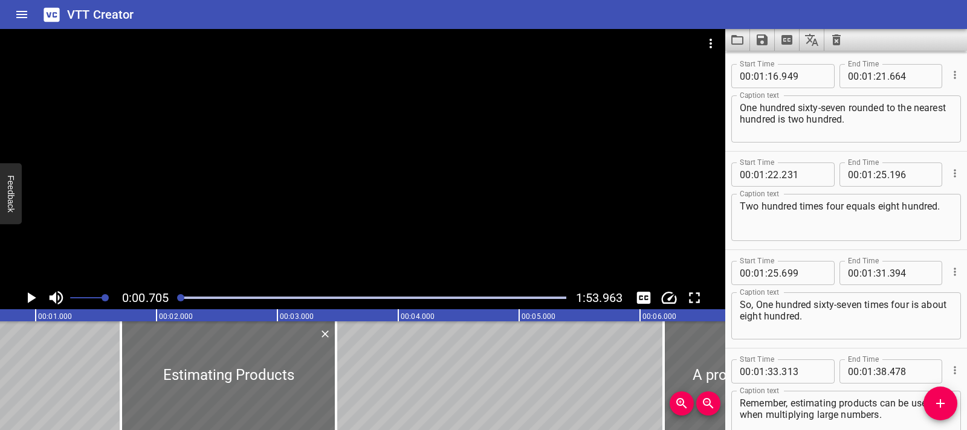
click at [28, 307] on button "Play/Pause" at bounding box center [30, 298] width 23 height 23
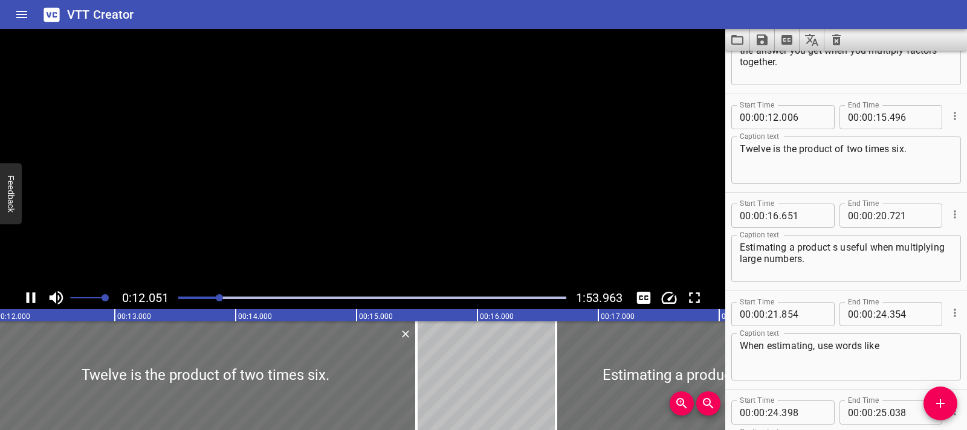
scroll to position [296, 0]
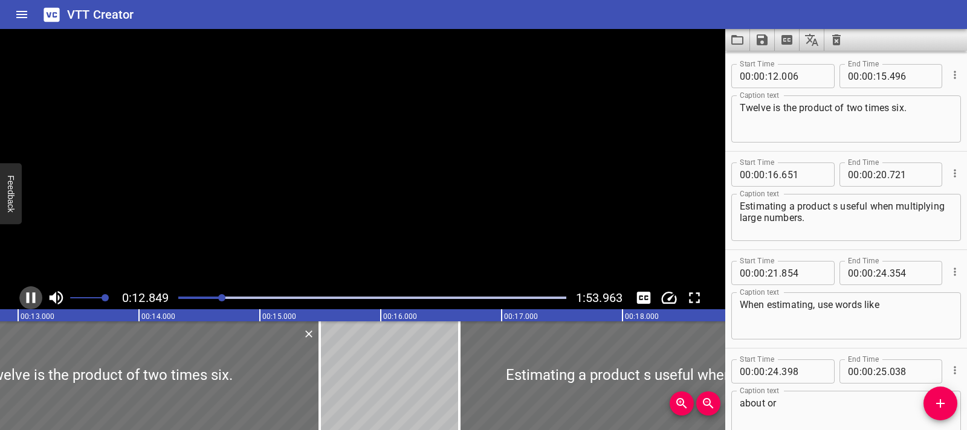
click at [28, 307] on button "Play/Pause" at bounding box center [30, 298] width 23 height 23
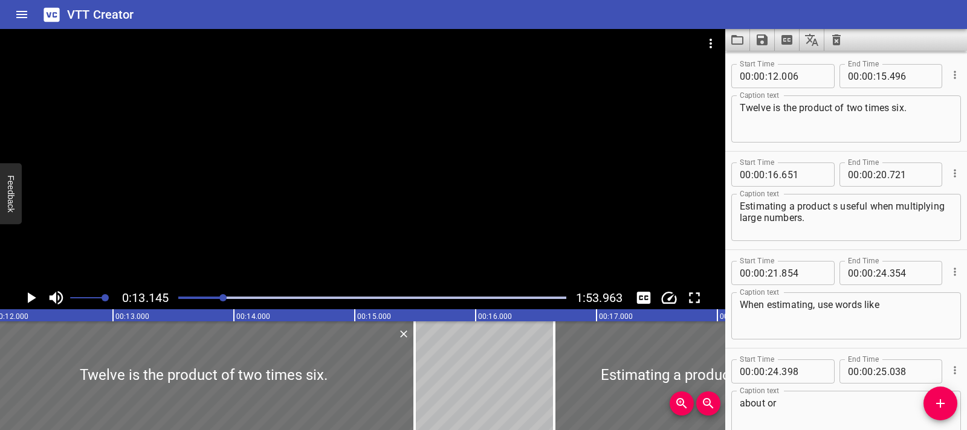
scroll to position [0, 1410]
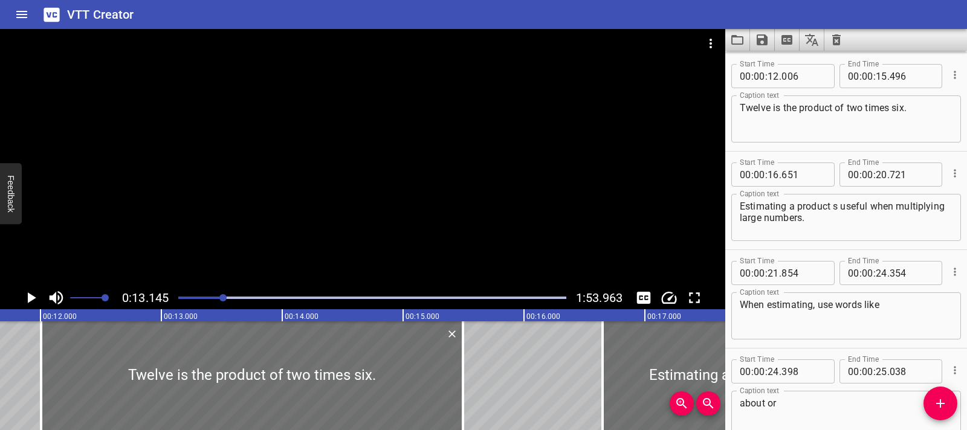
click at [261, 207] on div at bounding box center [362, 158] width 725 height 258
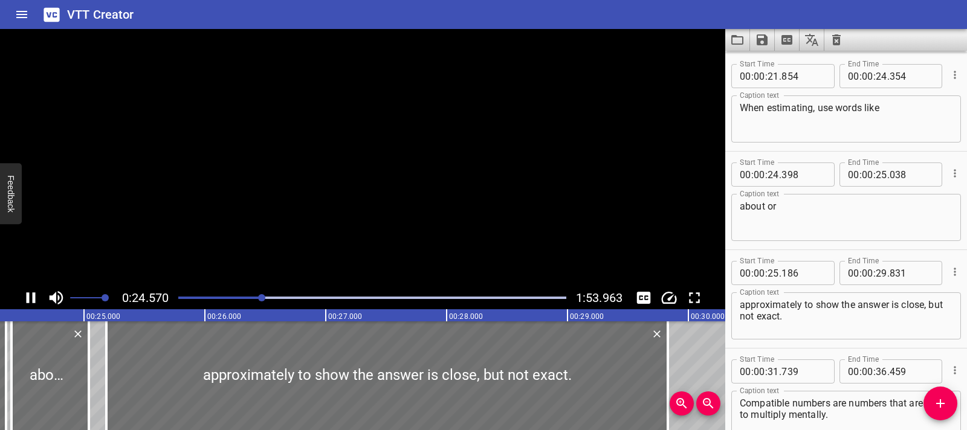
scroll to position [591, 0]
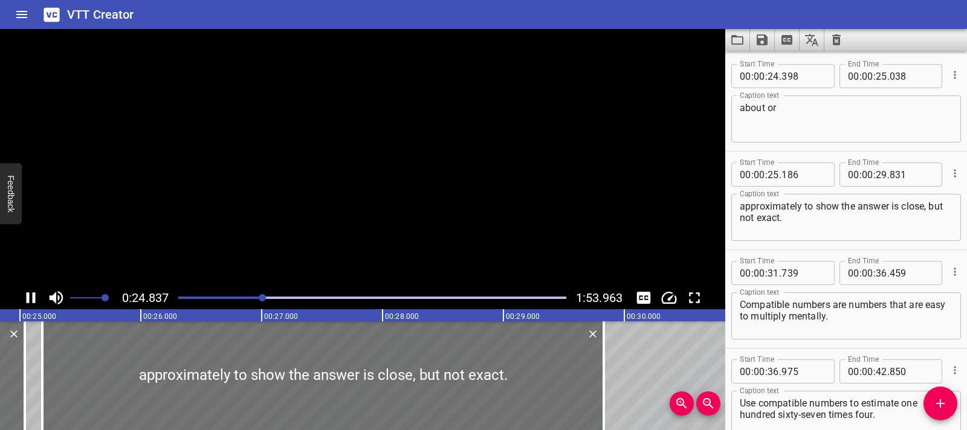
click at [261, 207] on video at bounding box center [362, 158] width 725 height 258
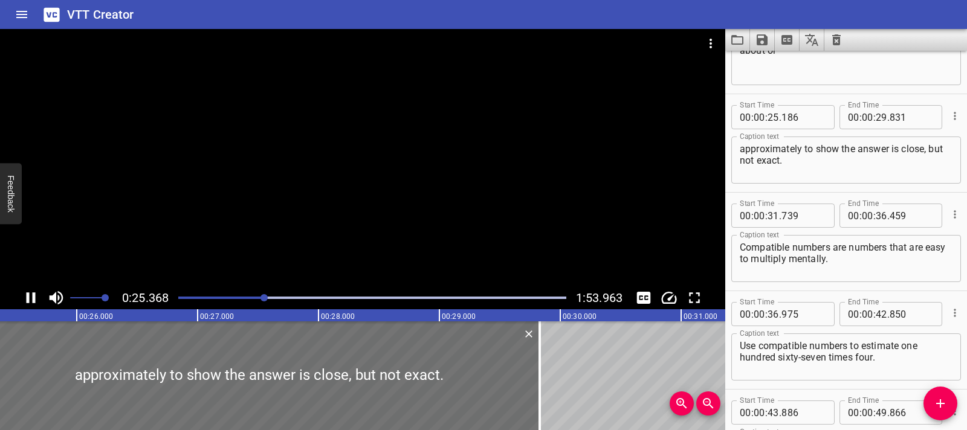
scroll to position [690, 0]
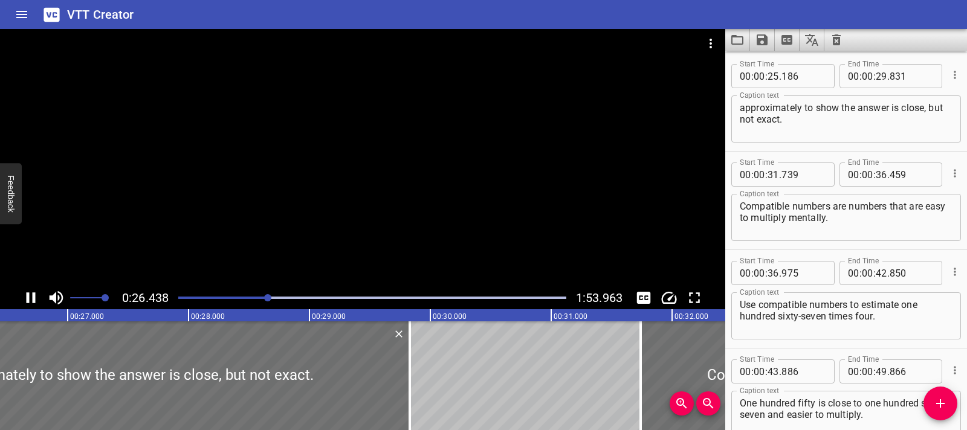
click at [363, 188] on div at bounding box center [362, 158] width 725 height 258
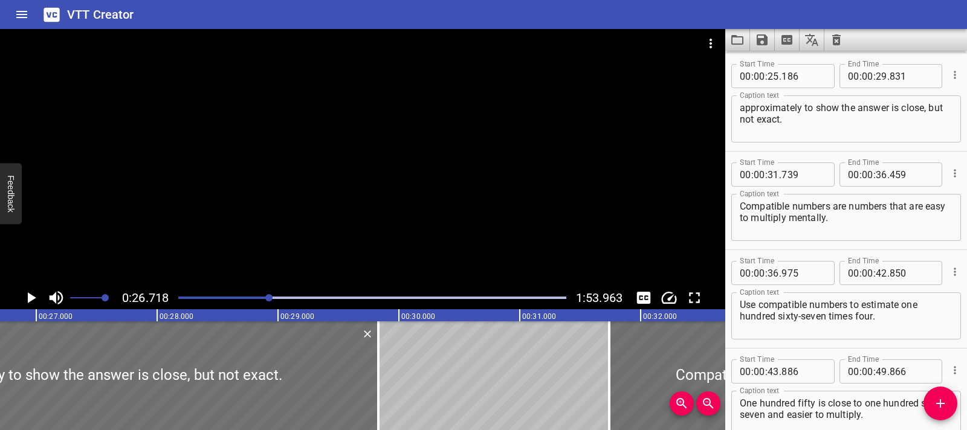
scroll to position [0, 3231]
click at [262, 300] on div at bounding box center [372, 298] width 403 height 17
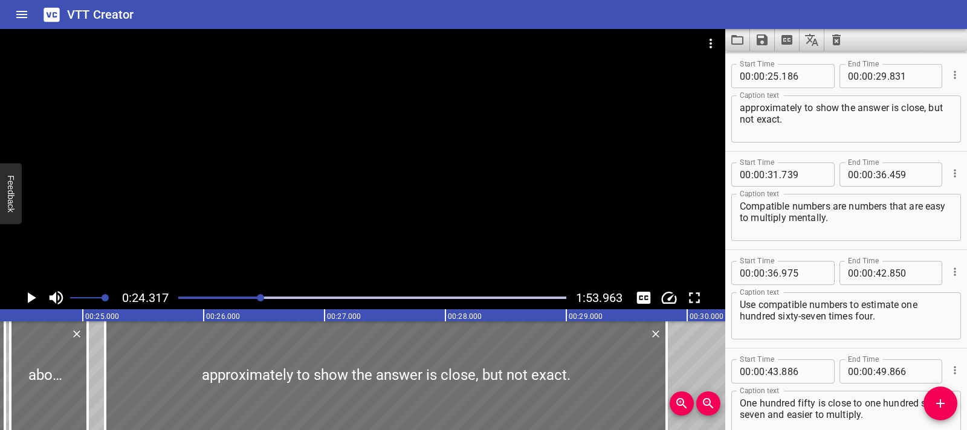
click at [258, 300] on div at bounding box center [260, 297] width 7 height 7
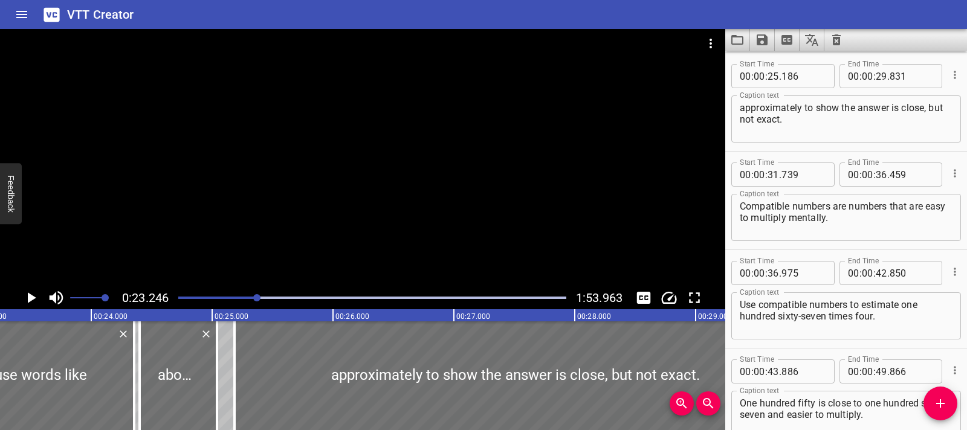
click at [255, 299] on div at bounding box center [256, 297] width 7 height 7
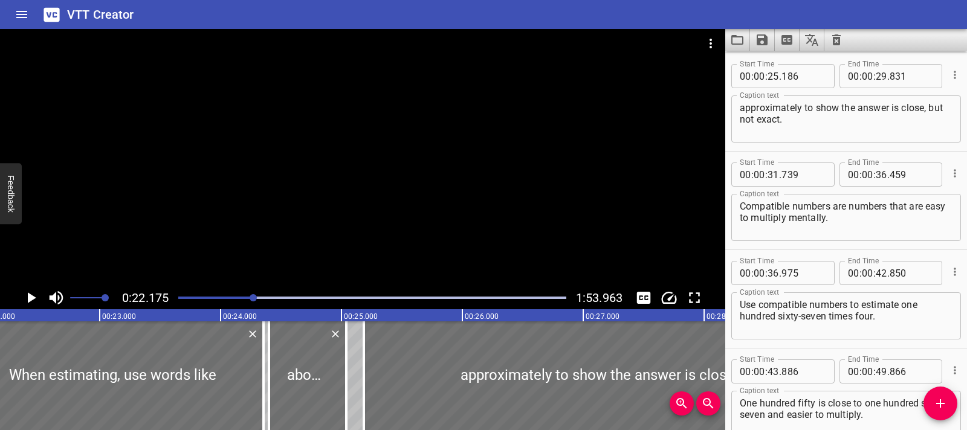
click at [251, 296] on div at bounding box center [253, 297] width 7 height 7
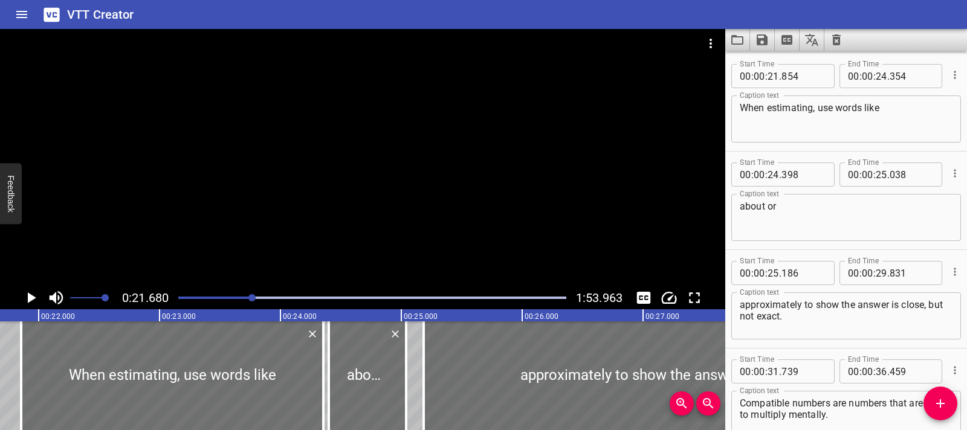
click at [36, 305] on icon "Play/Pause" at bounding box center [31, 298] width 18 height 18
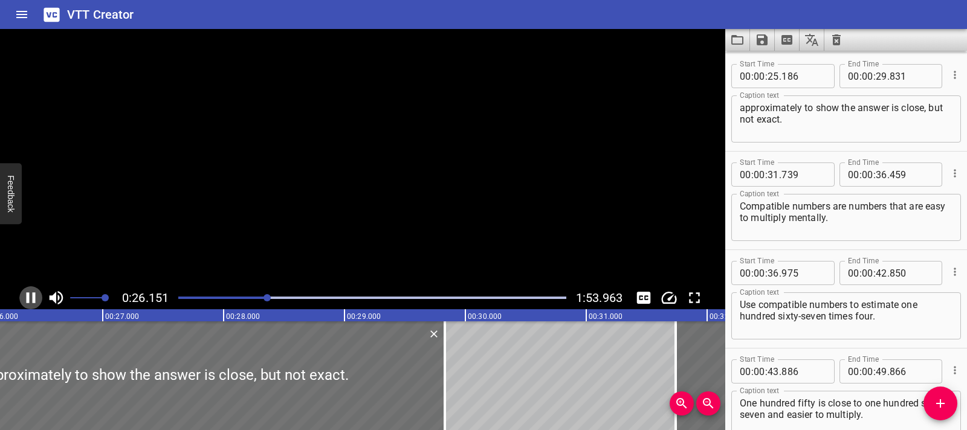
click at [36, 305] on icon "Play/Pause" at bounding box center [31, 298] width 18 height 18
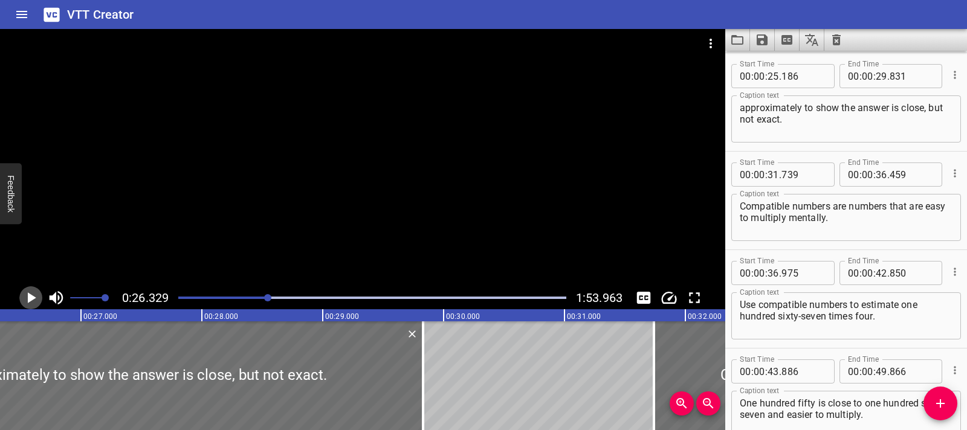
click at [36, 305] on icon "Play/Pause" at bounding box center [31, 298] width 18 height 18
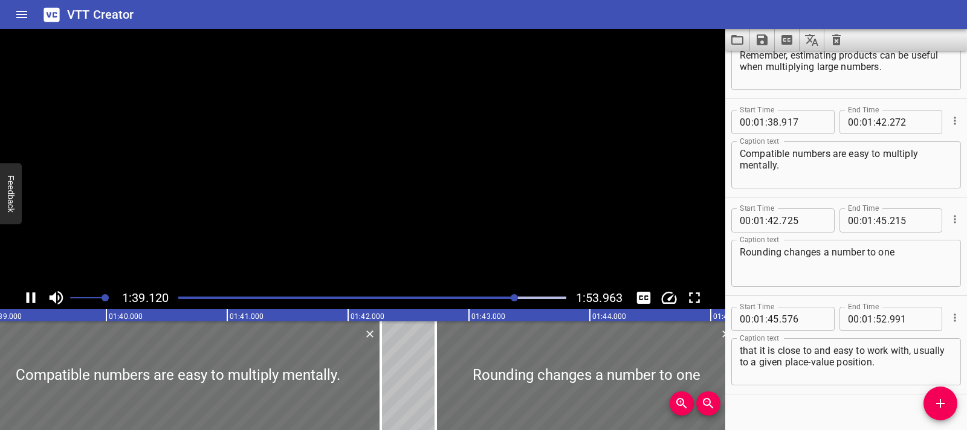
scroll to position [1944, 0]
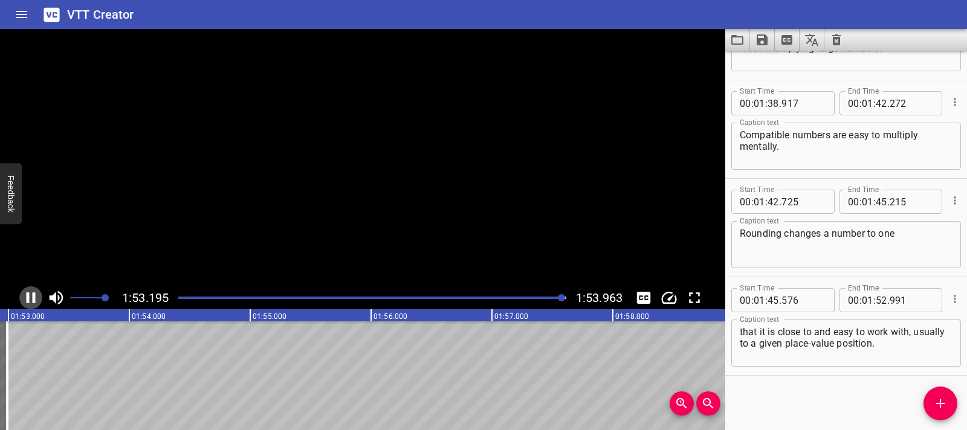
click at [36, 305] on icon "Play/Pause" at bounding box center [31, 298] width 18 height 18
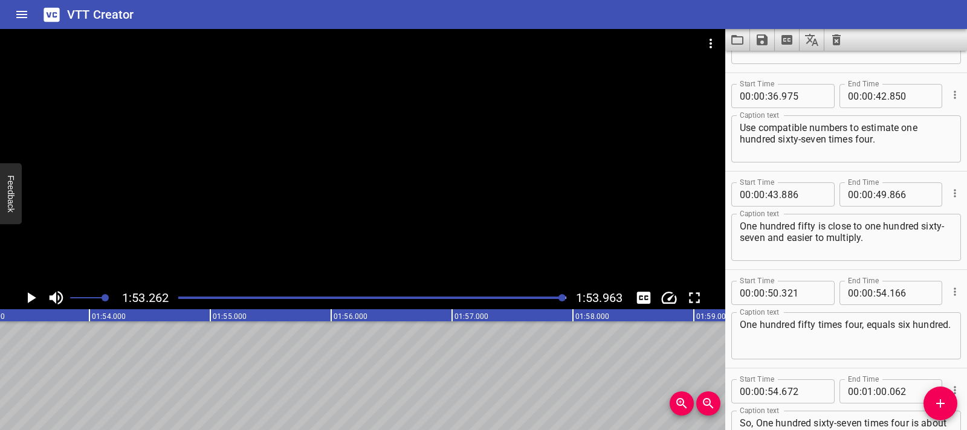
scroll to position [723, 0]
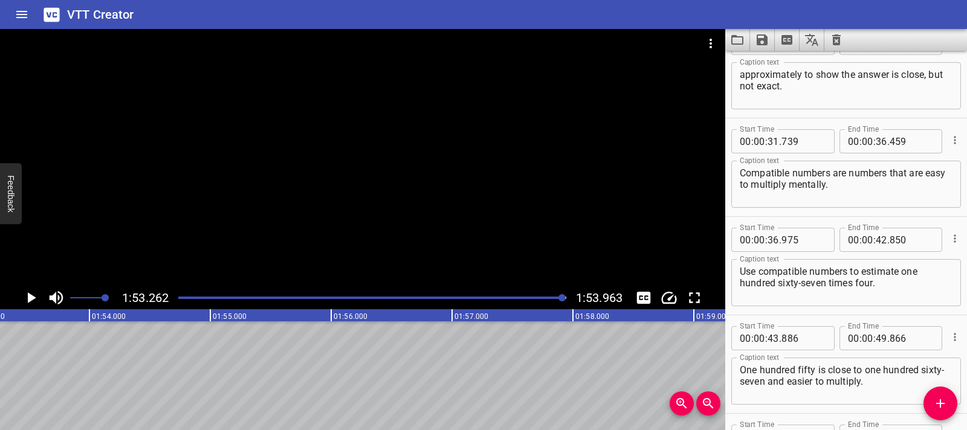
click at [736, 44] on icon "Load captions from file" at bounding box center [737, 40] width 12 height 10
click at [765, 41] on icon "Save captions to file" at bounding box center [762, 39] width 11 height 11
click at [777, 71] on li "Save to VTT file" at bounding box center [794, 67] width 89 height 22
click at [837, 42] on icon "Clear captions" at bounding box center [836, 40] width 15 height 15
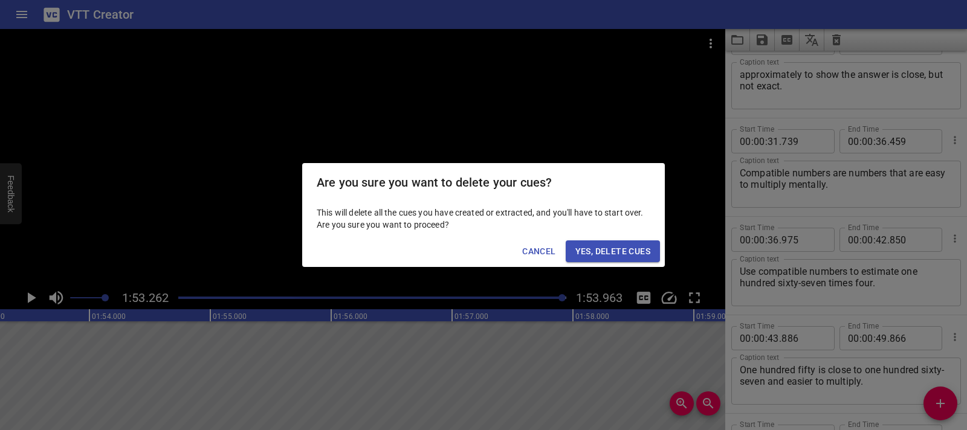
click at [606, 245] on span "Yes, Delete Cues" at bounding box center [613, 251] width 75 height 15
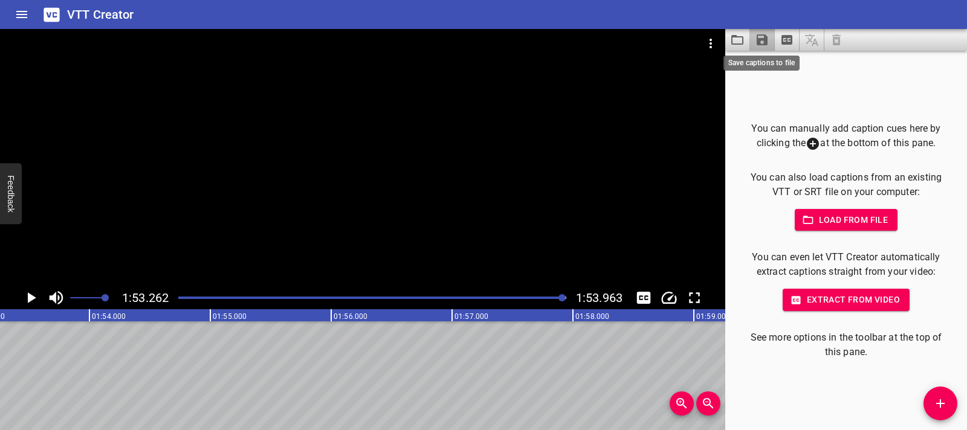
click at [762, 42] on icon "Save captions to file" at bounding box center [762, 40] width 15 height 15
click at [739, 44] on div at bounding box center [483, 215] width 967 height 430
click at [738, 43] on icon "Load captions from file" at bounding box center [737, 40] width 15 height 15
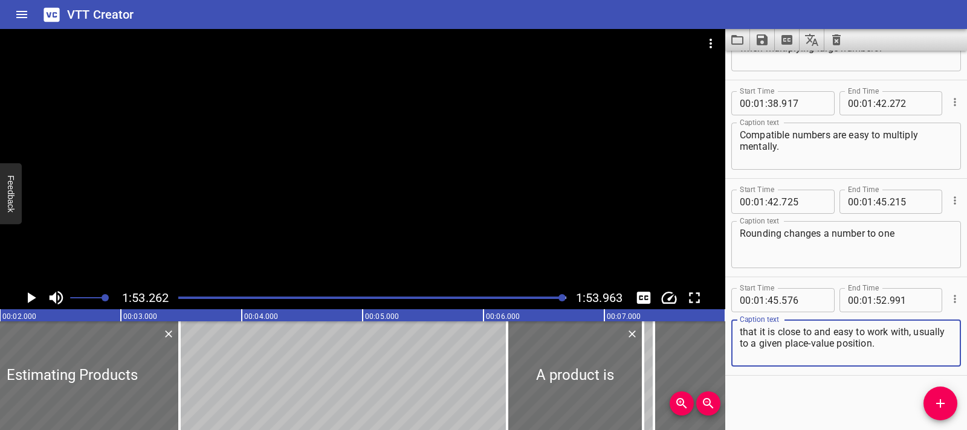
scroll to position [0, 0]
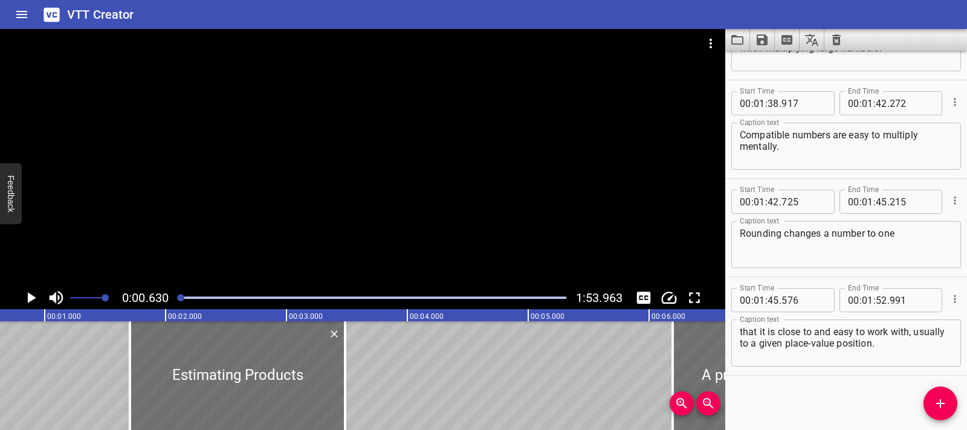
click at [35, 305] on icon "Play/Pause" at bounding box center [31, 298] width 18 height 18
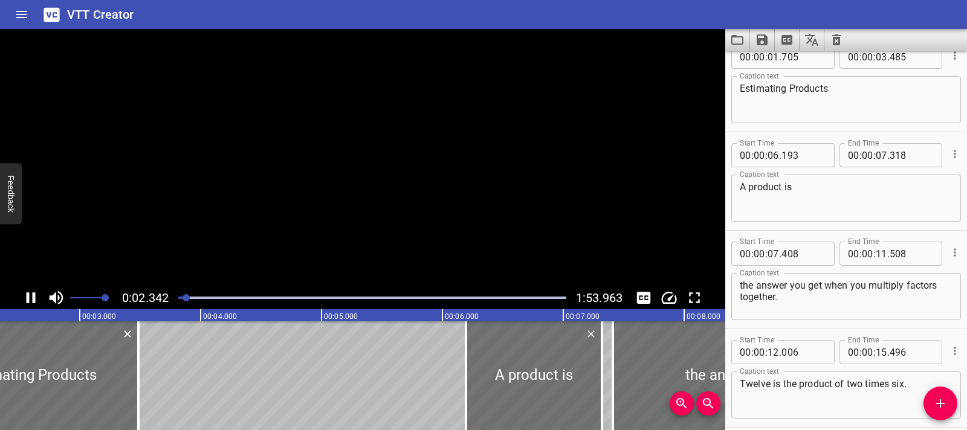
scroll to position [0, 0]
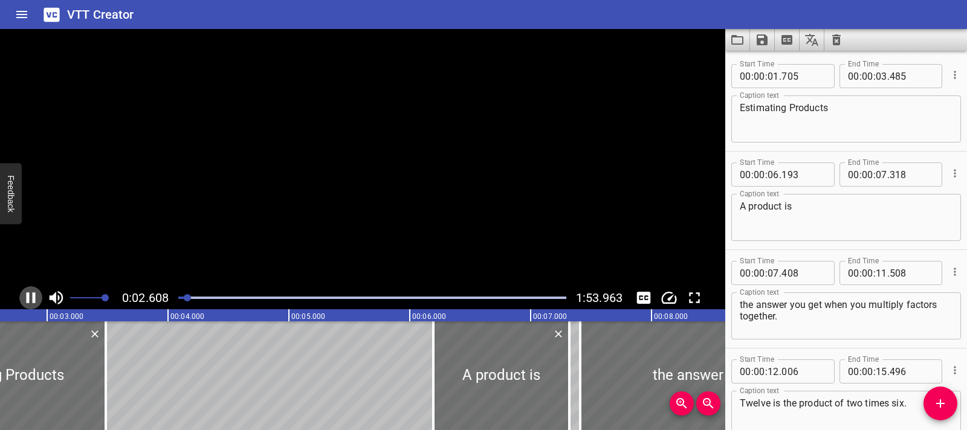
click at [35, 305] on icon "Play/Pause" at bounding box center [31, 298] width 18 height 18
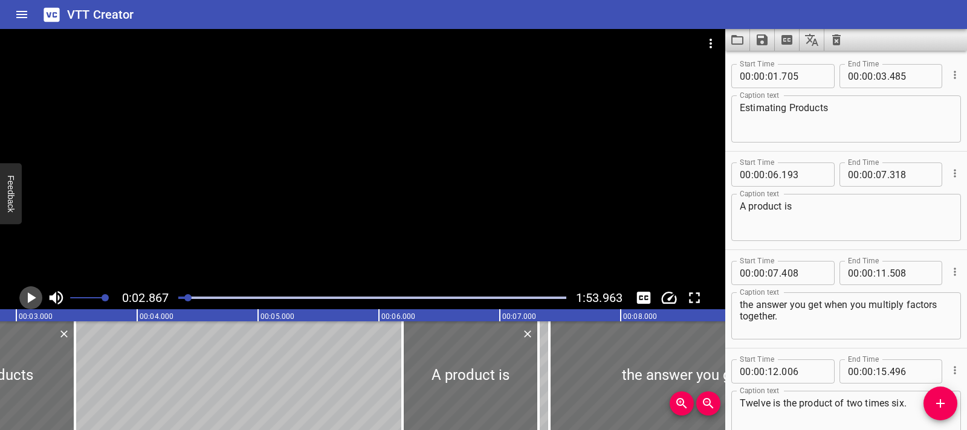
click at [35, 305] on icon "Play/Pause" at bounding box center [31, 298] width 18 height 18
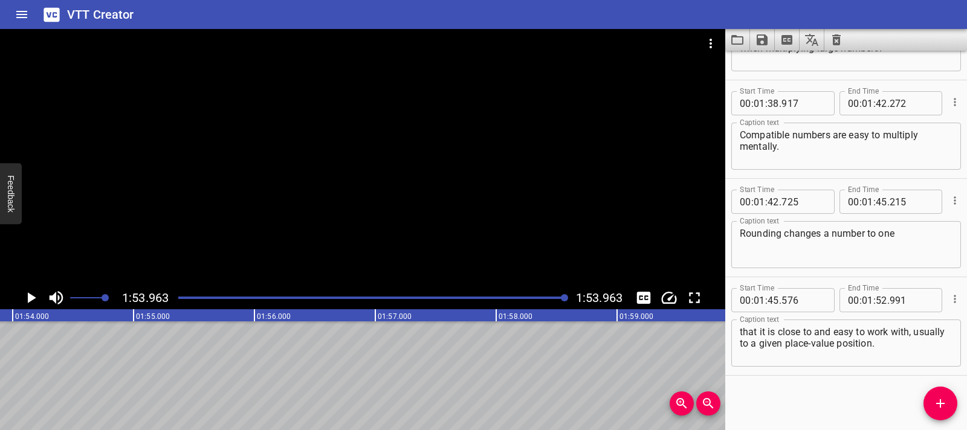
scroll to position [0, 13779]
click at [742, 347] on textarea "that it is close to and easy to work with, usually to a given place-value posit…" at bounding box center [846, 343] width 213 height 34
type textarea "that it is close to and easy to work with, usually to a given place-value posit…"
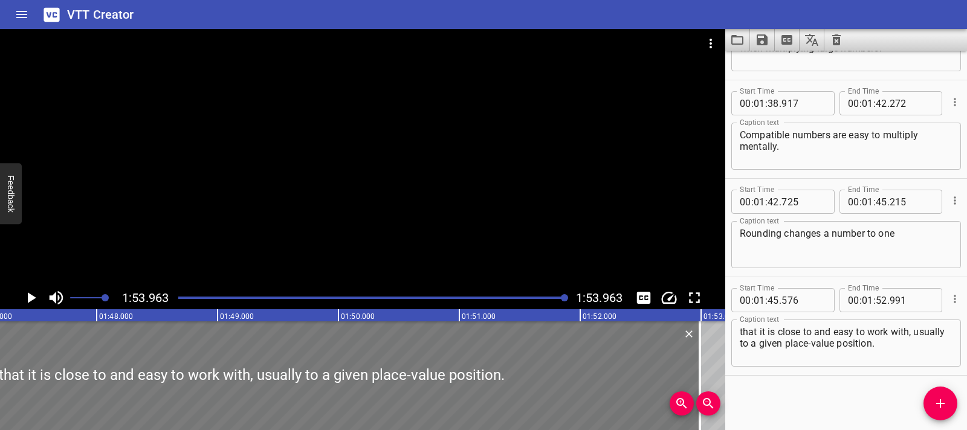
click at [510, 375] on div at bounding box center [252, 376] width 897 height 109
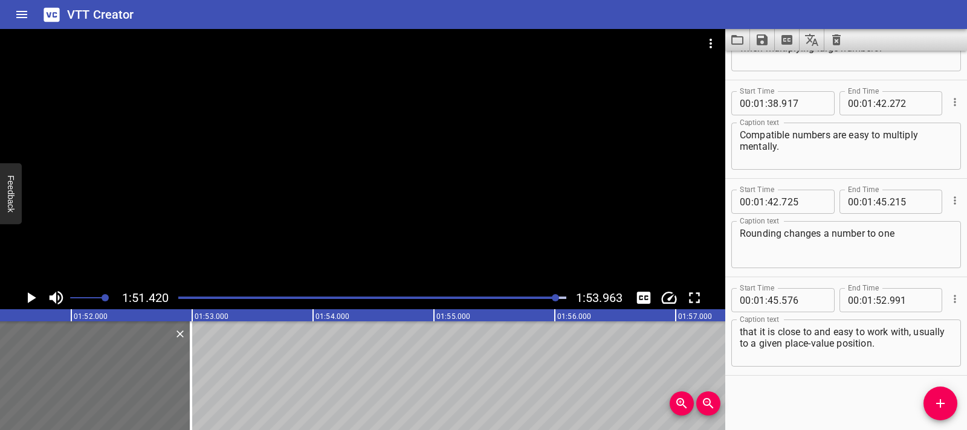
scroll to position [0, 13471]
click at [837, 43] on icon "Clear captions" at bounding box center [836, 39] width 8 height 11
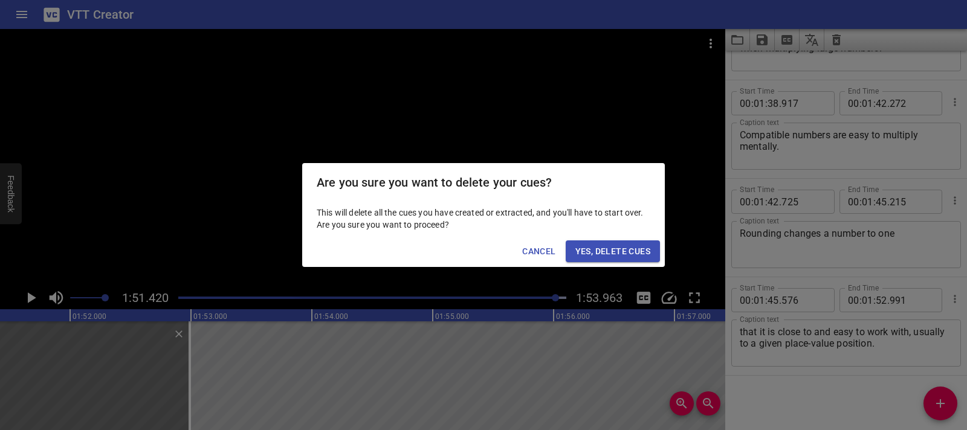
click at [627, 257] on span "Yes, Delete Cues" at bounding box center [613, 251] width 75 height 15
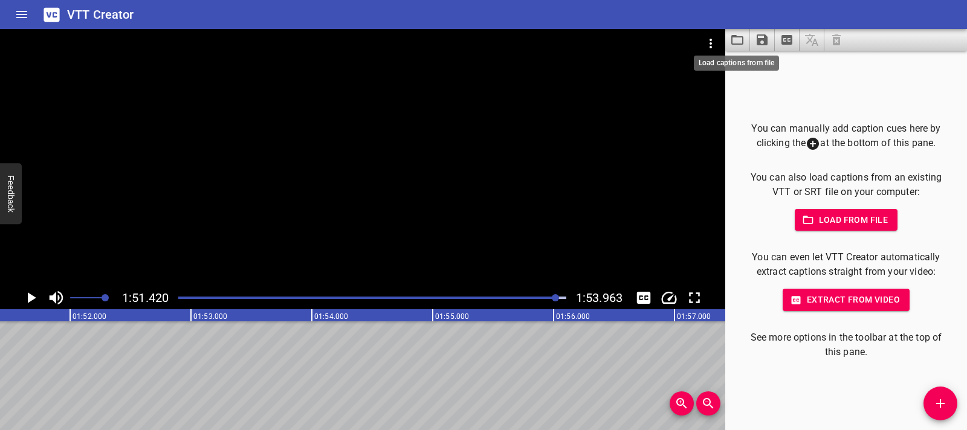
click at [743, 41] on icon "Load captions from file" at bounding box center [737, 40] width 12 height 10
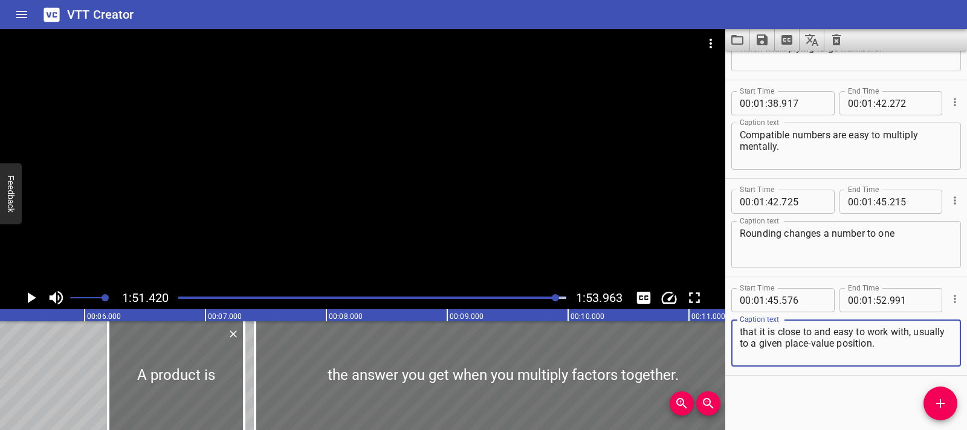
scroll to position [0, 0]
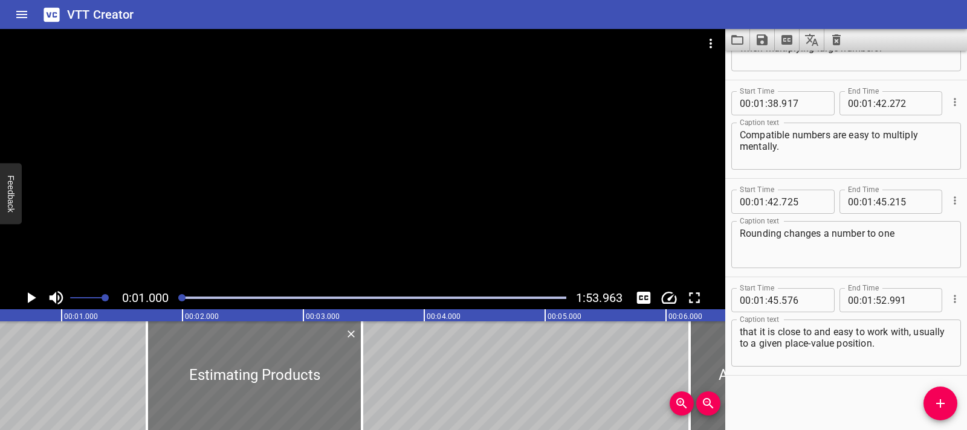
scroll to position [0, 121]
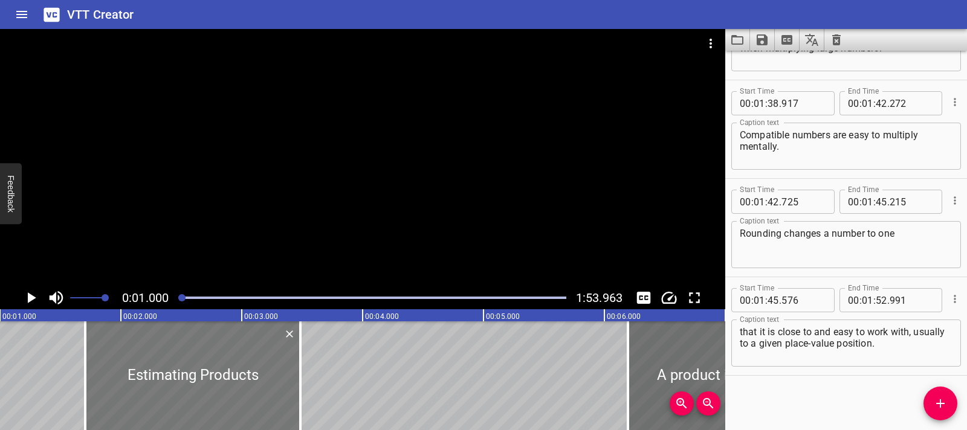
click at [112, 343] on div at bounding box center [192, 376] width 215 height 109
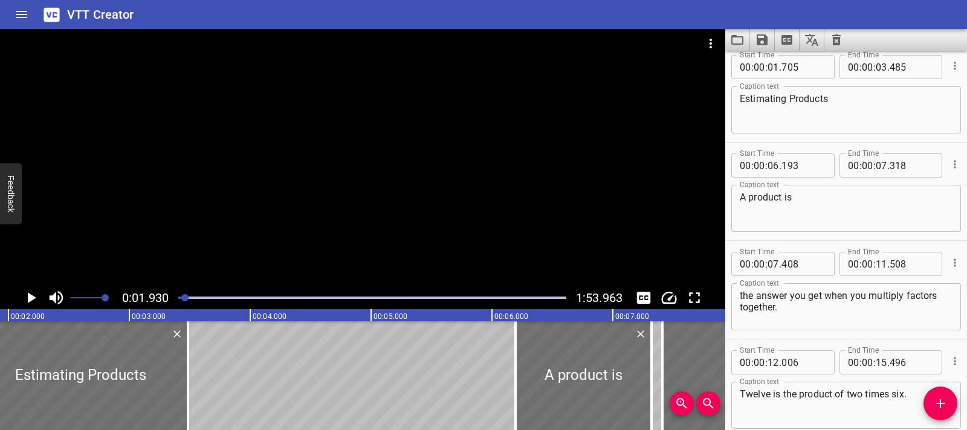
scroll to position [0, 0]
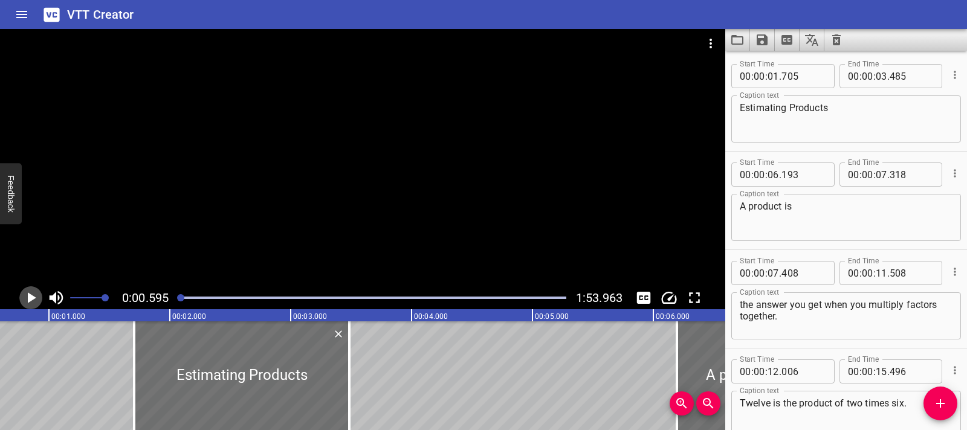
click at [30, 301] on icon "Play/Pause" at bounding box center [32, 298] width 8 height 11
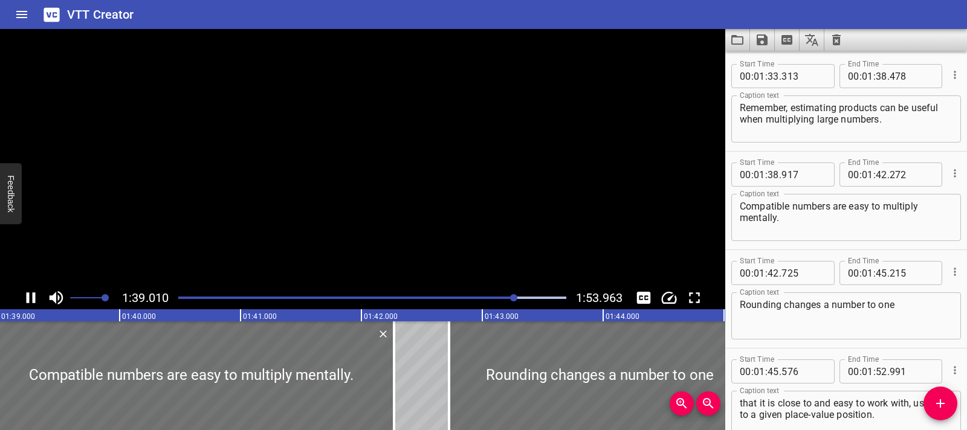
scroll to position [1944, 0]
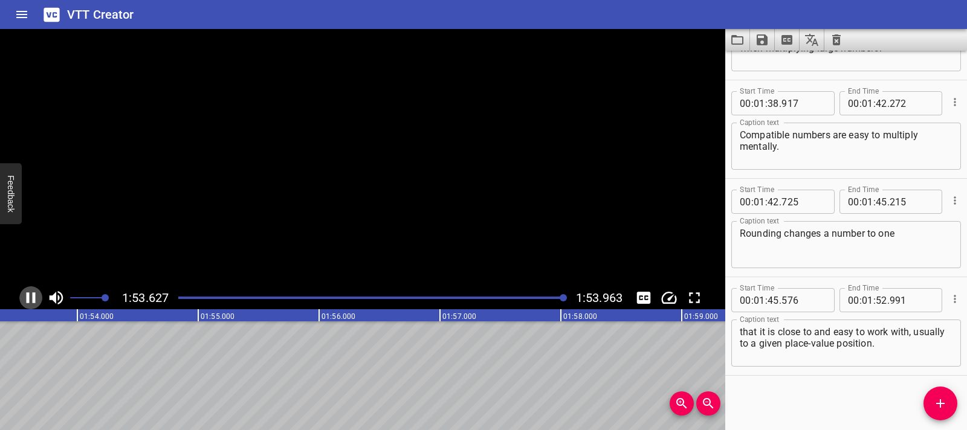
click at [35, 289] on icon "Play/Pause" at bounding box center [31, 298] width 18 height 18
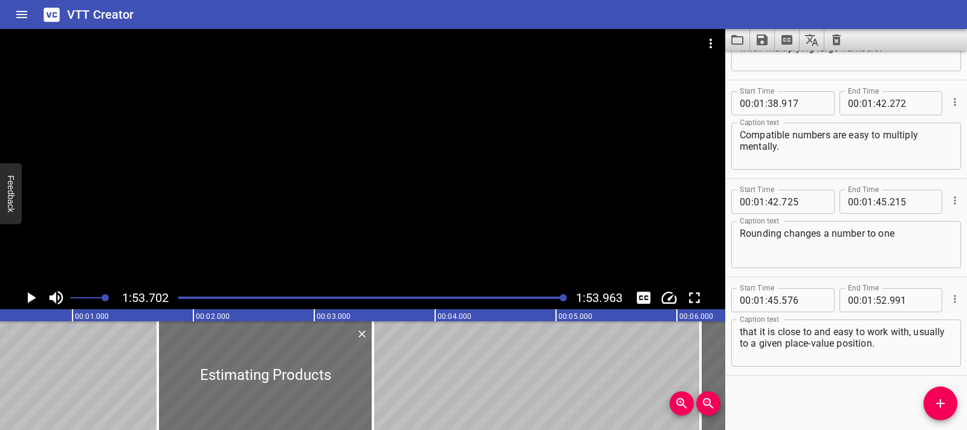
scroll to position [0, 0]
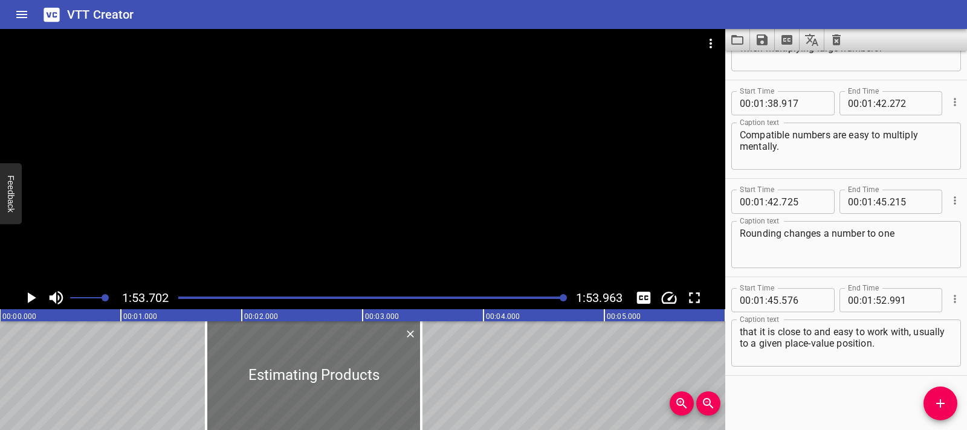
click at [213, 186] on div at bounding box center [362, 158] width 725 height 258
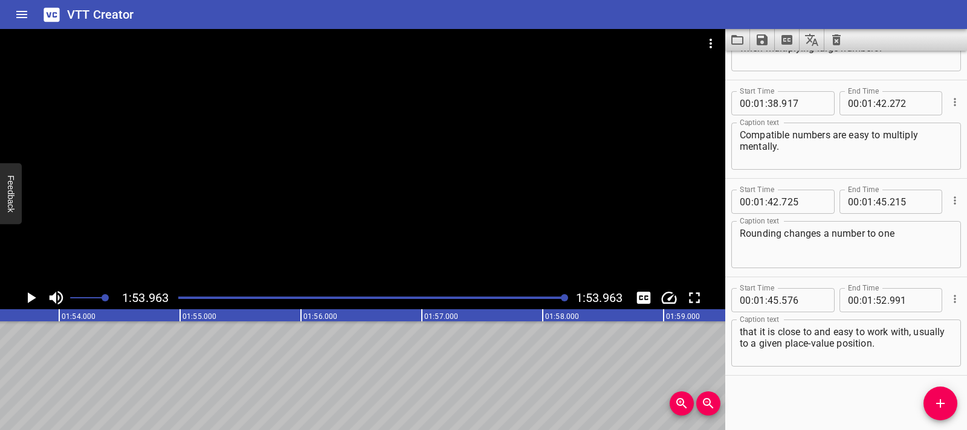
click at [261, 163] on div at bounding box center [362, 158] width 725 height 258
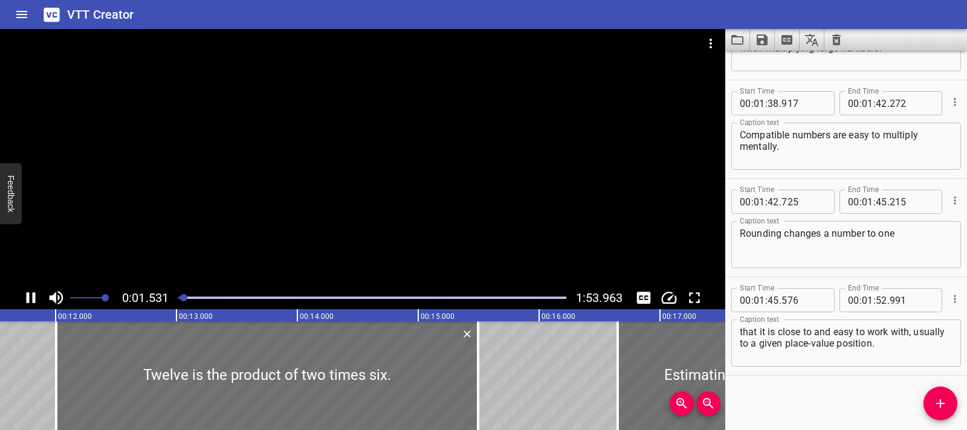
click at [36, 291] on icon "Play/Pause" at bounding box center [31, 298] width 18 height 18
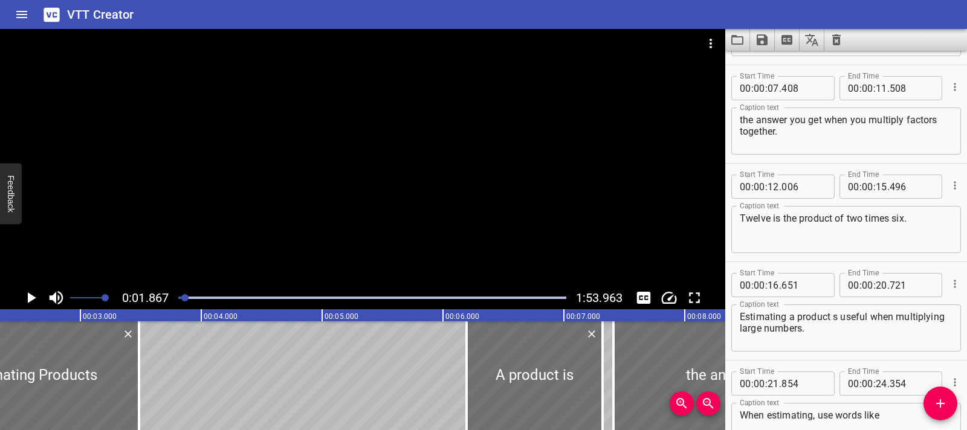
scroll to position [9, 0]
